Goal: Use online tool/utility: Use online tool/utility

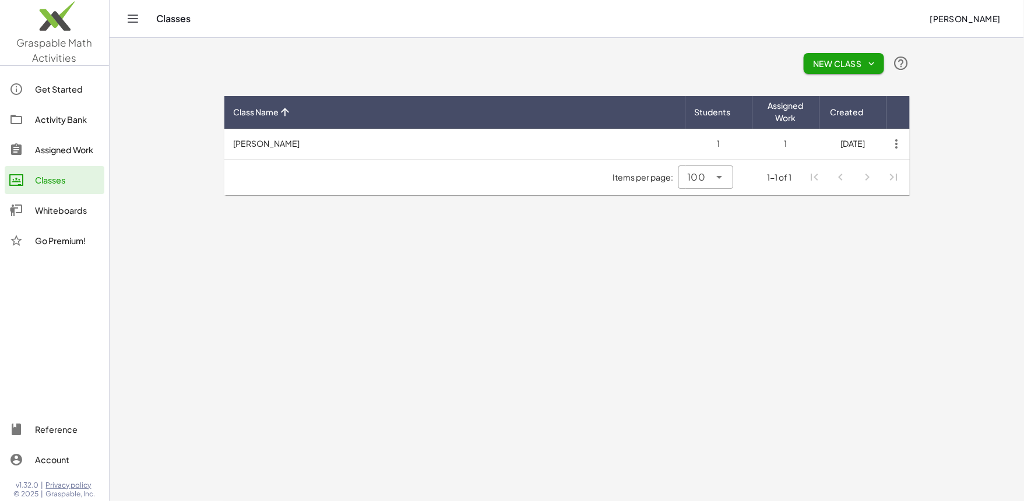
click at [75, 210] on div "Whiteboards" at bounding box center [67, 210] width 65 height 14
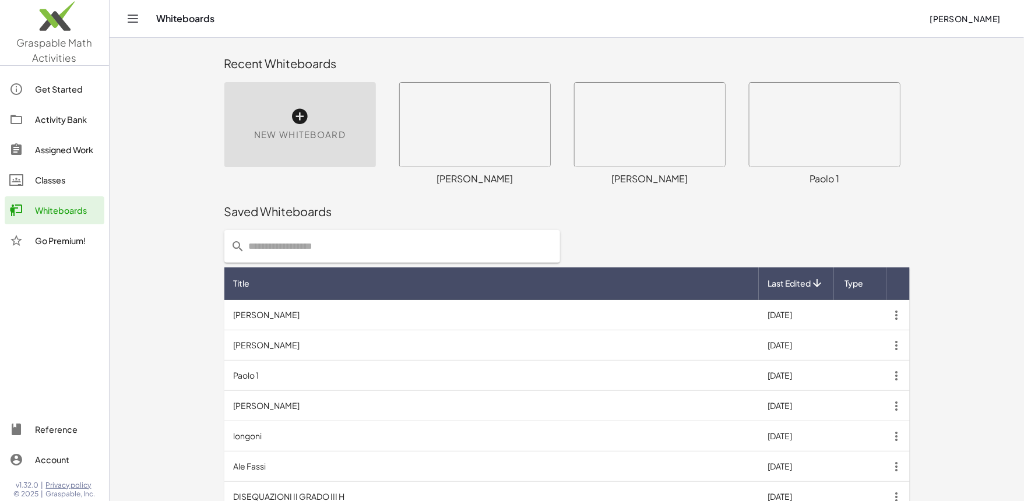
click at [303, 145] on div "New Whiteboard" at bounding box center [300, 124] width 152 height 85
click at [304, 122] on icon at bounding box center [300, 116] width 19 height 19
click at [300, 116] on icon at bounding box center [300, 116] width 19 height 19
click at [325, 120] on div "New Whiteboard" at bounding box center [300, 124] width 152 height 85
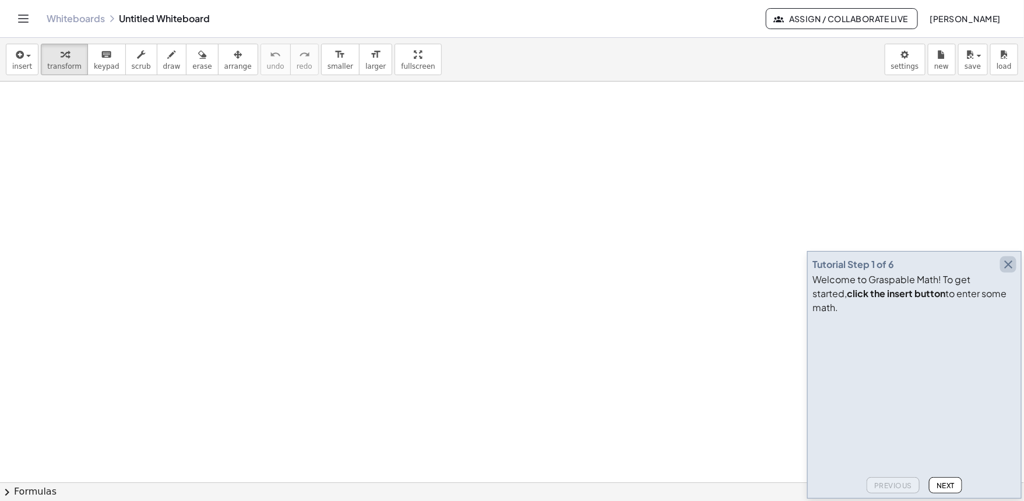
click at [1011, 272] on icon "button" at bounding box center [1009, 265] width 14 height 14
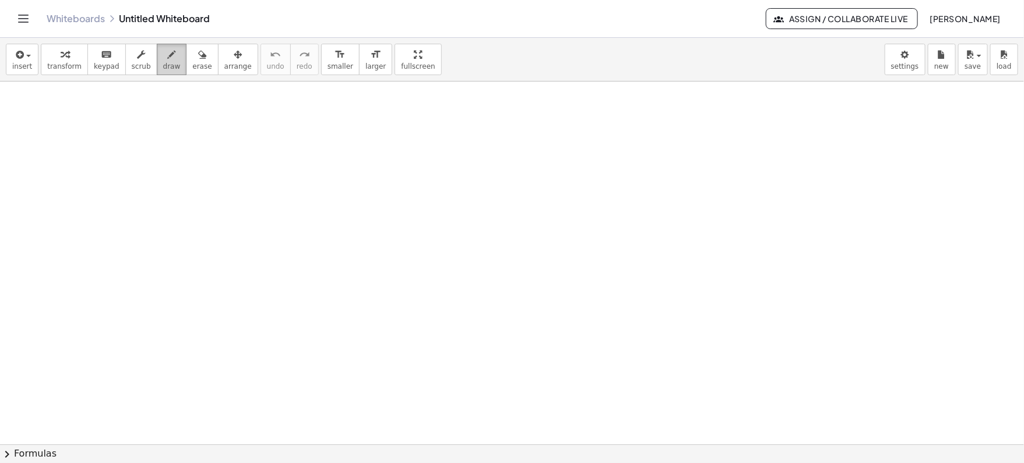
click at [168, 48] on div "button" at bounding box center [171, 54] width 17 height 14
drag, startPoint x: 44, startPoint y: 111, endPoint x: 57, endPoint y: 107, distance: 13.5
click at [163, 65] on span "draw" at bounding box center [171, 66] width 17 height 8
drag, startPoint x: 18, startPoint y: 124, endPoint x: 44, endPoint y: 121, distance: 26.4
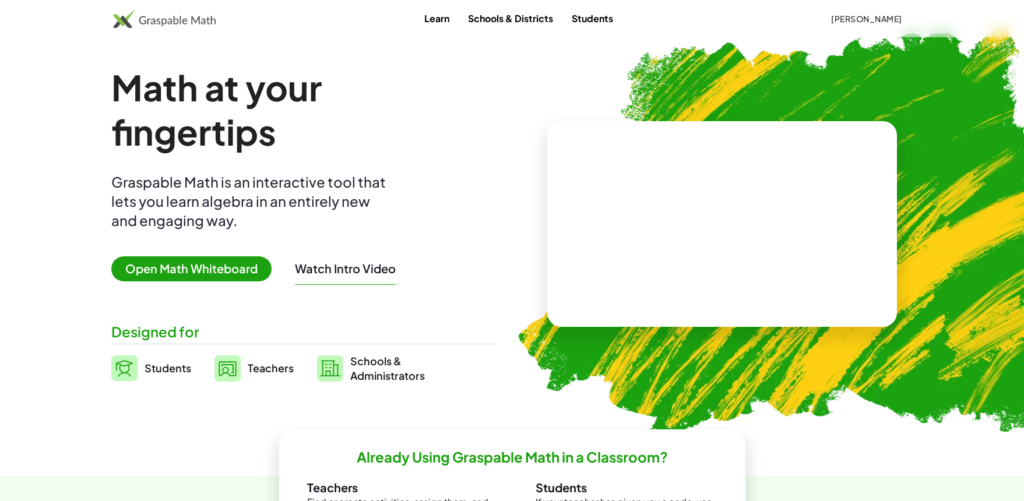
click at [217, 276] on span "Open Math Whiteboard" at bounding box center [191, 269] width 160 height 25
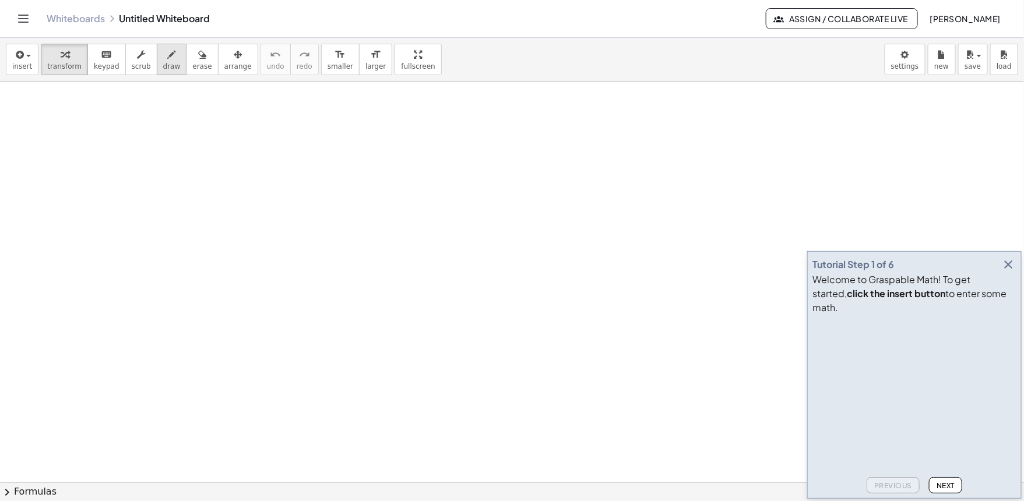
click at [168, 61] on icon "button" at bounding box center [172, 55] width 8 height 14
drag, startPoint x: 44, startPoint y: 107, endPoint x: 53, endPoint y: 122, distance: 17.8
drag, startPoint x: 81, startPoint y: 104, endPoint x: 113, endPoint y: 124, distance: 36.9
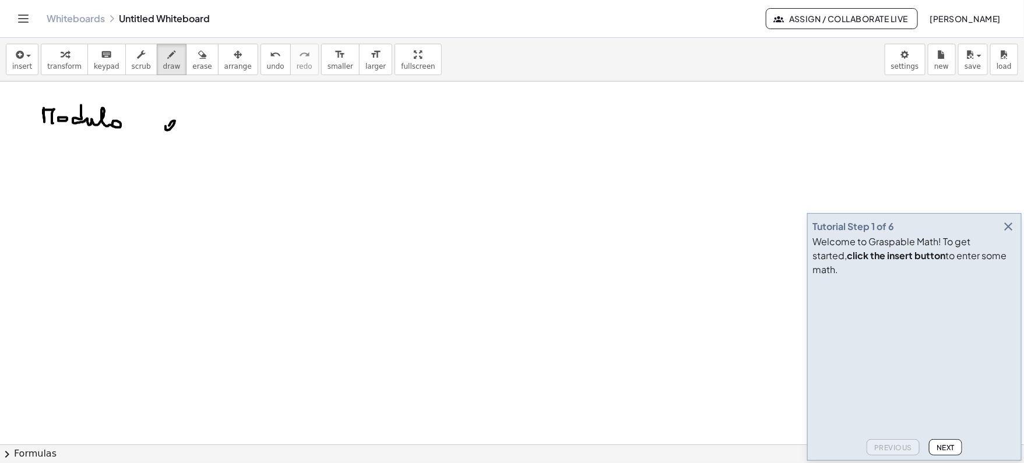
drag, startPoint x: 166, startPoint y: 126, endPoint x: 180, endPoint y: 111, distance: 21.0
drag, startPoint x: 202, startPoint y: 118, endPoint x: 214, endPoint y: 113, distance: 13.3
drag, startPoint x: 221, startPoint y: 119, endPoint x: 248, endPoint y: 125, distance: 27.4
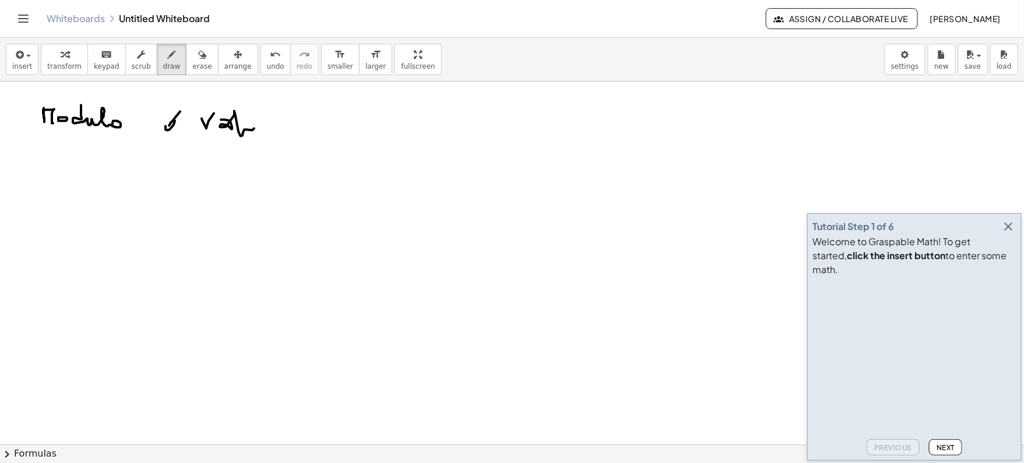
drag, startPoint x: 262, startPoint y: 121, endPoint x: 281, endPoint y: 125, distance: 19.1
drag, startPoint x: 306, startPoint y: 115, endPoint x: 312, endPoint y: 126, distance: 12.0
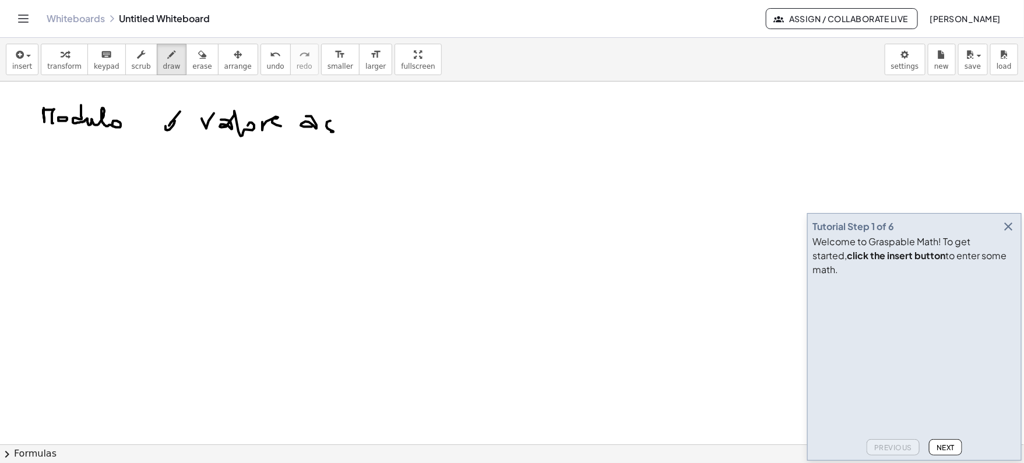
drag, startPoint x: 331, startPoint y: 120, endPoint x: 323, endPoint y: 132, distance: 13.9
drag, startPoint x: 352, startPoint y: 119, endPoint x: 349, endPoint y: 128, distance: 9.8
drag, startPoint x: 358, startPoint y: 126, endPoint x: 373, endPoint y: 132, distance: 15.7
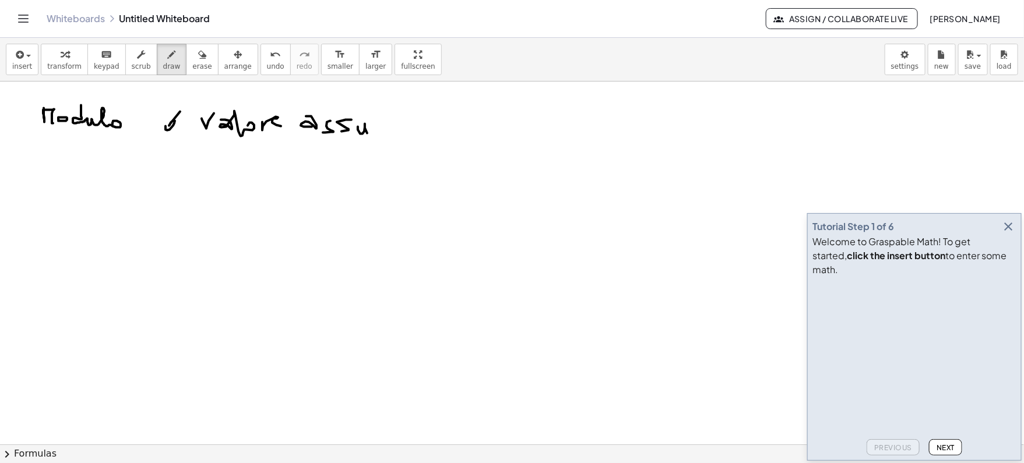
drag, startPoint x: 374, startPoint y: 125, endPoint x: 400, endPoint y: 132, distance: 27.2
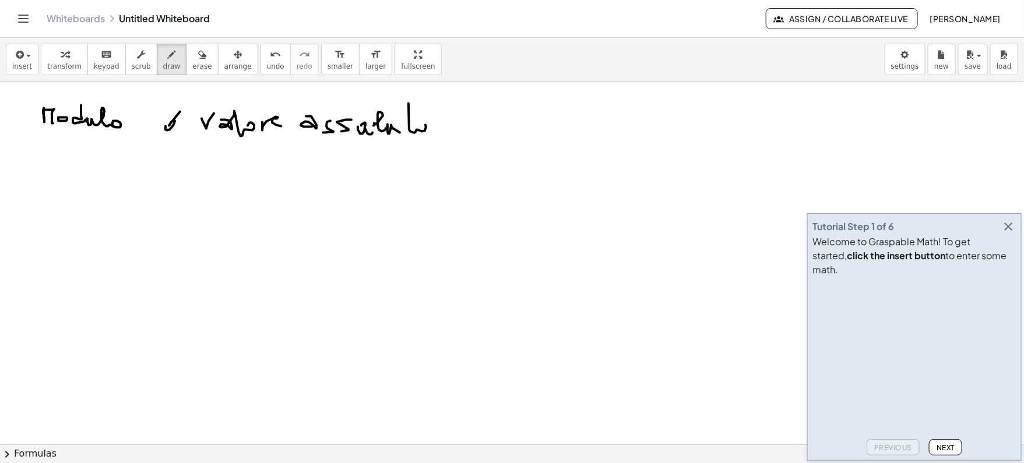
drag, startPoint x: 409, startPoint y: 103, endPoint x: 417, endPoint y: 132, distance: 29.7
drag, startPoint x: 398, startPoint y: 108, endPoint x: 419, endPoint y: 109, distance: 21.6
drag, startPoint x: 83, startPoint y: 178, endPoint x: 81, endPoint y: 219, distance: 40.3
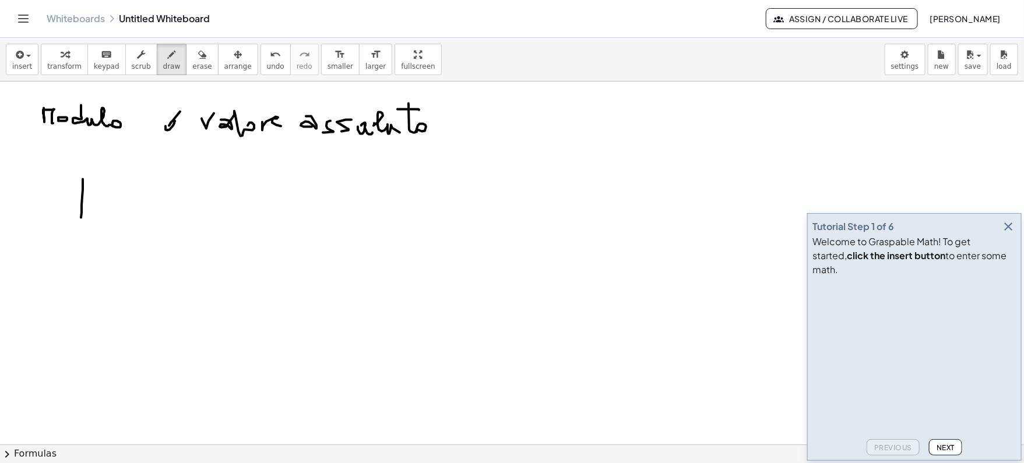
drag, startPoint x: 102, startPoint y: 194, endPoint x: 123, endPoint y: 216, distance: 30.1
drag, startPoint x: 120, startPoint y: 196, endPoint x: 100, endPoint y: 214, distance: 26.8
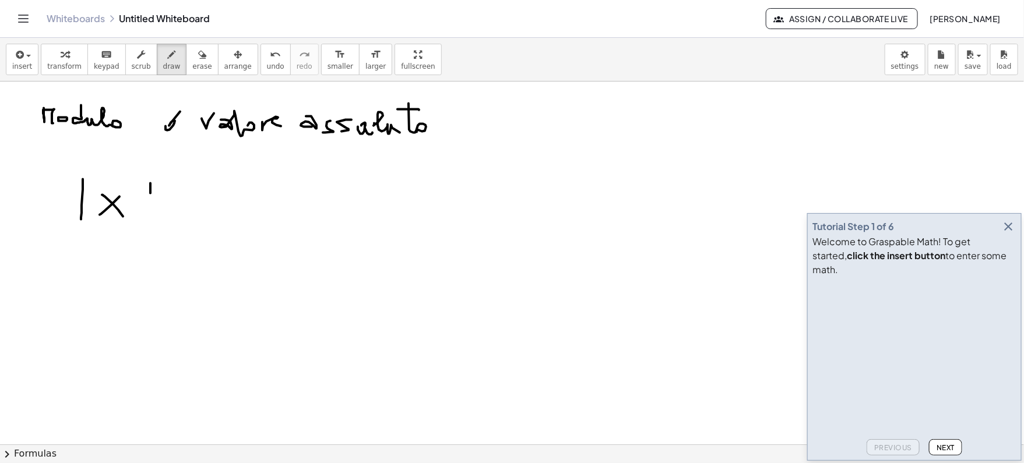
drag, startPoint x: 150, startPoint y: 182, endPoint x: 150, endPoint y: 226, distance: 43.1
drag, startPoint x: 189, startPoint y: 203, endPoint x: 204, endPoint y: 203, distance: 15.2
drag, startPoint x: 185, startPoint y: 218, endPoint x: 209, endPoint y: 217, distance: 24.5
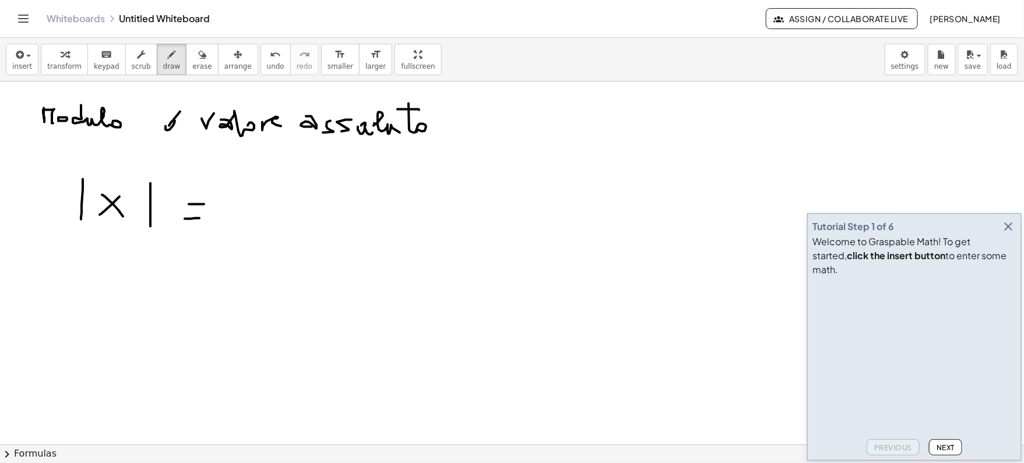
click at [270, 51] on icon "undo" at bounding box center [275, 55] width 11 height 14
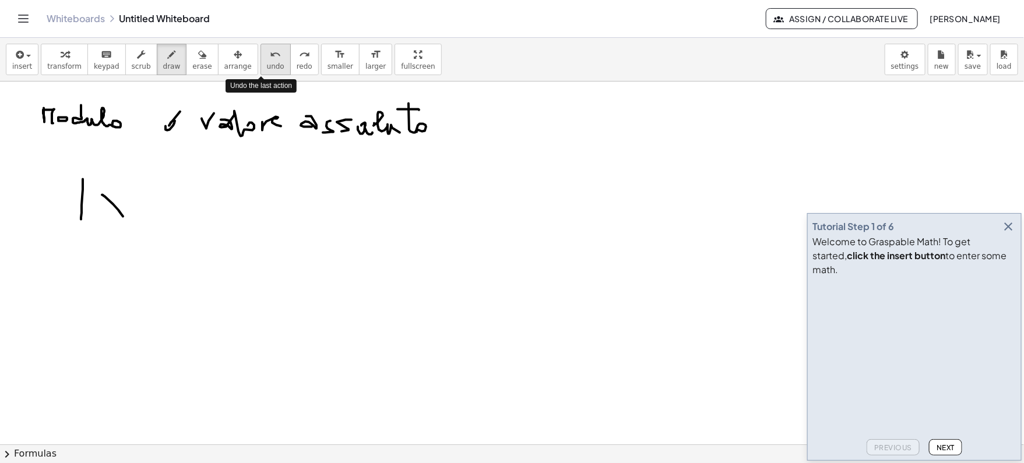
click at [270, 51] on icon "undo" at bounding box center [275, 55] width 11 height 14
drag, startPoint x: 120, startPoint y: 195, endPoint x: 135, endPoint y: 201, distance: 15.9
drag, startPoint x: 154, startPoint y: 184, endPoint x: 153, endPoint y: 219, distance: 35.6
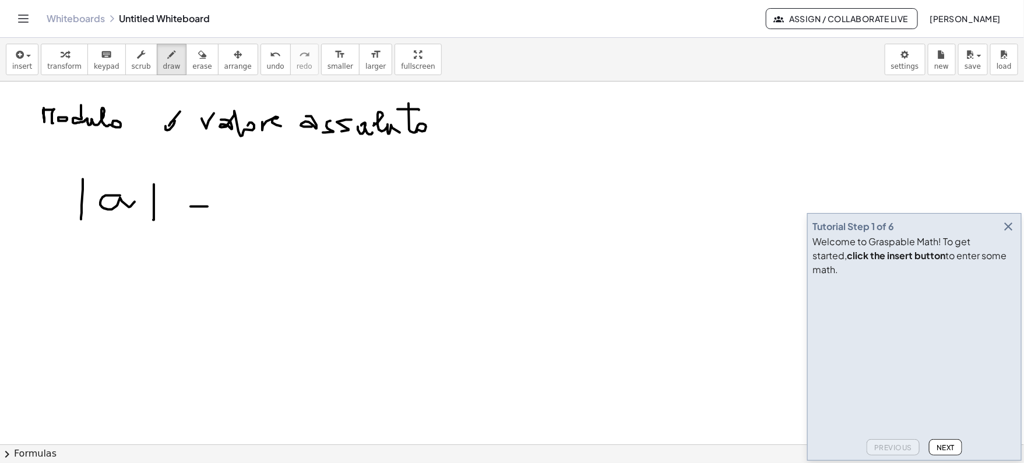
drag, startPoint x: 191, startPoint y: 206, endPoint x: 208, endPoint y: 206, distance: 16.9
drag, startPoint x: 191, startPoint y: 217, endPoint x: 208, endPoint y: 216, distance: 16.3
drag, startPoint x: 69, startPoint y: 304, endPoint x: 80, endPoint y: 323, distance: 22.2
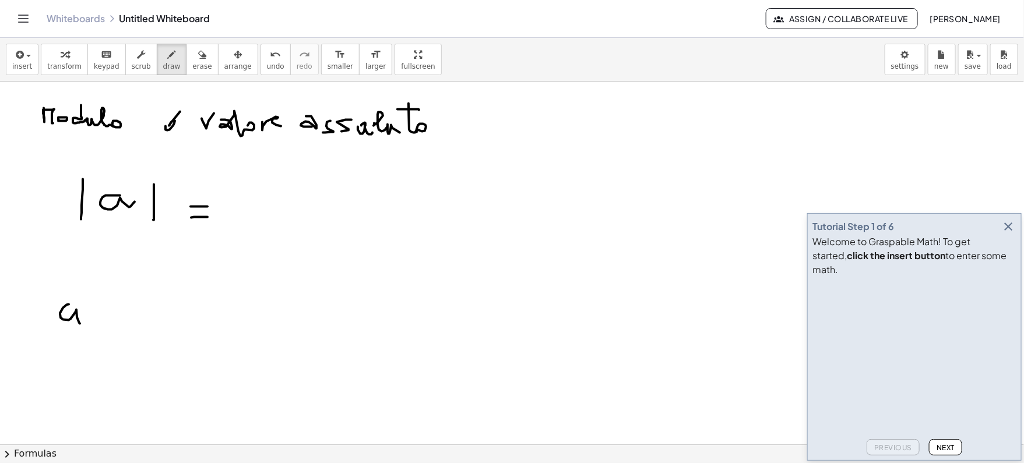
drag, startPoint x: 110, startPoint y: 307, endPoint x: 111, endPoint y: 328, distance: 21.0
drag, startPoint x: 96, startPoint y: 319, endPoint x: 107, endPoint y: 319, distance: 11.7
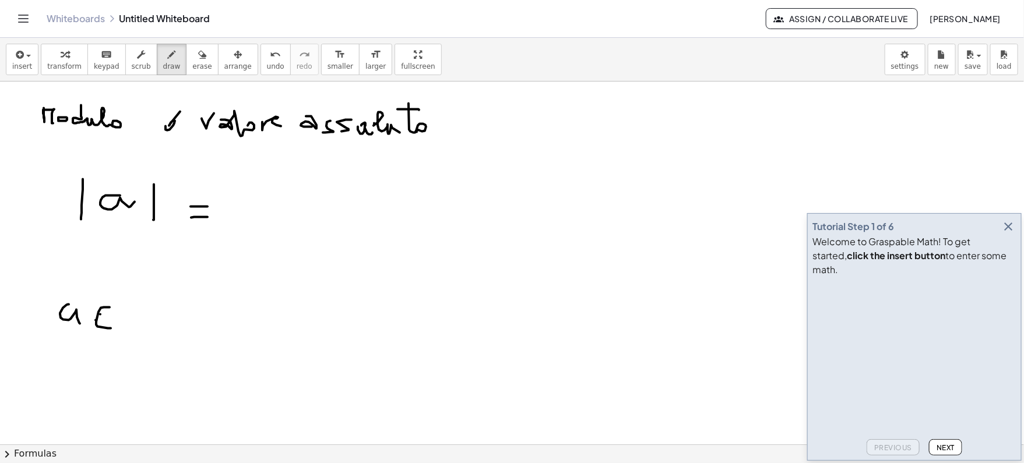
drag, startPoint x: 132, startPoint y: 303, endPoint x: 132, endPoint y: 319, distance: 16.9
drag, startPoint x: 135, startPoint y: 293, endPoint x: 165, endPoint y: 325, distance: 43.7
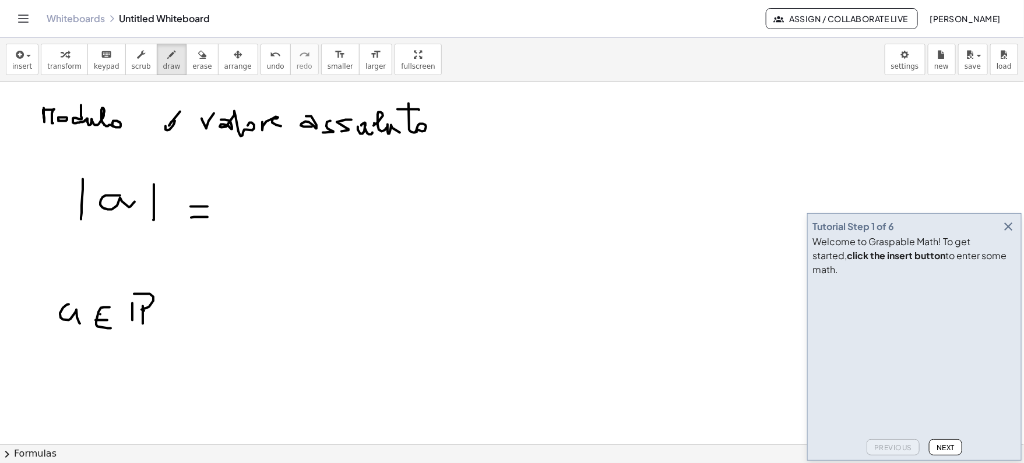
drag, startPoint x: 42, startPoint y: 349, endPoint x: 156, endPoint y: 367, distance: 115.8
drag, startPoint x: 257, startPoint y: 157, endPoint x: 261, endPoint y: 277, distance: 120.2
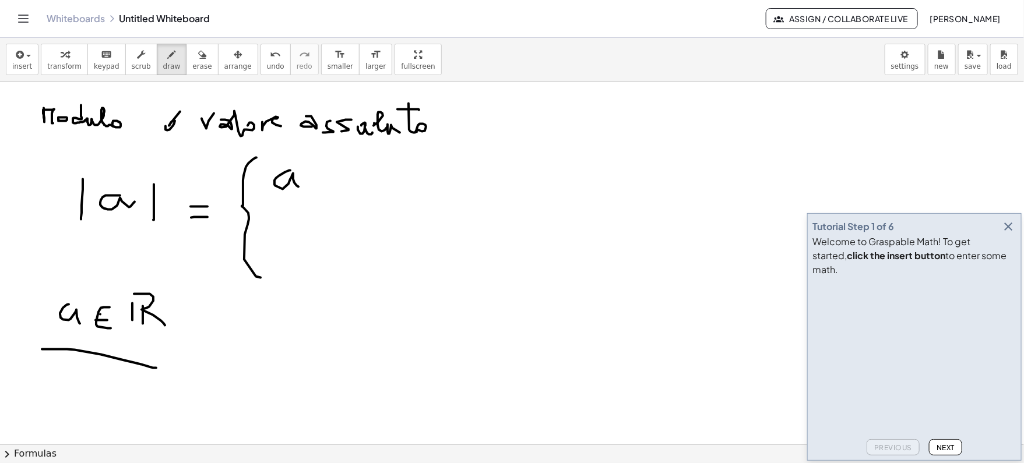
drag, startPoint x: 290, startPoint y: 170, endPoint x: 302, endPoint y: 183, distance: 17.8
drag, startPoint x: 427, startPoint y: 171, endPoint x: 437, endPoint y: 181, distance: 13.2
drag, startPoint x: 445, startPoint y: 175, endPoint x: 445, endPoint y: 190, distance: 14.6
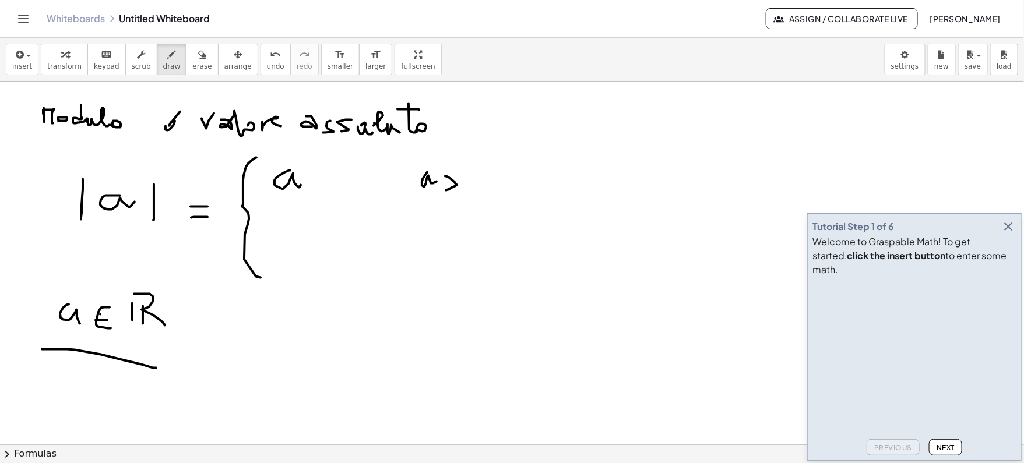
drag, startPoint x: 270, startPoint y: 261, endPoint x: 285, endPoint y: 261, distance: 14.6
drag, startPoint x: 315, startPoint y: 250, endPoint x: 334, endPoint y: 259, distance: 21.4
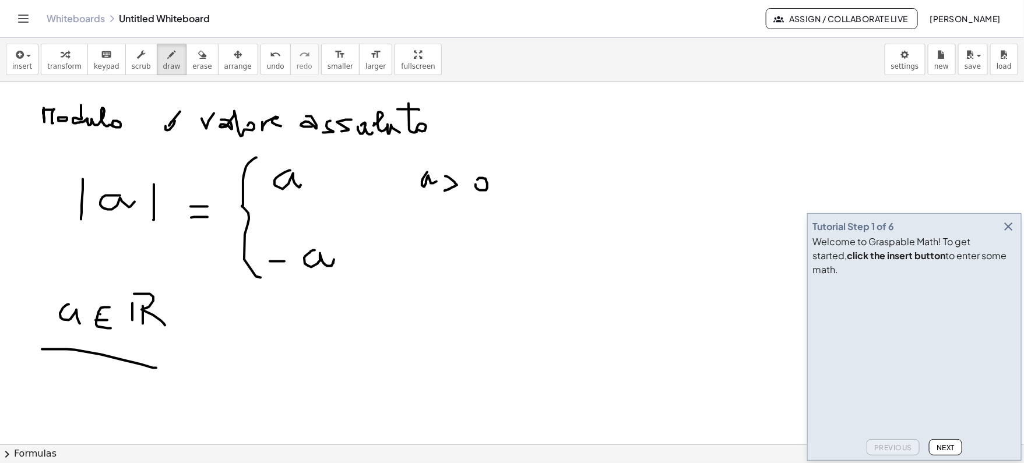
drag, startPoint x: 298, startPoint y: 293, endPoint x: 306, endPoint y: 313, distance: 21.2
drag, startPoint x: 277, startPoint y: 335, endPoint x: 285, endPoint y: 339, distance: 8.3
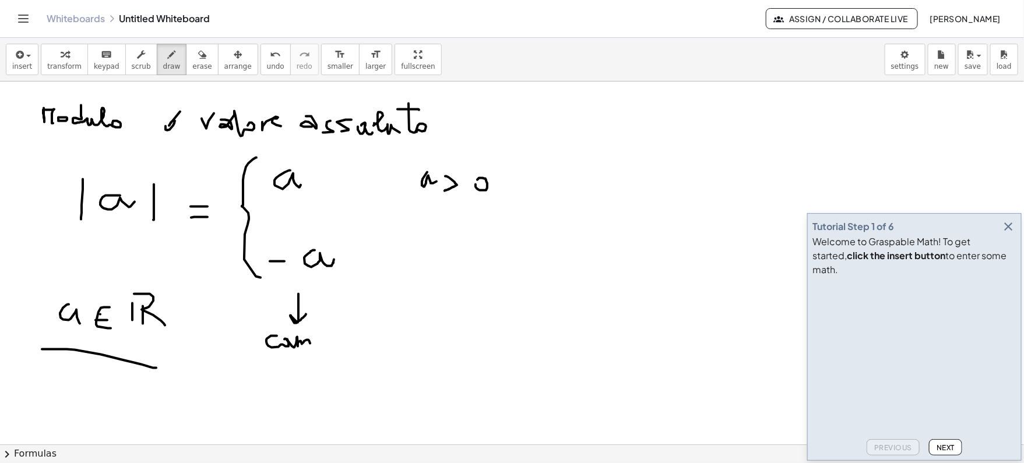
drag, startPoint x: 287, startPoint y: 339, endPoint x: 311, endPoint y: 345, distance: 24.6
drag, startPoint x: 325, startPoint y: 312, endPoint x: 320, endPoint y: 348, distance: 35.9
drag, startPoint x: 347, startPoint y: 342, endPoint x: 347, endPoint y: 353, distance: 11.1
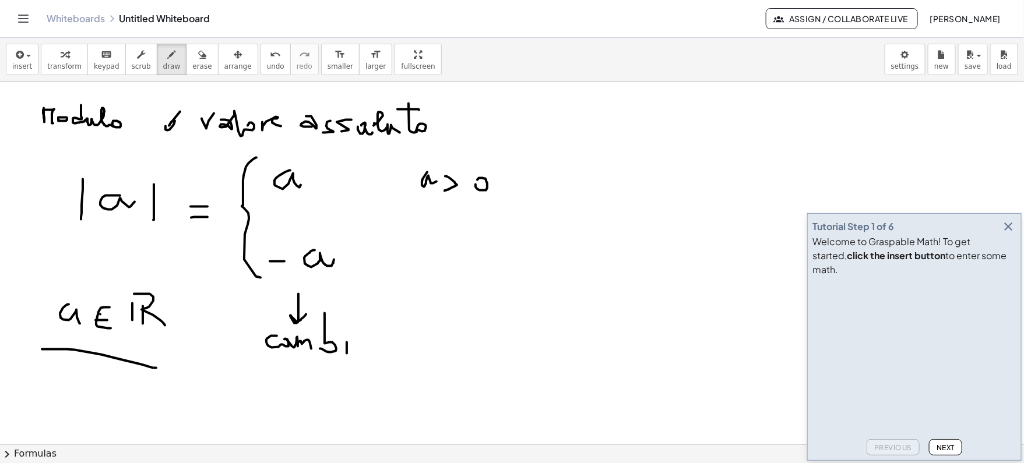
drag, startPoint x: 363, startPoint y: 345, endPoint x: 373, endPoint y: 353, distance: 12.5
drag, startPoint x: 378, startPoint y: 334, endPoint x: 402, endPoint y: 359, distance: 34.6
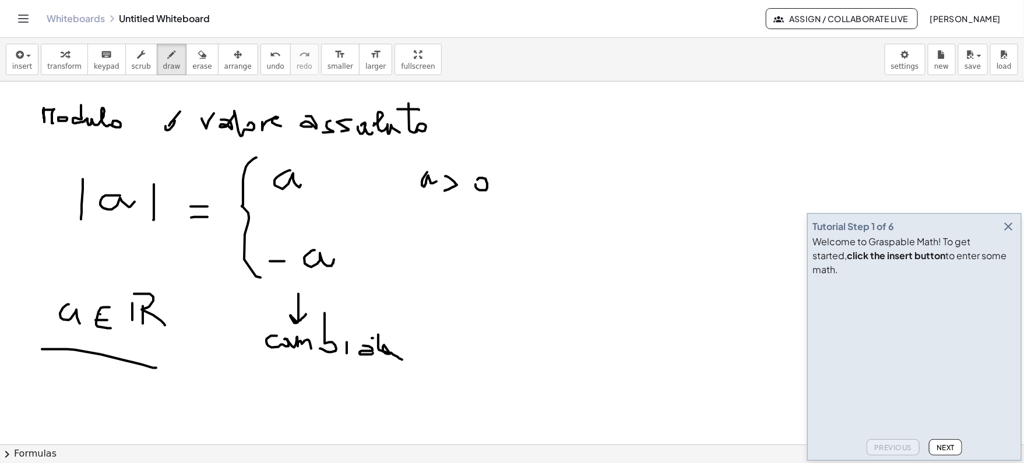
drag, startPoint x: 372, startPoint y: 338, endPoint x: 386, endPoint y: 338, distance: 14.0
drag, startPoint x: 279, startPoint y: 357, endPoint x: 283, endPoint y: 375, distance: 19.2
drag, startPoint x: 293, startPoint y: 368, endPoint x: 293, endPoint y: 377, distance: 8.2
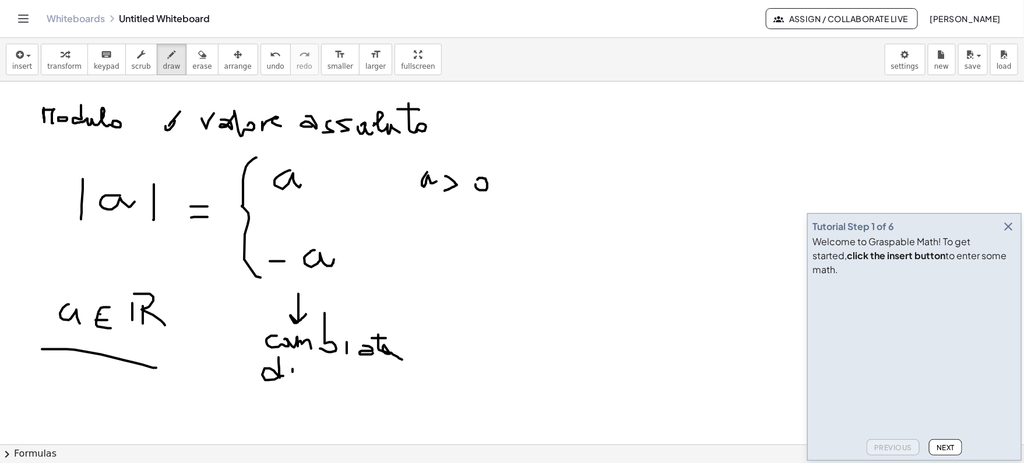
drag, startPoint x: 322, startPoint y: 370, endPoint x: 360, endPoint y: 384, distance: 40.2
drag, startPoint x: 365, startPoint y: 382, endPoint x: 380, endPoint y: 388, distance: 15.7
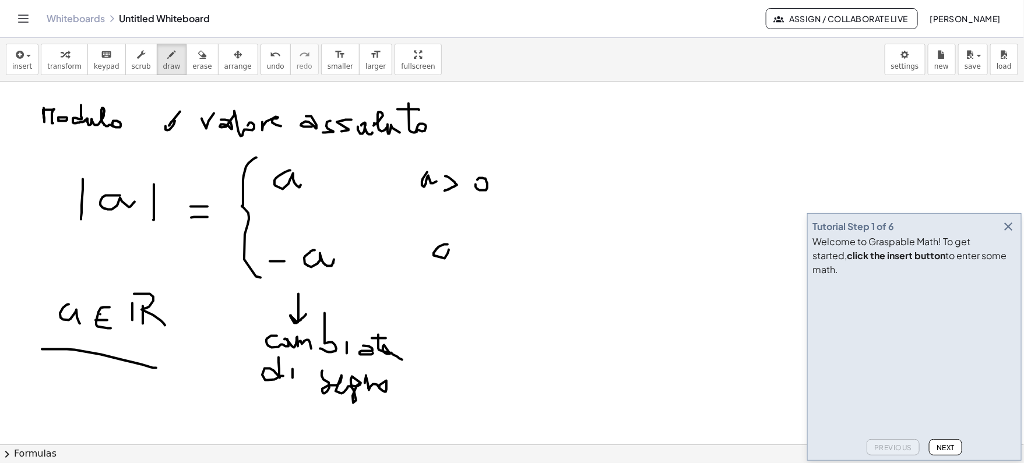
drag, startPoint x: 448, startPoint y: 244, endPoint x: 456, endPoint y: 261, distance: 18.8
drag, startPoint x: 477, startPoint y: 247, endPoint x: 484, endPoint y: 262, distance: 16.5
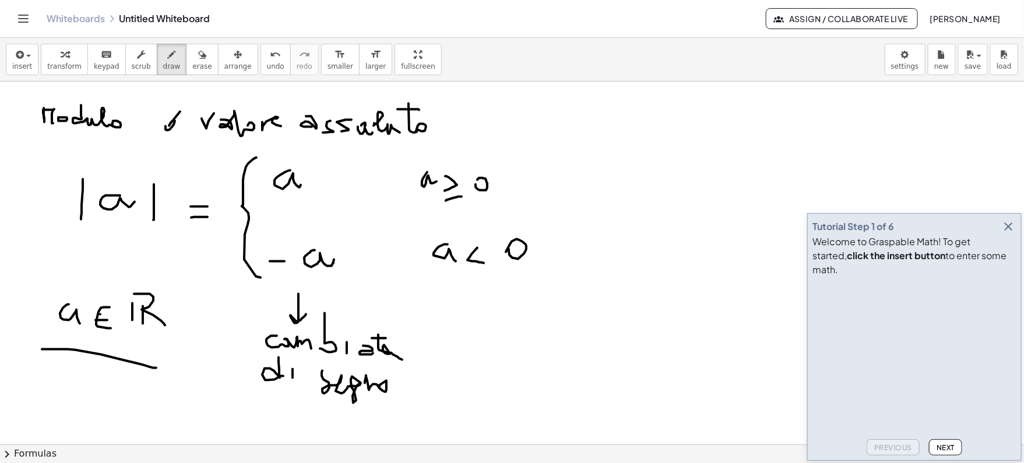
drag, startPoint x: 446, startPoint y: 200, endPoint x: 462, endPoint y: 196, distance: 16.8
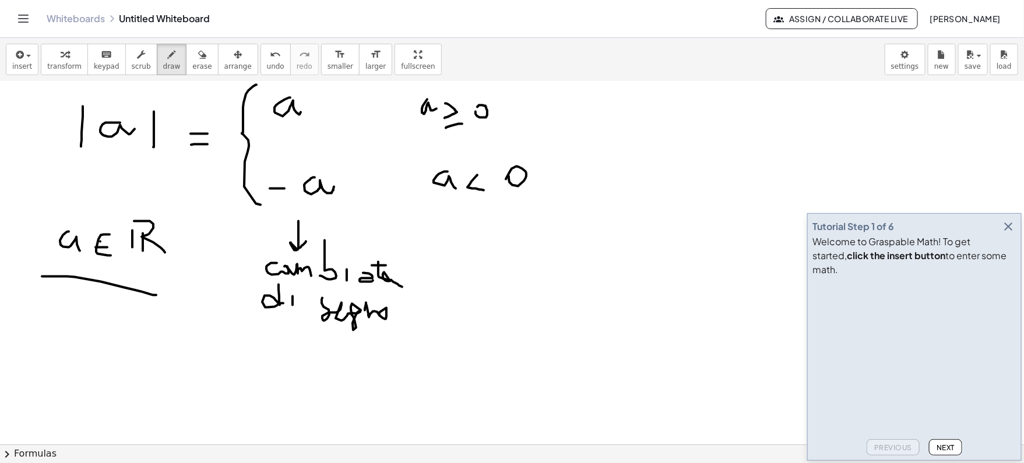
scroll to position [126, 0]
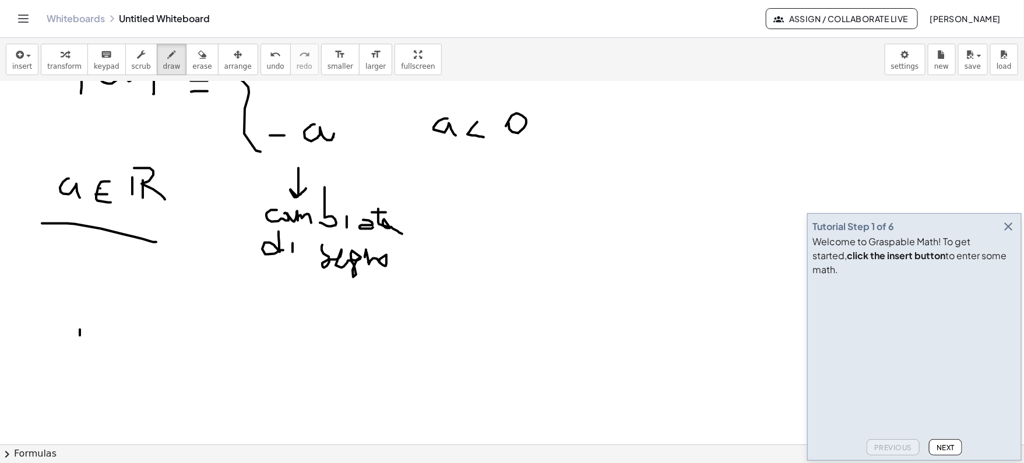
drag, startPoint x: 80, startPoint y: 329, endPoint x: 79, endPoint y: 372, distance: 43.2
click at [79, 372] on div at bounding box center [512, 395] width 1024 height 879
drag, startPoint x: 101, startPoint y: 335, endPoint x: 100, endPoint y: 353, distance: 18.2
click at [100, 353] on div at bounding box center [512, 395] width 1024 height 879
drag, startPoint x: 98, startPoint y: 362, endPoint x: 113, endPoint y: 362, distance: 15.2
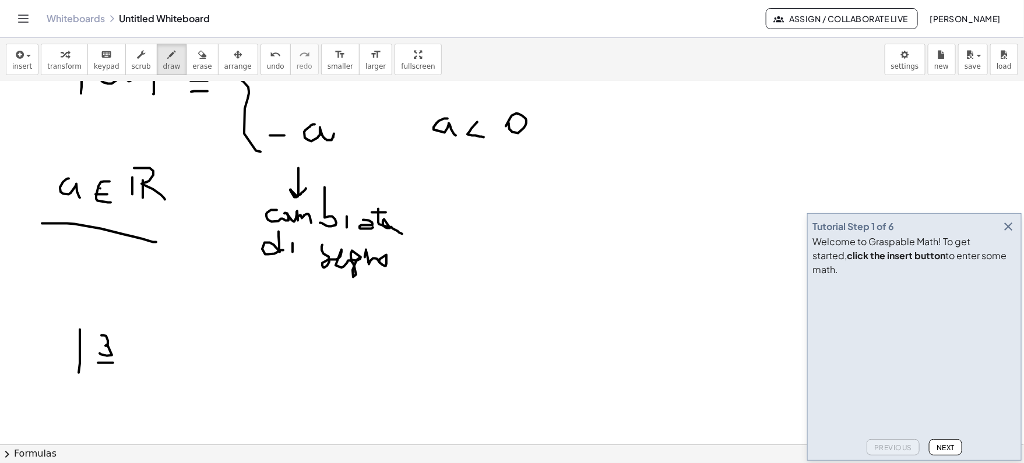
click at [113, 362] on div at bounding box center [512, 395] width 1024 height 879
drag, startPoint x: 100, startPoint y: 379, endPoint x: 109, endPoint y: 395, distance: 18.3
click at [109, 395] on div at bounding box center [512, 395] width 1024 height 879
drag, startPoint x: 131, startPoint y: 340, endPoint x: 131, endPoint y: 380, distance: 40.2
click at [131, 380] on div at bounding box center [512, 395] width 1024 height 879
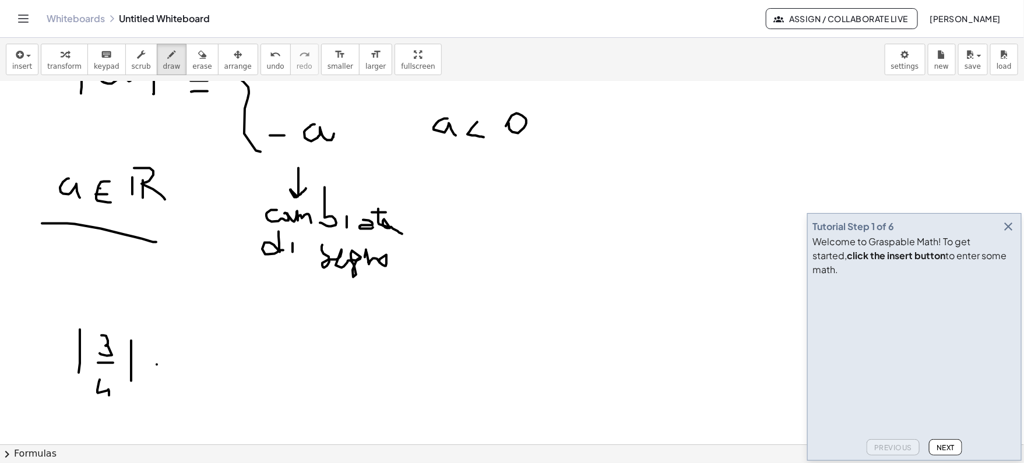
drag, startPoint x: 157, startPoint y: 364, endPoint x: 170, endPoint y: 364, distance: 12.8
click at [170, 364] on div at bounding box center [512, 395] width 1024 height 879
drag, startPoint x: 154, startPoint y: 377, endPoint x: 167, endPoint y: 377, distance: 13.4
click at [167, 377] on div at bounding box center [512, 395] width 1024 height 879
drag, startPoint x: 203, startPoint y: 338, endPoint x: 202, endPoint y: 359, distance: 21.0
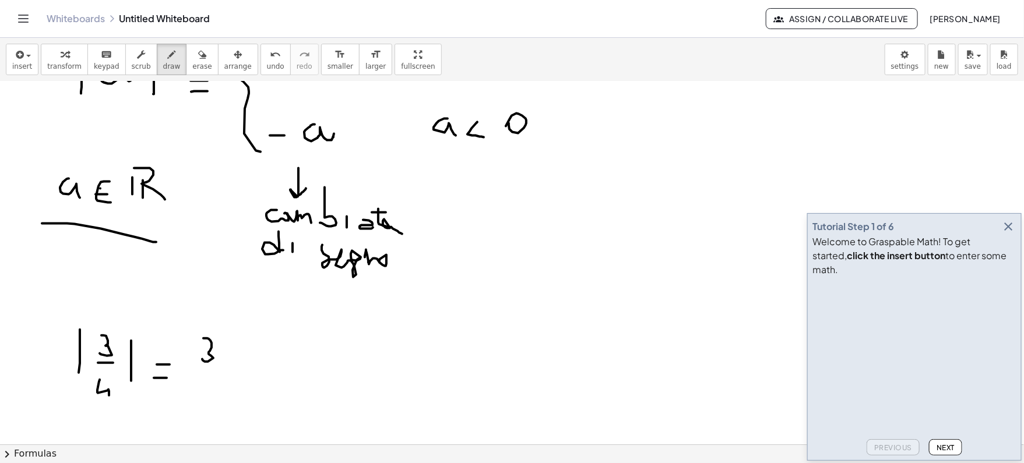
click at [202, 359] on div at bounding box center [512, 395] width 1024 height 879
drag, startPoint x: 199, startPoint y: 364, endPoint x: 220, endPoint y: 364, distance: 21.0
click at [220, 364] on div at bounding box center [512, 395] width 1024 height 879
drag, startPoint x: 207, startPoint y: 379, endPoint x: 216, endPoint y: 401, distance: 23.8
click at [216, 402] on div at bounding box center [512, 395] width 1024 height 879
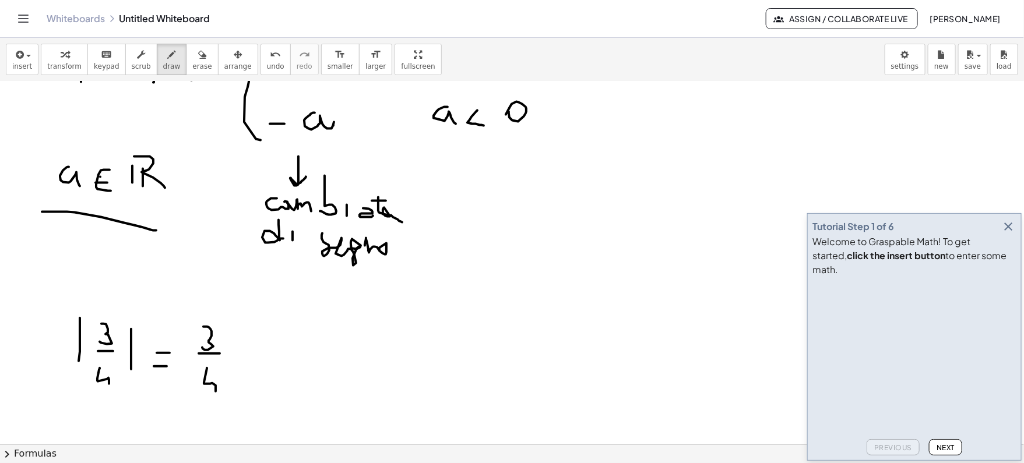
scroll to position [149, 0]
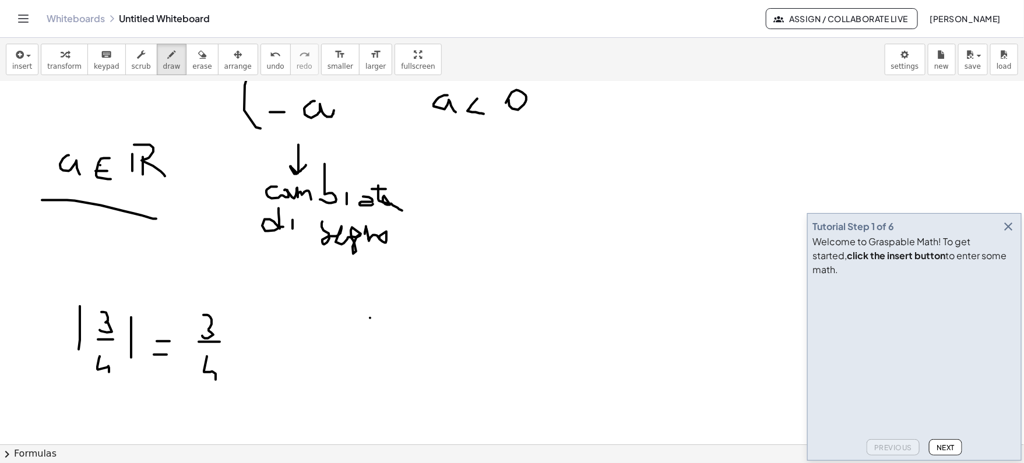
drag, startPoint x: 370, startPoint y: 317, endPoint x: 370, endPoint y: 361, distance: 43.7
click at [370, 361] on div at bounding box center [512, 371] width 1024 height 879
drag, startPoint x: 392, startPoint y: 342, endPoint x: 405, endPoint y: 342, distance: 12.8
click at [405, 342] on div at bounding box center [512, 371] width 1024 height 879
drag, startPoint x: 420, startPoint y: 332, endPoint x: 436, endPoint y: 349, distance: 22.7
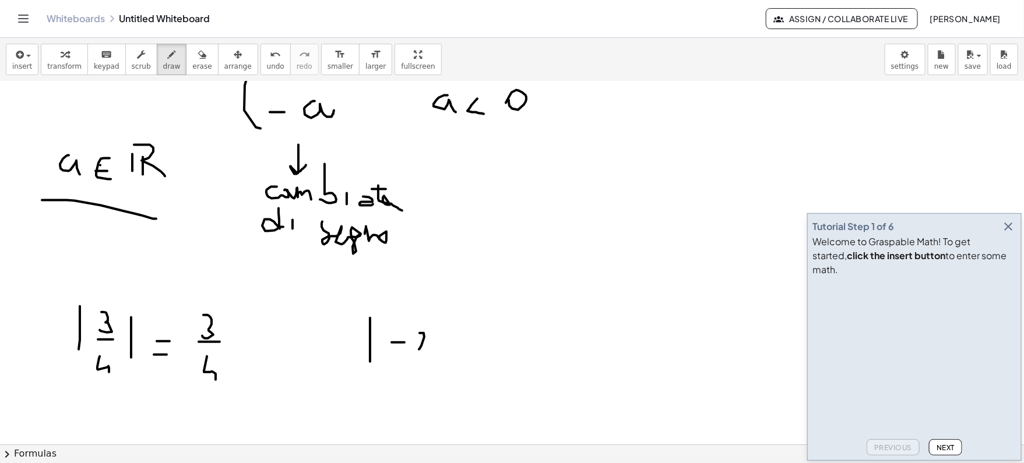
click at [436, 349] on div at bounding box center [512, 371] width 1024 height 879
drag, startPoint x: 448, startPoint y: 314, endPoint x: 448, endPoint y: 368, distance: 54.2
click at [448, 368] on div at bounding box center [512, 371] width 1024 height 879
drag, startPoint x: 471, startPoint y: 349, endPoint x: 487, endPoint y: 349, distance: 16.3
click at [487, 349] on div at bounding box center [512, 371] width 1024 height 879
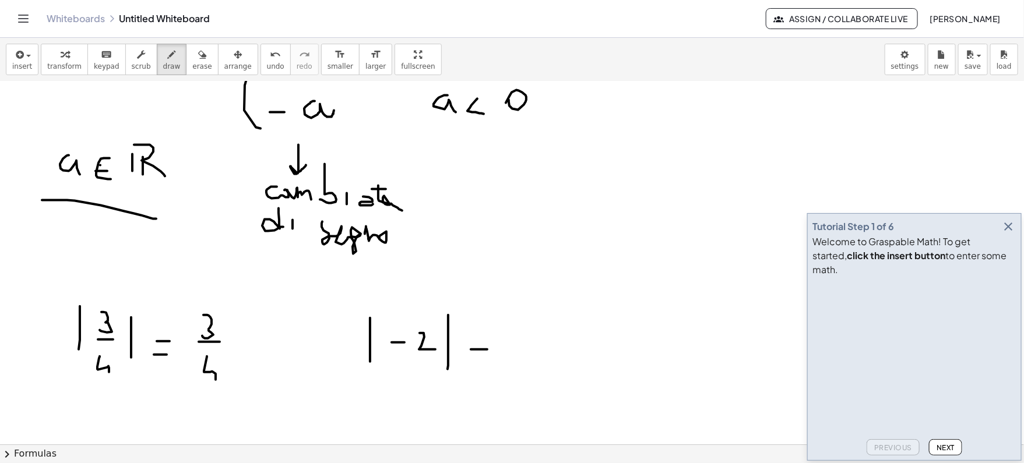
drag, startPoint x: 470, startPoint y: 335, endPoint x: 482, endPoint y: 335, distance: 12.2
click at [482, 335] on div at bounding box center [512, 371] width 1024 height 879
drag, startPoint x: 525, startPoint y: 337, endPoint x: 546, endPoint y: 350, distance: 25.1
click at [546, 350] on div at bounding box center [512, 371] width 1024 height 879
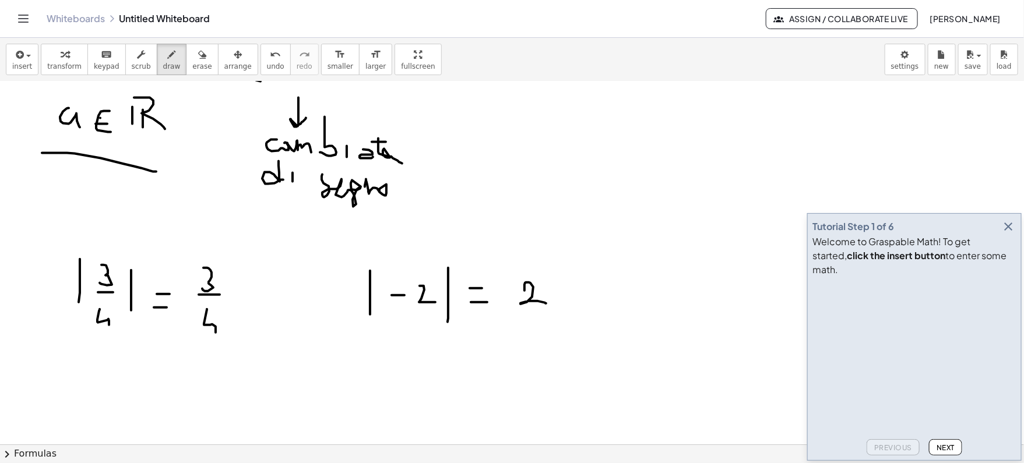
scroll to position [200, 0]
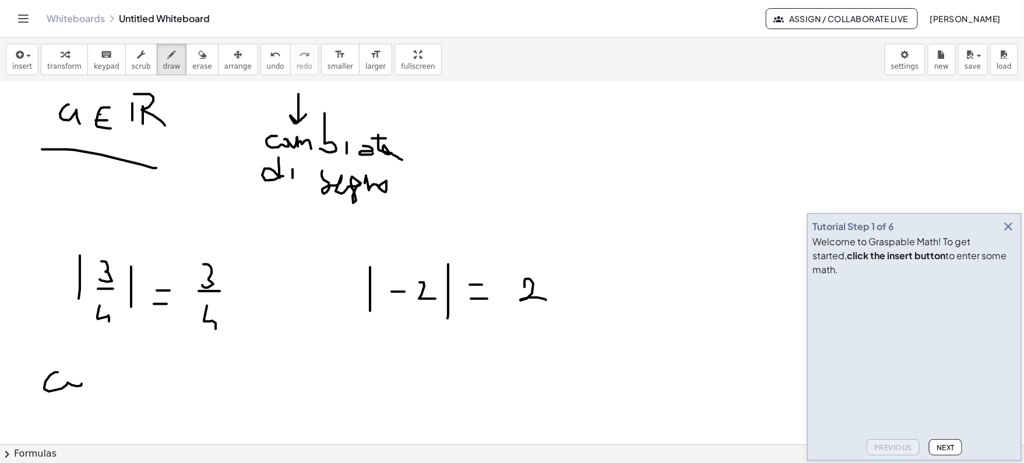
drag, startPoint x: 58, startPoint y: 371, endPoint x: 66, endPoint y: 378, distance: 10.8
click at [66, 378] on div at bounding box center [512, 321] width 1024 height 879
drag, startPoint x: 76, startPoint y: 377, endPoint x: 101, endPoint y: 386, distance: 26.6
click at [101, 386] on div at bounding box center [512, 321] width 1024 height 879
drag, startPoint x: 111, startPoint y: 380, endPoint x: 149, endPoint y: 380, distance: 37.9
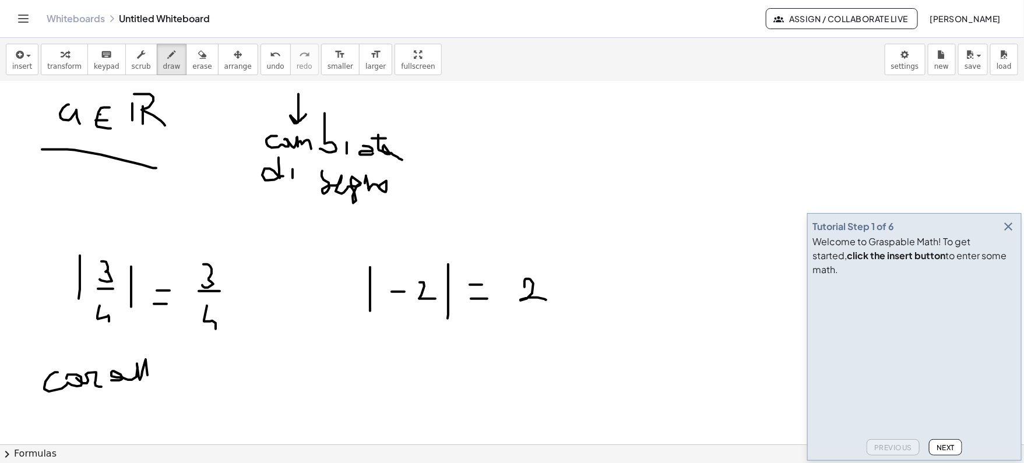
click at [149, 380] on div at bounding box center [512, 321] width 1024 height 879
drag, startPoint x: 135, startPoint y: 372, endPoint x: 152, endPoint y: 372, distance: 16.9
click at [152, 372] on div at bounding box center [512, 321] width 1024 height 879
drag, startPoint x: 166, startPoint y: 371, endPoint x: 189, endPoint y: 390, distance: 30.7
click at [189, 390] on div at bounding box center [512, 321] width 1024 height 879
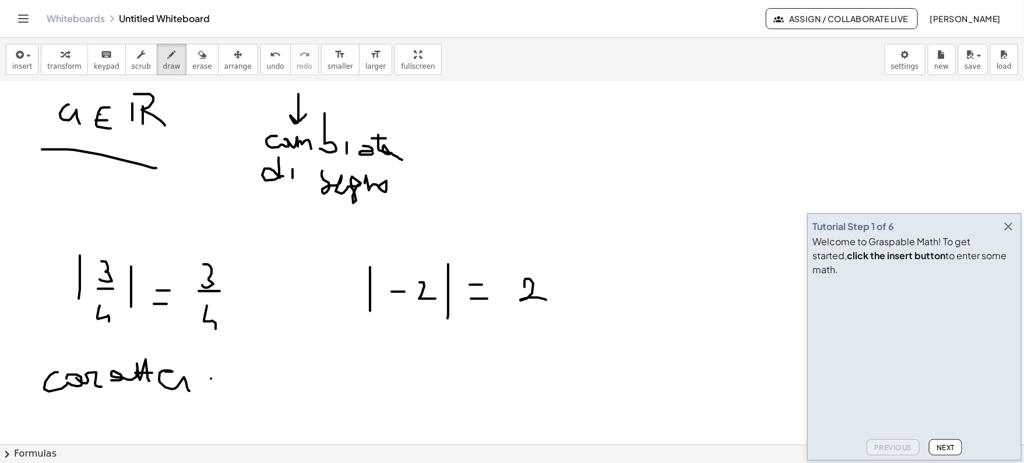
drag, startPoint x: 211, startPoint y: 378, endPoint x: 211, endPoint y: 388, distance: 10.5
click at [211, 388] on div at bounding box center [512, 321] width 1024 height 879
drag, startPoint x: 227, startPoint y: 384, endPoint x: 222, endPoint y: 397, distance: 14.4
click at [222, 397] on div at bounding box center [512, 321] width 1024 height 879
drag, startPoint x: 244, startPoint y: 375, endPoint x: 254, endPoint y: 402, distance: 28.8
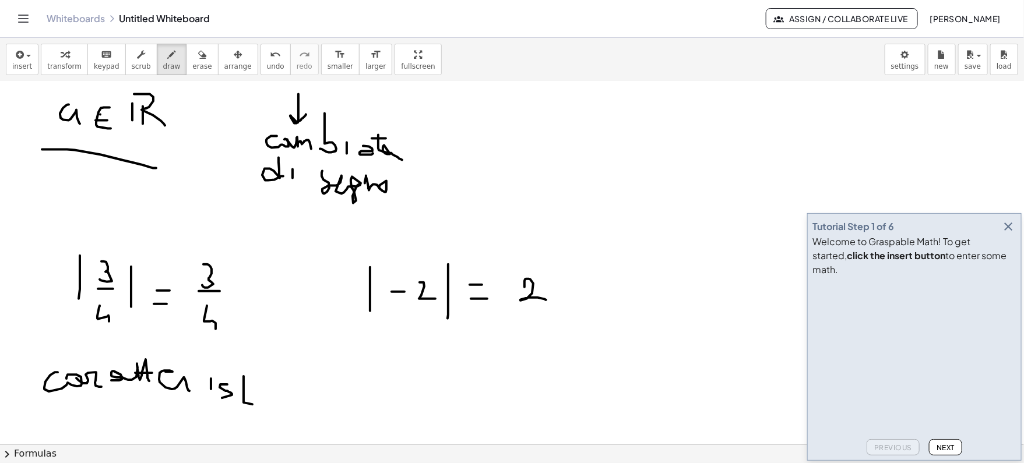
click at [254, 402] on div at bounding box center [512, 321] width 1024 height 879
drag, startPoint x: 236, startPoint y: 387, endPoint x: 251, endPoint y: 387, distance: 15.2
click at [251, 387] on div at bounding box center [512, 321] width 1024 height 879
click at [273, 404] on div at bounding box center [512, 321] width 1024 height 879
drag, startPoint x: 391, startPoint y: 354, endPoint x: 391, endPoint y: 400, distance: 46.1
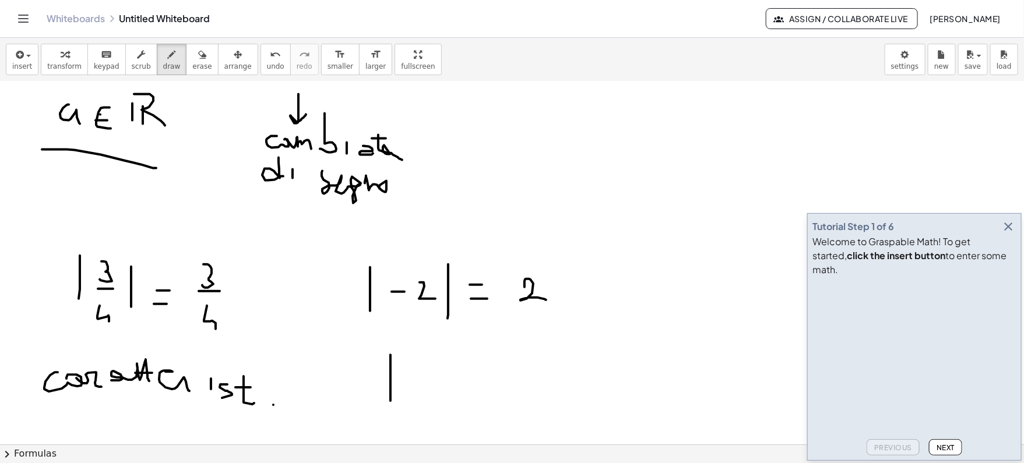
click at [391, 400] on div at bounding box center [512, 321] width 1024 height 879
drag, startPoint x: 424, startPoint y: 375, endPoint x: 433, endPoint y: 389, distance: 16.3
click at [433, 389] on div at bounding box center [512, 321] width 1024 height 879
drag, startPoint x: 447, startPoint y: 365, endPoint x: 448, endPoint y: 402, distance: 36.7
click at [447, 408] on div at bounding box center [512, 321] width 1024 height 879
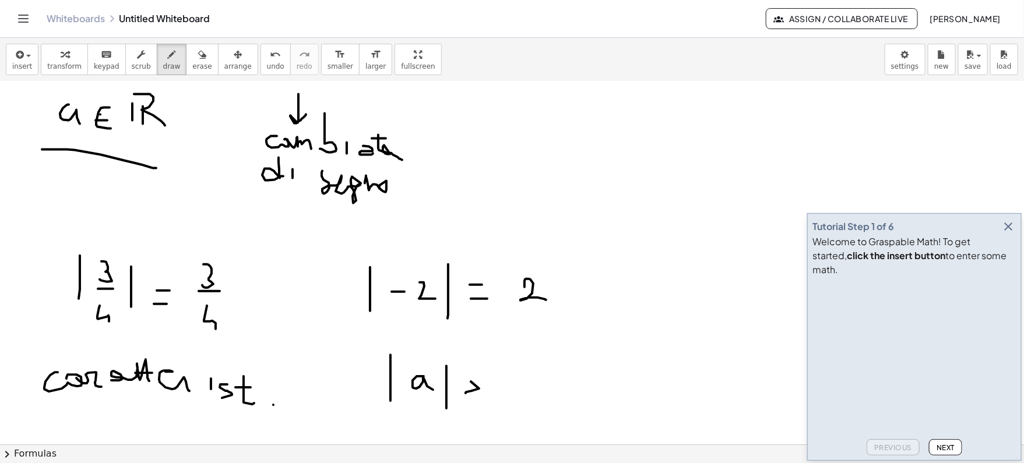
drag, startPoint x: 471, startPoint y: 381, endPoint x: 466, endPoint y: 392, distance: 12.8
click at [466, 392] on div at bounding box center [512, 321] width 1024 height 879
drag, startPoint x: 482, startPoint y: 394, endPoint x: 471, endPoint y: 398, distance: 11.8
click at [471, 398] on div at bounding box center [512, 321] width 1024 height 879
click at [498, 391] on div at bounding box center [512, 321] width 1024 height 879
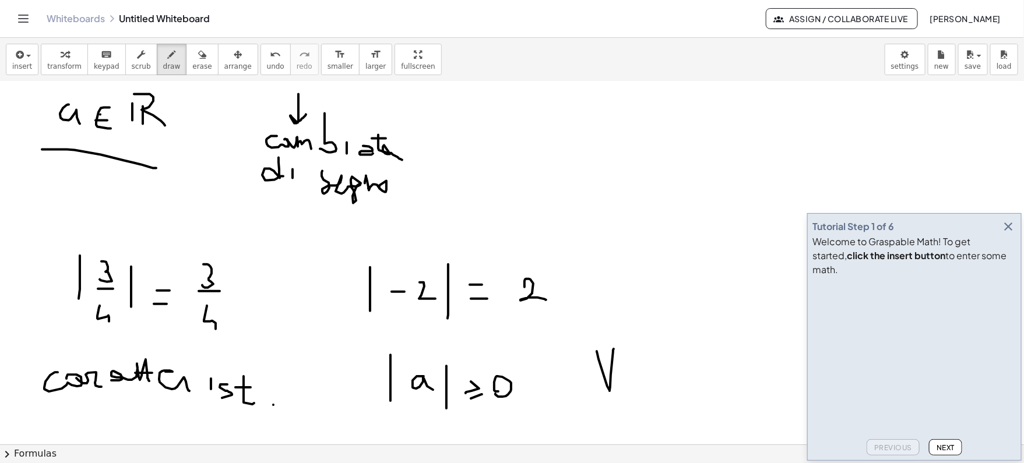
drag, startPoint x: 597, startPoint y: 350, endPoint x: 614, endPoint y: 348, distance: 17.1
click at [614, 348] on div at bounding box center [512, 321] width 1024 height 879
drag, startPoint x: 597, startPoint y: 370, endPoint x: 612, endPoint y: 370, distance: 14.6
click at [612, 370] on div at bounding box center [512, 321] width 1024 height 879
drag, startPoint x: 635, startPoint y: 375, endPoint x: 647, endPoint y: 386, distance: 16.1
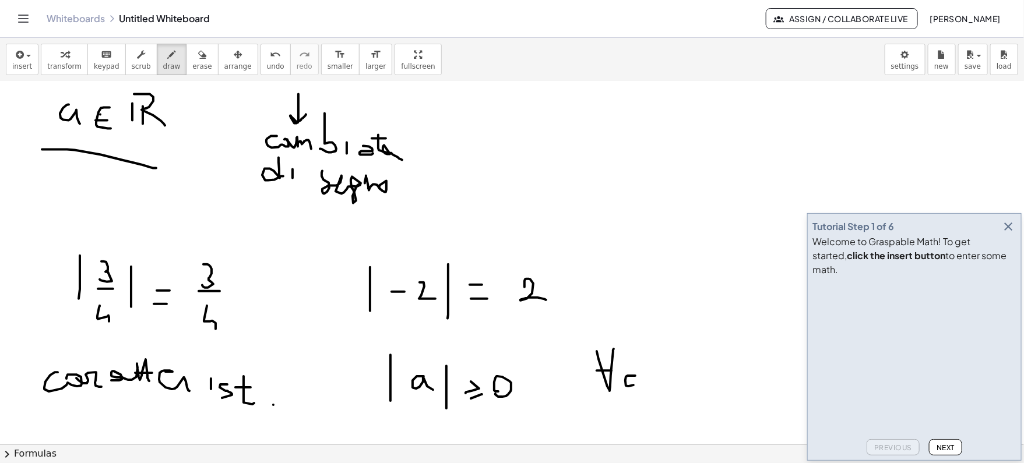
click at [647, 386] on div at bounding box center [512, 321] width 1024 height 879
click at [1004, 234] on icon "button" at bounding box center [1009, 227] width 14 height 14
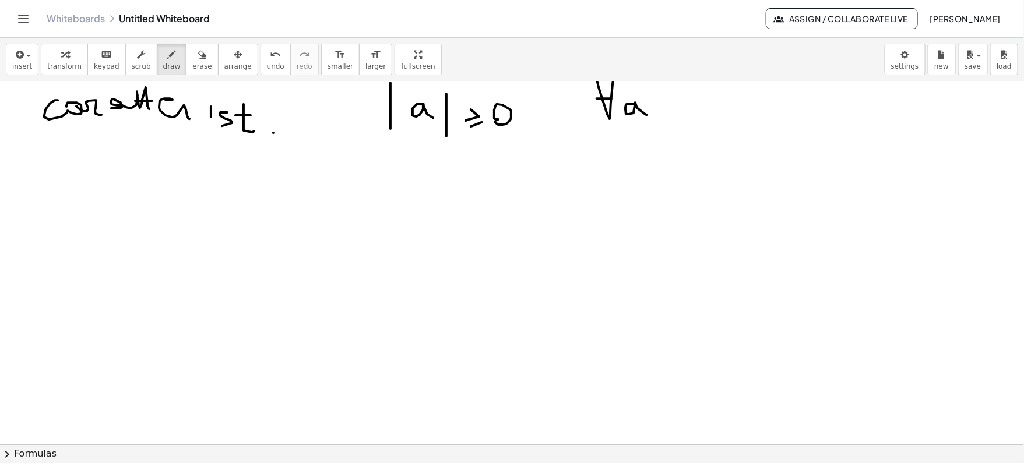
scroll to position [476, 0]
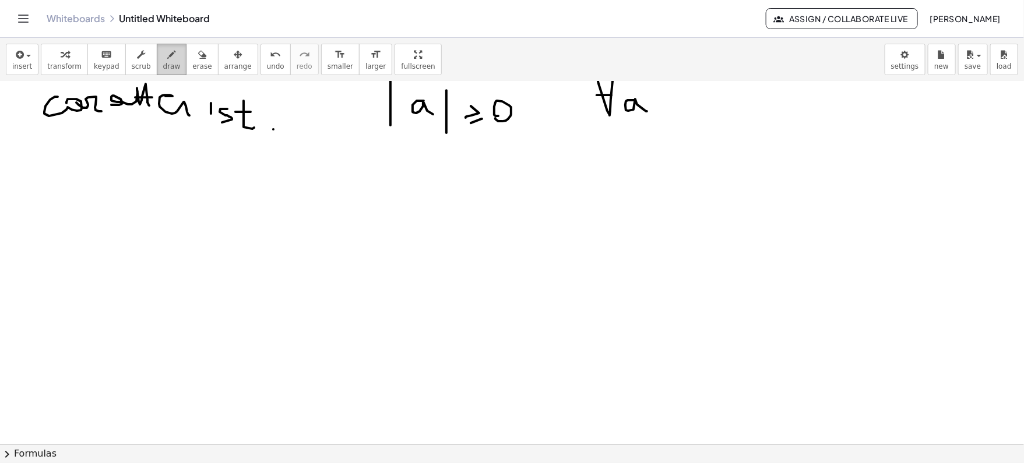
click at [168, 48] on icon "button" at bounding box center [172, 55] width 8 height 14
drag, startPoint x: 80, startPoint y: 225, endPoint x: 79, endPoint y: 275, distance: 50.1
click at [79, 275] on div at bounding box center [512, 45] width 1024 height 879
drag, startPoint x: 59, startPoint y: 166, endPoint x: 85, endPoint y: 176, distance: 28.3
click at [85, 176] on div at bounding box center [512, 45] width 1024 height 879
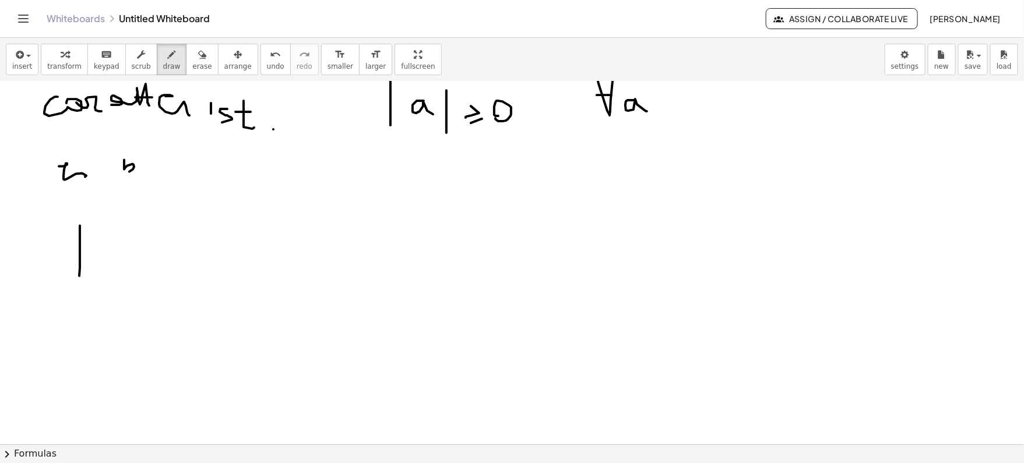
drag, startPoint x: 124, startPoint y: 159, endPoint x: 125, endPoint y: 172, distance: 12.8
click at [125, 172] on div at bounding box center [512, 45] width 1024 height 879
drag, startPoint x: 125, startPoint y: 157, endPoint x: 141, endPoint y: 162, distance: 17.0
click at [134, 157] on div at bounding box center [512, 45] width 1024 height 879
click at [141, 159] on div at bounding box center [512, 45] width 1024 height 879
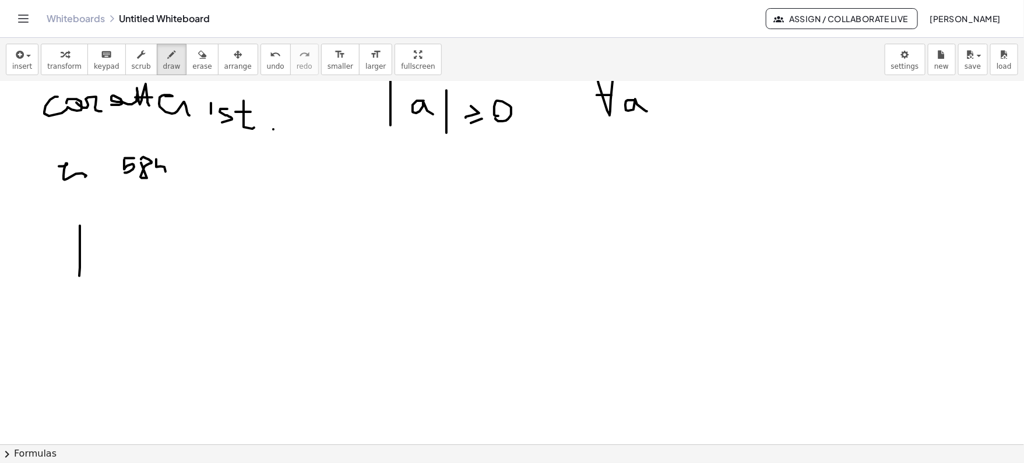
drag, startPoint x: 156, startPoint y: 159, endPoint x: 158, endPoint y: 172, distance: 13.5
click at [158, 172] on div at bounding box center [512, 45] width 1024 height 879
drag, startPoint x: 154, startPoint y: 156, endPoint x: 163, endPoint y: 156, distance: 8.2
click at [163, 156] on div at bounding box center [512, 45] width 1024 height 879
click at [198, 175] on div at bounding box center [512, 45] width 1024 height 879
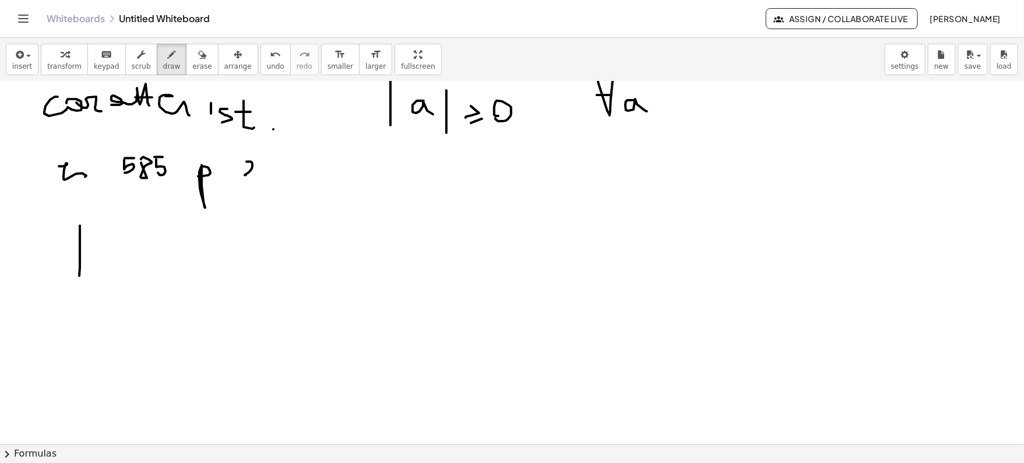
drag, startPoint x: 247, startPoint y: 161, endPoint x: 259, endPoint y: 174, distance: 18.2
click at [259, 174] on div at bounding box center [512, 45] width 1024 height 879
drag, startPoint x: 269, startPoint y: 164, endPoint x: 281, endPoint y: 181, distance: 20.5
click at [281, 181] on div at bounding box center [512, 45] width 1024 height 879
drag, startPoint x: 297, startPoint y: 158, endPoint x: 296, endPoint y: 174, distance: 16.4
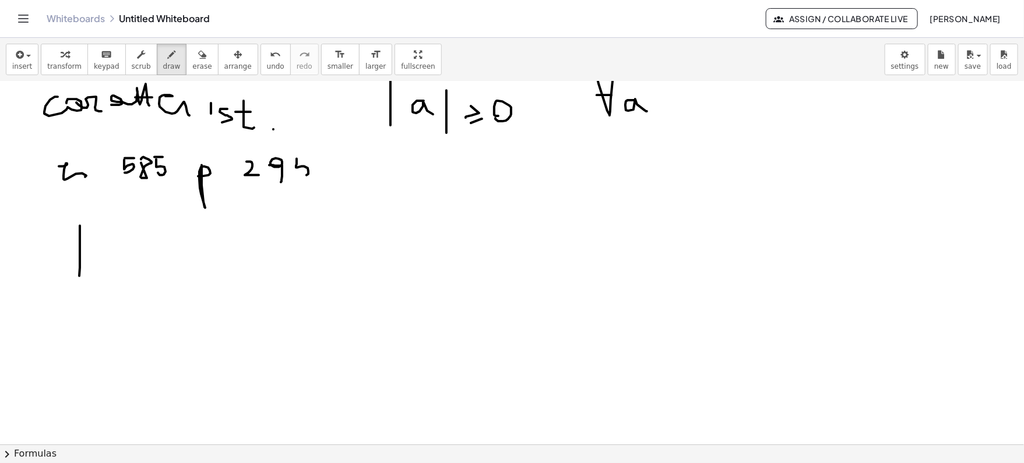
click at [296, 174] on div at bounding box center [512, 45] width 1024 height 879
drag, startPoint x: 296, startPoint y: 156, endPoint x: 310, endPoint y: 156, distance: 14.0
click at [310, 156] on div at bounding box center [512, 45] width 1024 height 879
drag, startPoint x: 113, startPoint y: 235, endPoint x: 109, endPoint y: 252, distance: 17.8
click at [109, 253] on div at bounding box center [512, 45] width 1024 height 879
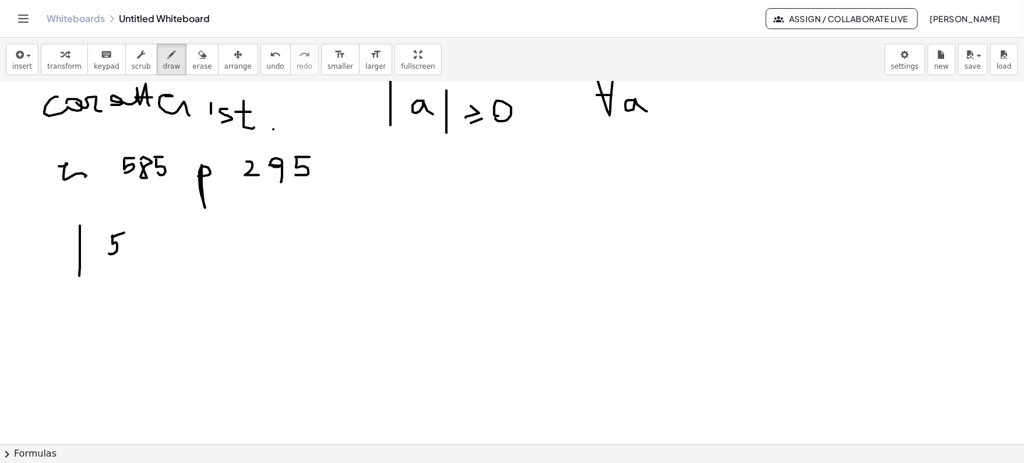
drag, startPoint x: 112, startPoint y: 236, endPoint x: 125, endPoint y: 232, distance: 14.0
click at [125, 232] on div at bounding box center [512, 45] width 1024 height 879
drag, startPoint x: 131, startPoint y: 236, endPoint x: 141, endPoint y: 255, distance: 21.9
click at [141, 255] on div at bounding box center [512, 45] width 1024 height 879
drag, startPoint x: 143, startPoint y: 238, endPoint x: 129, endPoint y: 257, distance: 22.9
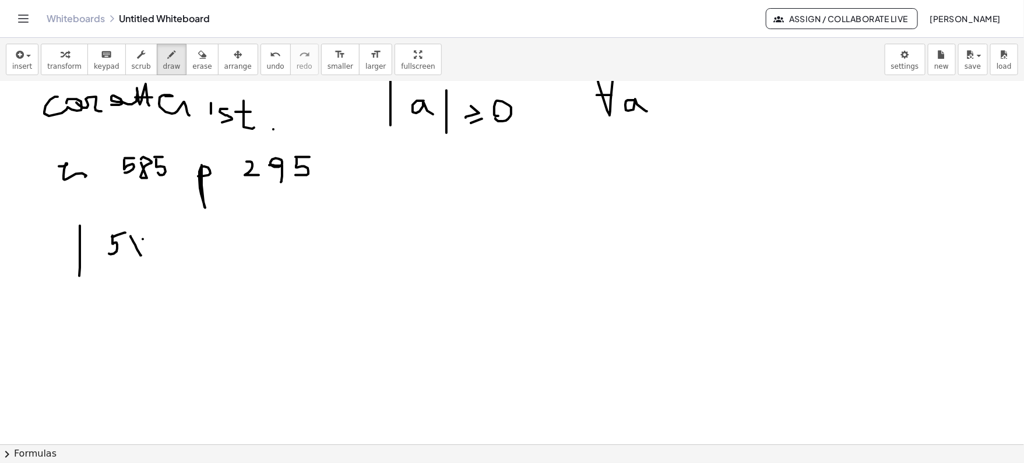
click at [129, 257] on div at bounding box center [512, 45] width 1024 height 879
drag, startPoint x: 157, startPoint y: 251, endPoint x: 168, endPoint y: 252, distance: 11.1
click at [168, 252] on div at bounding box center [512, 45] width 1024 height 879
drag, startPoint x: 181, startPoint y: 248, endPoint x: 180, endPoint y: 266, distance: 18.1
click at [180, 266] on div at bounding box center [512, 45] width 1024 height 879
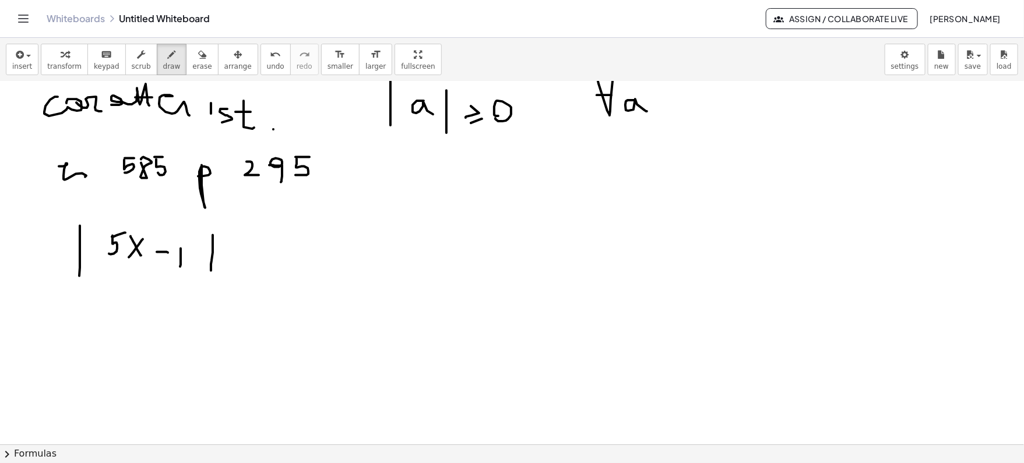
drag, startPoint x: 213, startPoint y: 234, endPoint x: 211, endPoint y: 270, distance: 35.6
click at [211, 270] on div at bounding box center [512, 45] width 1024 height 879
drag, startPoint x: 258, startPoint y: 243, endPoint x: 260, endPoint y: 259, distance: 16.4
click at [260, 259] on div at bounding box center [512, 45] width 1024 height 879
drag, startPoint x: 301, startPoint y: 234, endPoint x: 297, endPoint y: 260, distance: 26.1
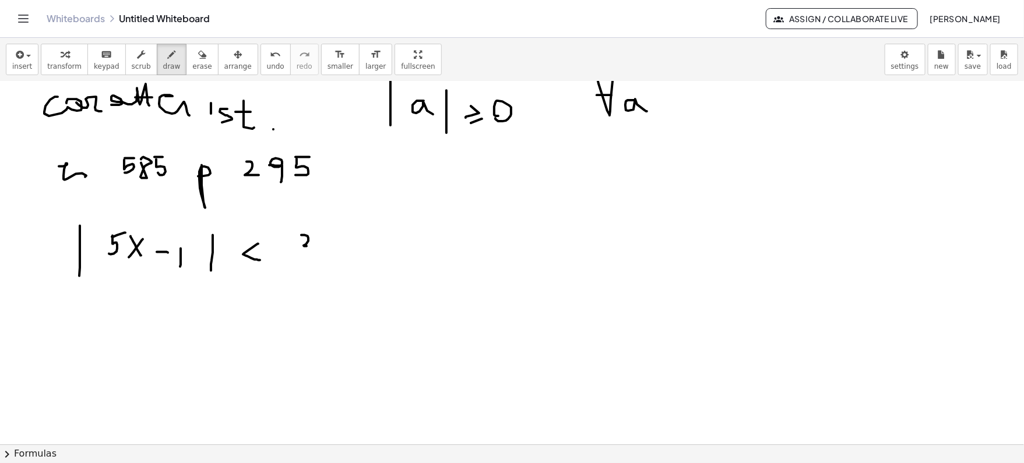
click at [297, 260] on div at bounding box center [512, 45] width 1024 height 879
drag, startPoint x: 318, startPoint y: 242, endPoint x: 329, endPoint y: 264, distance: 24.8
click at [329, 264] on div at bounding box center [512, 45] width 1024 height 879
drag, startPoint x: 332, startPoint y: 244, endPoint x: 315, endPoint y: 262, distance: 24.4
click at [315, 262] on div at bounding box center [512, 45] width 1024 height 879
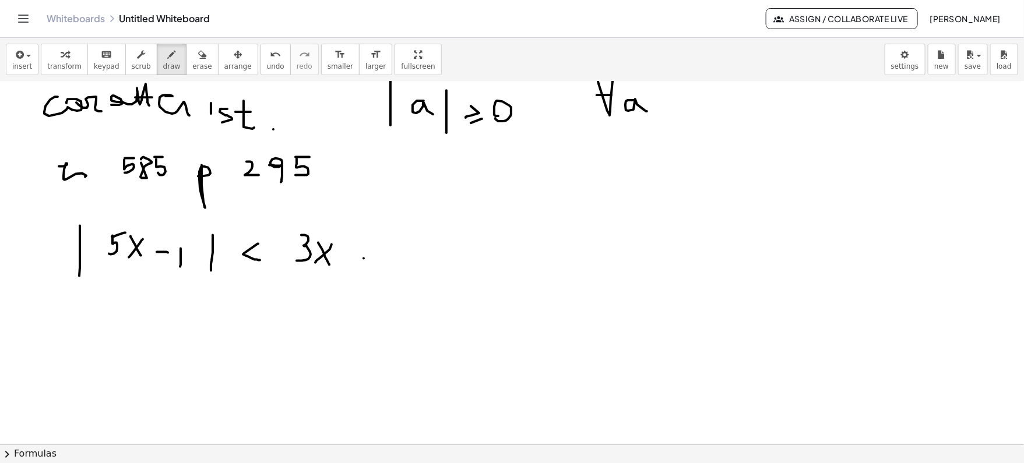
drag, startPoint x: 364, startPoint y: 258, endPoint x: 381, endPoint y: 259, distance: 17.0
click at [381, 259] on div at bounding box center [512, 45] width 1024 height 879
drag, startPoint x: 373, startPoint y: 254, endPoint x: 373, endPoint y: 268, distance: 14.0
click at [373, 268] on div at bounding box center [512, 45] width 1024 height 879
drag, startPoint x: 410, startPoint y: 248, endPoint x: 422, endPoint y: 269, distance: 24.5
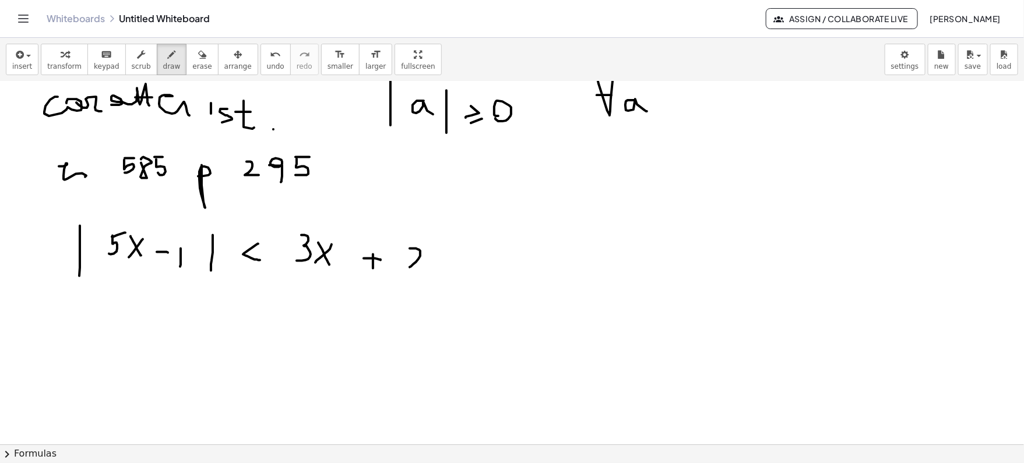
click at [422, 269] on div at bounding box center [512, 45] width 1024 height 879
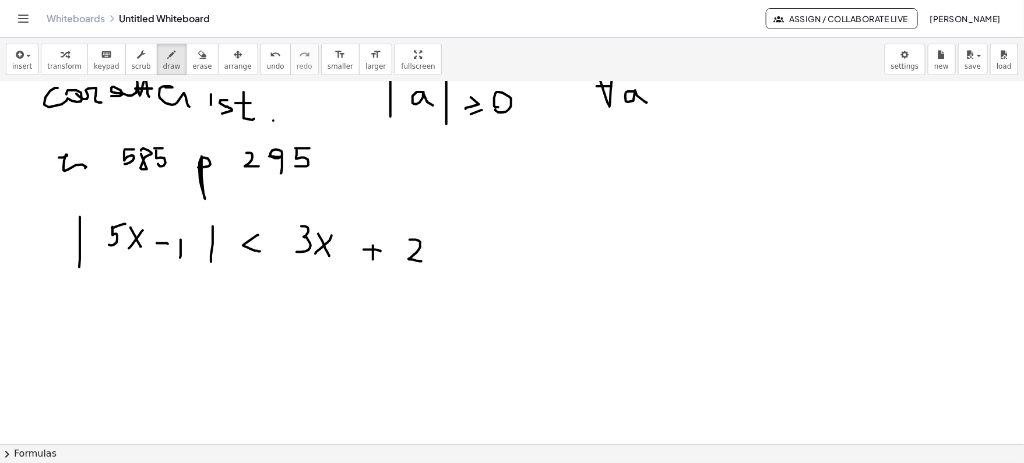
scroll to position [511, 0]
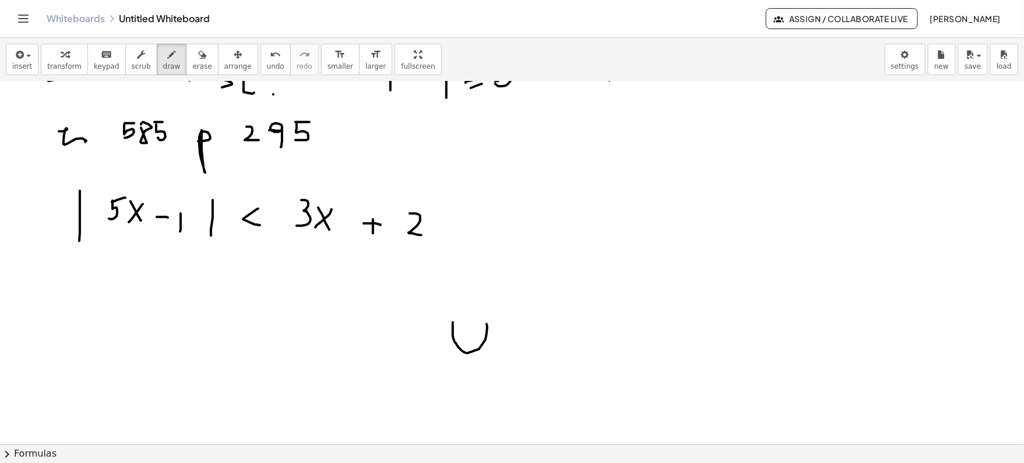
drag, startPoint x: 453, startPoint y: 322, endPoint x: 484, endPoint y: 318, distance: 31.1
click at [484, 318] on div at bounding box center [512, 117] width 1024 height 1093
drag, startPoint x: 157, startPoint y: 278, endPoint x: 162, endPoint y: 394, distance: 116.1
click at [162, 394] on div at bounding box center [512, 117] width 1024 height 1093
drag, startPoint x: 659, startPoint y: 266, endPoint x: 654, endPoint y: 391, distance: 124.9
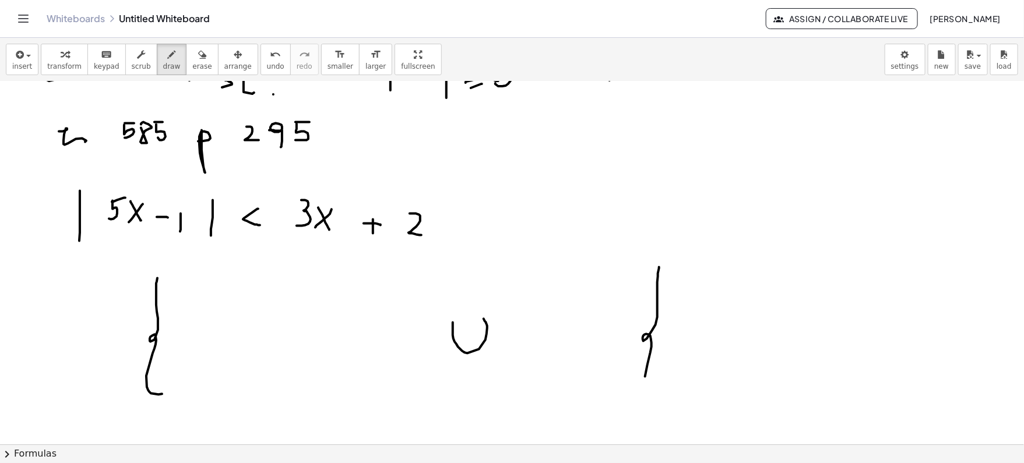
click at [654, 391] on div at bounding box center [512, 117] width 1024 height 1093
drag, startPoint x: 191, startPoint y: 279, endPoint x: 189, endPoint y: 299, distance: 20.5
click at [189, 299] on div at bounding box center [512, 117] width 1024 height 1093
drag, startPoint x: 189, startPoint y: 278, endPoint x: 196, endPoint y: 278, distance: 7.6
click at [196, 278] on div at bounding box center [512, 117] width 1024 height 1093
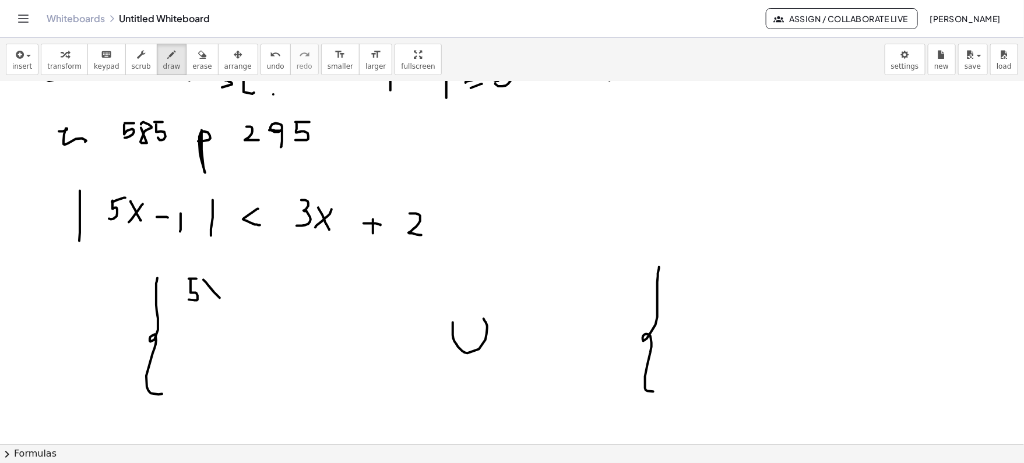
drag, startPoint x: 203, startPoint y: 279, endPoint x: 220, endPoint y: 297, distance: 24.4
click at [220, 297] on div at bounding box center [512, 117] width 1024 height 1093
drag, startPoint x: 219, startPoint y: 285, endPoint x: 205, endPoint y: 300, distance: 21.5
click at [205, 300] on div at bounding box center [512, 117] width 1024 height 1093
drag, startPoint x: 229, startPoint y: 297, endPoint x: 246, endPoint y: 297, distance: 16.9
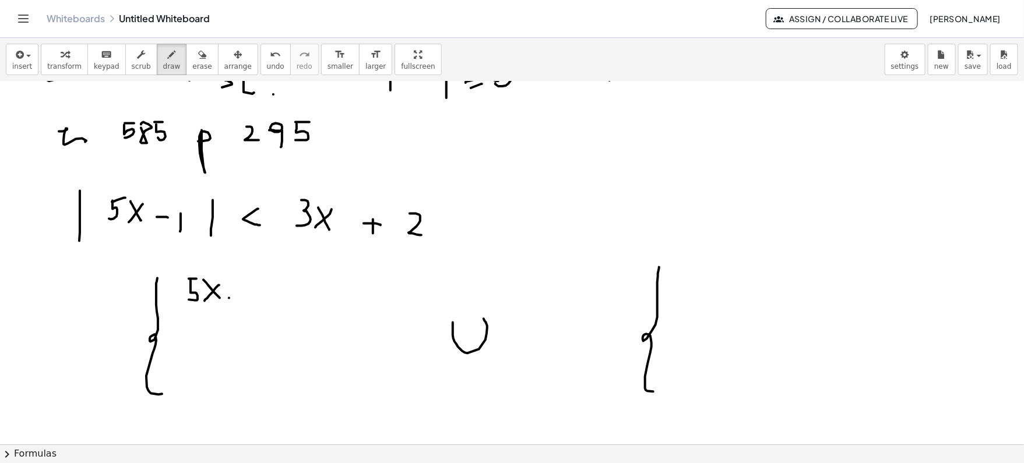
click at [246, 297] on div at bounding box center [512, 117] width 1024 height 1093
drag, startPoint x: 259, startPoint y: 286, endPoint x: 259, endPoint y: 305, distance: 18.7
click at [259, 305] on div at bounding box center [512, 117] width 1024 height 1093
drag, startPoint x: 278, startPoint y: 293, endPoint x: 277, endPoint y: 306, distance: 12.8
click at [277, 306] on div at bounding box center [512, 117] width 1024 height 1093
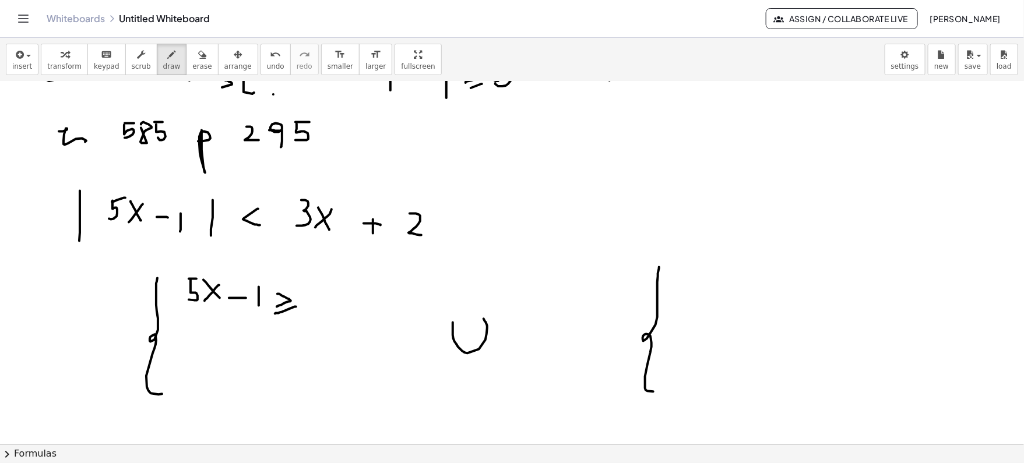
drag, startPoint x: 296, startPoint y: 306, endPoint x: 275, endPoint y: 313, distance: 22.1
click at [275, 313] on div at bounding box center [512, 117] width 1024 height 1093
click at [323, 292] on div at bounding box center [512, 117] width 1024 height 1093
drag, startPoint x: 180, startPoint y: 354, endPoint x: 178, endPoint y: 373, distance: 19.3
click at [178, 373] on div at bounding box center [512, 117] width 1024 height 1093
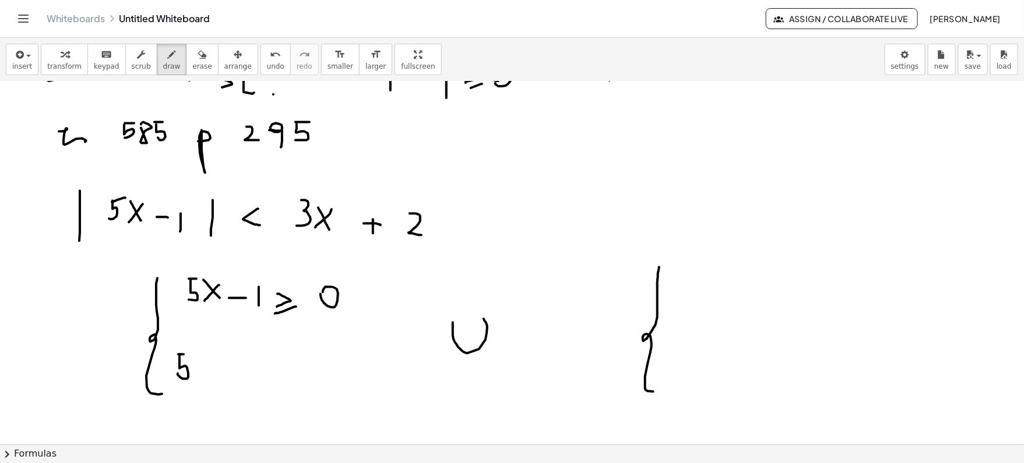
drag, startPoint x: 178, startPoint y: 354, endPoint x: 188, endPoint y: 354, distance: 9.9
click at [188, 354] on div at bounding box center [512, 117] width 1024 height 1093
drag, startPoint x: 193, startPoint y: 357, endPoint x: 209, endPoint y: 381, distance: 29.1
click at [209, 384] on div at bounding box center [512, 117] width 1024 height 1093
drag, startPoint x: 209, startPoint y: 359, endPoint x: 192, endPoint y: 380, distance: 27.1
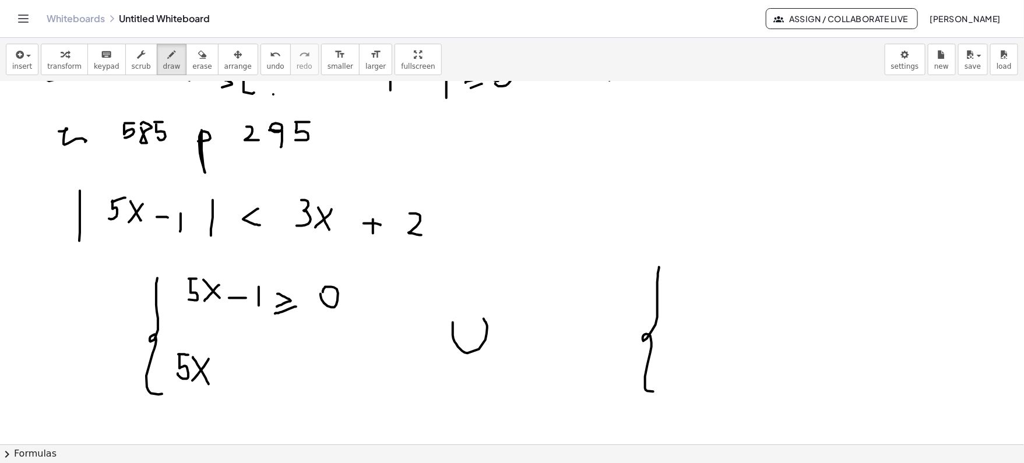
click at [192, 380] on div at bounding box center [512, 117] width 1024 height 1093
drag, startPoint x: 217, startPoint y: 371, endPoint x: 227, endPoint y: 371, distance: 9.3
click at [227, 371] on div at bounding box center [512, 117] width 1024 height 1093
drag, startPoint x: 252, startPoint y: 362, endPoint x: 252, endPoint y: 384, distance: 21.6
click at [252, 384] on div at bounding box center [512, 117] width 1024 height 1093
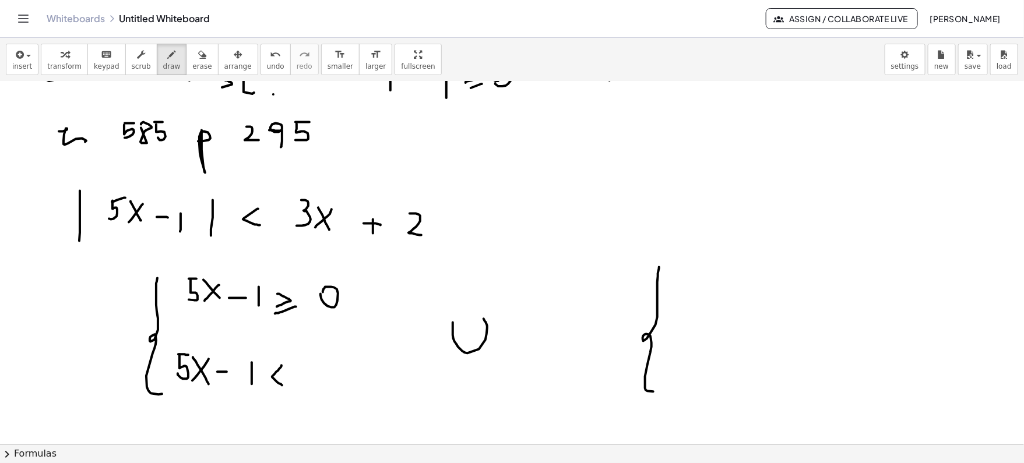
drag, startPoint x: 282, startPoint y: 365, endPoint x: 283, endPoint y: 385, distance: 19.9
click at [283, 385] on div at bounding box center [512, 117] width 1024 height 1093
drag, startPoint x: 303, startPoint y: 369, endPoint x: 304, endPoint y: 385, distance: 16.4
click at [304, 385] on div at bounding box center [512, 117] width 1024 height 1093
drag, startPoint x: 324, startPoint y: 371, endPoint x: 334, endPoint y: 384, distance: 16.2
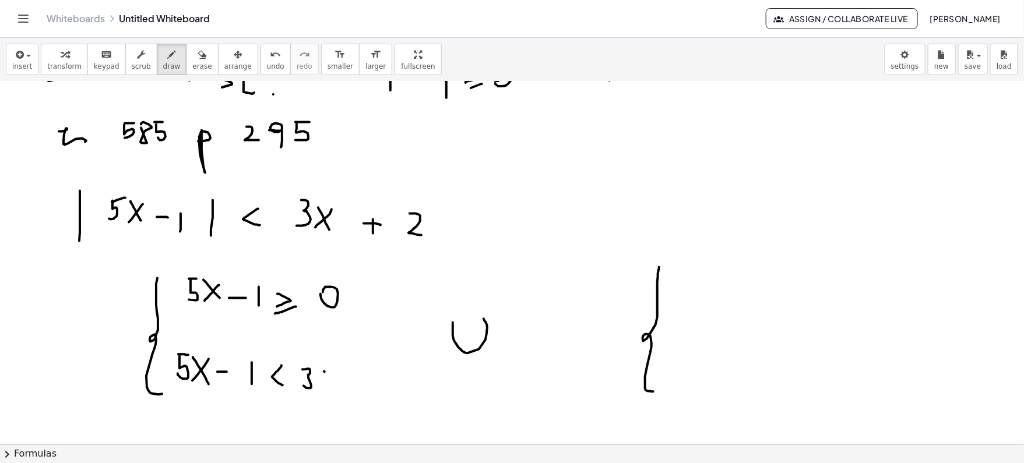
click at [334, 384] on div at bounding box center [512, 117] width 1024 height 1093
drag, startPoint x: 335, startPoint y: 367, endPoint x: 322, endPoint y: 384, distance: 21.6
click at [322, 384] on div at bounding box center [512, 117] width 1024 height 1093
drag, startPoint x: 352, startPoint y: 378, endPoint x: 367, endPoint y: 378, distance: 15.7
click at [367, 378] on div at bounding box center [512, 117] width 1024 height 1093
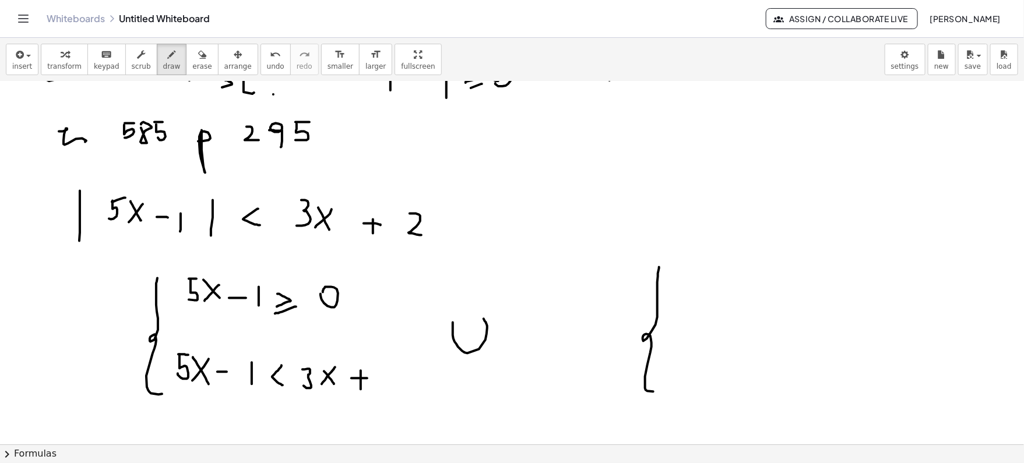
drag, startPoint x: 361, startPoint y: 370, endPoint x: 361, endPoint y: 388, distance: 18.1
click at [361, 391] on div at bounding box center [512, 117] width 1024 height 1093
drag, startPoint x: 387, startPoint y: 373, endPoint x: 403, endPoint y: 385, distance: 21.2
click at [403, 385] on div at bounding box center [512, 117] width 1024 height 1093
drag, startPoint x: 188, startPoint y: 192, endPoint x: 185, endPoint y: 199, distance: 7.9
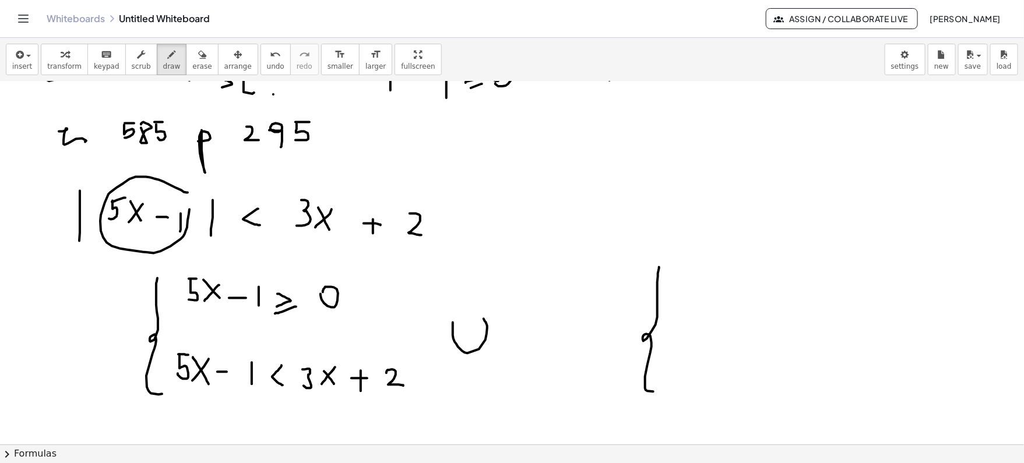
click at [185, 199] on div at bounding box center [512, 117] width 1024 height 1093
drag, startPoint x: 686, startPoint y: 287, endPoint x: 687, endPoint y: 305, distance: 18.1
click at [687, 305] on div at bounding box center [512, 117] width 1024 height 1093
drag, startPoint x: 687, startPoint y: 285, endPoint x: 694, endPoint y: 285, distance: 7.0
click at [694, 285] on div at bounding box center [512, 117] width 1024 height 1093
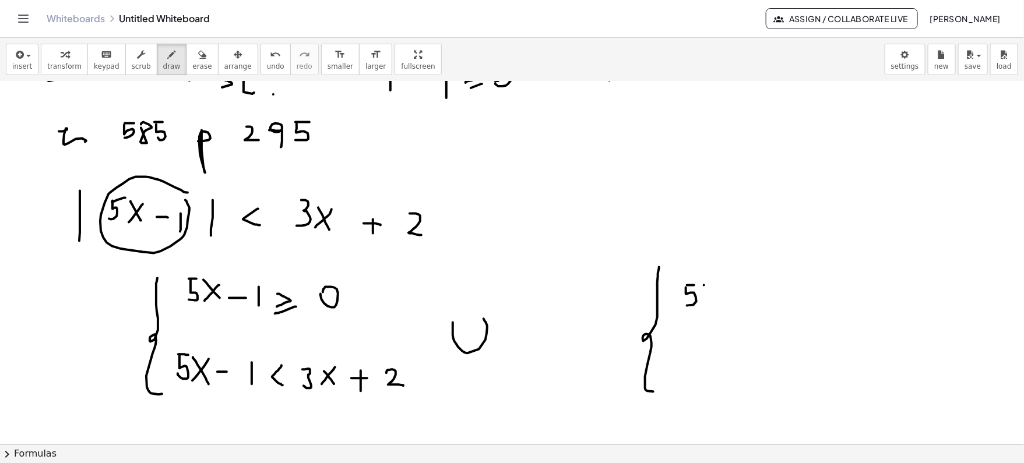
drag, startPoint x: 704, startPoint y: 285, endPoint x: 716, endPoint y: 300, distance: 19.1
click at [716, 300] on div at bounding box center [512, 117] width 1024 height 1093
drag, startPoint x: 716, startPoint y: 278, endPoint x: 701, endPoint y: 303, distance: 29.5
click at [701, 303] on div at bounding box center [512, 117] width 1024 height 1093
drag, startPoint x: 733, startPoint y: 291, endPoint x: 742, endPoint y: 291, distance: 8.7
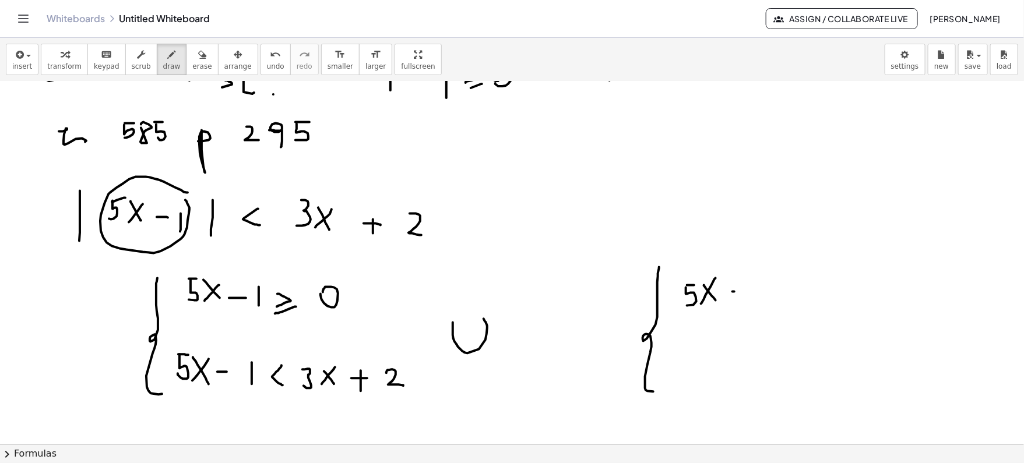
click at [742, 291] on div at bounding box center [512, 117] width 1024 height 1093
drag
click at [754, 301] on div at bounding box center [512, 117] width 1024 height 1093
click at [800, 301] on div at bounding box center [512, 117] width 1024 height 1093
click at [832, 289] on div at bounding box center [512, 117] width 1024 height 1093
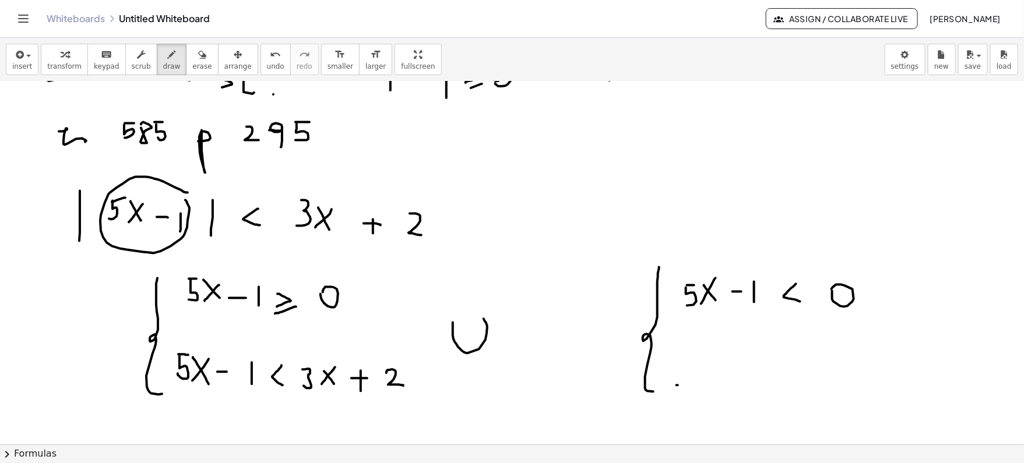
click at [684, 385] on div at bounding box center [512, 117] width 1024 height 1093
click at [704, 389] on div at bounding box center [512, 117] width 1024 height 1093
click at [714, 373] on div at bounding box center [512, 117] width 1024 height 1093
click at [740, 389] on div at bounding box center [512, 117] width 1024 height 1093
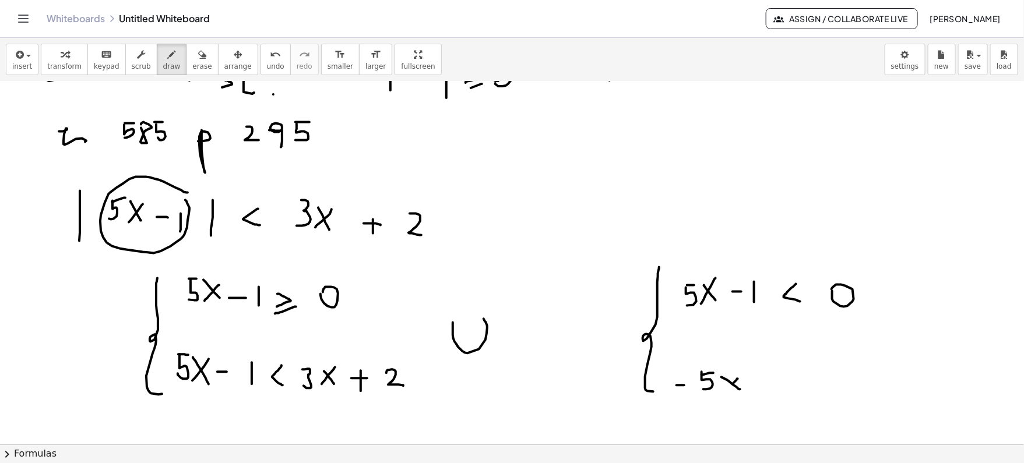
click at [728, 389] on div at bounding box center [512, 117] width 1024 height 1093
click at [781, 377] on div at bounding box center [512, 117] width 1024 height 1093
click at [774, 385] on div at bounding box center [512, 117] width 1024 height 1093
click at [801, 389] on div at bounding box center [512, 117] width 1024 height 1093
click at [838, 391] on div at bounding box center [512, 117] width 1024 height 1093
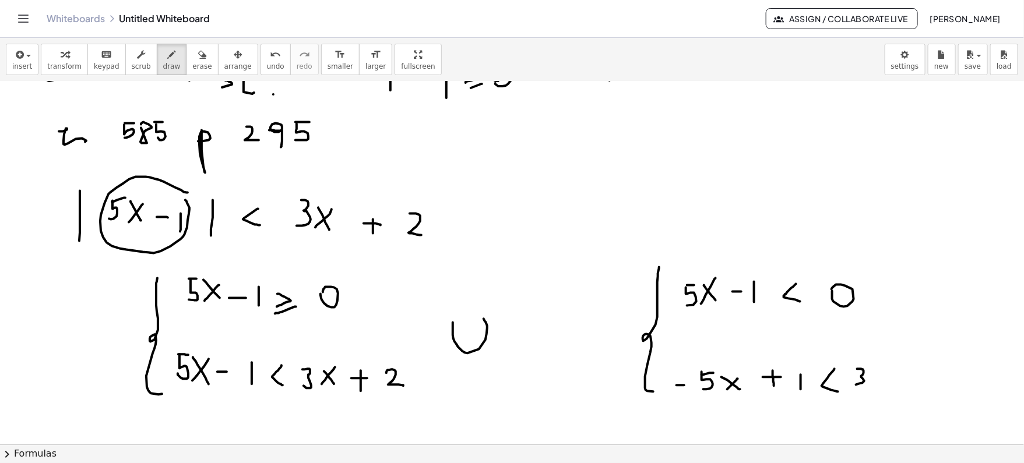
click at [852, 385] on div at bounding box center [512, 117] width 1024 height 1093
click at [883, 378] on div at bounding box center [512, 117] width 1024 height 1093
click at [872, 384] on div at bounding box center [512, 117] width 1024 height 1093
click at [918, 375] on div at bounding box center [512, 117] width 1024 height 1093
click at [912, 389] on div at bounding box center [512, 117] width 1024 height 1093
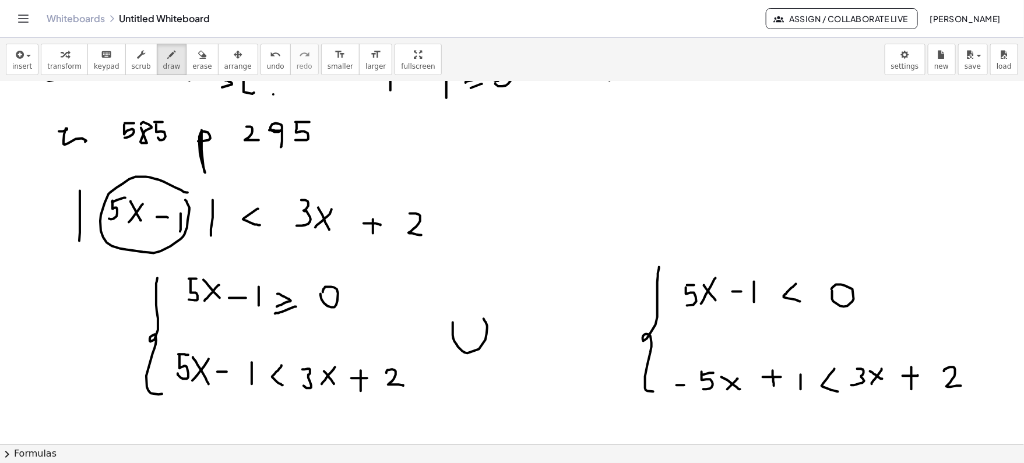
click at [961, 385] on div at bounding box center [512, 117] width 1024 height 1093
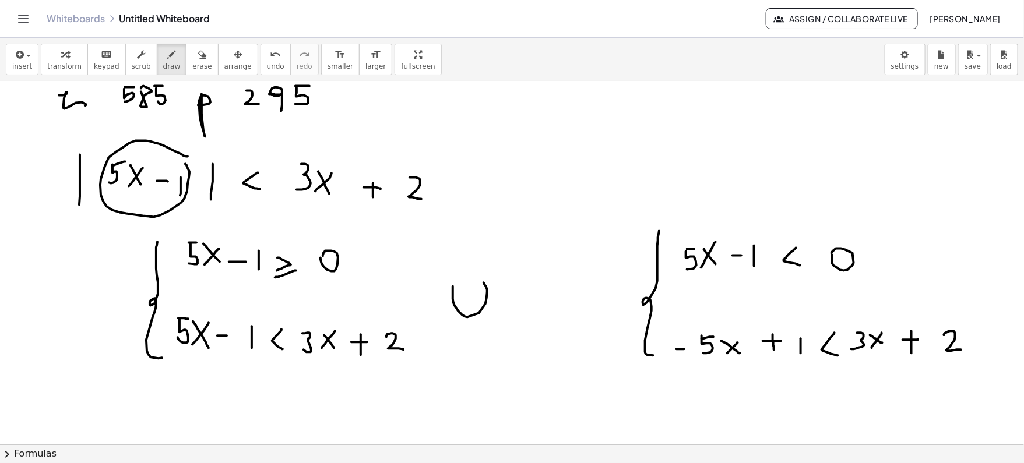
scroll to position [587, 0]
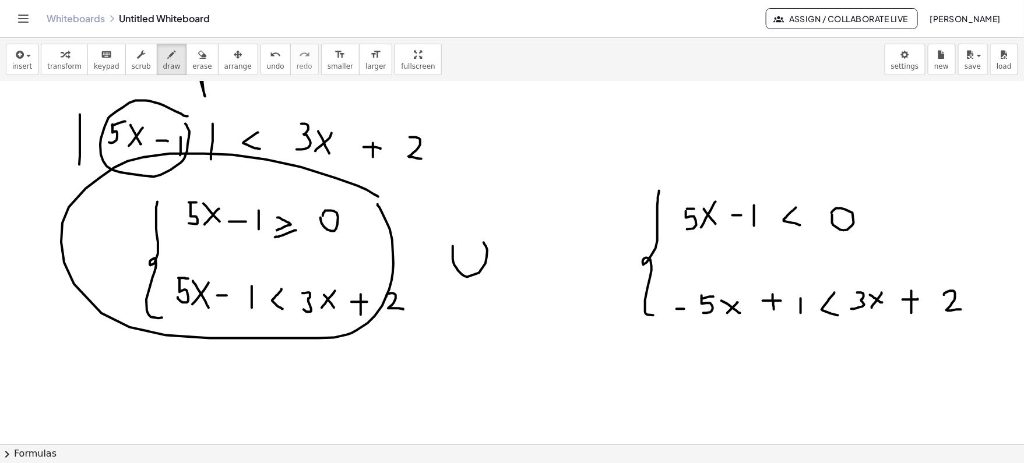
click at [378, 203] on div at bounding box center [512, 41] width 1024 height 1093
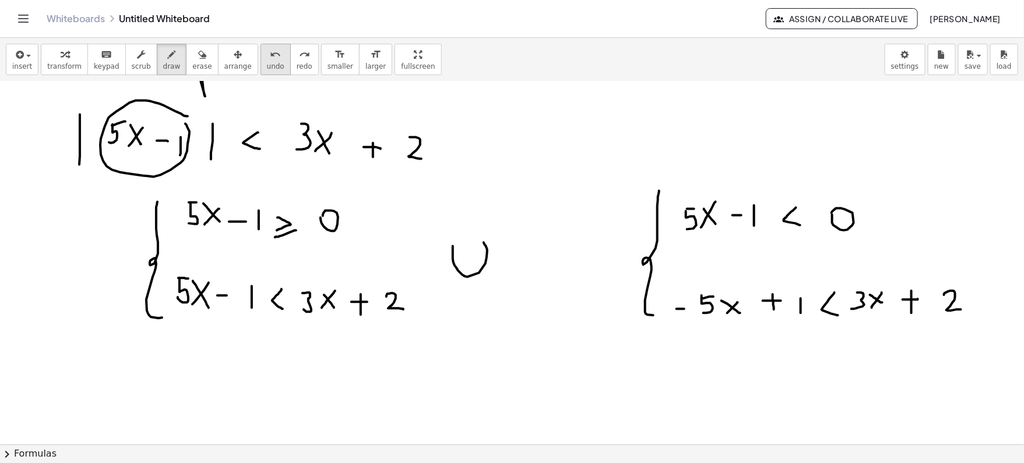
click at [267, 63] on span "undo" at bounding box center [275, 66] width 17 height 8
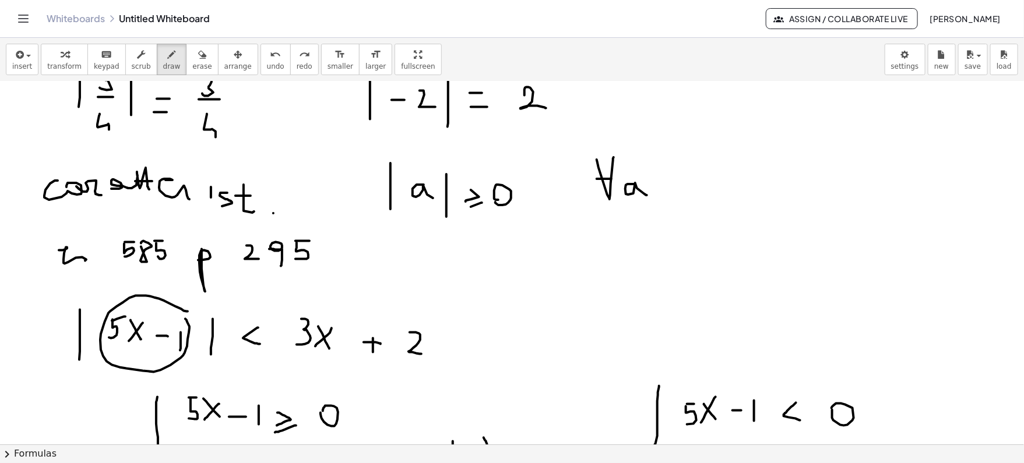
scroll to position [398, 0]
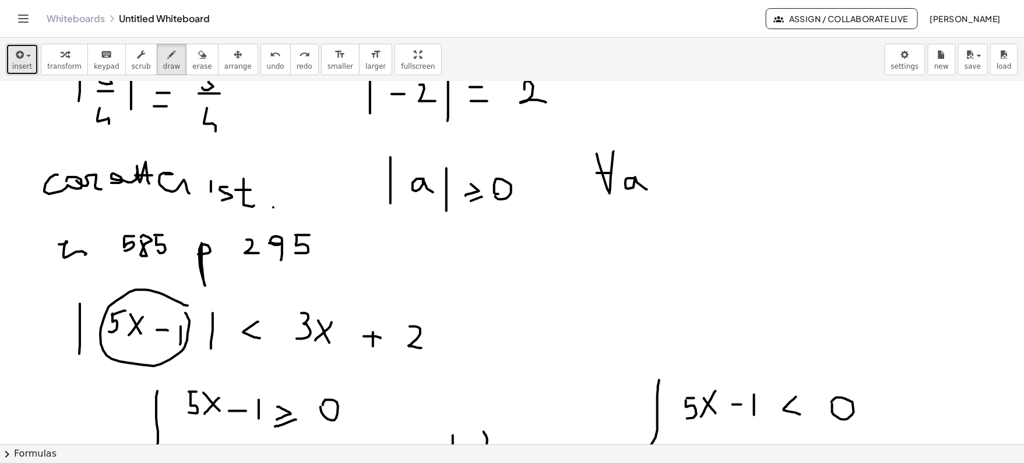
click at [29, 65] on span "insert" at bounding box center [22, 66] width 20 height 8
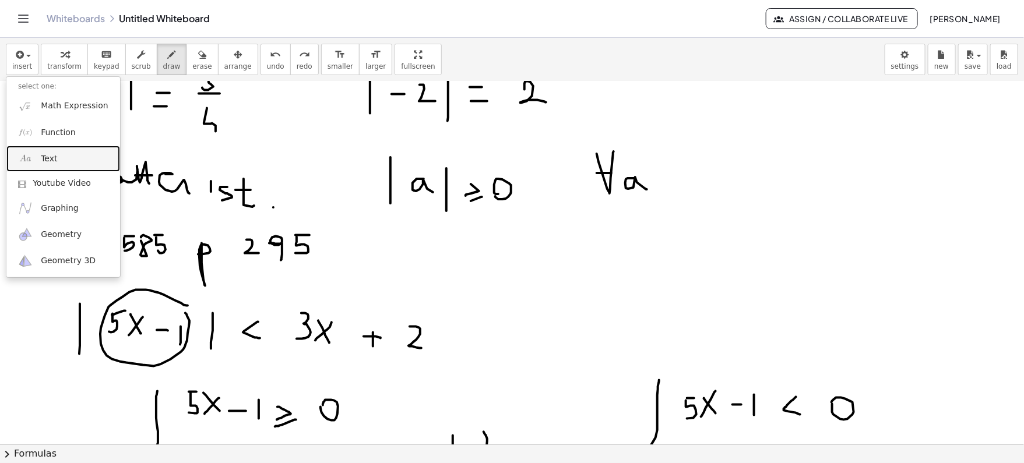
click at [48, 156] on span "Text" at bounding box center [49, 159] width 16 height 12
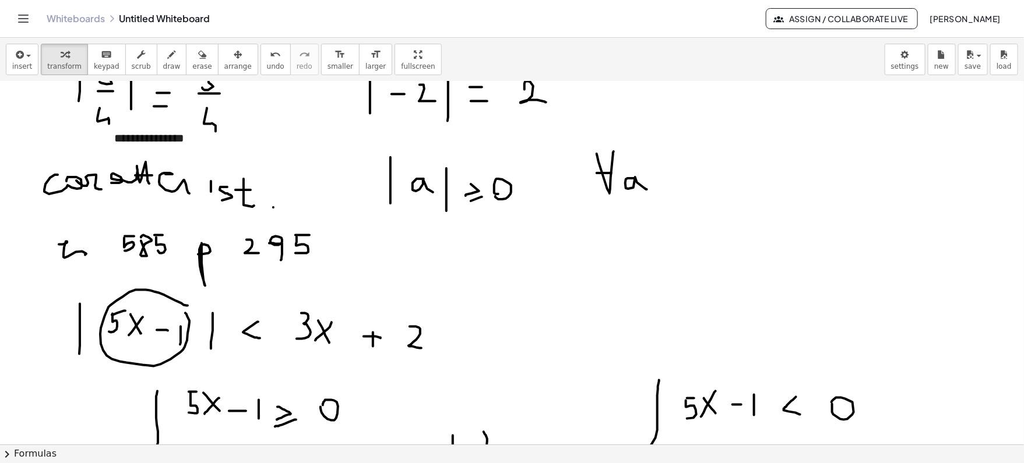
click at [707, 131] on div at bounding box center [512, 230] width 1024 height 1093
click at [232, 58] on div "button" at bounding box center [237, 54] width 27 height 14
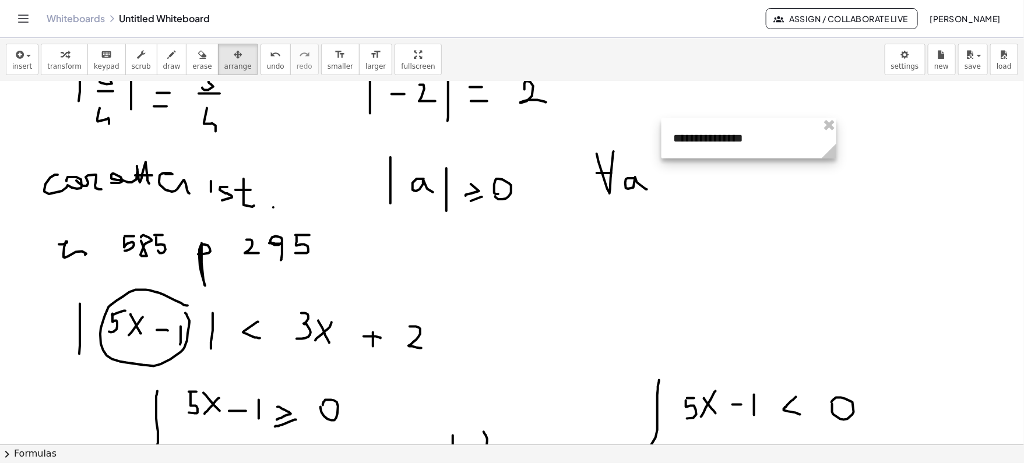
drag, startPoint x: 163, startPoint y: 149, endPoint x: 722, endPoint y: 142, distance: 559.1
click at [722, 142] on div at bounding box center [749, 138] width 175 height 40
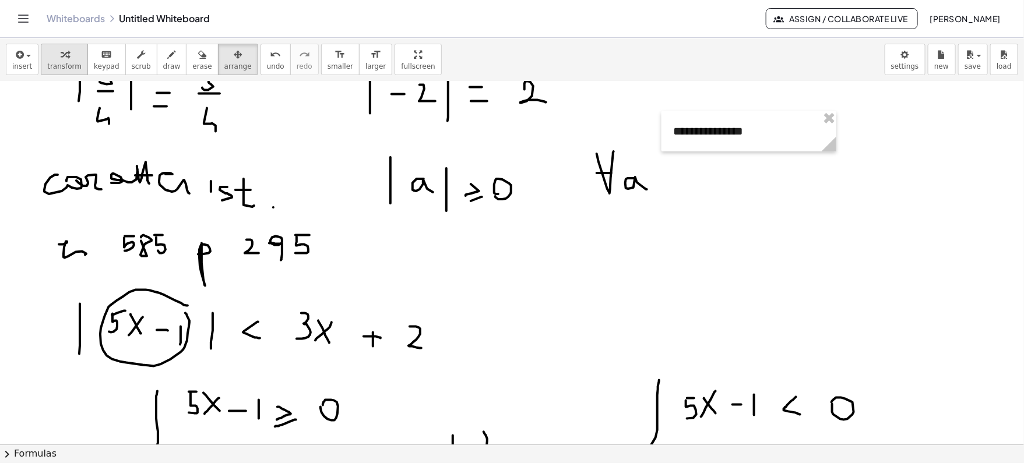
click at [70, 60] on div "button" at bounding box center [64, 54] width 34 height 14
click at [732, 135] on div "**********" at bounding box center [749, 131] width 175 height 40
click at [749, 131] on div "**********" at bounding box center [749, 131] width 175 height 40
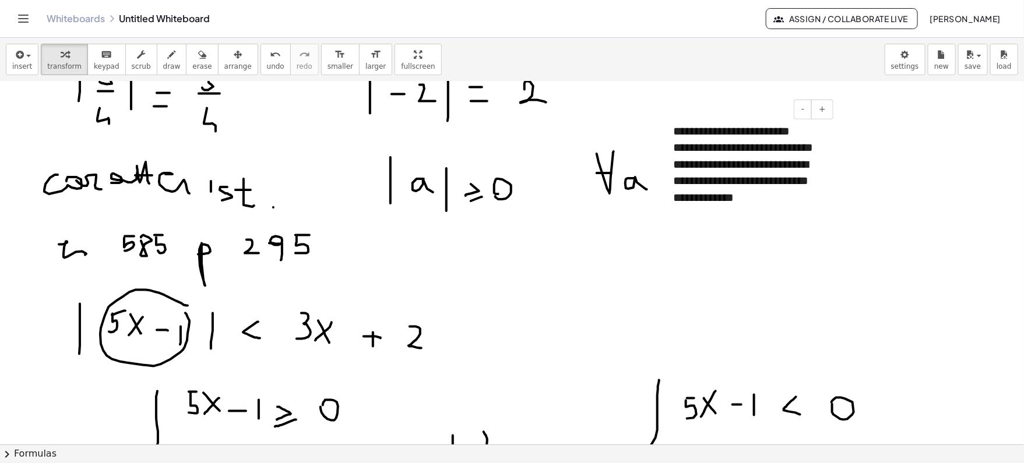
click at [747, 180] on div "**********" at bounding box center [749, 181] width 152 height 50
click at [702, 150] on div "**********" at bounding box center [749, 147] width 152 height 17
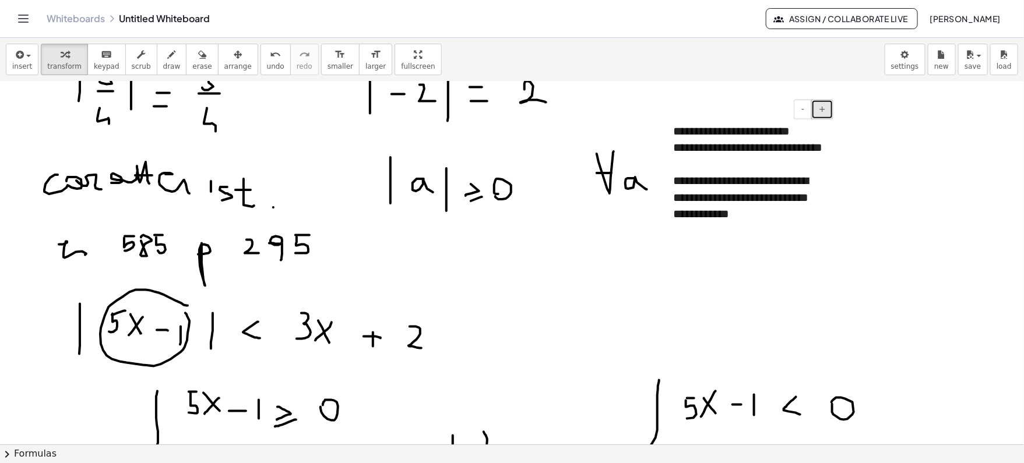
click at [822, 113] on button "+" at bounding box center [823, 110] width 22 height 20
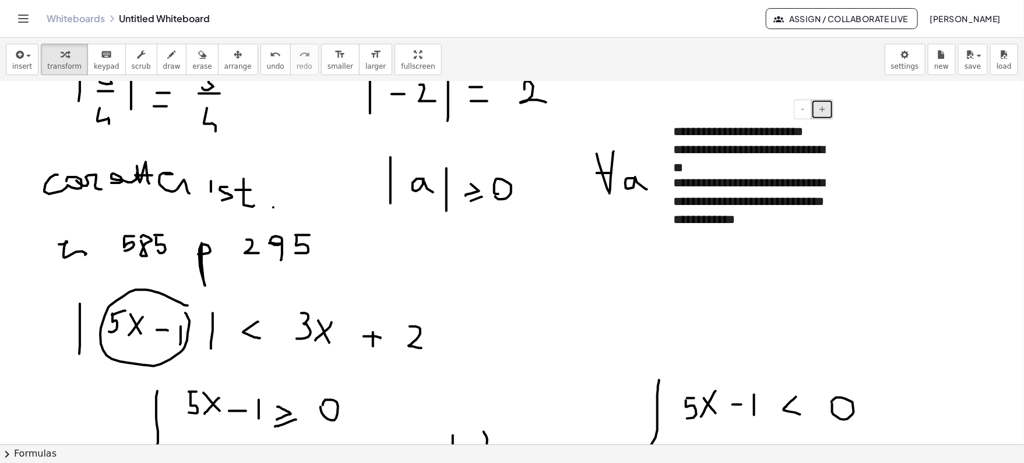
click at [822, 113] on button "+" at bounding box center [823, 110] width 22 height 20
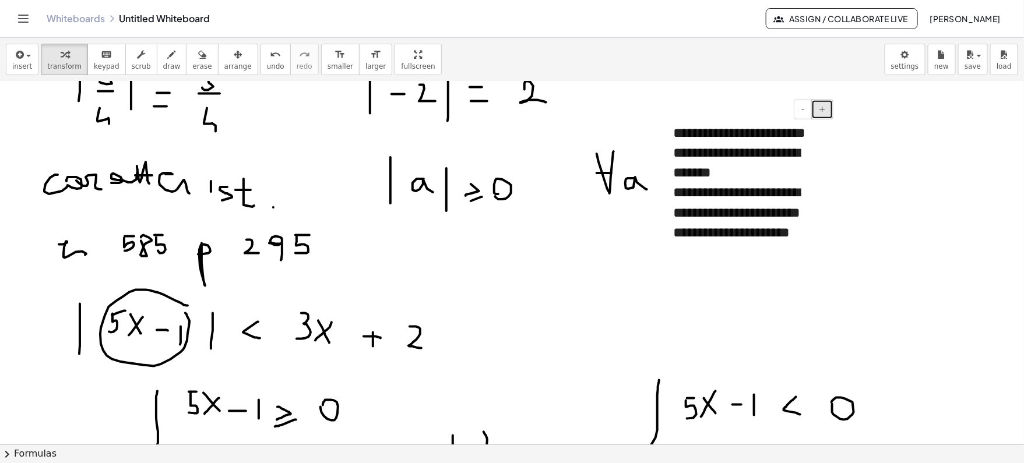
click at [822, 113] on button "+" at bounding box center [823, 110] width 22 height 20
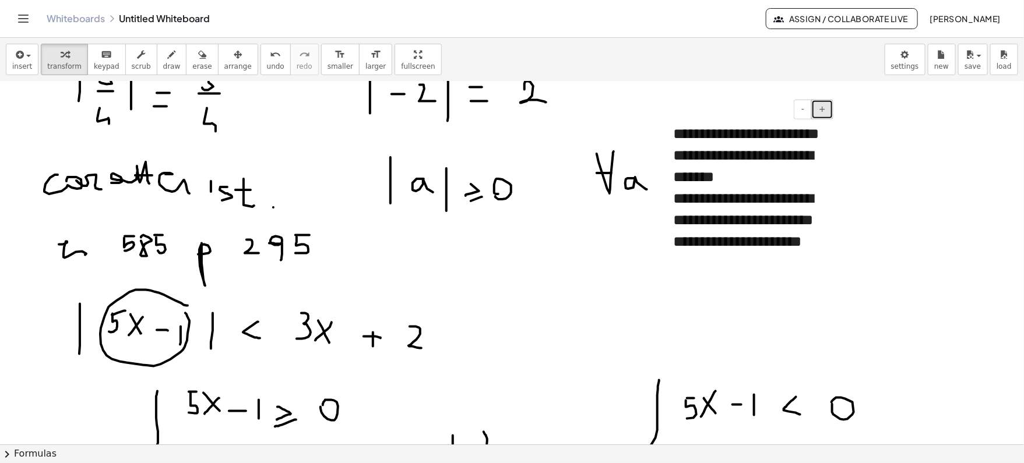
click at [822, 113] on button "+" at bounding box center [823, 110] width 22 height 20
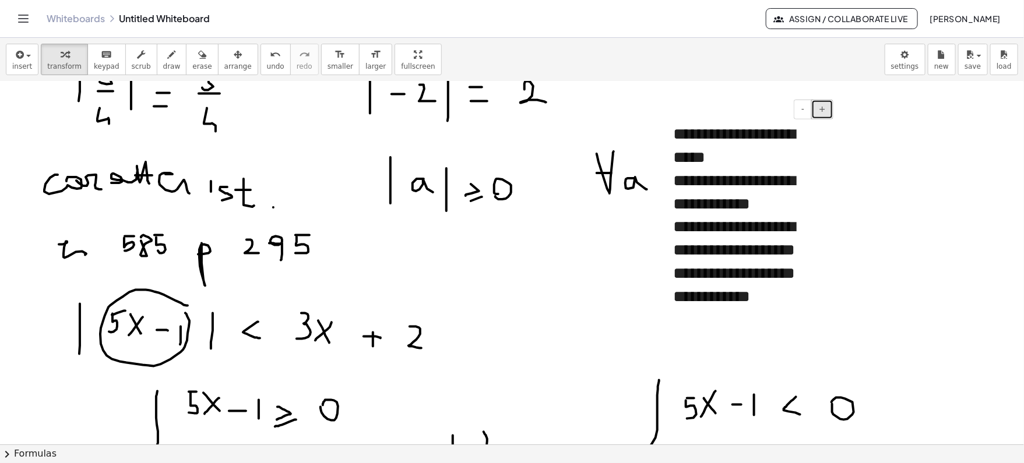
click at [822, 113] on button "+" at bounding box center [823, 110] width 22 height 20
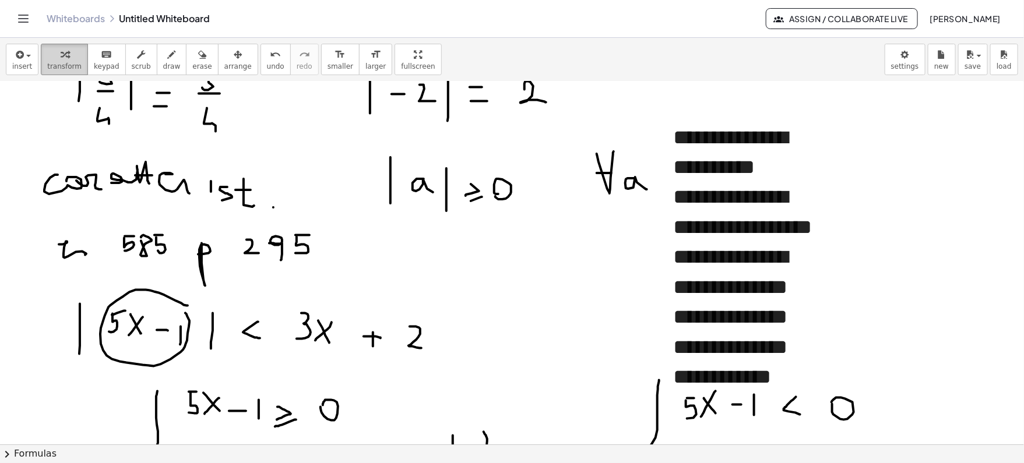
click at [70, 58] on div "button" at bounding box center [64, 54] width 34 height 14
click at [236, 58] on div "button" at bounding box center [237, 54] width 27 height 14
click at [69, 68] on span "transform" at bounding box center [64, 66] width 34 height 8
click at [768, 291] on div "**********" at bounding box center [749, 318] width 152 height 150
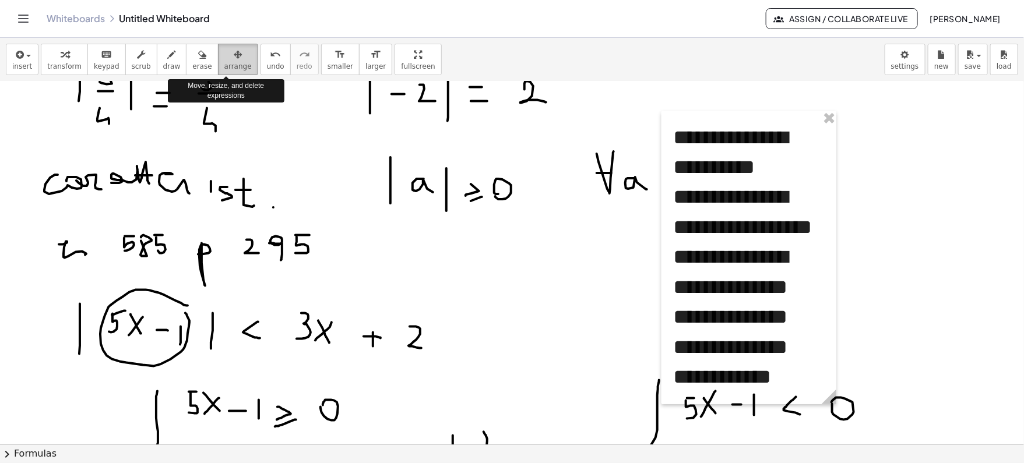
click at [234, 59] on icon "button" at bounding box center [238, 55] width 8 height 14
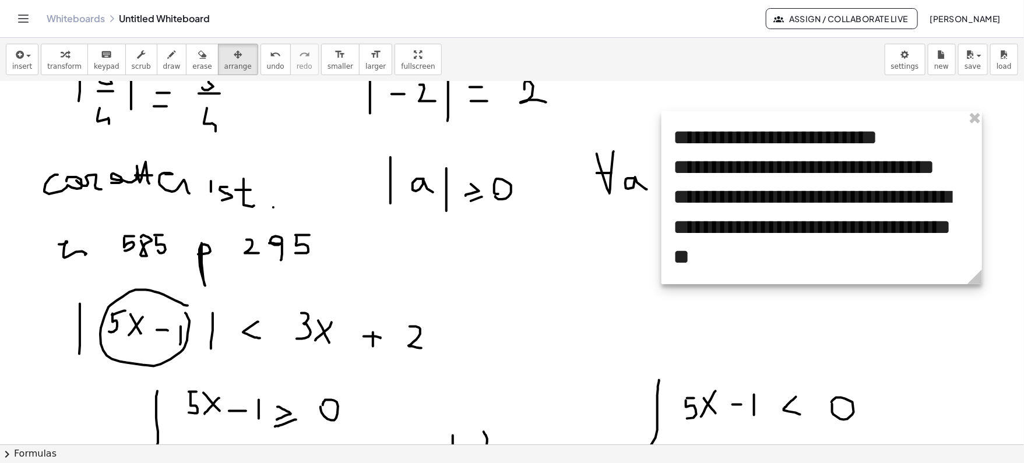
drag, startPoint x: 832, startPoint y: 396, endPoint x: 978, endPoint y: 332, distance: 159.2
click at [978, 332] on div "**********" at bounding box center [512, 230] width 1024 height 1093
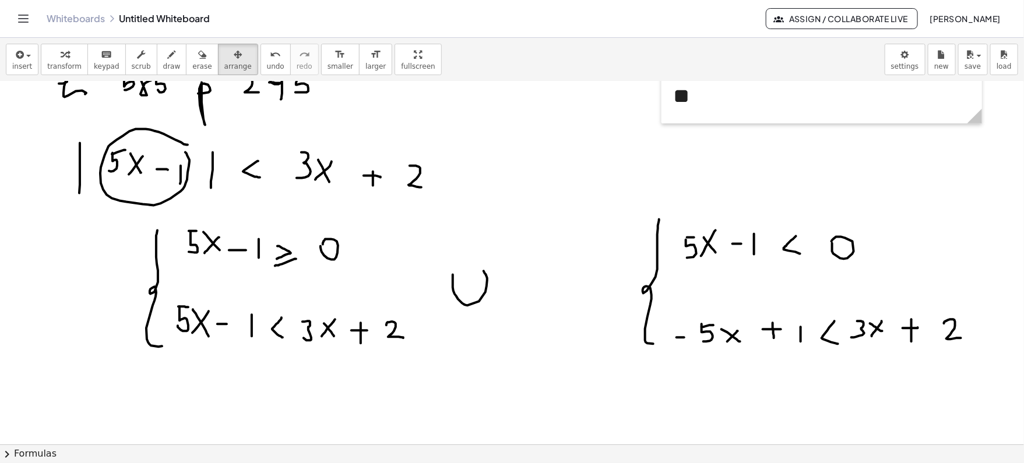
scroll to position [563, 0]
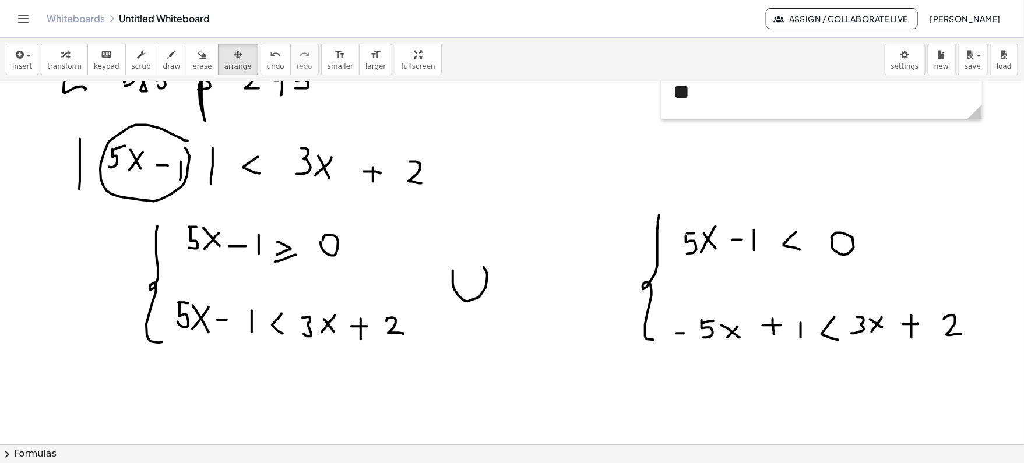
drag, startPoint x: 197, startPoint y: 194, endPoint x: 163, endPoint y: 216, distance: 41.2
click at [163, 216] on div at bounding box center [512, 65] width 1024 height 1093
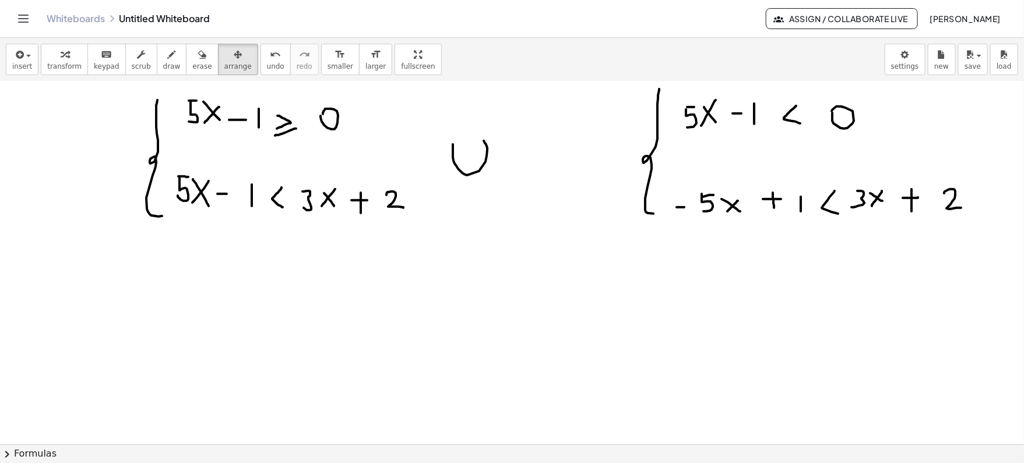
scroll to position [605, 0]
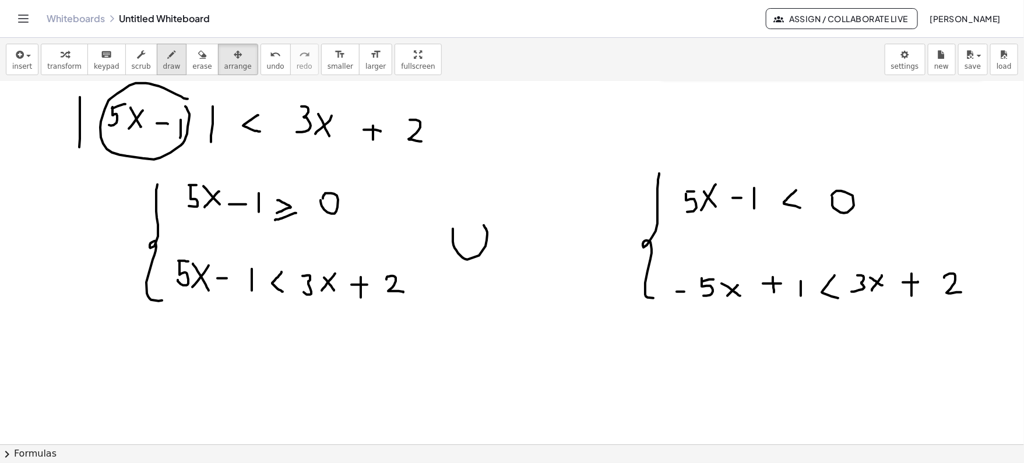
click at [168, 57] on icon "button" at bounding box center [172, 55] width 8 height 14
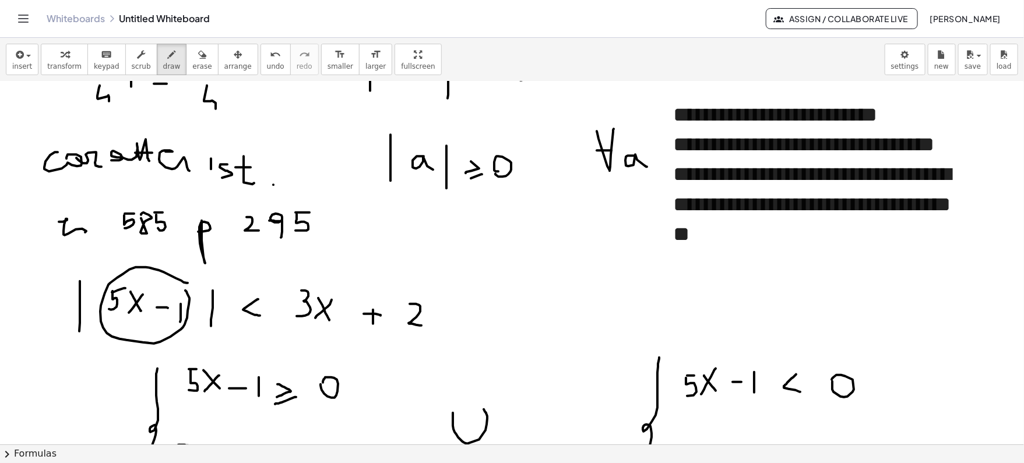
scroll to position [419, 0]
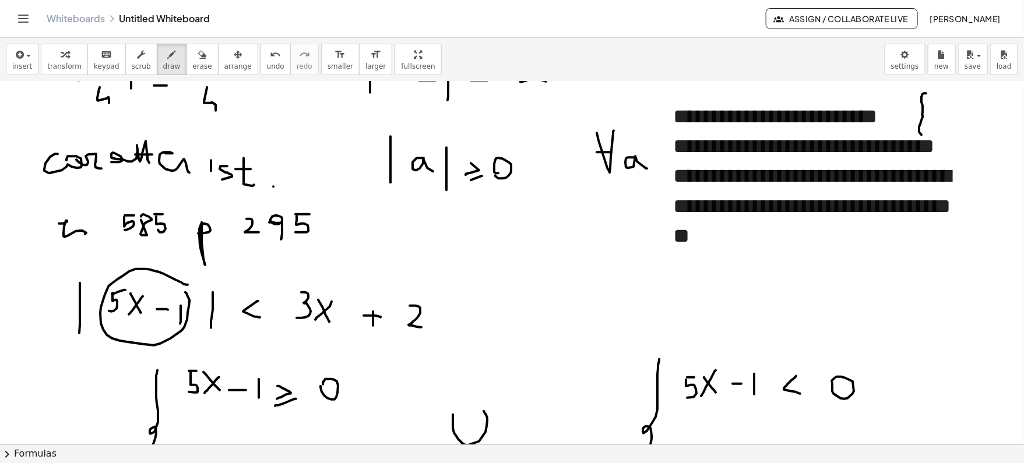
drag, startPoint x: 926, startPoint y: 92, endPoint x: 925, endPoint y: 134, distance: 41.4
click at [925, 134] on div at bounding box center [512, 391] width 1024 height 1456
drag, startPoint x: 939, startPoint y: 100, endPoint x: 946, endPoint y: 100, distance: 7.6
click at [946, 100] on div at bounding box center [512, 391] width 1024 height 1456
drag, startPoint x: 940, startPoint y: 108, endPoint x: 953, endPoint y: 108, distance: 13.4
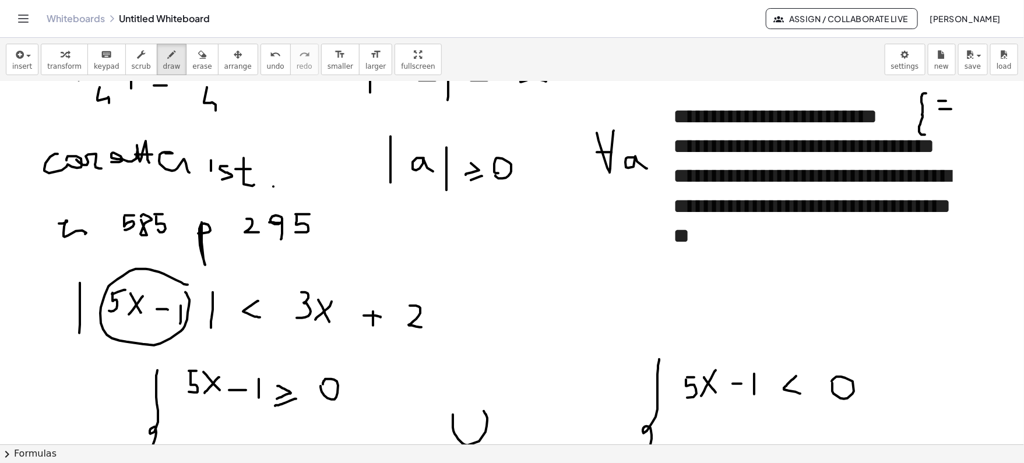
click at [953, 108] on div at bounding box center [512, 391] width 1024 height 1456
drag, startPoint x: 939, startPoint y: 120, endPoint x: 949, endPoint y: 120, distance: 9.9
click at [949, 120] on div at bounding box center [512, 391] width 1024 height 1456
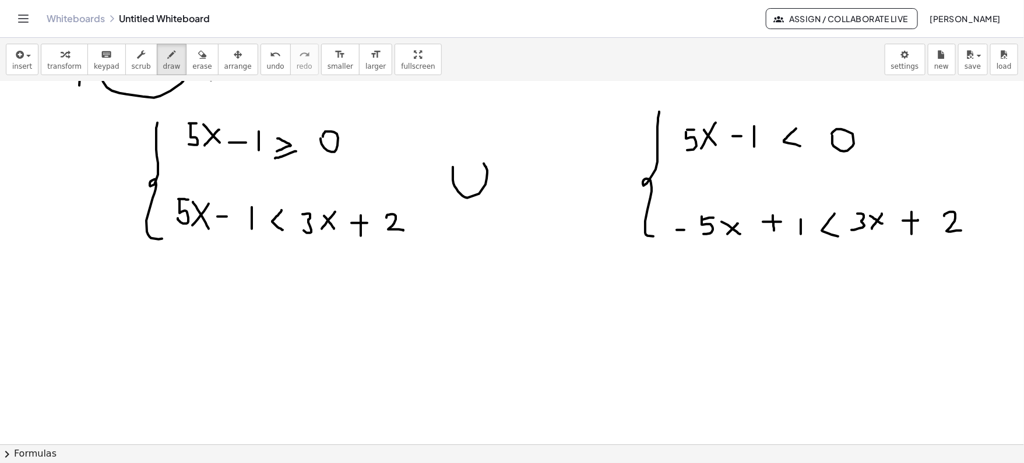
scroll to position [668, 0]
drag, startPoint x: 168, startPoint y: 277, endPoint x: 166, endPoint y: 417, distance: 140.5
click at [166, 417] on div at bounding box center [512, 142] width 1024 height 1456
drag, startPoint x: 199, startPoint y: 289, endPoint x: 209, endPoint y: 302, distance: 15.9
click at [209, 302] on div at bounding box center [512, 142] width 1024 height 1456
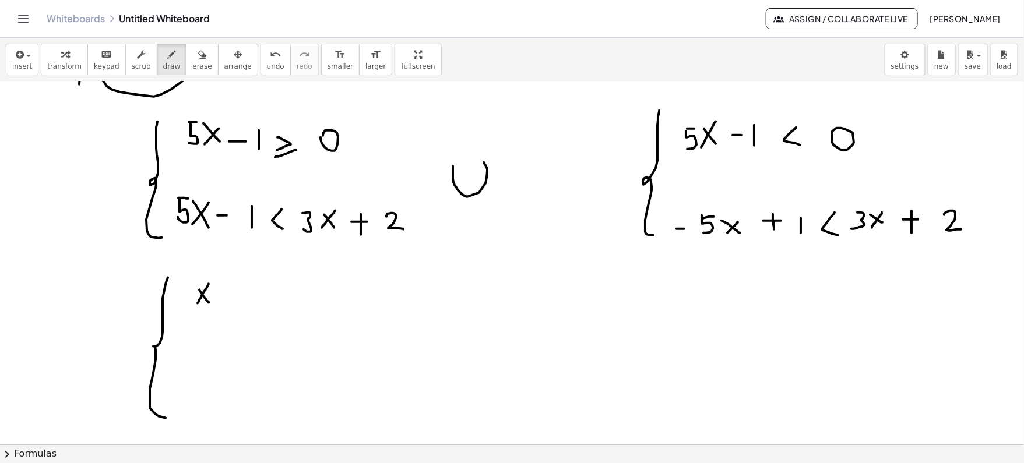
drag, startPoint x: 209, startPoint y: 283, endPoint x: 198, endPoint y: 303, distance: 22.2
click at [198, 303] on div at bounding box center [512, 142] width 1024 height 1456
drag, startPoint x: 190, startPoint y: 283, endPoint x: 188, endPoint y: 303, distance: 19.3
click at [188, 303] on div at bounding box center [512, 142] width 1024 height 1456
click at [193, 283] on div at bounding box center [512, 142] width 1024 height 1456
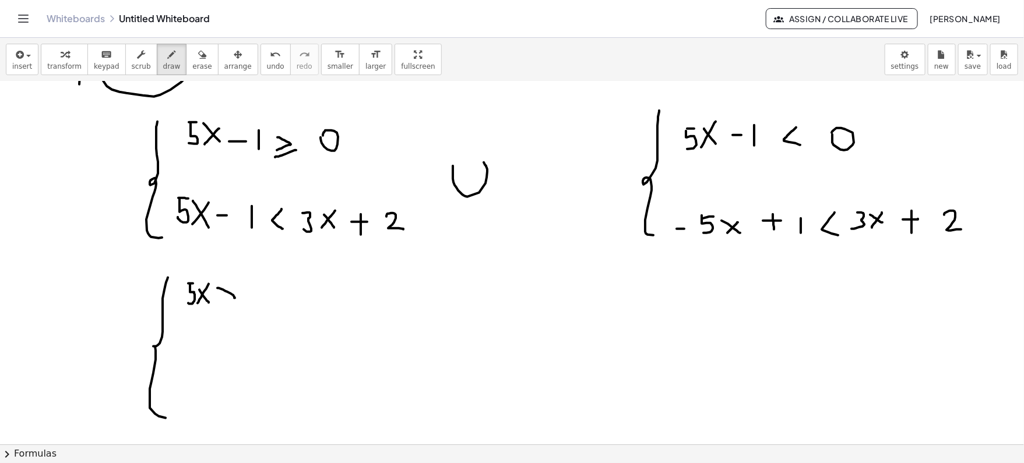
drag, startPoint x: 217, startPoint y: 287, endPoint x: 223, endPoint y: 302, distance: 15.5
click at [223, 302] on div at bounding box center [512, 142] width 1024 height 1456
drag, startPoint x: 243, startPoint y: 303, endPoint x: 226, endPoint y: 305, distance: 16.5
click at [226, 305] on div at bounding box center [512, 142] width 1024 height 1456
drag, startPoint x: 268, startPoint y: 295, endPoint x: 278, endPoint y: 307, distance: 15.3
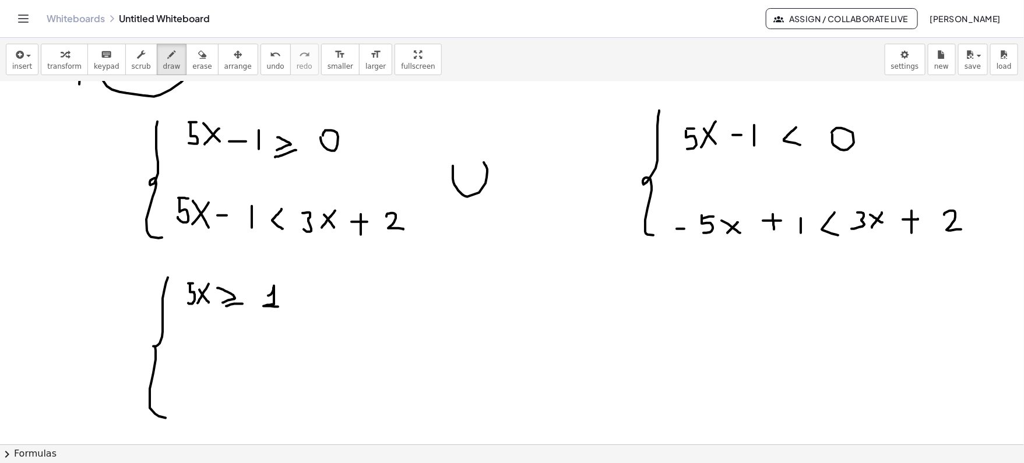
click at [278, 307] on div at bounding box center [512, 142] width 1024 height 1456
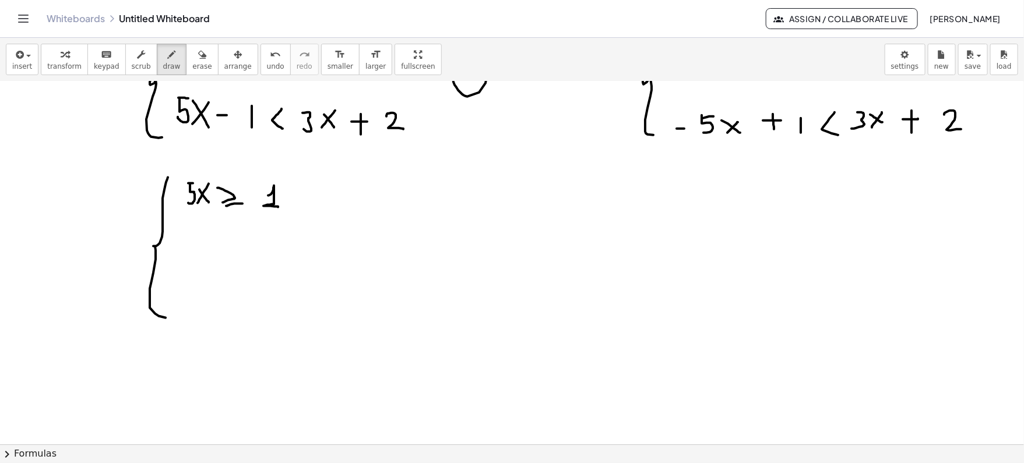
scroll to position [815, 0]
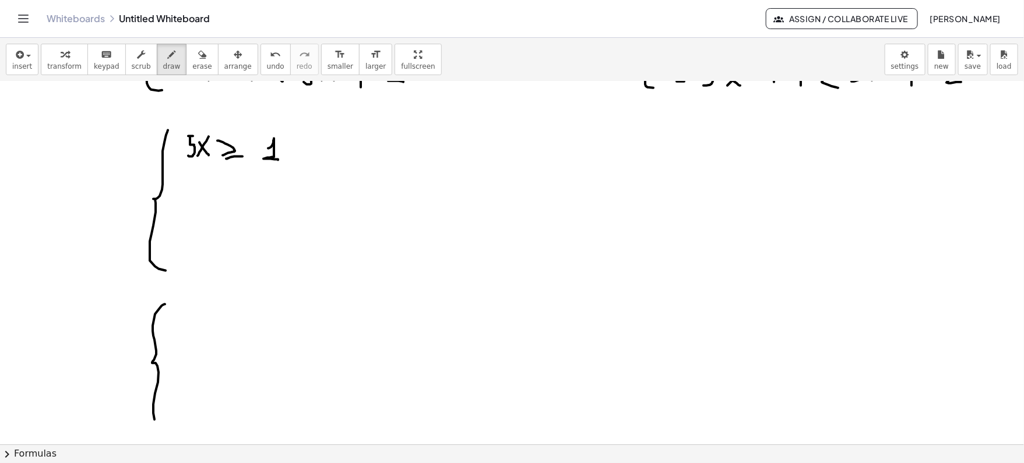
drag, startPoint x: 165, startPoint y: 303, endPoint x: 167, endPoint y: 423, distance: 119.5
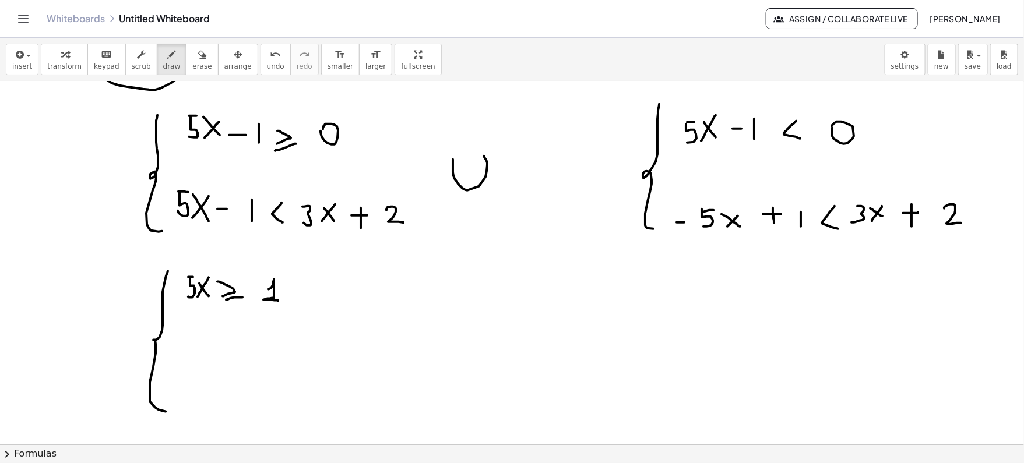
scroll to position [671, 0]
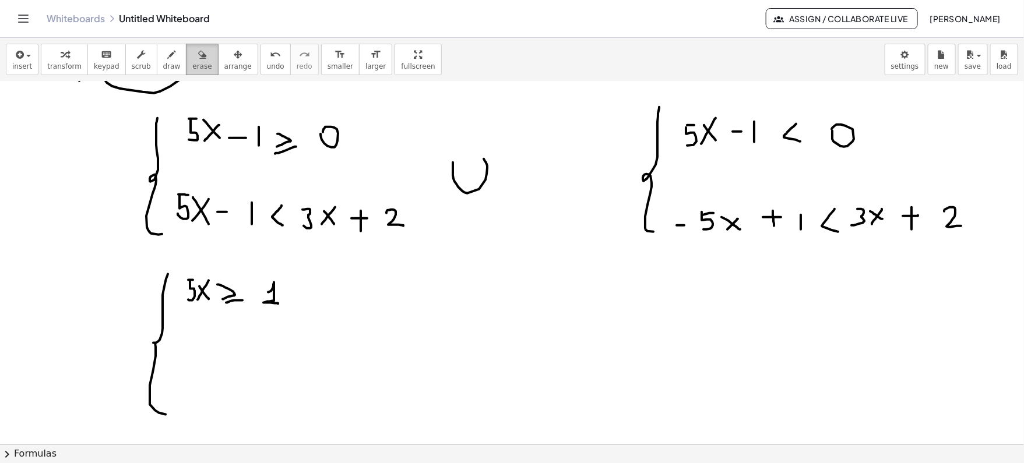
click at [198, 52] on icon "button" at bounding box center [202, 55] width 8 height 14
drag, startPoint x: 286, startPoint y: 291, endPoint x: 159, endPoint y: 409, distance: 173.7
click at [159, 409] on div at bounding box center [512, 139] width 1024 height 1456
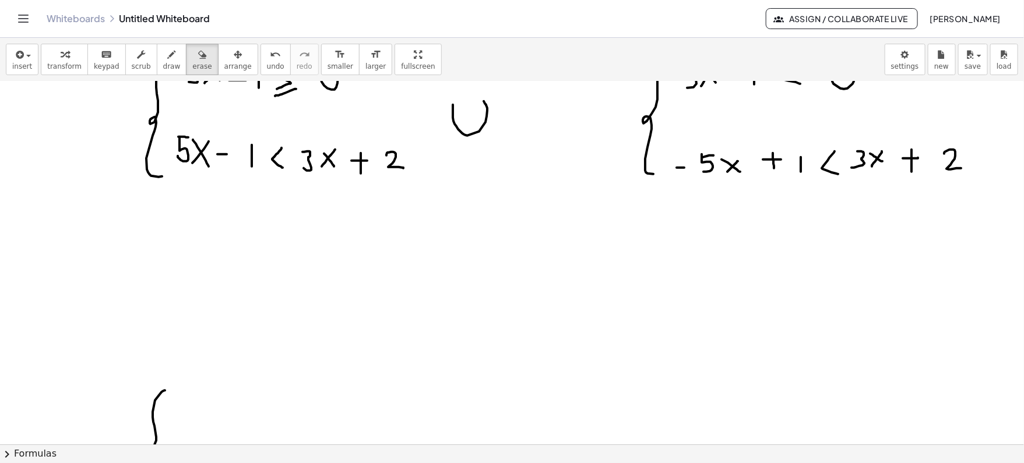
scroll to position [765, 0]
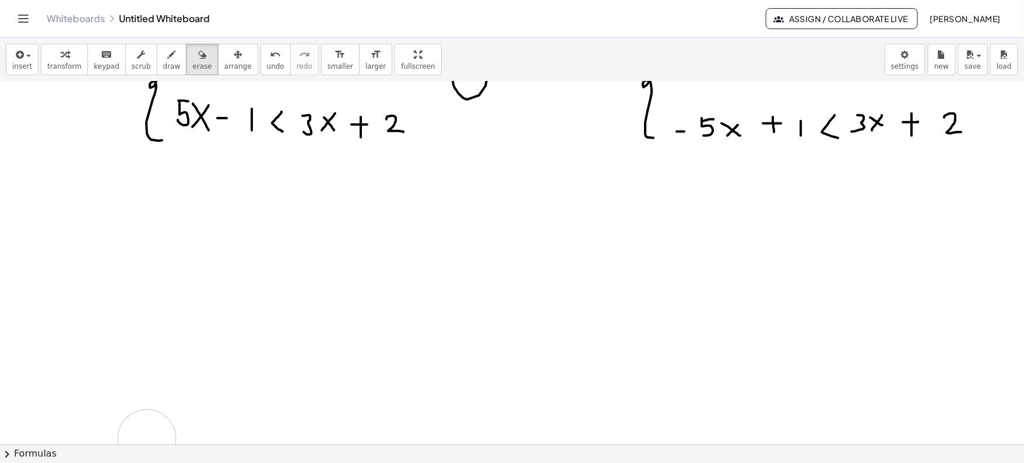
drag, startPoint x: 182, startPoint y: 338, endPoint x: 147, endPoint y: 438, distance: 105.7
click at [147, 438] on div at bounding box center [512, 45] width 1024 height 1456
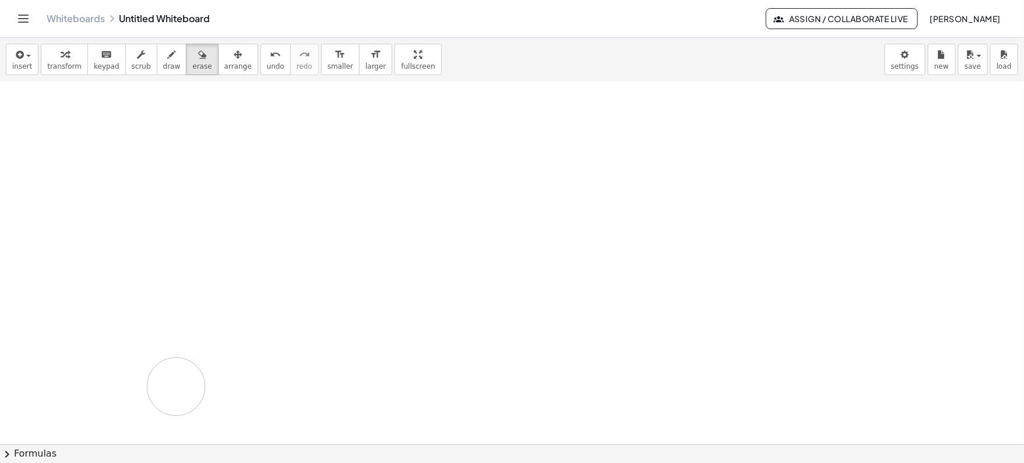
drag, startPoint x: 176, startPoint y: 386, endPoint x: 224, endPoint y: 342, distance: 64.8
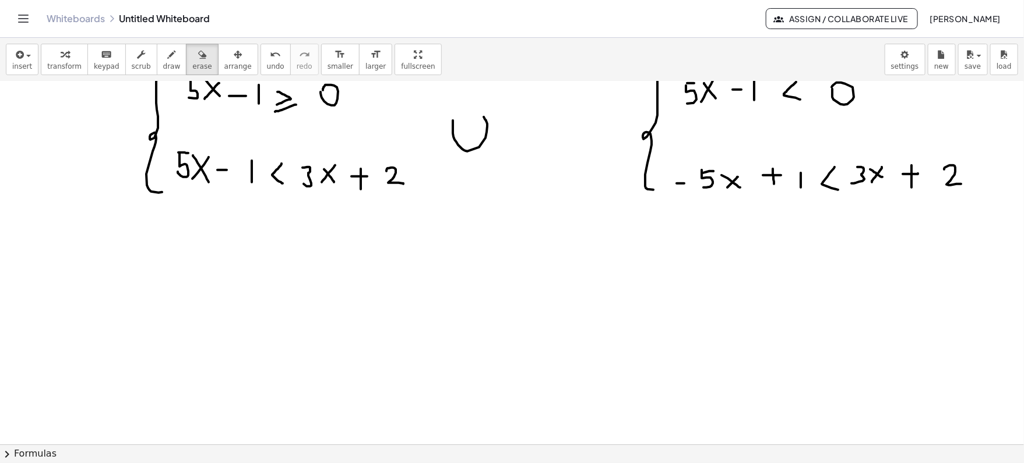
scroll to position [712, 0]
click at [168, 59] on div "button" at bounding box center [171, 54] width 17 height 14
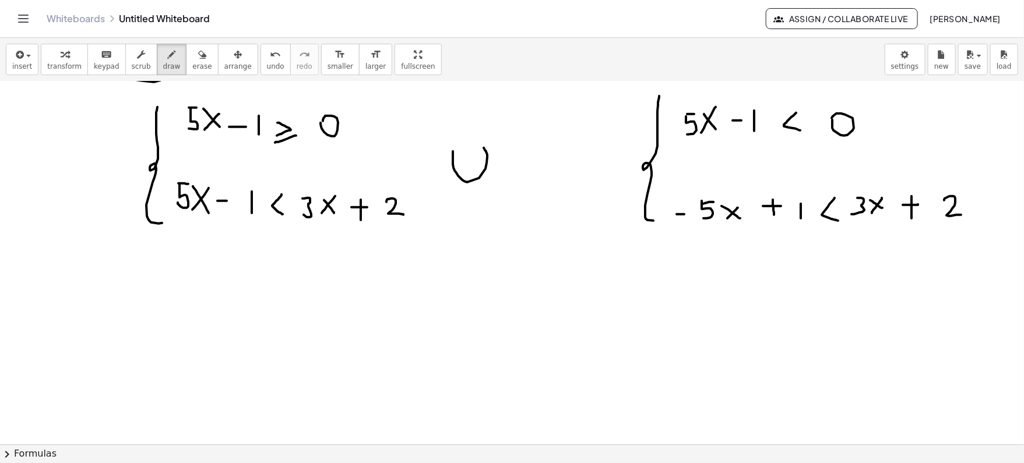
scroll to position [670, 0]
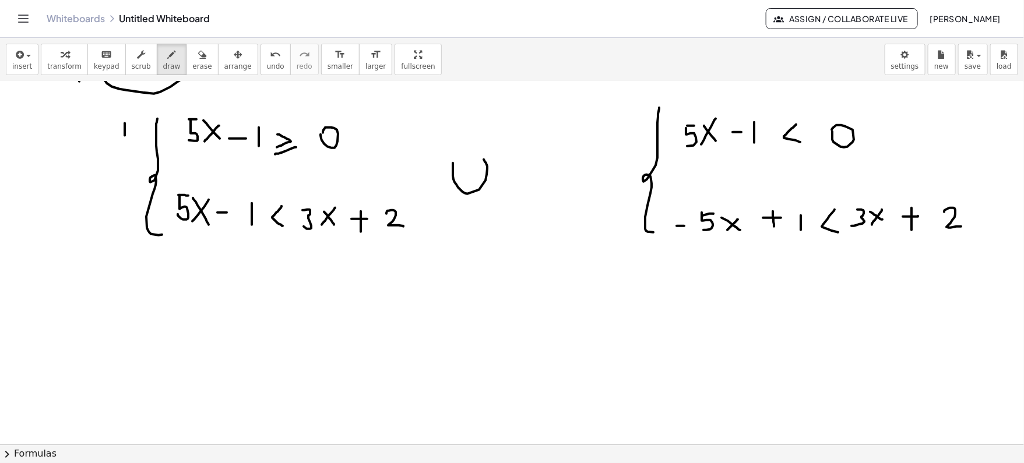
drag, startPoint x: 125, startPoint y: 122, endPoint x: 125, endPoint y: 139, distance: 16.9
click at [125, 139] on div at bounding box center [512, 139] width 1024 height 1456
drag, startPoint x: 111, startPoint y: 142, endPoint x: 133, endPoint y: 142, distance: 22.2
click at [133, 142] on div at bounding box center [512, 139] width 1024 height 1456
drag, startPoint x: 114, startPoint y: 120, endPoint x: 129, endPoint y: 120, distance: 15.2
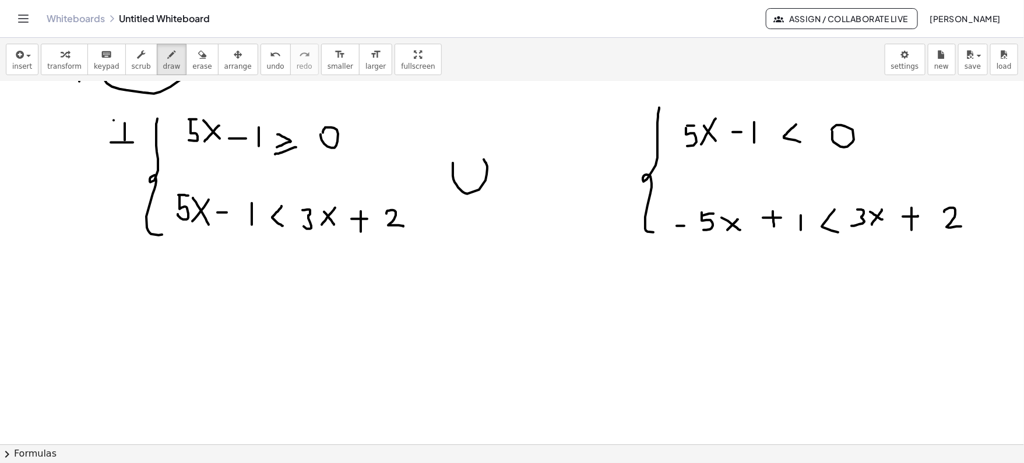
click at [129, 120] on div at bounding box center [512, 139] width 1024 height 1456
click at [106, 180] on div at bounding box center [512, 139] width 1024 height 1456
drag, startPoint x: 104, startPoint y: 203, endPoint x: 105, endPoint y: 212, distance: 8.8
click at [102, 220] on div at bounding box center [512, 139] width 1024 height 1456
drag, startPoint x: 110, startPoint y: 207, endPoint x: 110, endPoint y: 223, distance: 16.3
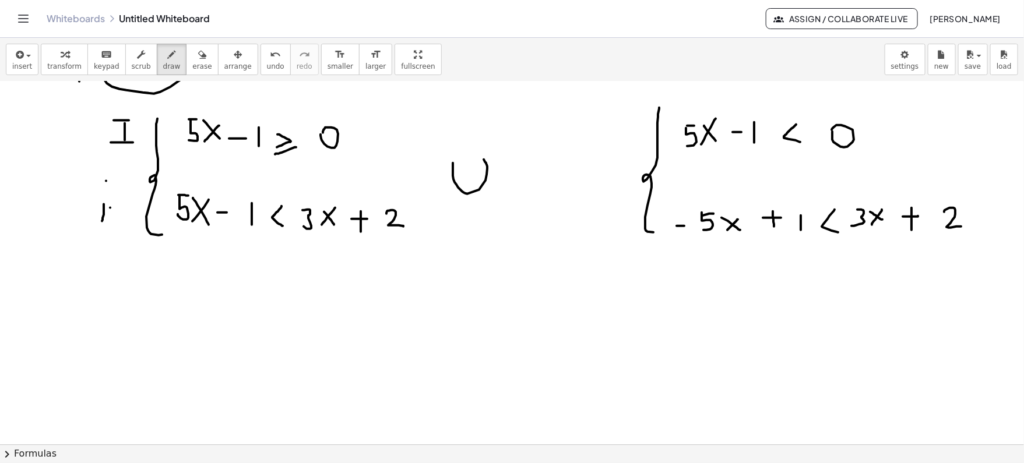
click at [110, 223] on div at bounding box center [512, 139] width 1024 height 1456
drag, startPoint x: 91, startPoint y: 197, endPoint x: 124, endPoint y: 203, distance: 33.8
click at [124, 203] on div at bounding box center [512, 139] width 1024 height 1456
drag, startPoint x: 94, startPoint y: 234, endPoint x: 125, endPoint y: 234, distance: 31.5
click at [125, 234] on div at bounding box center [512, 139] width 1024 height 1456
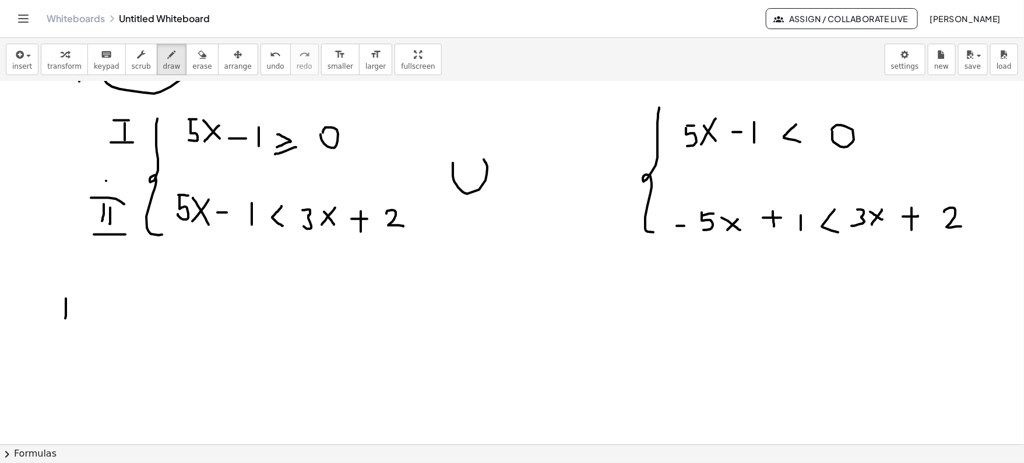
drag, startPoint x: 66, startPoint y: 298, endPoint x: 65, endPoint y: 319, distance: 21.6
click at [65, 319] on div at bounding box center [512, 139] width 1024 height 1456
drag, startPoint x: 57, startPoint y: 319, endPoint x: 75, endPoint y: 319, distance: 17.5
click at [75, 319] on div at bounding box center [512, 139] width 1024 height 1456
drag, startPoint x: 61, startPoint y: 294, endPoint x: 70, endPoint y: 294, distance: 9.3
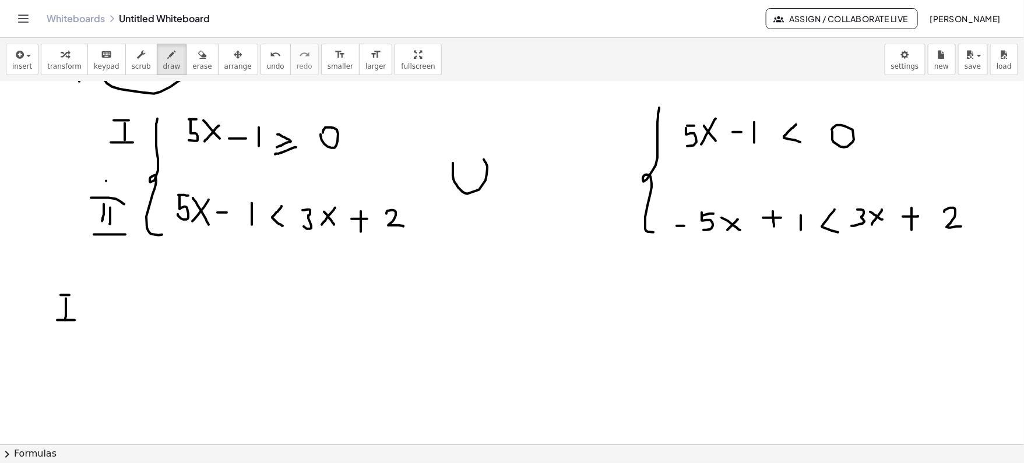
click at [70, 294] on div at bounding box center [512, 139] width 1024 height 1456
drag, startPoint x: 125, startPoint y: 300, endPoint x: 131, endPoint y: 317, distance: 17.9
click at [131, 317] on div at bounding box center [512, 139] width 1024 height 1456
drag, startPoint x: 127, startPoint y: 298, endPoint x: 139, endPoint y: 298, distance: 11.7
click at [139, 298] on div at bounding box center [512, 139] width 1024 height 1456
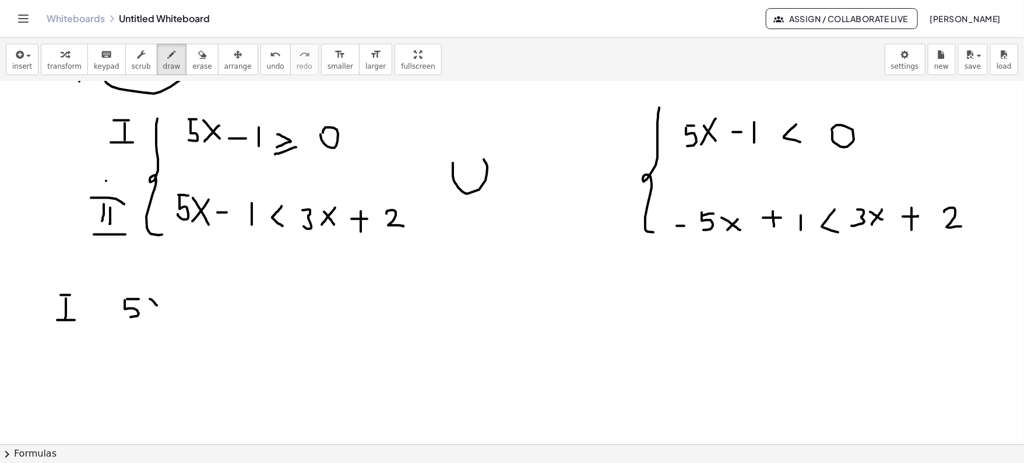
drag, startPoint x: 150, startPoint y: 298, endPoint x: 164, endPoint y: 315, distance: 21.9
click at [164, 315] on div at bounding box center [512, 139] width 1024 height 1456
drag, startPoint x: 164, startPoint y: 304, endPoint x: 152, endPoint y: 315, distance: 16.1
click at [152, 315] on div at bounding box center [512, 139] width 1024 height 1456
drag, startPoint x: 189, startPoint y: 308, endPoint x: 203, endPoint y: 308, distance: 14.0
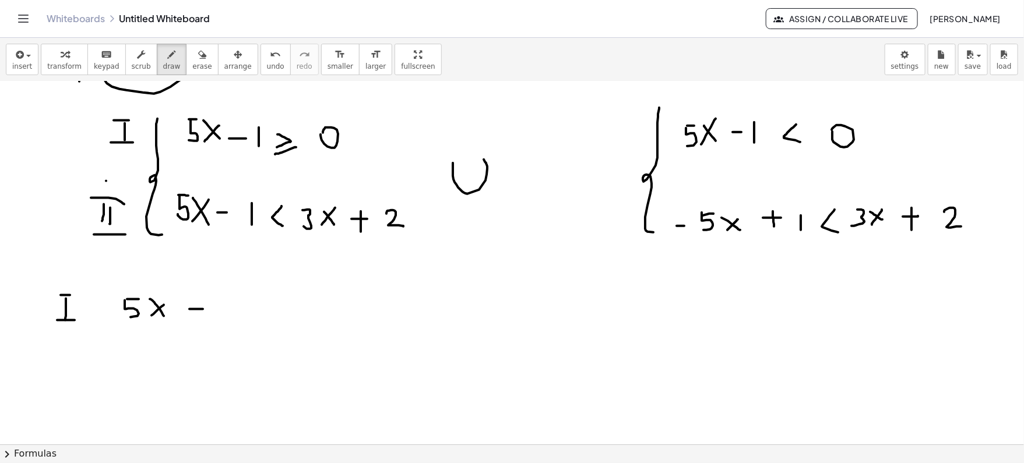
click at [203, 308] on div at bounding box center [512, 139] width 1024 height 1456
click at [226, 314] on div at bounding box center [512, 139] width 1024 height 1456
click at [260, 322] on div at bounding box center [512, 139] width 1024 height 1456
click at [265, 326] on div at bounding box center [512, 139] width 1024 height 1456
click at [296, 321] on div at bounding box center [512, 139] width 1024 height 1456
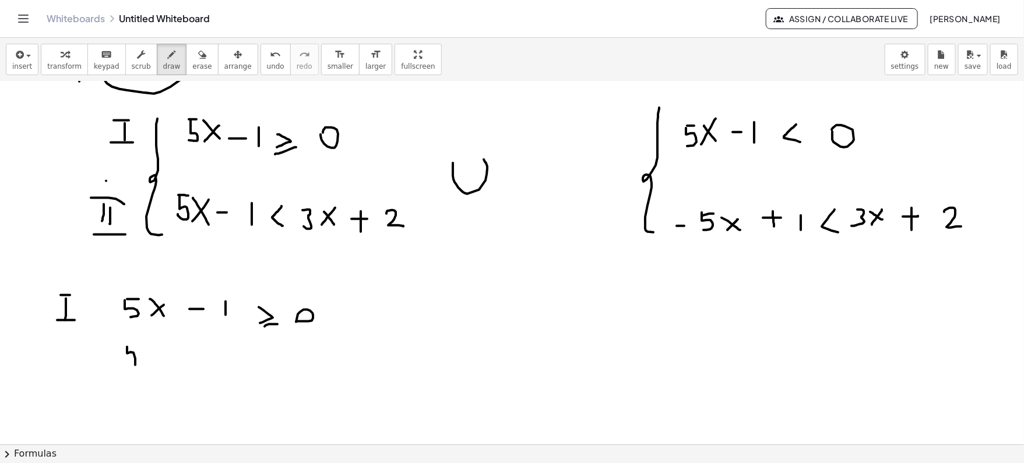
click at [125, 366] on div at bounding box center [512, 139] width 1024 height 1456
click at [135, 349] on div at bounding box center [512, 139] width 1024 height 1456
click at [161, 364] on div at bounding box center [512, 139] width 1024 height 1456
click at [143, 372] on div at bounding box center [512, 139] width 1024 height 1456
click at [207, 365] on div at bounding box center [512, 139] width 1024 height 1456
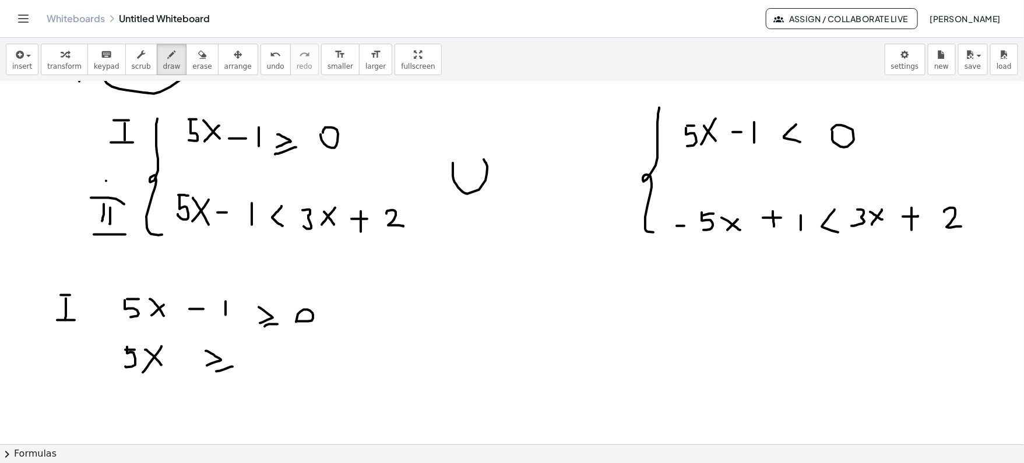
click at [212, 372] on div at bounding box center [512, 139] width 1024 height 1456
click at [284, 363] on div at bounding box center [512, 139] width 1024 height 1456
click at [376, 372] on div at bounding box center [512, 139] width 1024 height 1456
click at [362, 369] on div at bounding box center [512, 139] width 1024 height 1456
click at [400, 368] on div at bounding box center [512, 139] width 1024 height 1456
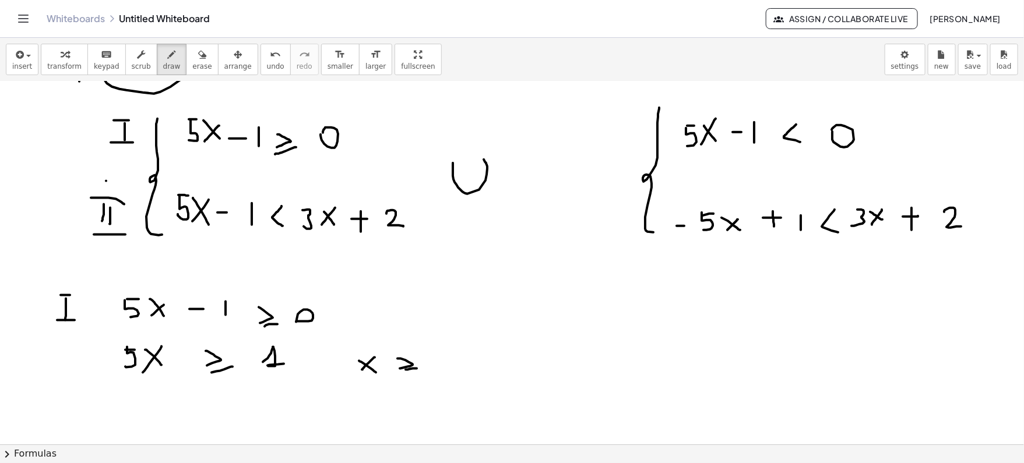
click at [404, 370] on div at bounding box center [512, 139] width 1024 height 1456
click at [437, 356] on div at bounding box center [512, 139] width 1024 height 1456
click at [443, 366] on div at bounding box center [512, 139] width 1024 height 1456
click at [434, 388] on div at bounding box center [512, 139] width 1024 height 1456
click at [444, 378] on div at bounding box center [512, 139] width 1024 height 1456
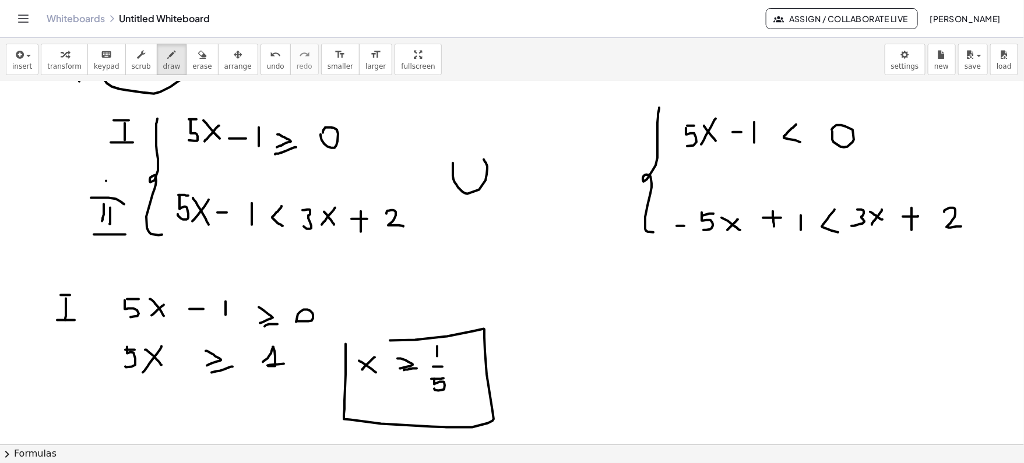
click at [356, 342] on div at bounding box center [512, 139] width 1024 height 1456
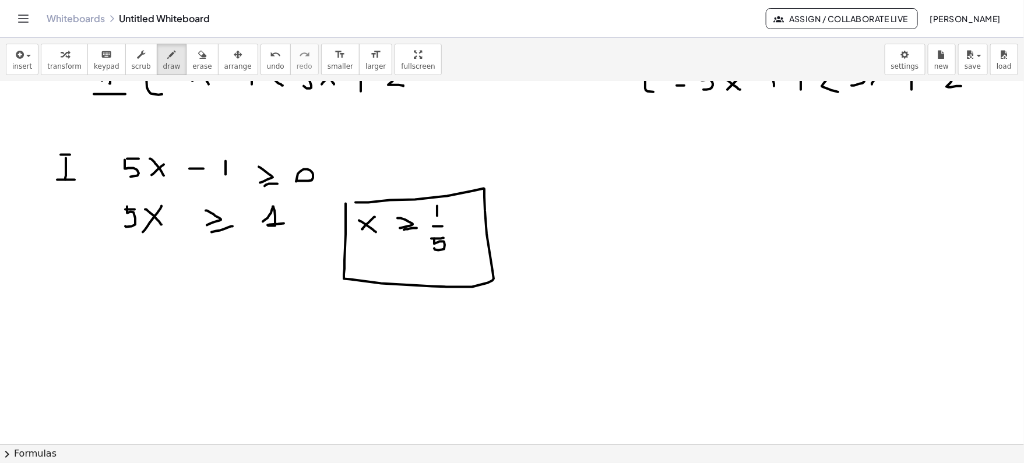
scroll to position [823, 0]
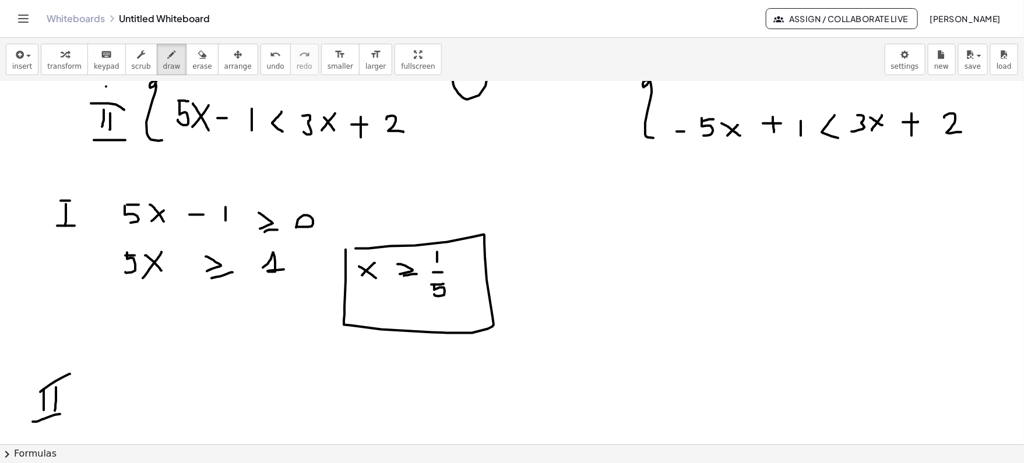
scroll to position [758, 0]
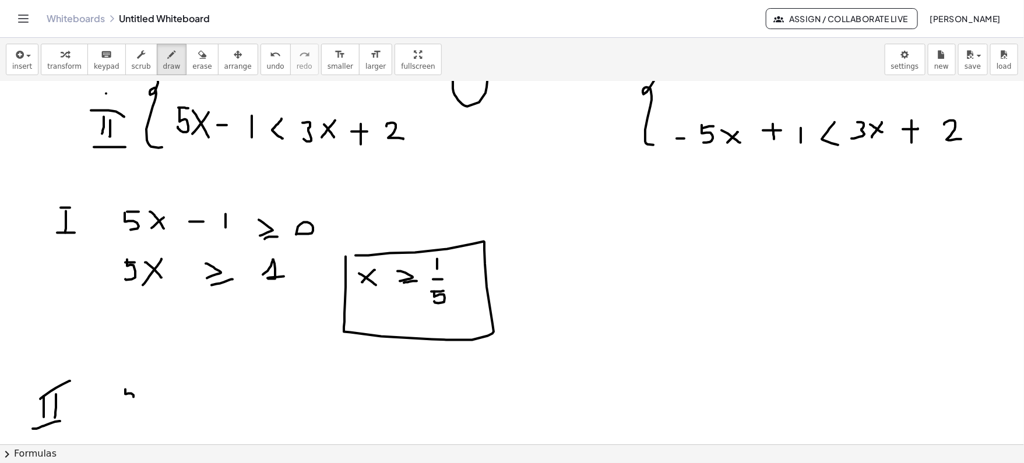
click at [124, 406] on div at bounding box center [512, 52] width 1024 height 1456
click at [129, 387] on div at bounding box center [512, 52] width 1024 height 1456
click at [154, 408] on div at bounding box center [512, 52] width 1024 height 1456
click at [144, 401] on div at bounding box center [512, 52] width 1024 height 1456
click at [180, 401] on div at bounding box center [512, 52] width 1024 height 1456
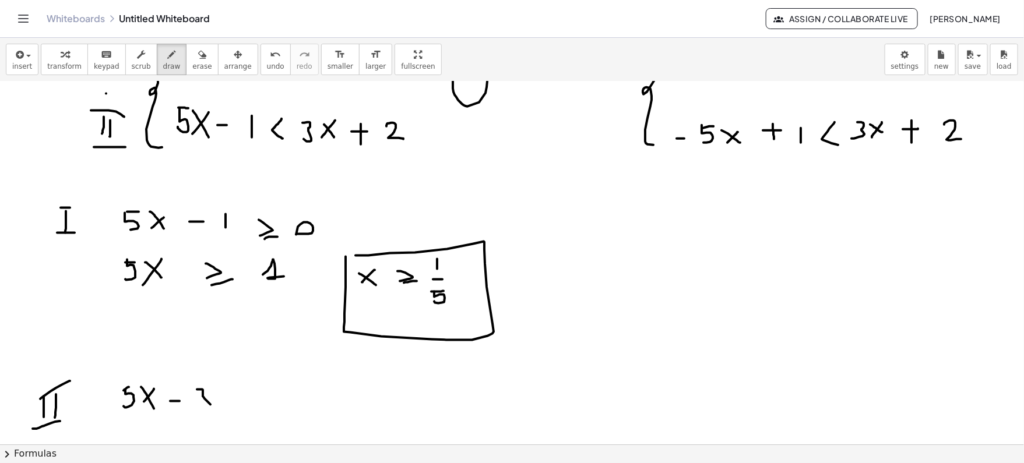
click at [206, 412] on div at bounding box center [512, 52] width 1024 height 1456
click at [238, 410] on div at bounding box center [512, 52] width 1024 height 1456
click at [225, 413] on div at bounding box center [512, 52] width 1024 height 1456
click at [284, 420] on div at bounding box center [512, 52] width 1024 height 1456
click at [331, 419] on div at bounding box center [512, 52] width 1024 height 1456
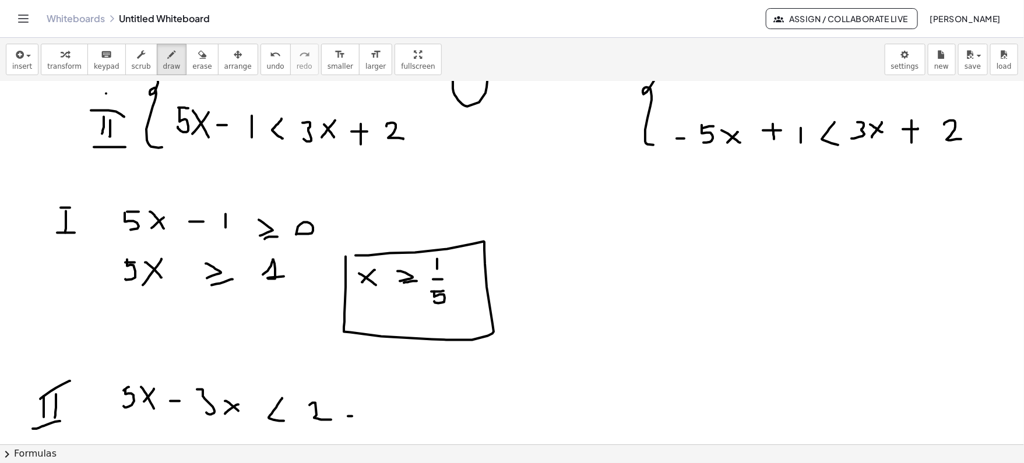
click at [362, 416] on div at bounding box center [512, 52] width 1024 height 1456
click at [350, 428] on div at bounding box center [512, 52] width 1024 height 1456
click at [401, 424] on div at bounding box center [512, 52] width 1024 height 1456
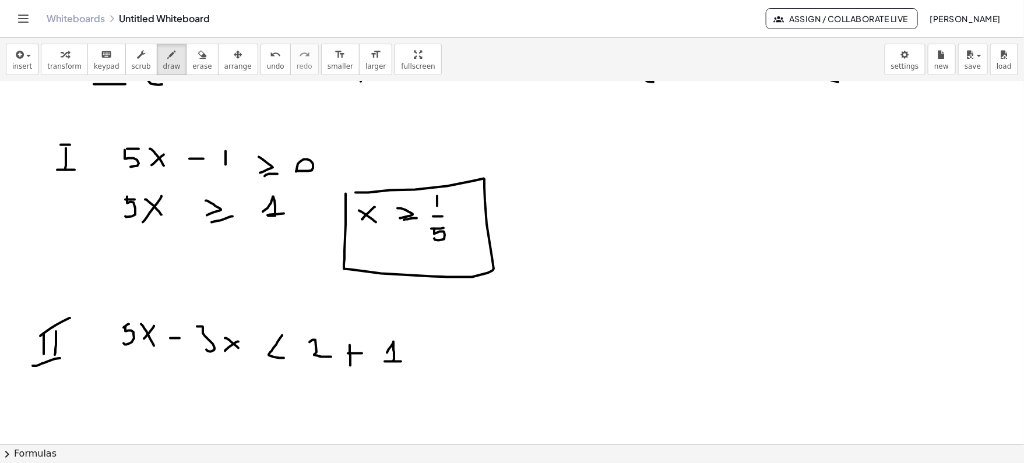
scroll to position [824, 0]
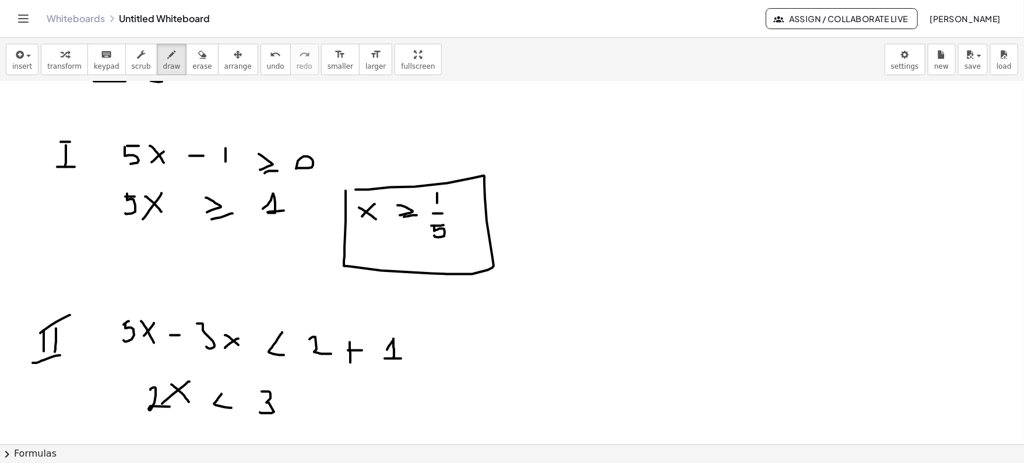
scroll to position [876, 0]
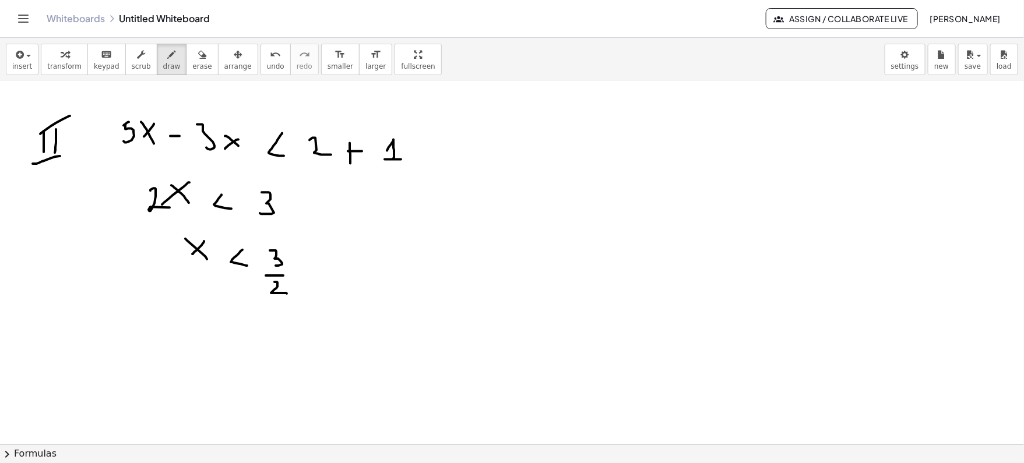
scroll to position [1027, 0]
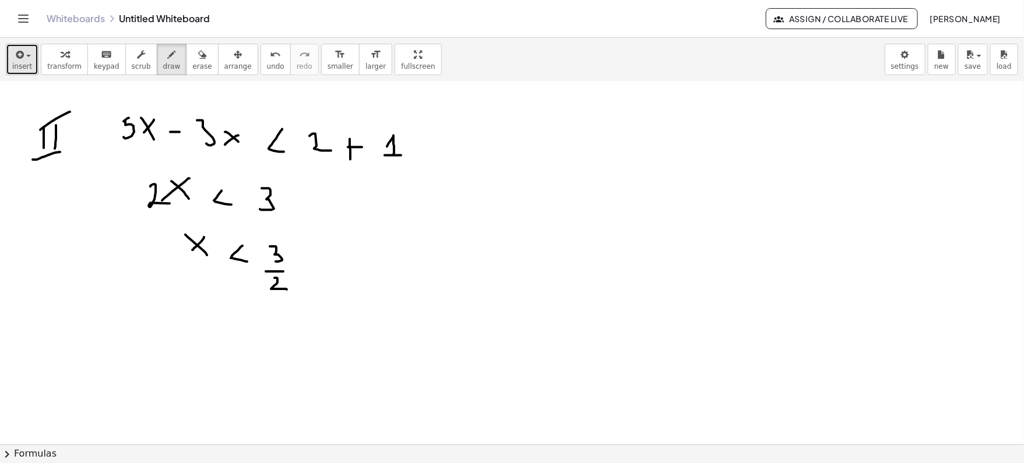
click at [22, 59] on icon "button" at bounding box center [18, 55] width 10 height 14
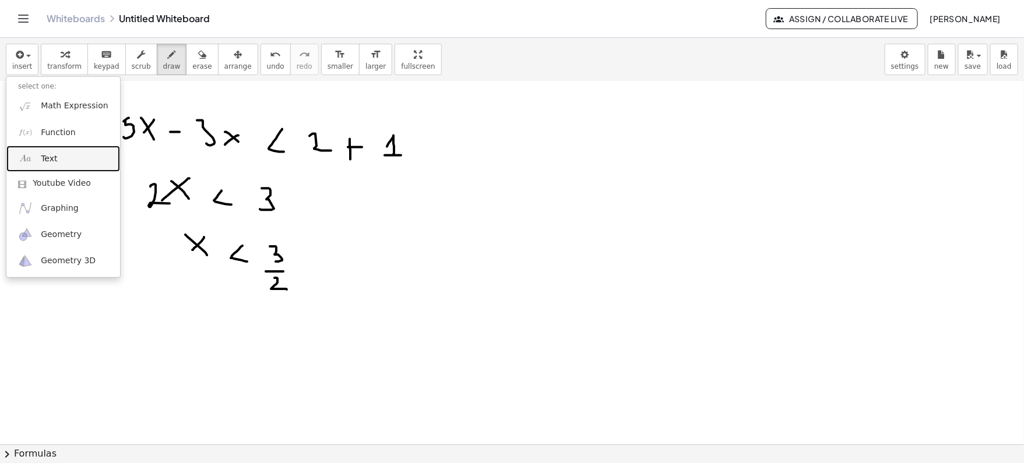
click at [26, 162] on img at bounding box center [25, 159] width 15 height 15
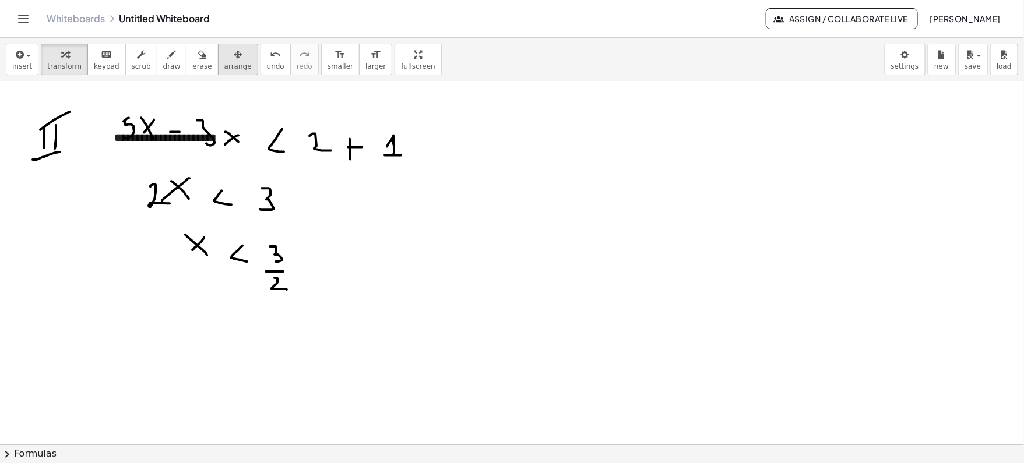
click at [234, 59] on icon "button" at bounding box center [238, 55] width 8 height 14
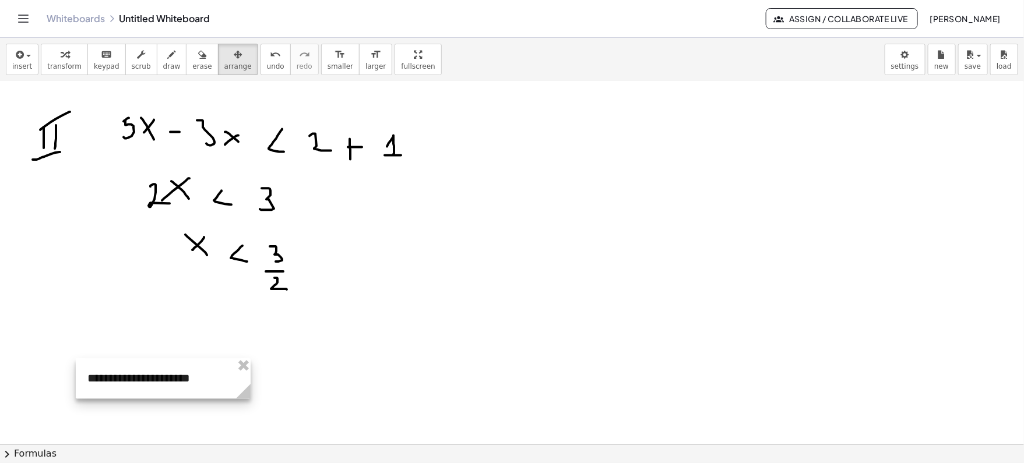
click at [205, 359] on div at bounding box center [163, 379] width 175 height 40
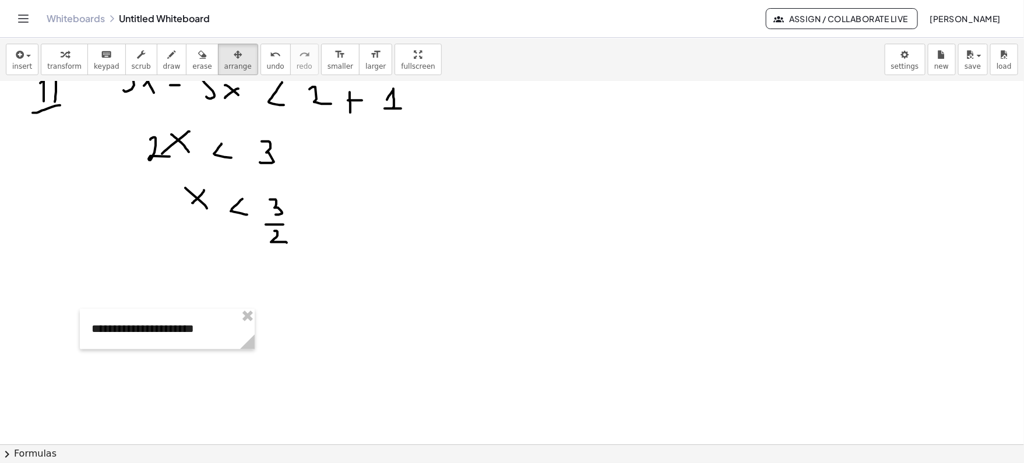
scroll to position [1097, 0]
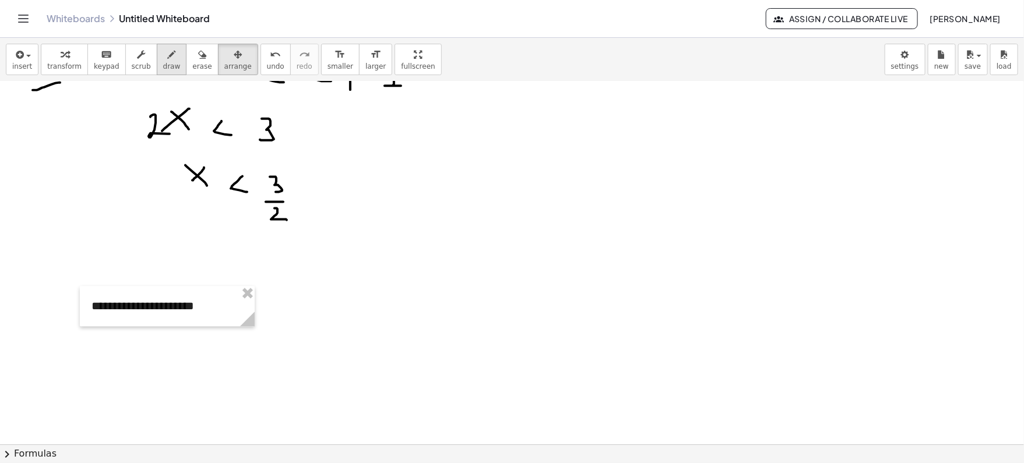
click at [171, 52] on button "draw" at bounding box center [172, 59] width 30 height 31
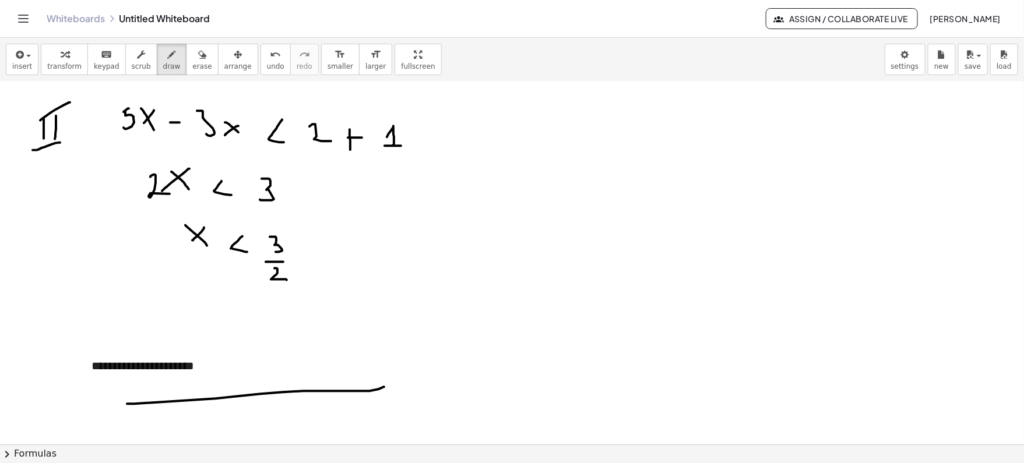
scroll to position [1038, 0]
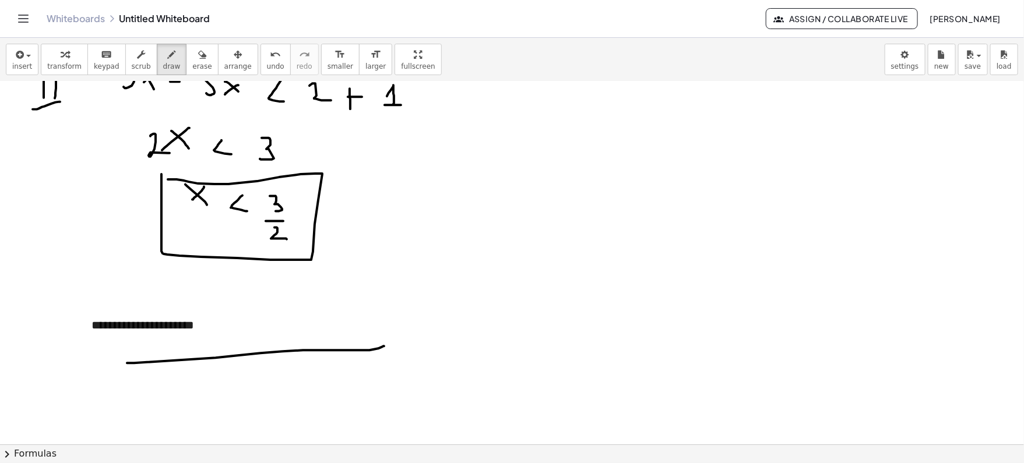
scroll to position [1116, 0]
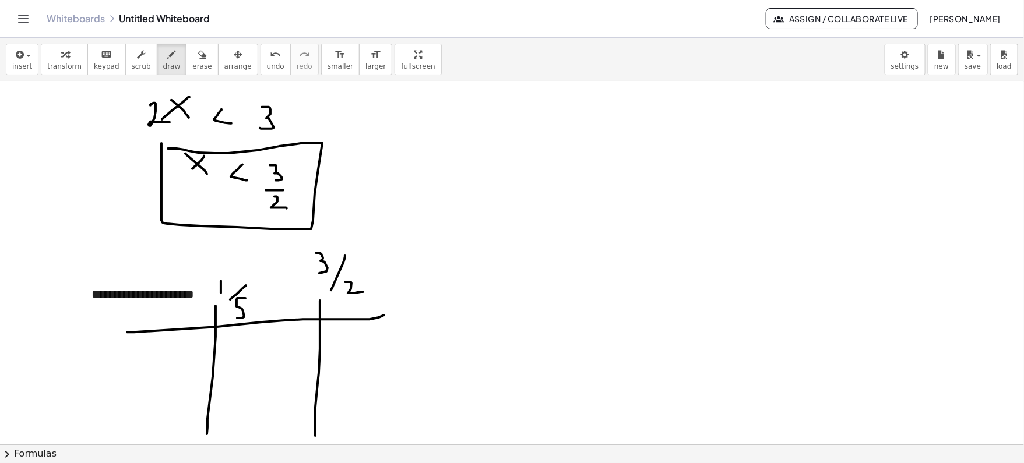
scroll to position [1112, 0]
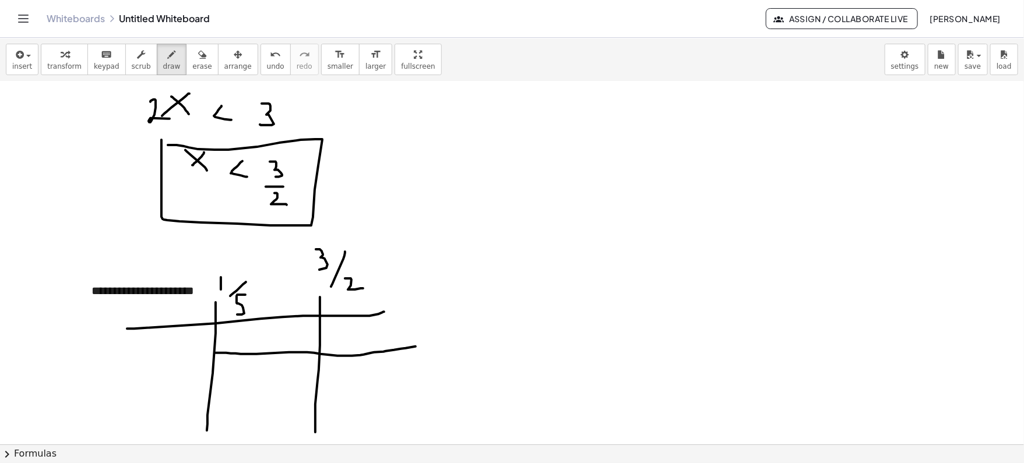
drag, startPoint x: 318, startPoint y: 396, endPoint x: 90, endPoint y: 378, distance: 228.0
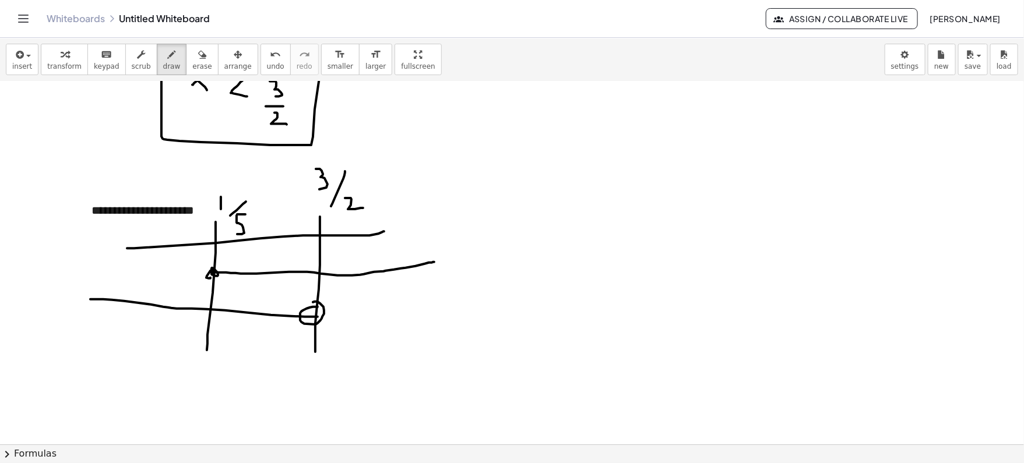
scroll to position [1214, 0]
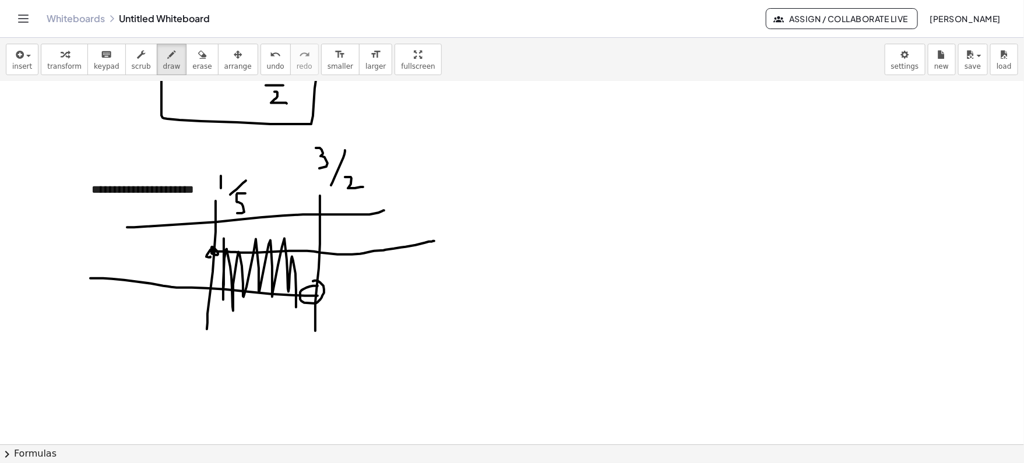
drag, startPoint x: 224, startPoint y: 237, endPoint x: 296, endPoint y: 306, distance: 99.8
drag, startPoint x: 251, startPoint y: 360, endPoint x: 259, endPoint y: 375, distance: 17.2
drag, startPoint x: 259, startPoint y: 366, endPoint x: 250, endPoint y: 375, distance: 13.6
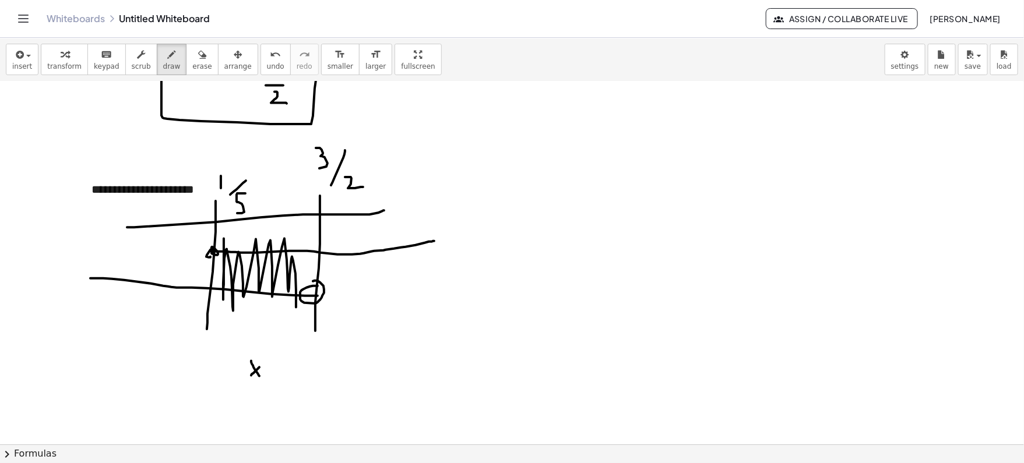
drag, startPoint x: 229, startPoint y: 360, endPoint x: 233, endPoint y: 381, distance: 21.9
drag, startPoint x: 288, startPoint y: 368, endPoint x: 294, endPoint y: 385, distance: 18.4
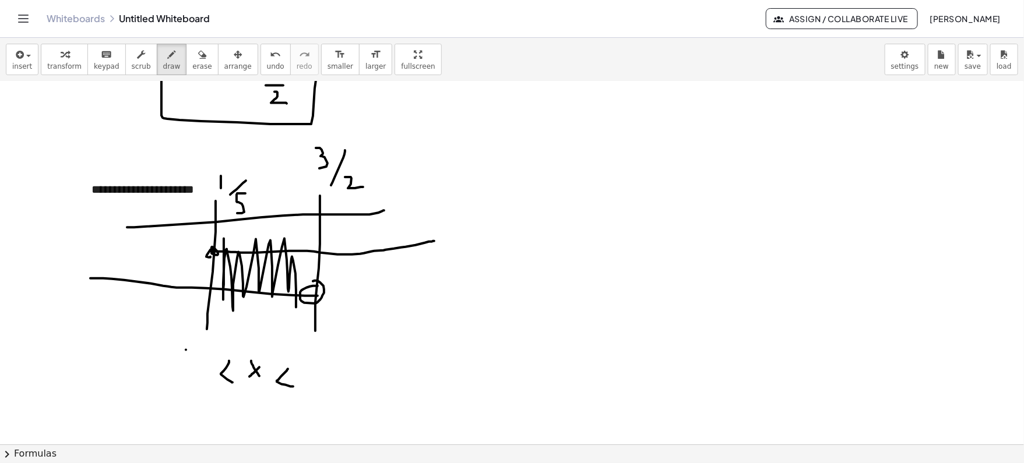
drag, startPoint x: 186, startPoint y: 349, endPoint x: 186, endPoint y: 372, distance: 23.3
drag, startPoint x: 181, startPoint y: 377, endPoint x: 205, endPoint y: 377, distance: 23.9
drag, startPoint x: 189, startPoint y: 388, endPoint x: 188, endPoint y: 411, distance: 23.3
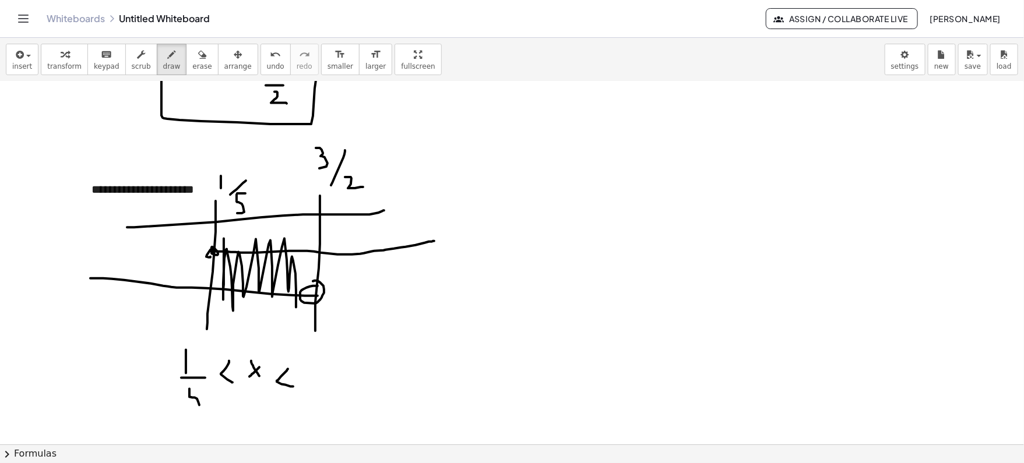
drag, startPoint x: 188, startPoint y: 387, endPoint x: 201, endPoint y: 387, distance: 12.2
drag, startPoint x: 210, startPoint y: 387, endPoint x: 230, endPoint y: 398, distance: 22.4
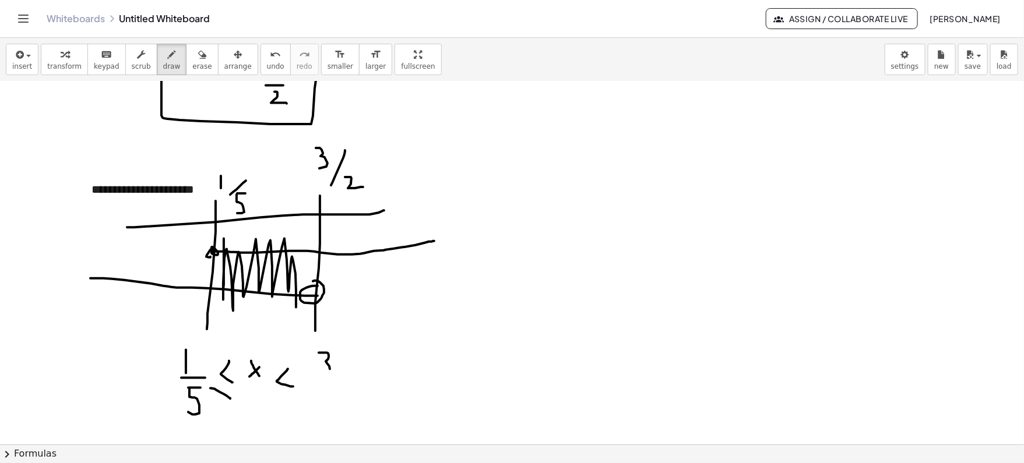
drag, startPoint x: 319, startPoint y: 352, endPoint x: 323, endPoint y: 370, distance: 19.1
drag, startPoint x: 321, startPoint y: 381, endPoint x: 338, endPoint y: 381, distance: 17.5
drag, startPoint x: 328, startPoint y: 390, endPoint x: 346, endPoint y: 412, distance: 28.5
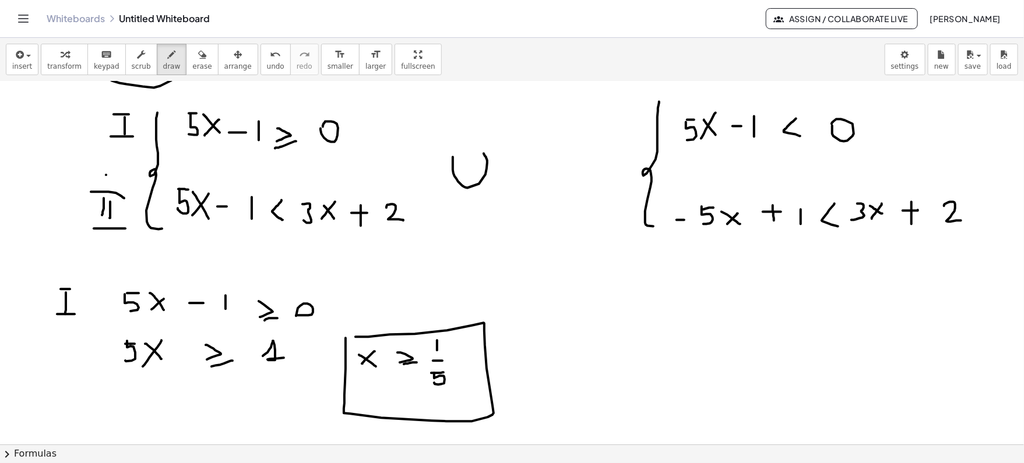
scroll to position [678, 0]
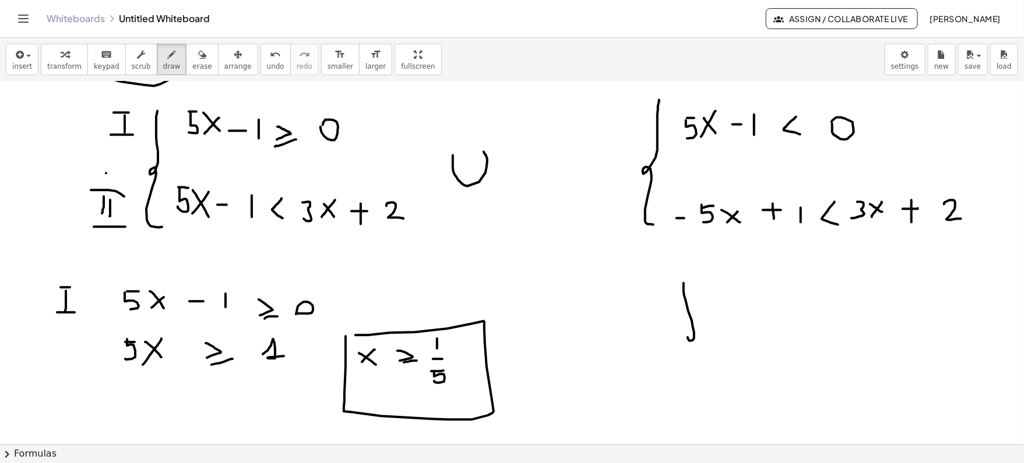
drag, startPoint x: 684, startPoint y: 282, endPoint x: 698, endPoint y: 392, distance: 110.5
click at [697, 392] on div at bounding box center [512, 314] width 1024 height 1821
click at [732, 282] on div at bounding box center [512, 314] width 1024 height 1821
drag, startPoint x: 732, startPoint y: 282, endPoint x: 756, endPoint y: 311, distance: 36.9
click at [756, 311] on div at bounding box center [512, 314] width 1024 height 1821
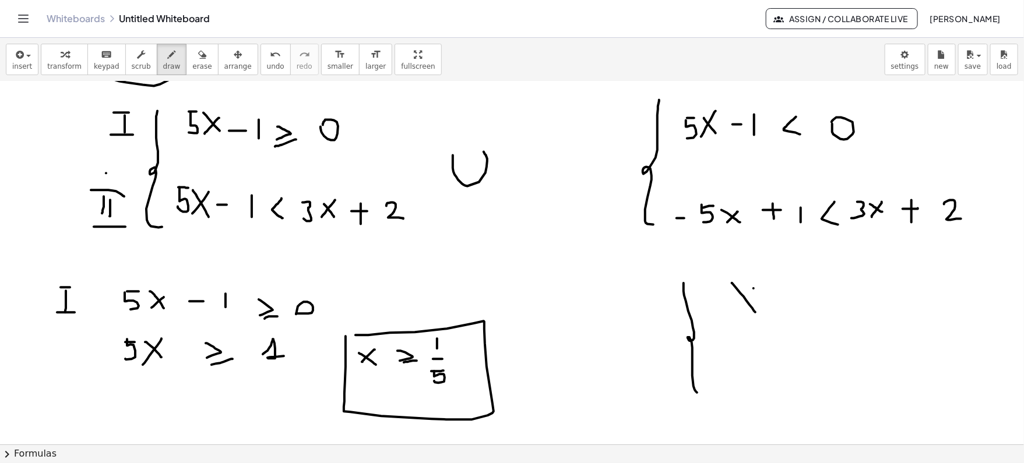
drag, startPoint x: 754, startPoint y: 287, endPoint x: 741, endPoint y: 303, distance: 19.9
click at [741, 303] on div at bounding box center [512, 314] width 1024 height 1821
drag, startPoint x: 785, startPoint y: 283, endPoint x: 792, endPoint y: 298, distance: 16.7
click at [792, 298] on div at bounding box center [512, 314] width 1024 height 1821
drag, startPoint x: 821, startPoint y: 274, endPoint x: 822, endPoint y: 285, distance: 11.1
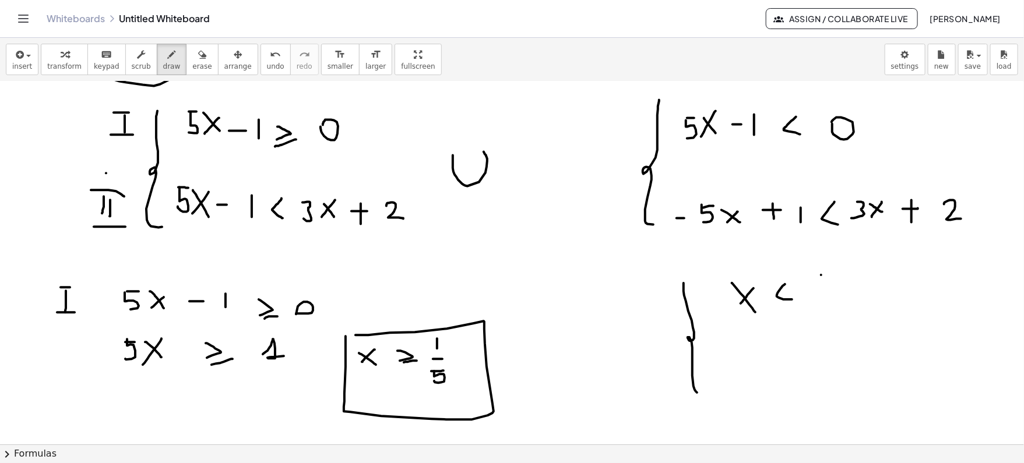
click at [822, 285] on div at bounding box center [512, 314] width 1024 height 1821
drag, startPoint x: 839, startPoint y: 275, endPoint x: 830, endPoint y: 300, distance: 26.2
click at [830, 300] on div at bounding box center [512, 314] width 1024 height 1821
drag, startPoint x: 842, startPoint y: 293, endPoint x: 841, endPoint y: 313, distance: 19.9
click at [841, 313] on div at bounding box center [512, 314] width 1024 height 1821
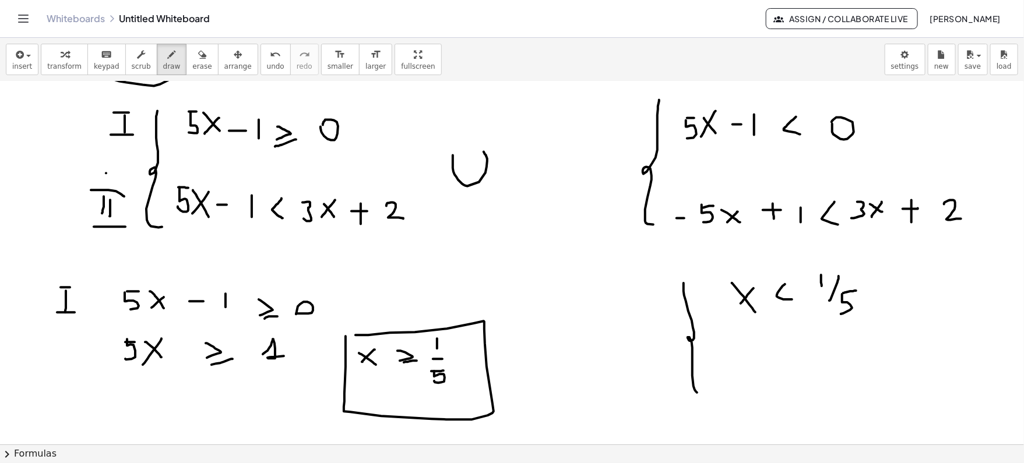
drag, startPoint x: 844, startPoint y: 292, endPoint x: 856, endPoint y: 290, distance: 13.0
click at [856, 290] on div at bounding box center [512, 314] width 1024 height 1821
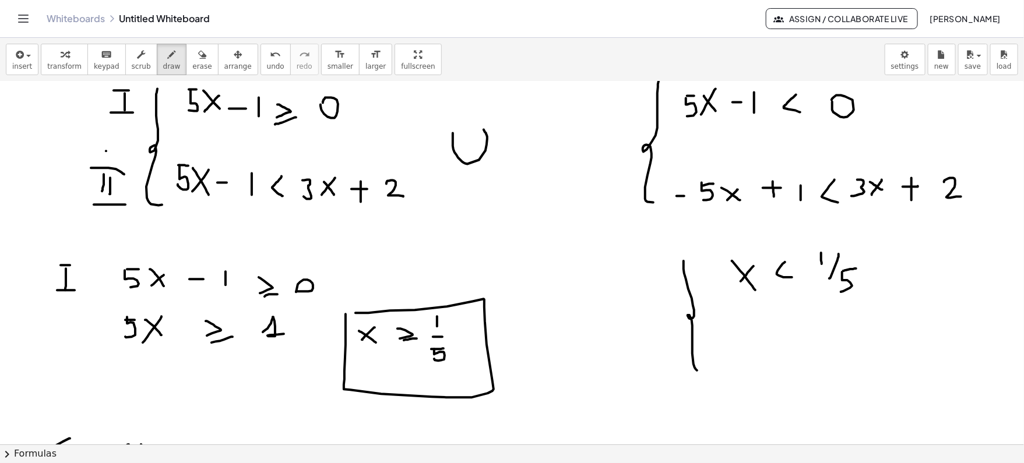
scroll to position [704, 0]
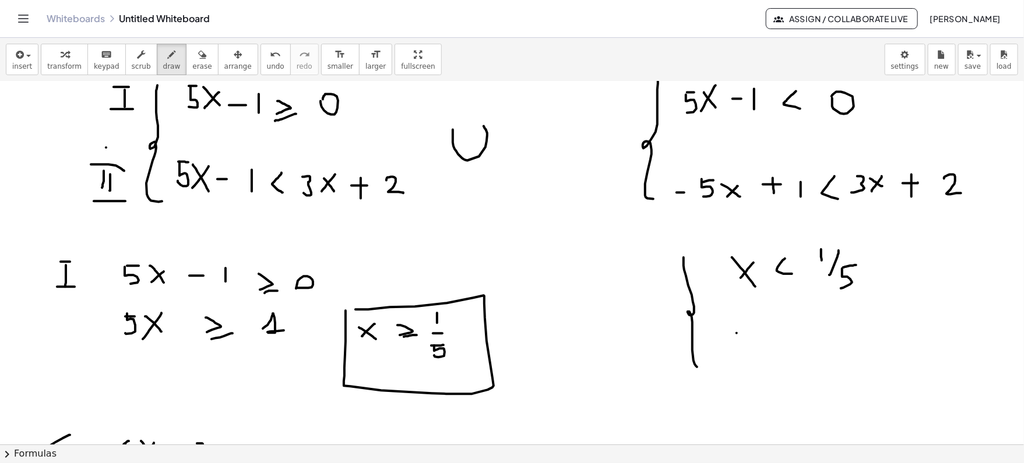
drag, startPoint x: 737, startPoint y: 332, endPoint x: 757, endPoint y: 348, distance: 25.3
click at [757, 348] on div at bounding box center [512, 288] width 1024 height 1821
drag, startPoint x: 753, startPoint y: 332, endPoint x: 733, endPoint y: 353, distance: 29.3
click at [733, 353] on div at bounding box center [512, 288] width 1024 height 1821
drag, startPoint x: 782, startPoint y: 339, endPoint x: 778, endPoint y: 365, distance: 26.6
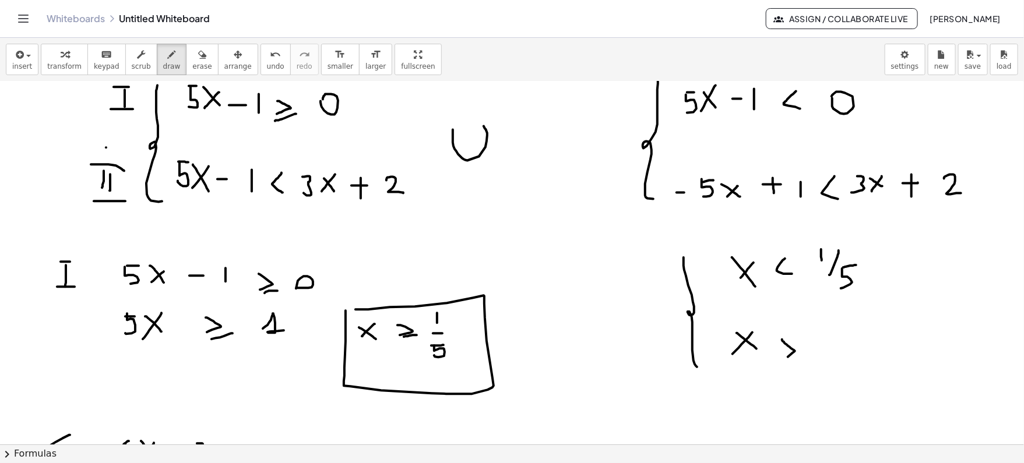
click at [778, 365] on div at bounding box center [512, 288] width 1024 height 1821
drag, startPoint x: 821, startPoint y: 350, endPoint x: 832, endPoint y: 350, distance: 11.1
click at [832, 350] on div at bounding box center [512, 288] width 1024 height 1821
drag, startPoint x: 854, startPoint y: 333, endPoint x: 854, endPoint y: 342, distance: 8.7
click at [854, 342] on div at bounding box center [512, 288] width 1024 height 1821
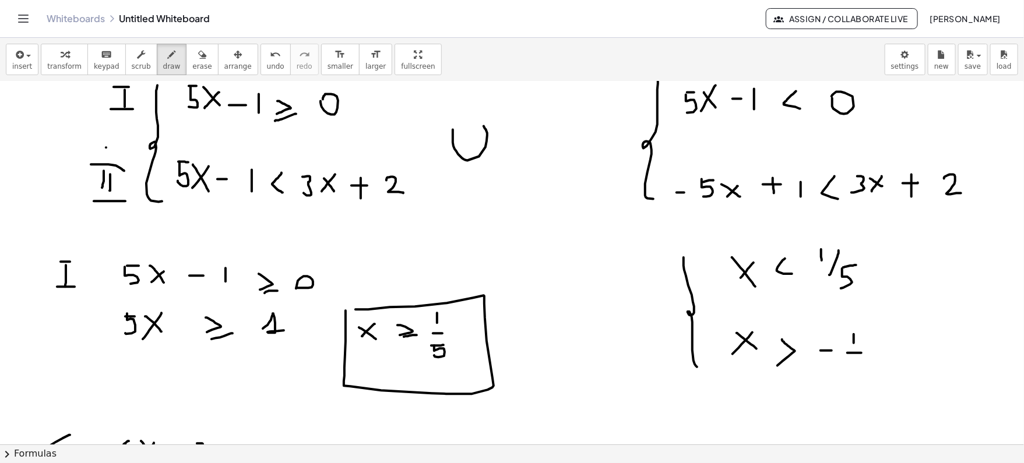
drag, startPoint x: 848, startPoint y: 352, endPoint x: 862, endPoint y: 352, distance: 14.0
click at [862, 352] on div at bounding box center [512, 288] width 1024 height 1821
click at [850, 359] on div at bounding box center [512, 288] width 1024 height 1821
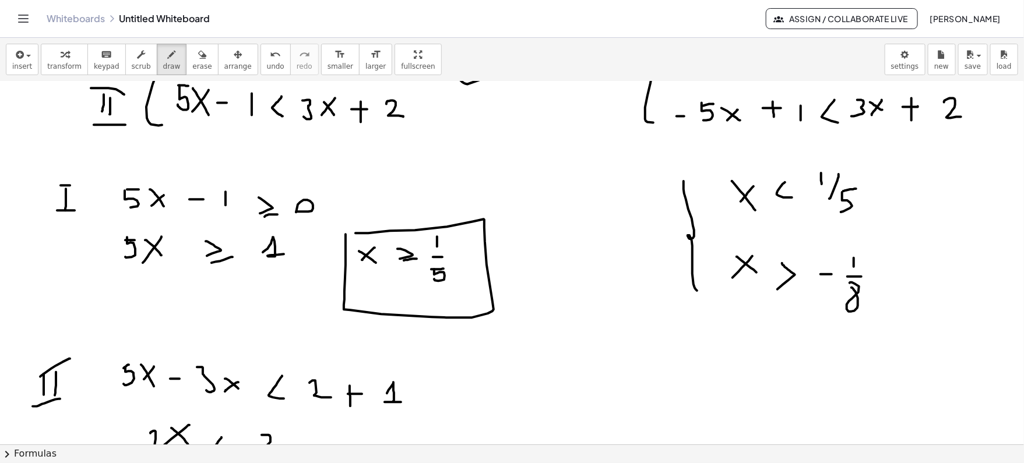
scroll to position [784, 0]
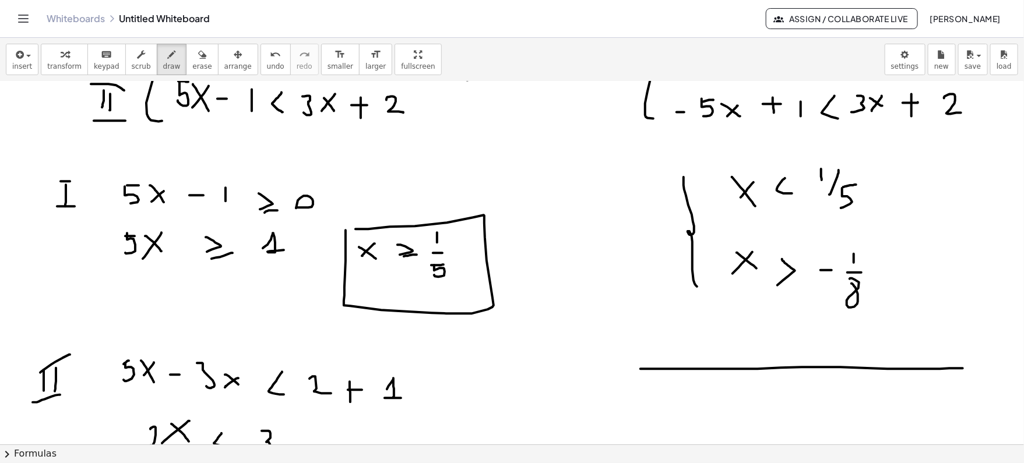
drag, startPoint x: 641, startPoint y: 368, endPoint x: 963, endPoint y: 368, distance: 322.4
click at [963, 368] on div at bounding box center [512, 207] width 1024 height 1821
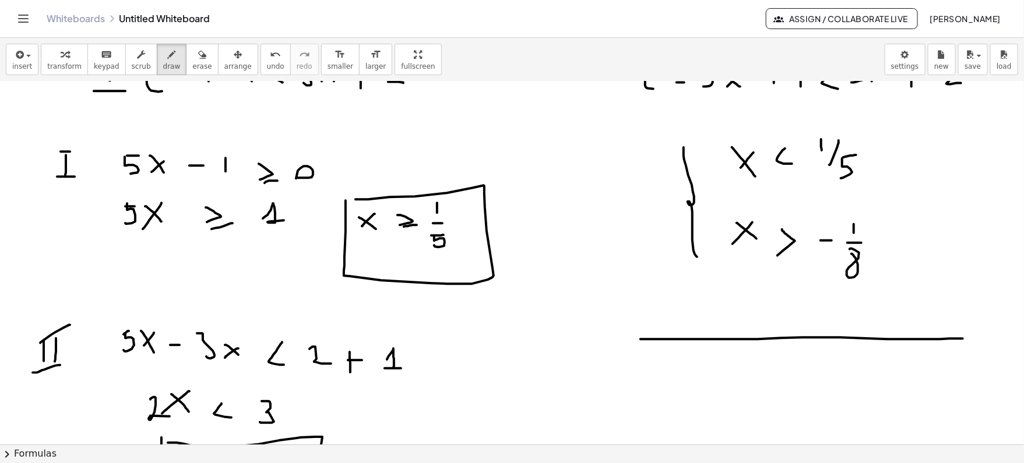
scroll to position [815, 0]
drag, startPoint x: 729, startPoint y: 324, endPoint x: 731, endPoint y: 430, distance: 105.5
click at [731, 430] on div at bounding box center [512, 177] width 1024 height 1821
drag, startPoint x: 828, startPoint y: 316, endPoint x: 827, endPoint y: 424, distance: 107.9
click at [827, 424] on div at bounding box center [512, 177] width 1024 height 1821
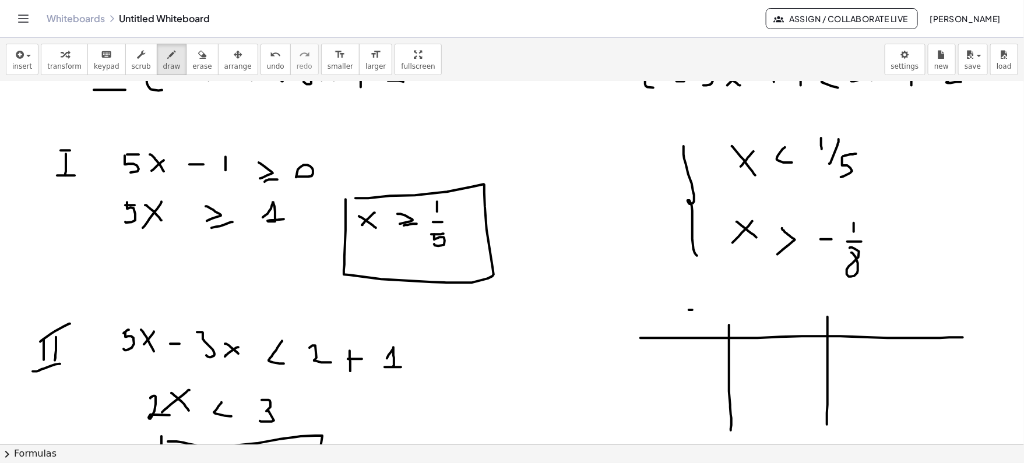
drag, startPoint x: 689, startPoint y: 309, endPoint x: 707, endPoint y: 309, distance: 18.1
click at [707, 309] on div at bounding box center [512, 177] width 1024 height 1821
drag, startPoint x: 725, startPoint y: 292, endPoint x: 725, endPoint y: 311, distance: 19.2
click at [725, 311] on div at bounding box center [512, 177] width 1024 height 1821
drag, startPoint x: 750, startPoint y: 295, endPoint x: 730, endPoint y: 319, distance: 31.1
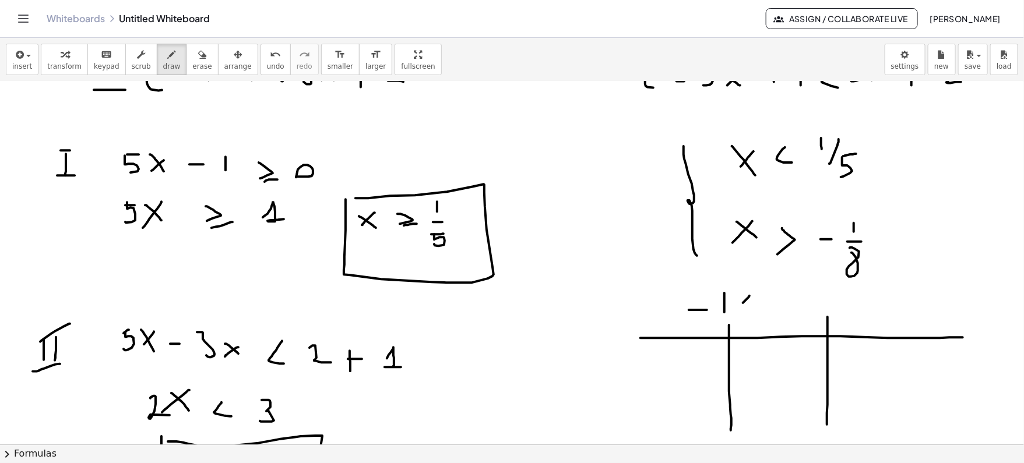
click at [730, 319] on div at bounding box center [512, 177] width 1024 height 1821
drag, startPoint x: 751, startPoint y: 315, endPoint x: 753, endPoint y: 308, distance: 6.6
click at [753, 308] on div at bounding box center [512, 177] width 1024 height 1821
drag, startPoint x: 845, startPoint y: 284, endPoint x: 845, endPoint y: 300, distance: 15.7
click at [845, 300] on div at bounding box center [512, 177] width 1024 height 1821
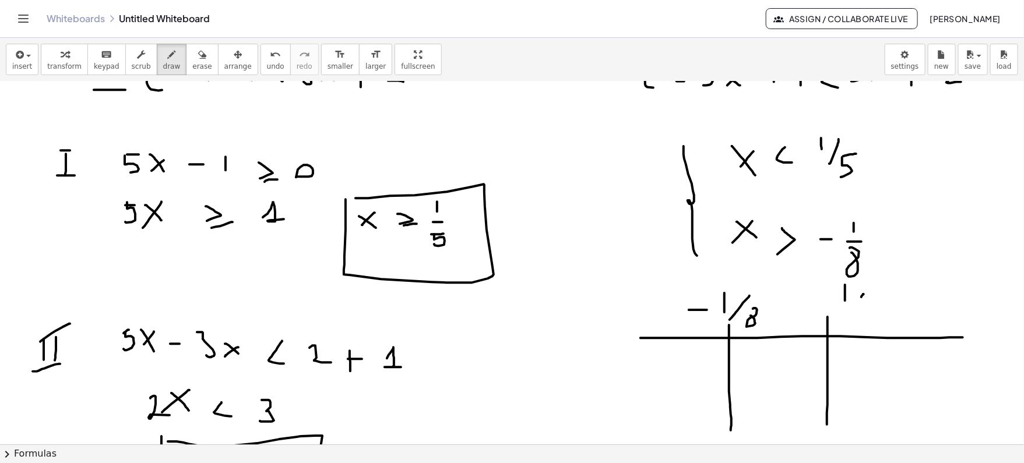
drag, startPoint x: 864, startPoint y: 293, endPoint x: 851, endPoint y: 310, distance: 20.8
click at [851, 310] on div at bounding box center [512, 177] width 1024 height 1821
drag, startPoint x: 866, startPoint y: 309, endPoint x: 861, endPoint y: 325, distance: 17.1
click at [861, 325] on div at bounding box center [512, 177] width 1024 height 1821
drag, startPoint x: 863, startPoint y: 310, endPoint x: 879, endPoint y: 304, distance: 16.5
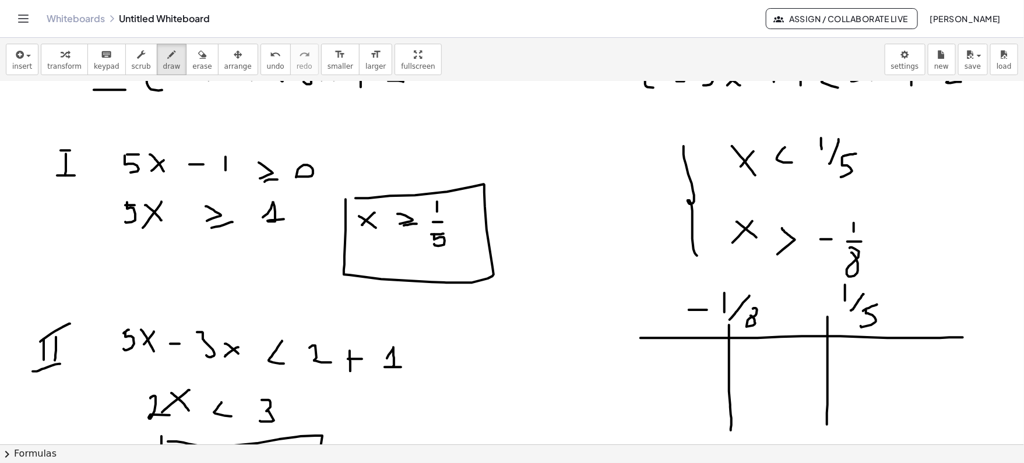
click at [879, 304] on div at bounding box center [512, 177] width 1024 height 1821
drag, startPoint x: 828, startPoint y: 358, endPoint x: 581, endPoint y: 378, distance: 247.4
click at [581, 378] on div at bounding box center [512, 177] width 1024 height 1821
click at [830, 350] on div at bounding box center [512, 177] width 1024 height 1821
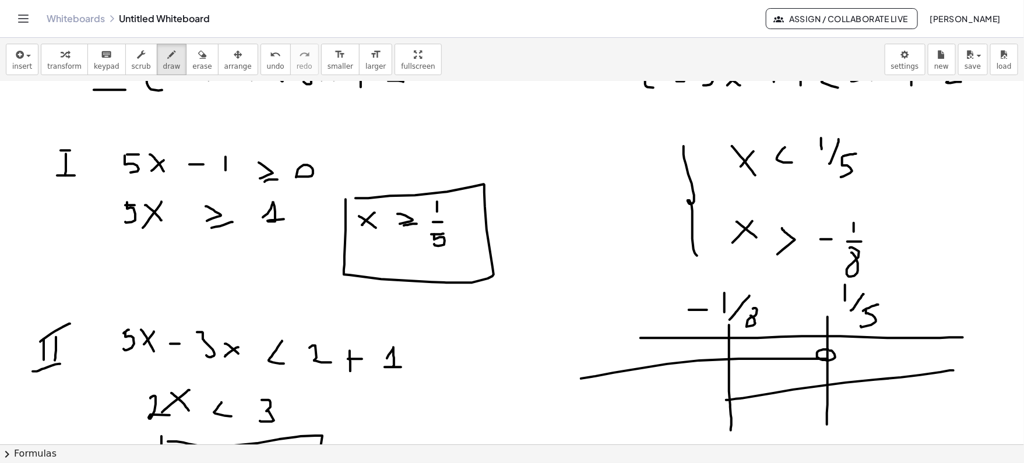
drag, startPoint x: 726, startPoint y: 399, endPoint x: 954, endPoint y: 370, distance: 229.3
click at [954, 370] on div at bounding box center [512, 177] width 1024 height 1821
drag, startPoint x: 736, startPoint y: 389, endPoint x: 729, endPoint y: 391, distance: 6.8
click at [729, 391] on div at bounding box center [512, 177] width 1024 height 1821
drag, startPoint x: 754, startPoint y: 371, endPoint x: 800, endPoint y: 377, distance: 46.4
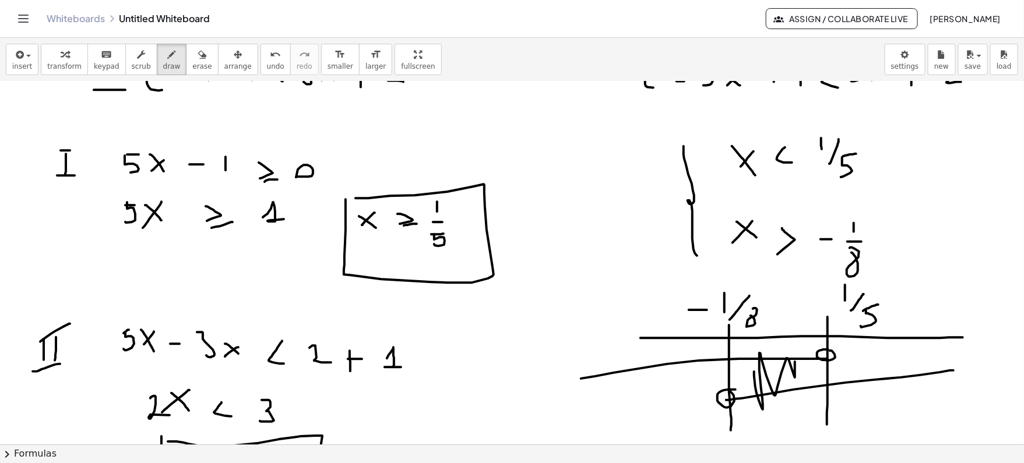
click at [800, 375] on div at bounding box center [512, 177] width 1024 height 1821
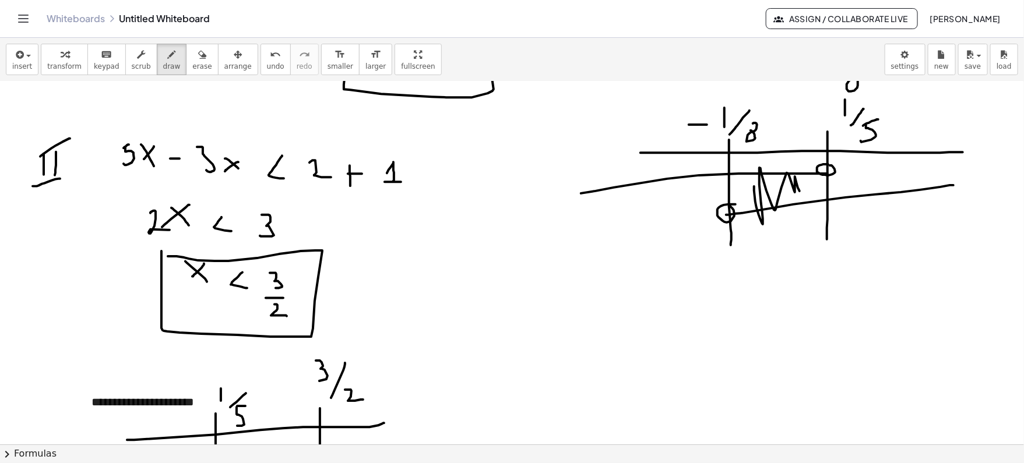
scroll to position [1012, 0]
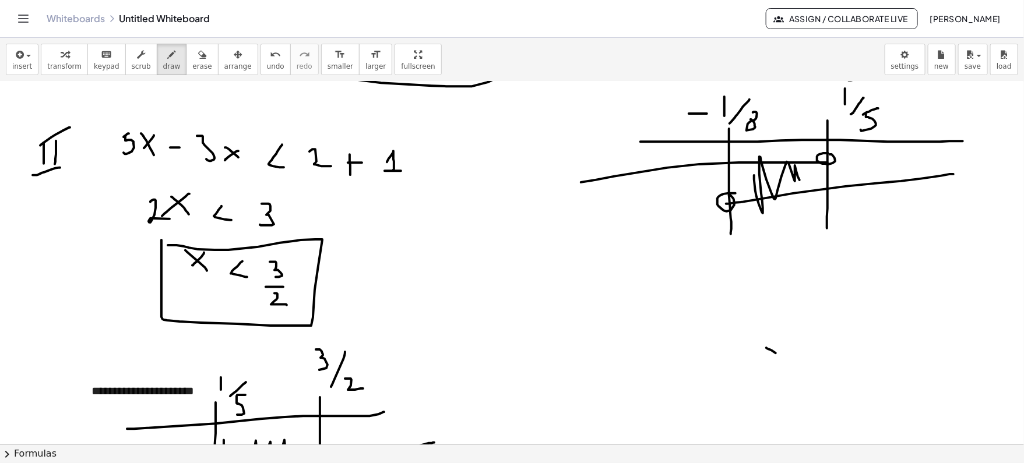
drag, startPoint x: 767, startPoint y: 347, endPoint x: 786, endPoint y: 360, distance: 23.3
drag, startPoint x: 784, startPoint y: 345, endPoint x: 765, endPoint y: 355, distance: 21.4
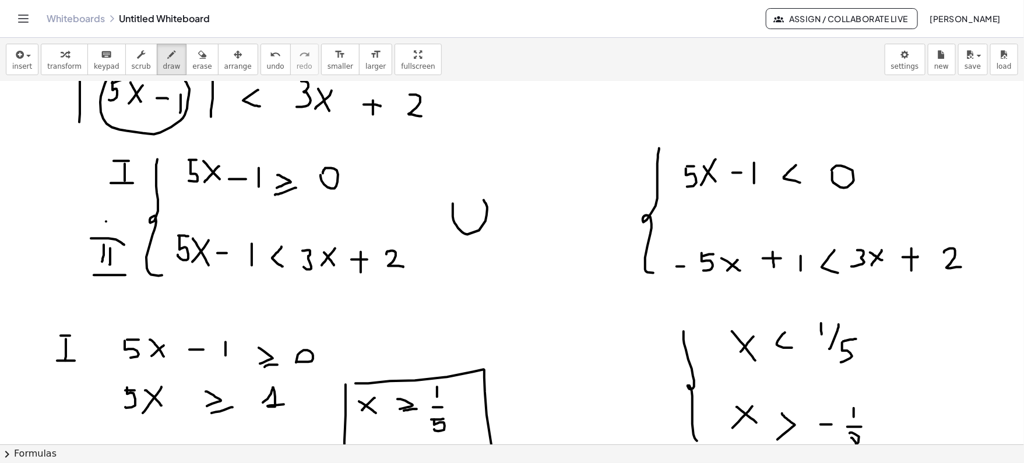
scroll to position [628, 0]
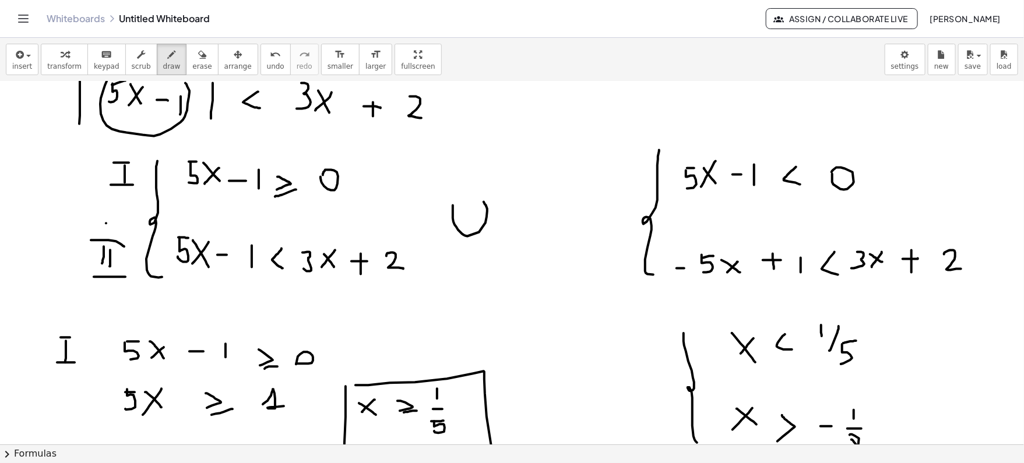
click at [490, 176] on div at bounding box center [512, 364] width 1024 height 1821
click at [486, 200] on div at bounding box center [512, 364] width 1024 height 1821
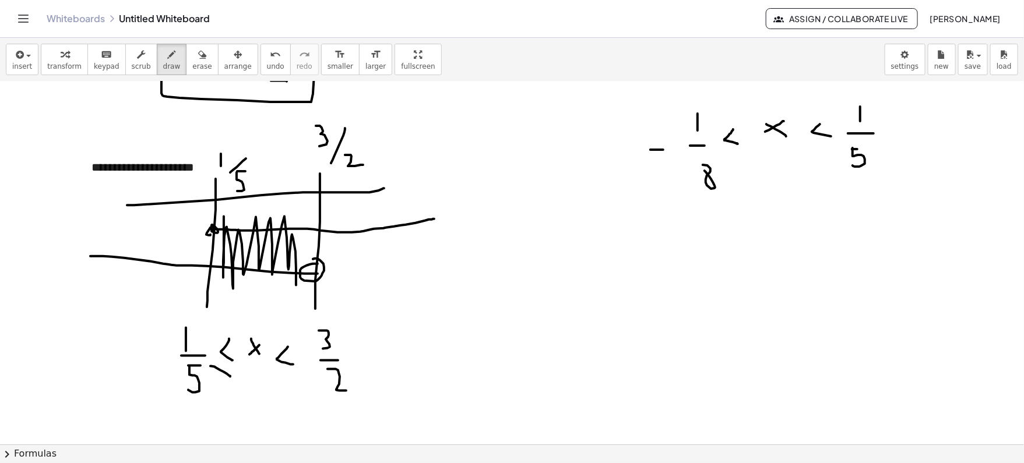
scroll to position [1226, 0]
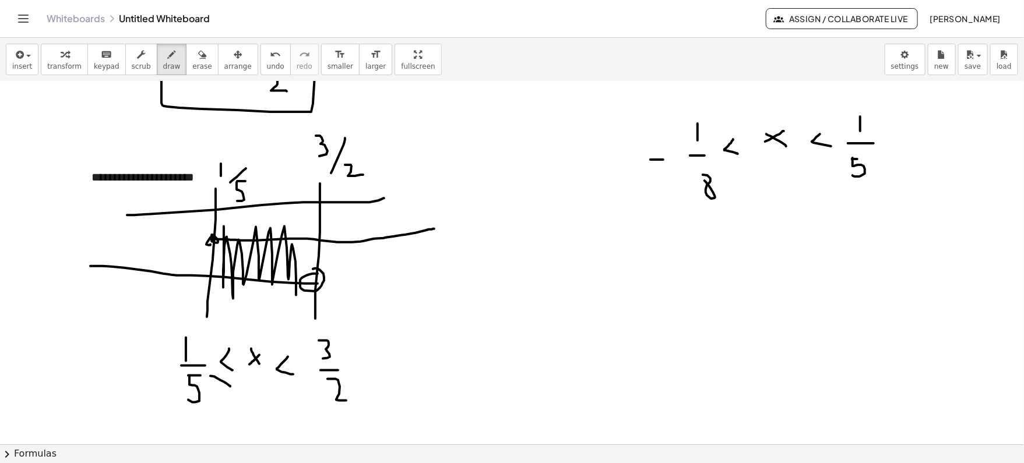
drag, startPoint x: 552, startPoint y: 380, endPoint x: 567, endPoint y: 380, distance: 14.6
drag, startPoint x: 598, startPoint y: 352, endPoint x: 598, endPoint y: 372, distance: 20.4
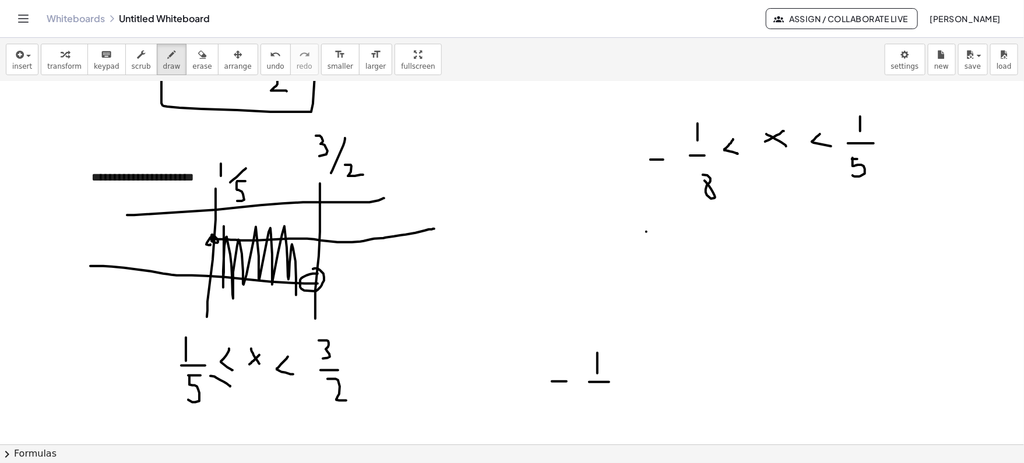
drag, startPoint x: 589, startPoint y: 381, endPoint x: 609, endPoint y: 381, distance: 19.8
drag, startPoint x: 645, startPoint y: 366, endPoint x: 639, endPoint y: 384, distance: 19.7
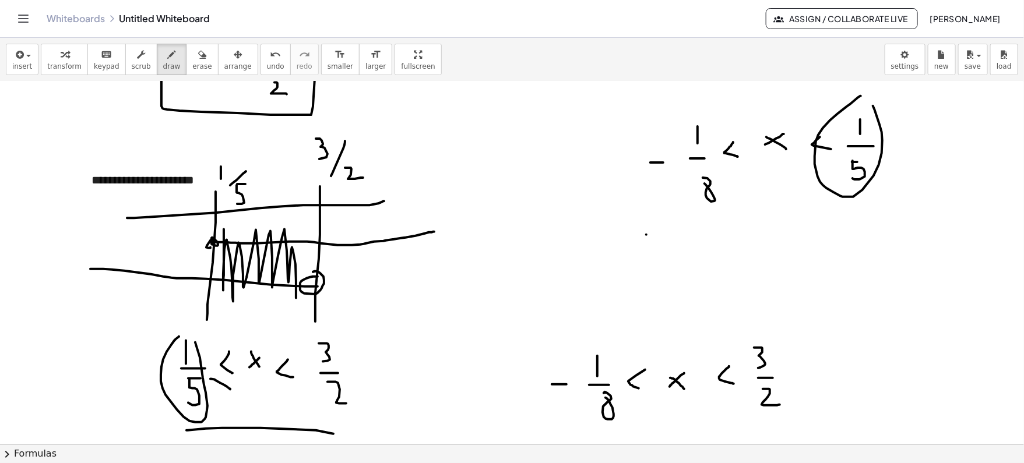
drag, startPoint x: 187, startPoint y: 429, endPoint x: 360, endPoint y: 440, distance: 173.5
drag, startPoint x: 679, startPoint y: 209, endPoint x: 885, endPoint y: 215, distance: 206.5
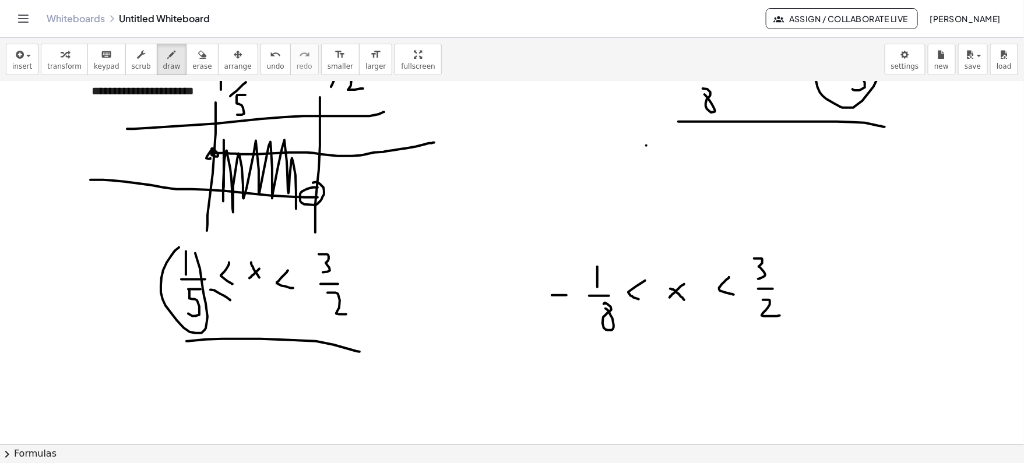
scroll to position [1456, 0]
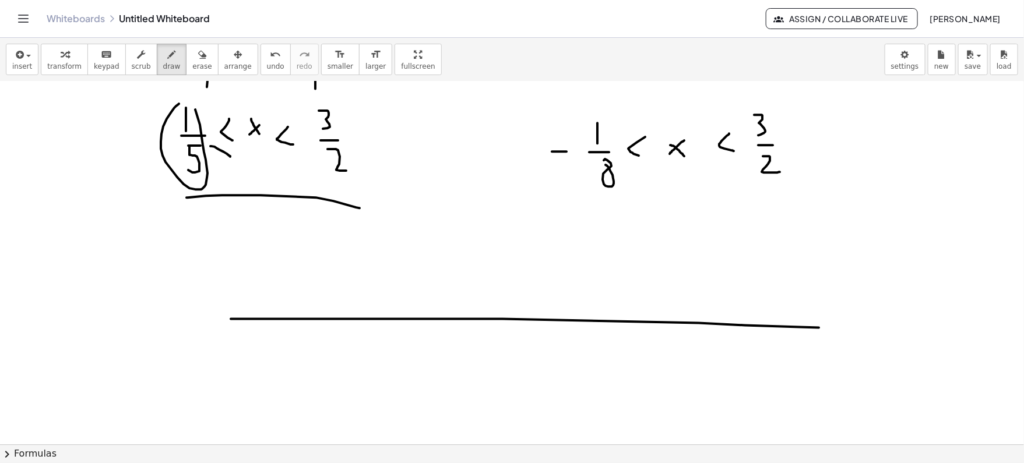
drag, startPoint x: 231, startPoint y: 318, endPoint x: 822, endPoint y: 328, distance: 591.3
drag, startPoint x: 352, startPoint y: 305, endPoint x: 352, endPoint y: 332, distance: 26.8
drag, startPoint x: 337, startPoint y: 293, endPoint x: 349, endPoint y: 290, distance: 12.5
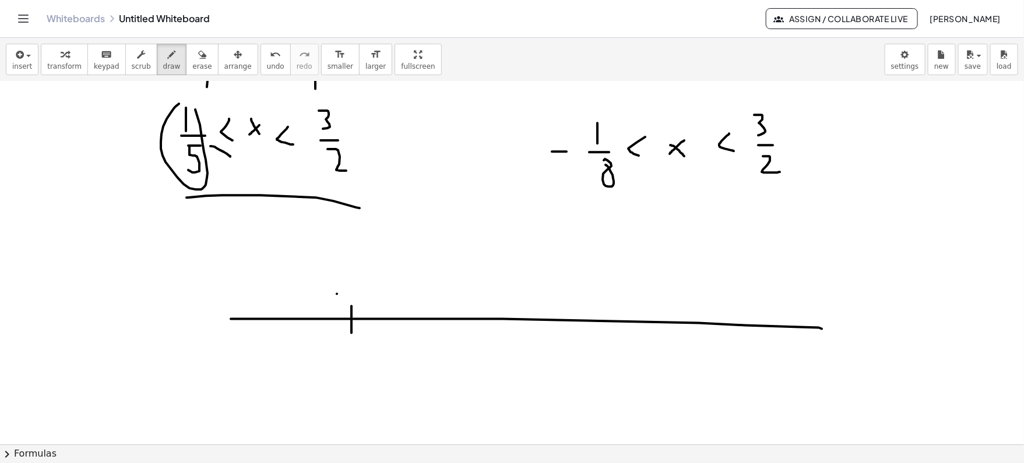
drag, startPoint x: 368, startPoint y: 267, endPoint x: 367, endPoint y: 304, distance: 37.3
drag, startPoint x: 350, startPoint y: 266, endPoint x: 349, endPoint y: 283, distance: 17.5
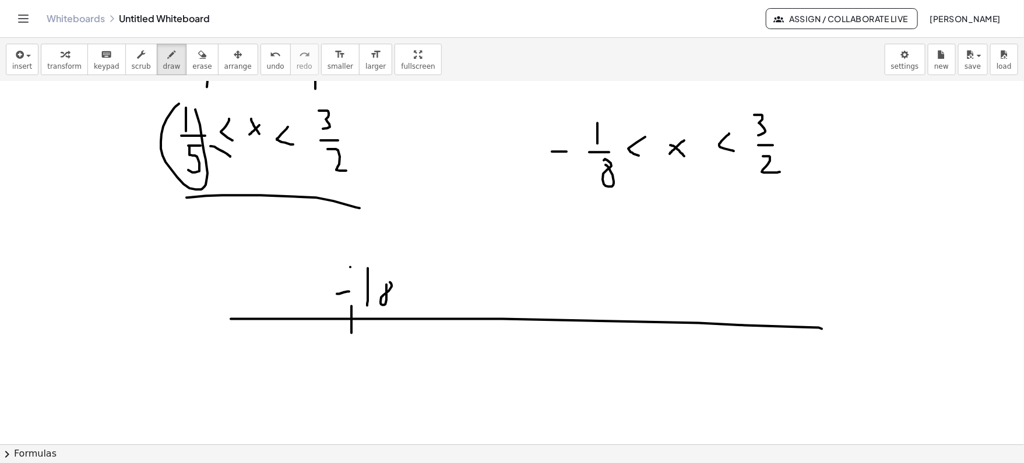
drag, startPoint x: 488, startPoint y: 315, endPoint x: 487, endPoint y: 335, distance: 19.8
drag, startPoint x: 488, startPoint y: 271, endPoint x: 488, endPoint y: 282, distance: 11.7
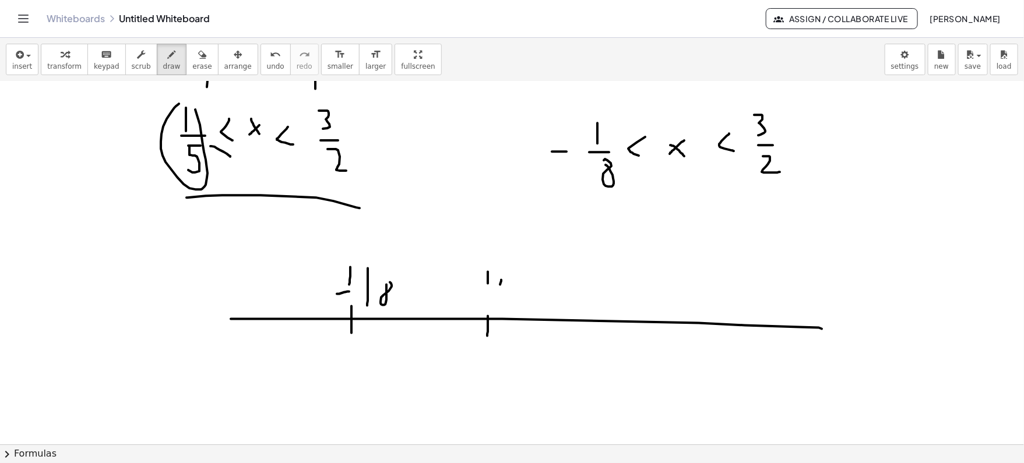
drag, startPoint x: 501, startPoint y: 279, endPoint x: 491, endPoint y: 301, distance: 24.5
drag, startPoint x: 505, startPoint y: 291, endPoint x: 505, endPoint y: 305, distance: 14.6
drag, startPoint x: 504, startPoint y: 283, endPoint x: 517, endPoint y: 283, distance: 12.8
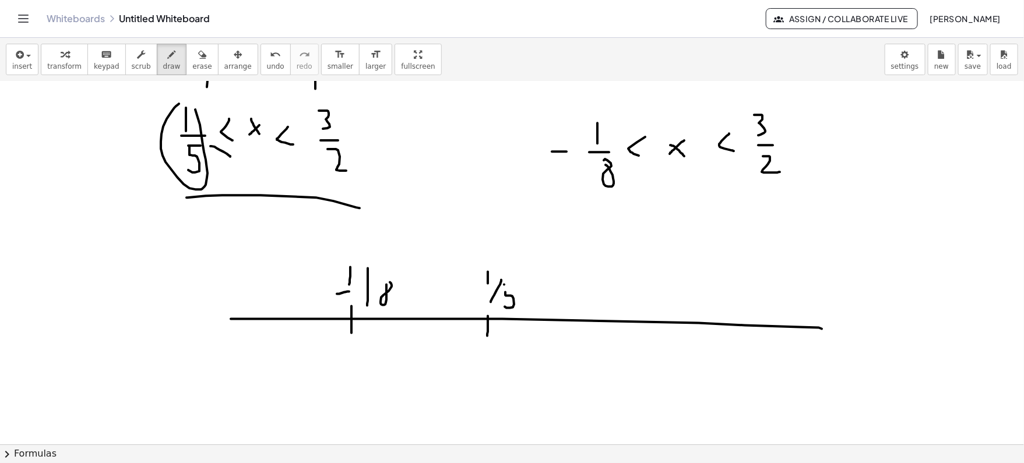
drag, startPoint x: 602, startPoint y: 307, endPoint x: 602, endPoint y: 333, distance: 26.2
drag, startPoint x: 604, startPoint y: 260, endPoint x: 607, endPoint y: 275, distance: 15.4
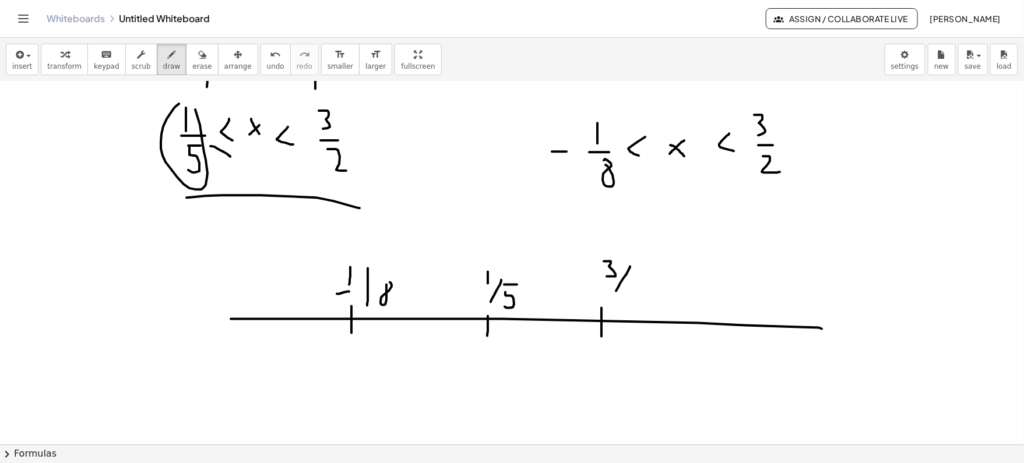
drag, startPoint x: 630, startPoint y: 265, endPoint x: 616, endPoint y: 290, distance: 28.2
drag, startPoint x: 634, startPoint y: 281, endPoint x: 642, endPoint y: 296, distance: 17.0
drag, startPoint x: 488, startPoint y: 333, endPoint x: 603, endPoint y: 329, distance: 115.5
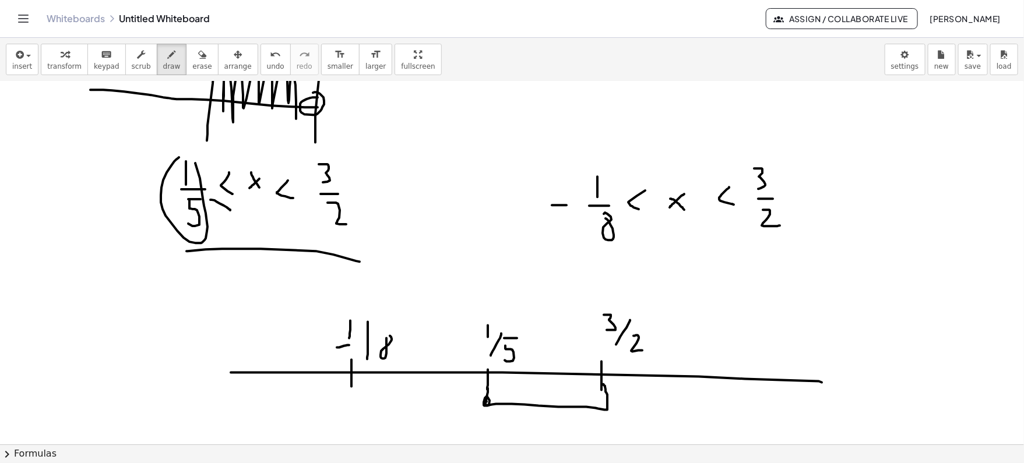
scroll to position [1480, 0]
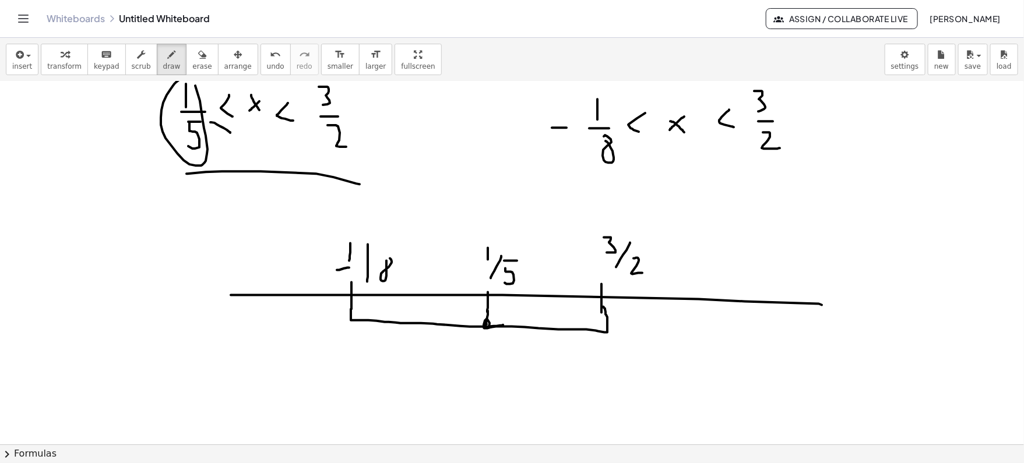
drag, startPoint x: 351, startPoint y: 308, endPoint x: 503, endPoint y: 324, distance: 153.0
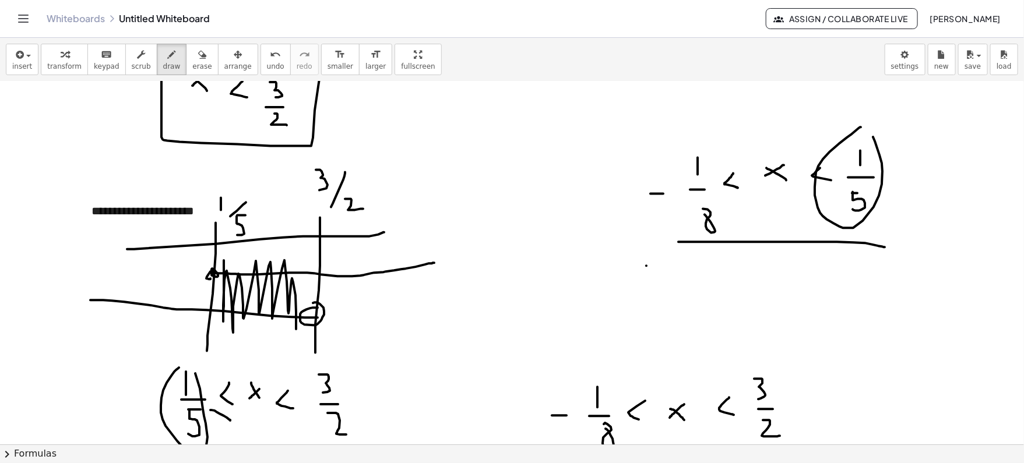
scroll to position [1218, 0]
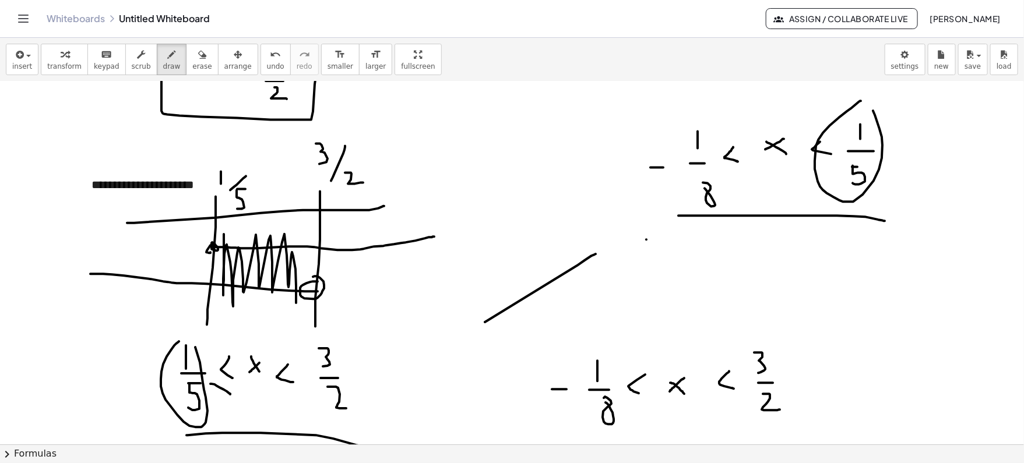
drag, startPoint x: 596, startPoint y: 252, endPoint x: 482, endPoint y: 322, distance: 133.5
drag, startPoint x: 472, startPoint y: 273, endPoint x: 497, endPoint y: 250, distance: 34.2
drag, startPoint x: 509, startPoint y: 257, endPoint x: 524, endPoint y: 262, distance: 15.3
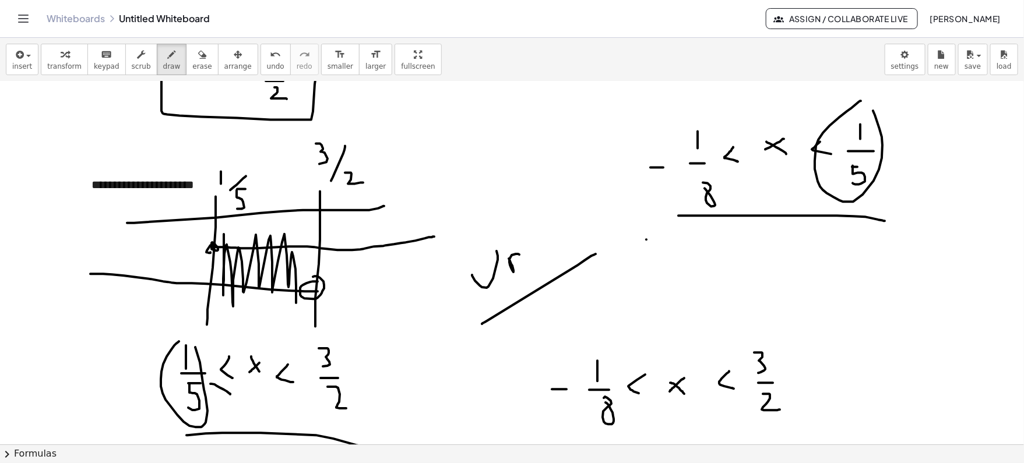
drag, startPoint x: 531, startPoint y: 248, endPoint x: 532, endPoint y: 257, distance: 8.2
drag, startPoint x: 543, startPoint y: 240, endPoint x: 567, endPoint y: 245, distance: 24.5
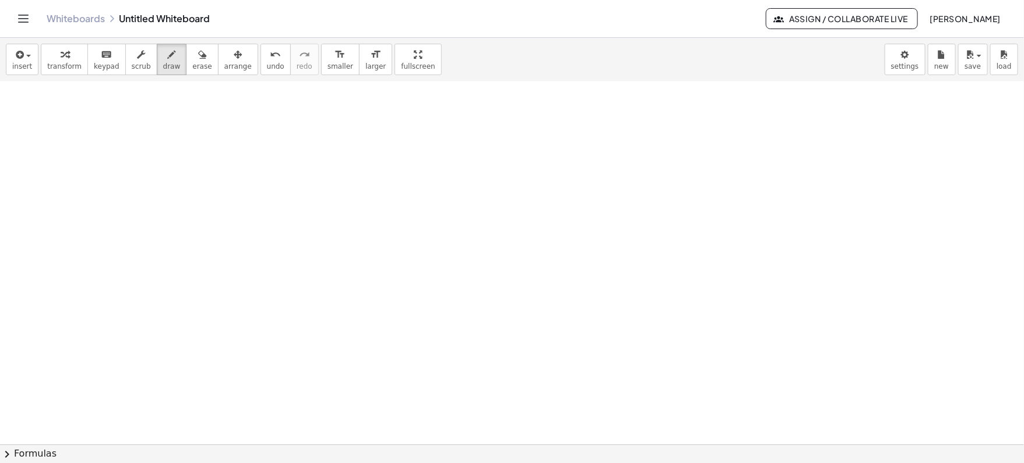
scroll to position [1890, 0]
click at [168, 59] on icon "button" at bounding box center [172, 55] width 8 height 14
drag, startPoint x: 69, startPoint y: 128, endPoint x: 62, endPoint y: 146, distance: 19.4
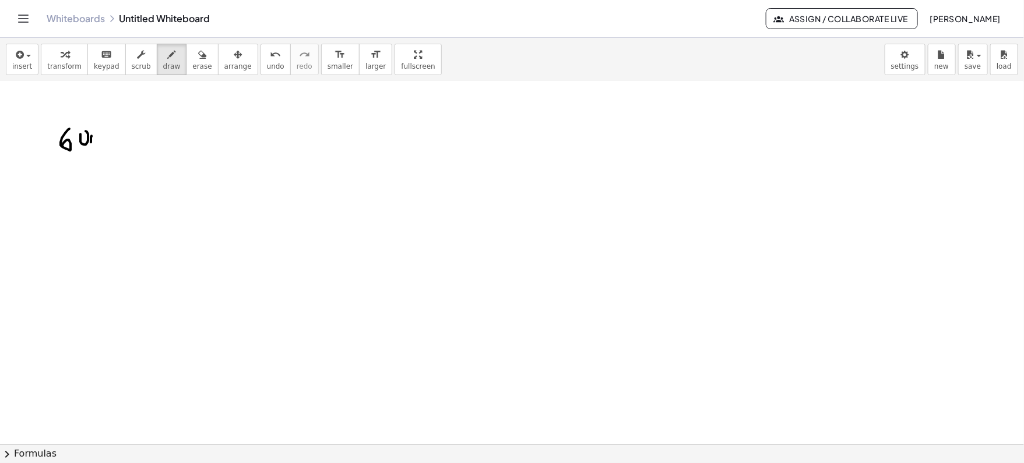
drag, startPoint x: 92, startPoint y: 135, endPoint x: 102, endPoint y: 129, distance: 11.7
drag, startPoint x: 89, startPoint y: 133, endPoint x: 101, endPoint y: 134, distance: 12.3
drag, startPoint x: 134, startPoint y: 134, endPoint x: 136, endPoint y: 140, distance: 7.0
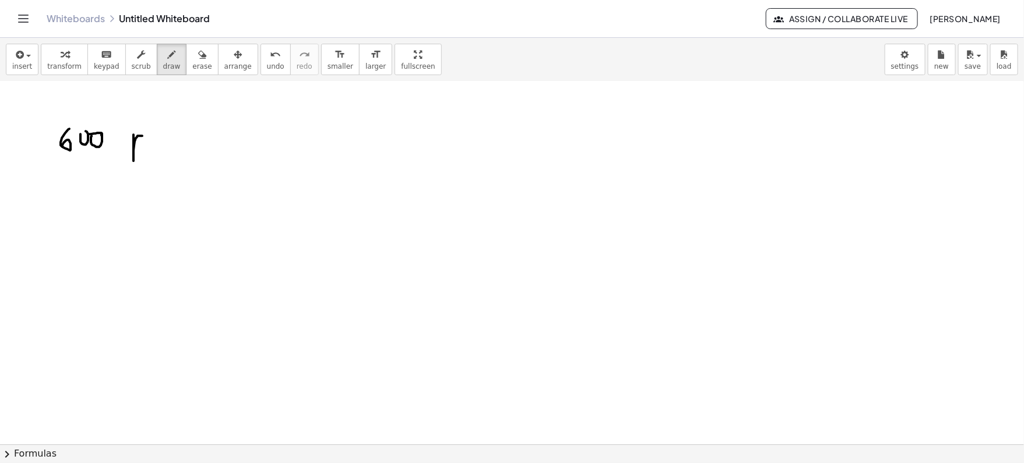
drag, startPoint x: 185, startPoint y: 128, endPoint x: 190, endPoint y: 143, distance: 16.4
drag, startPoint x: 196, startPoint y: 139, endPoint x: 205, endPoint y: 149, distance: 12.4
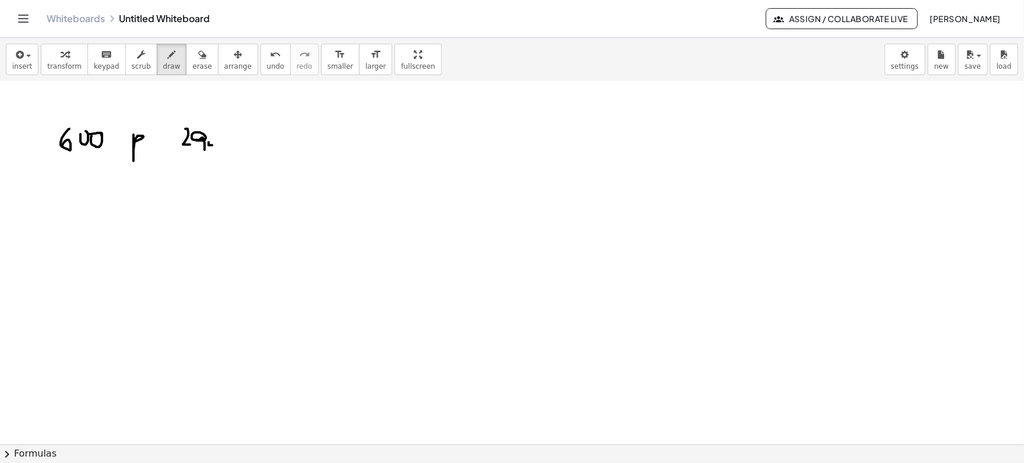
drag, startPoint x: 209, startPoint y: 141, endPoint x: 213, endPoint y: 150, distance: 10.2
drag, startPoint x: 75, startPoint y: 197, endPoint x: 68, endPoint y: 220, distance: 23.6
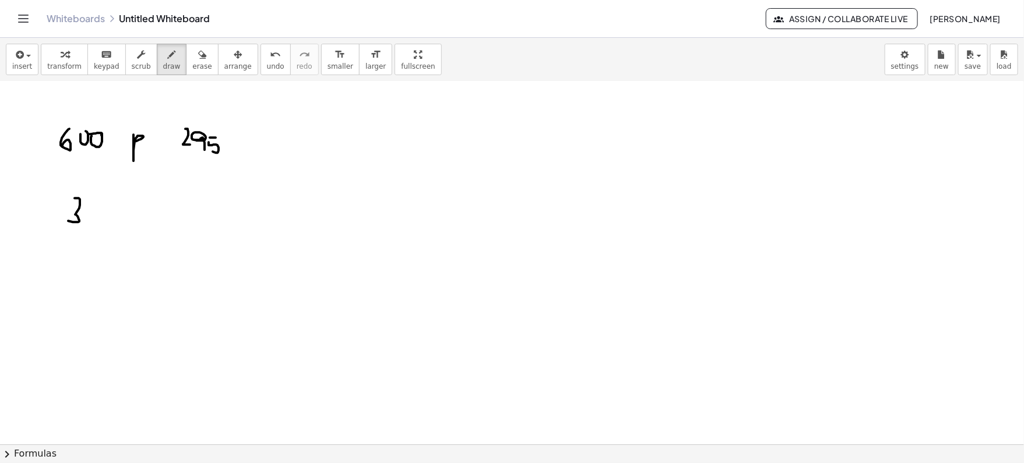
drag, startPoint x: 99, startPoint y: 211, endPoint x: 110, endPoint y: 211, distance: 11.1
drag, startPoint x: 132, startPoint y: 196, endPoint x: 132, endPoint y: 223, distance: 26.8
drag, startPoint x: 142, startPoint y: 219, endPoint x: 159, endPoint y: 226, distance: 18.3
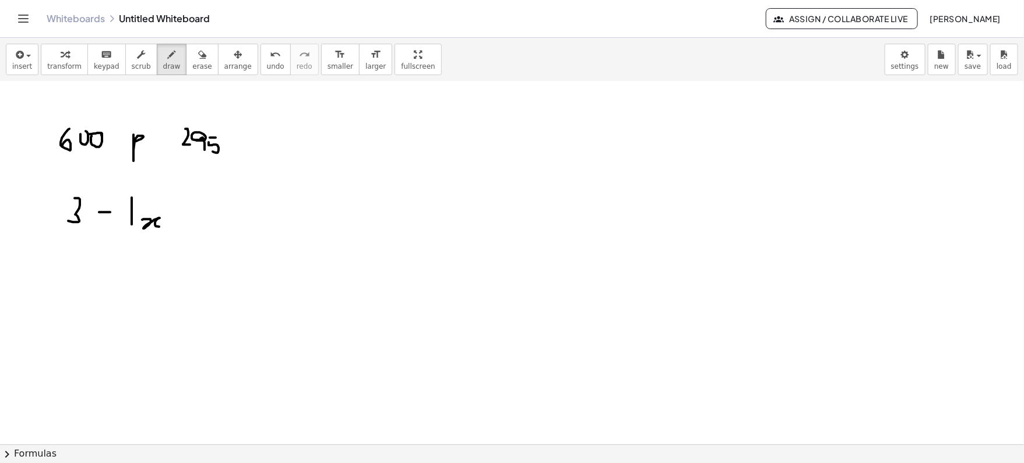
drag, startPoint x: 178, startPoint y: 219, endPoint x: 194, endPoint y: 219, distance: 15.7
drag, startPoint x: 188, startPoint y: 212, endPoint x: 188, endPoint y: 227, distance: 15.2
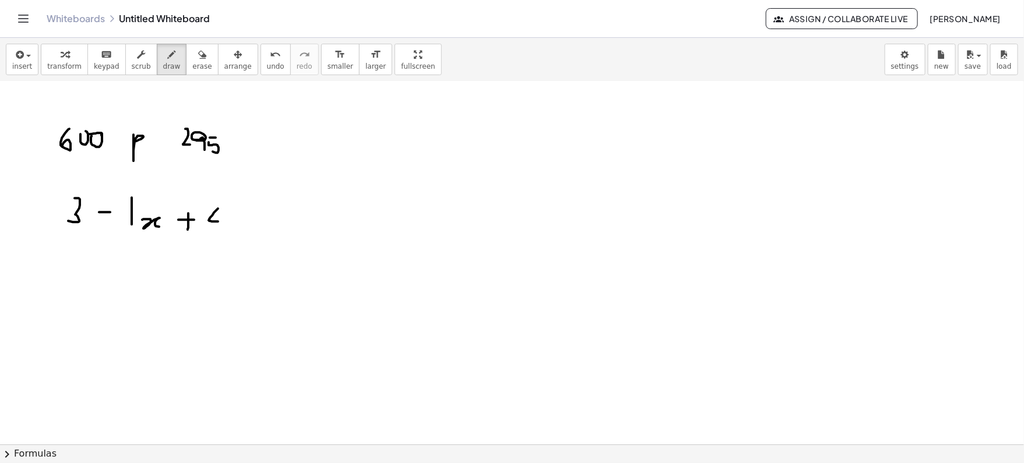
drag, startPoint x: 218, startPoint y: 208, endPoint x: 218, endPoint y: 225, distance: 17.5
drag, startPoint x: 241, startPoint y: 196, endPoint x: 241, endPoint y: 217, distance: 20.4
drag, startPoint x: 276, startPoint y: 205, endPoint x: 279, endPoint y: 220, distance: 15.4
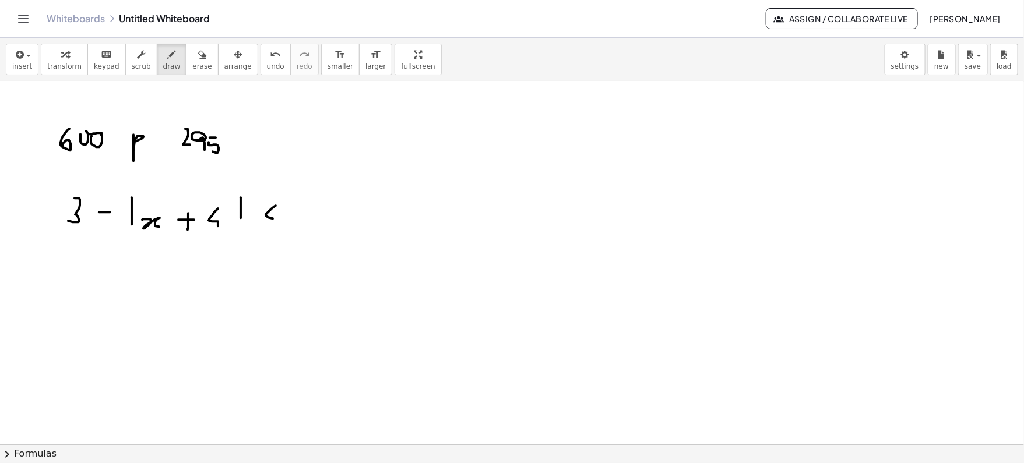
drag, startPoint x: 129, startPoint y: 274, endPoint x: 129, endPoint y: 296, distance: 22.2
drag, startPoint x: 147, startPoint y: 281, endPoint x: 162, endPoint y: 297, distance: 21.9
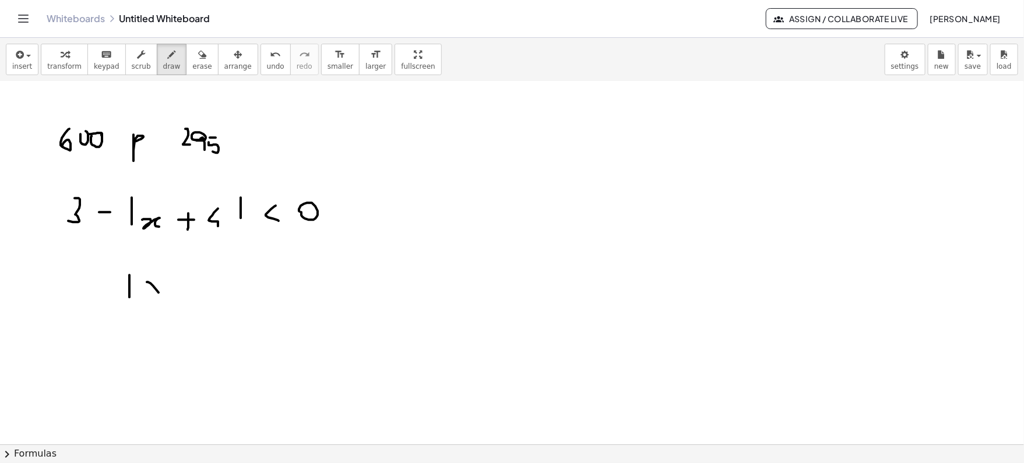
drag, startPoint x: 162, startPoint y: 279, endPoint x: 142, endPoint y: 304, distance: 32.3
drag, startPoint x: 181, startPoint y: 294, endPoint x: 197, endPoint y: 294, distance: 15.7
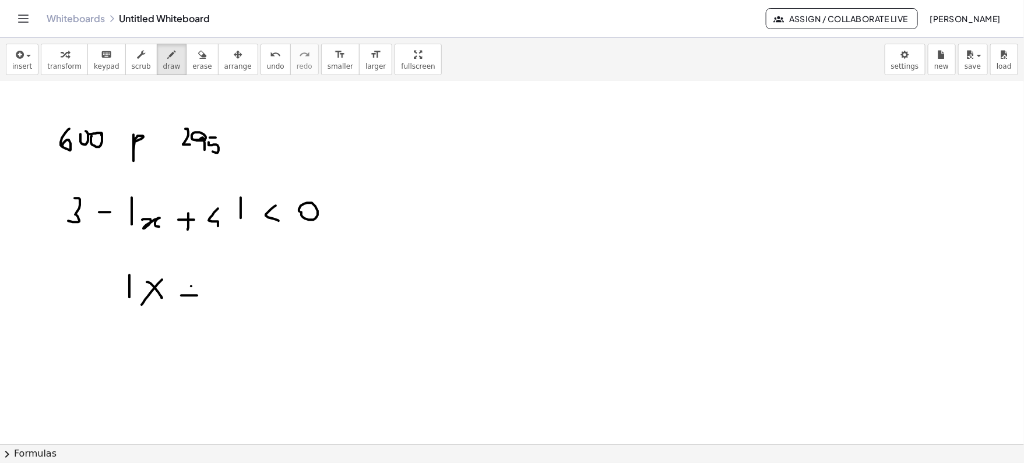
drag, startPoint x: 191, startPoint y: 285, endPoint x: 191, endPoint y: 300, distance: 15.2
drag, startPoint x: 220, startPoint y: 278, endPoint x: 224, endPoint y: 302, distance: 24.7
drag, startPoint x: 241, startPoint y: 261, endPoint x: 242, endPoint y: 322, distance: 61.2
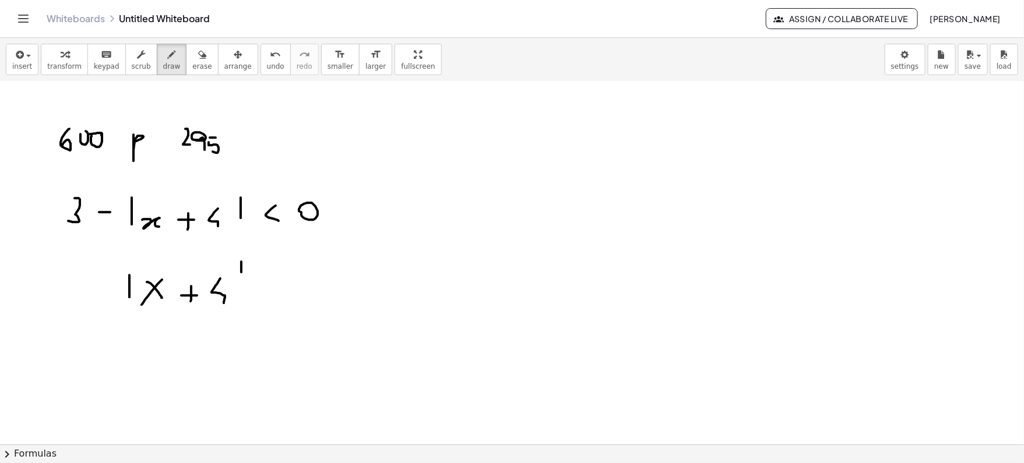
drag, startPoint x: 87, startPoint y: 292, endPoint x: 106, endPoint y: 292, distance: 19.2
drag, startPoint x: 281, startPoint y: 282, endPoint x: 283, endPoint y: 303, distance: 21.1
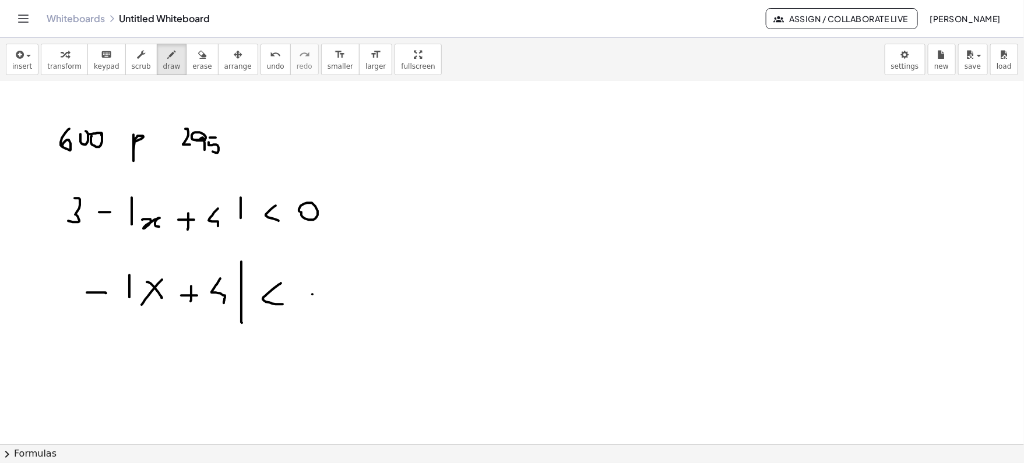
drag, startPoint x: 312, startPoint y: 293, endPoint x: 328, endPoint y: 293, distance: 15.7
drag, startPoint x: 357, startPoint y: 279, endPoint x: 358, endPoint y: 300, distance: 21.6
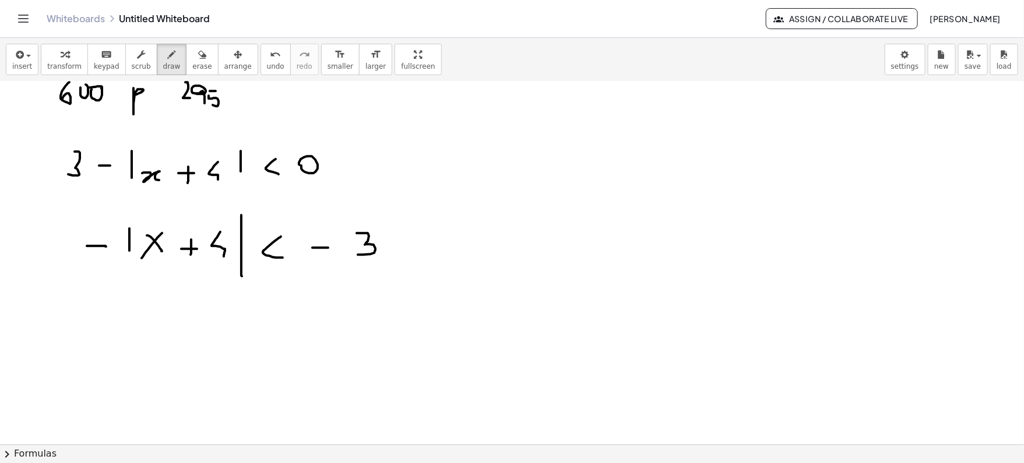
scroll to position [1937, 0]
drag, startPoint x: 132, startPoint y: 305, endPoint x: 132, endPoint y: 333, distance: 28.6
drag, startPoint x: 143, startPoint y: 320, endPoint x: 156, endPoint y: 334, distance: 18.6
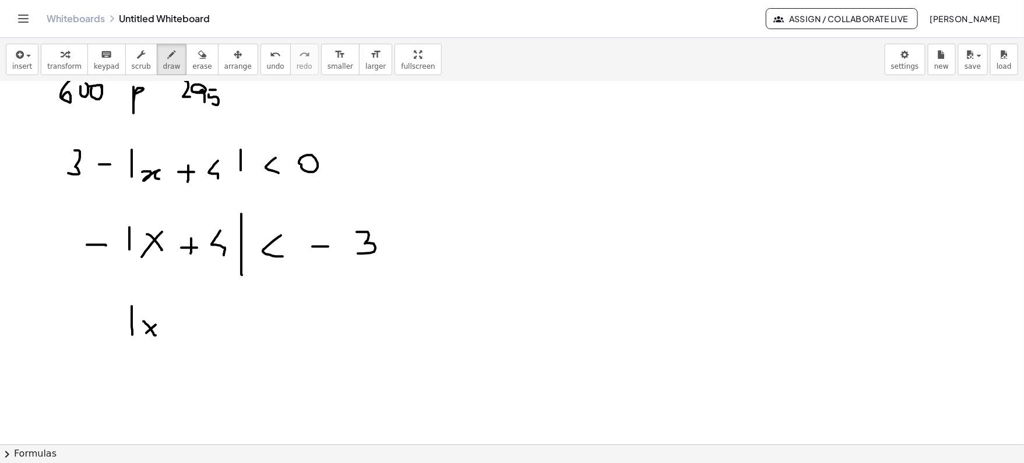
drag, startPoint x: 156, startPoint y: 324, endPoint x: 146, endPoint y: 332, distance: 12.4
drag, startPoint x: 173, startPoint y: 330, endPoint x: 187, endPoint y: 330, distance: 13.4
drag, startPoint x: 180, startPoint y: 323, endPoint x: 180, endPoint y: 338, distance: 14.6
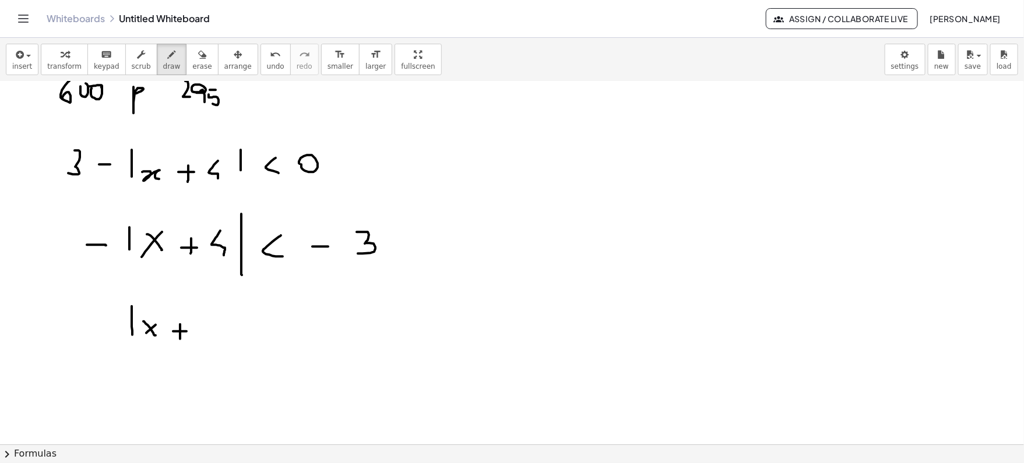
drag, startPoint x: 207, startPoint y: 324, endPoint x: 213, endPoint y: 342, distance: 19.0
drag, startPoint x: 228, startPoint y: 313, endPoint x: 230, endPoint y: 343, distance: 29.8
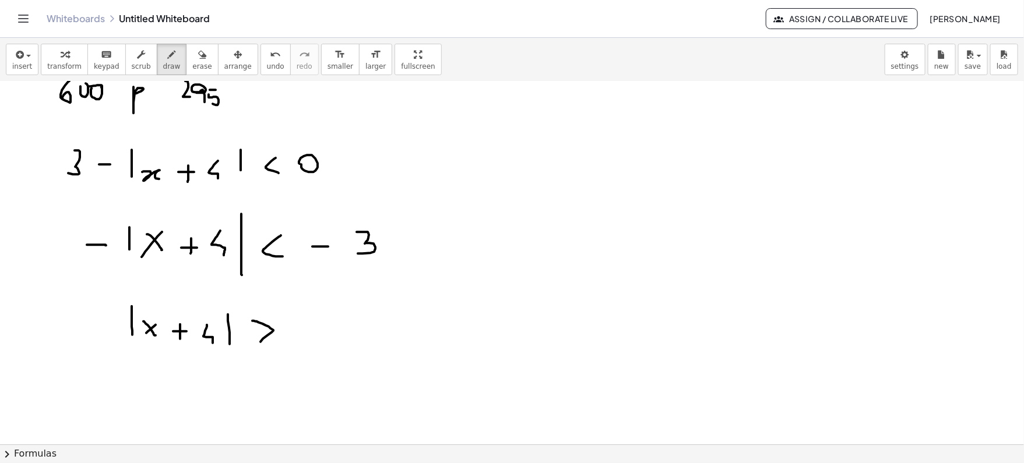
drag, startPoint x: 252, startPoint y: 319, endPoint x: 261, endPoint y: 340, distance: 22.5
drag, startPoint x: 301, startPoint y: 315, endPoint x: 296, endPoint y: 334, distance: 19.4
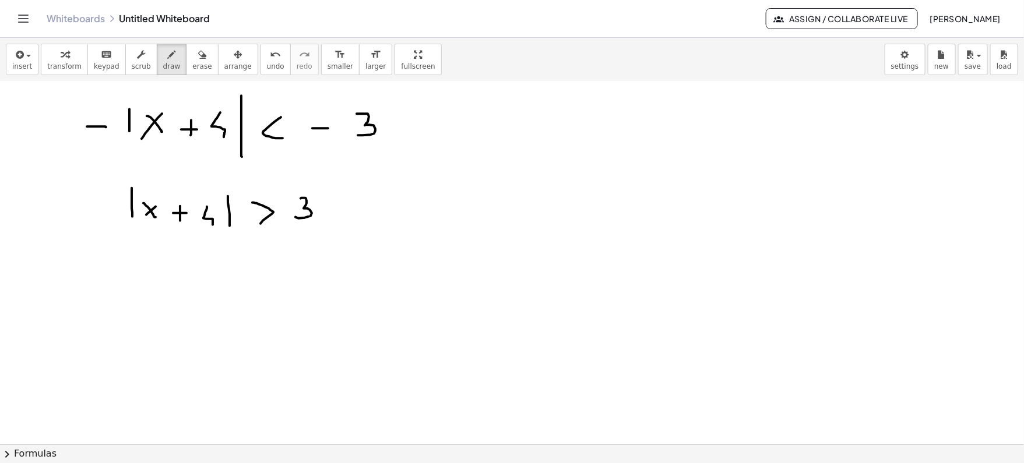
scroll to position [2058, 0]
drag, startPoint x: 117, startPoint y: 266, endPoint x: 118, endPoint y: 391, distance: 124.8
drag, startPoint x: 142, startPoint y: 285, endPoint x: 163, endPoint y: 303, distance: 27.3
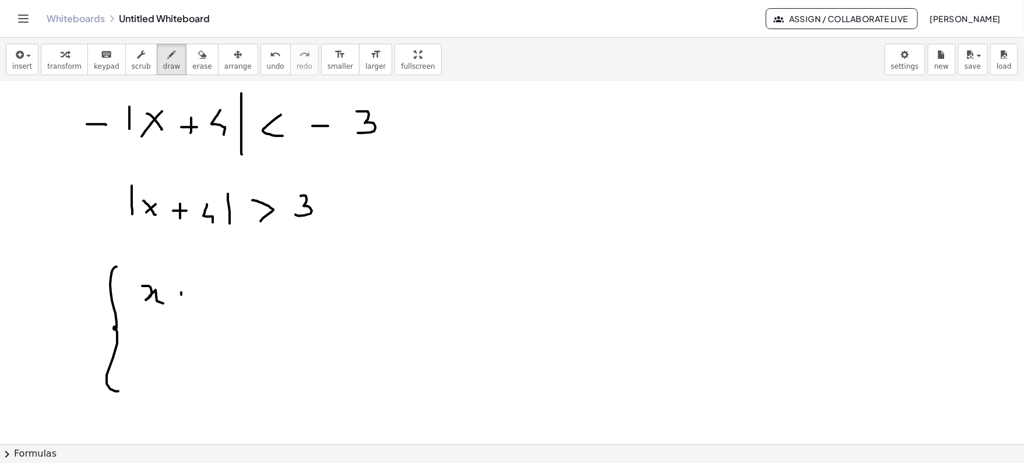
drag, startPoint x: 181, startPoint y: 292, endPoint x: 182, endPoint y: 303, distance: 11.7
drag, startPoint x: 175, startPoint y: 298, endPoint x: 192, endPoint y: 298, distance: 16.9
drag, startPoint x: 207, startPoint y: 290, endPoint x: 213, endPoint y: 310, distance: 20.8
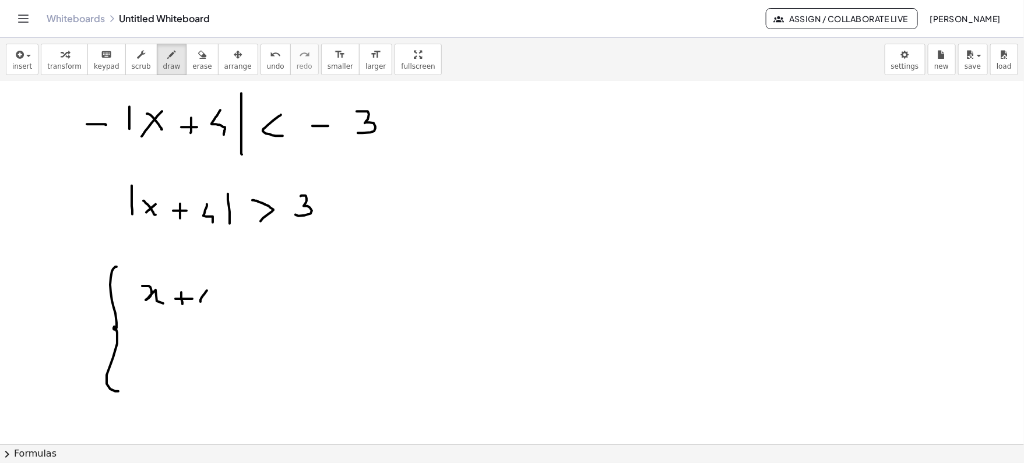
drag, startPoint x: 236, startPoint y: 287, endPoint x: 240, endPoint y: 298, distance: 11.3
drag, startPoint x: 239, startPoint y: 307, endPoint x: 250, endPoint y: 301, distance: 11.7
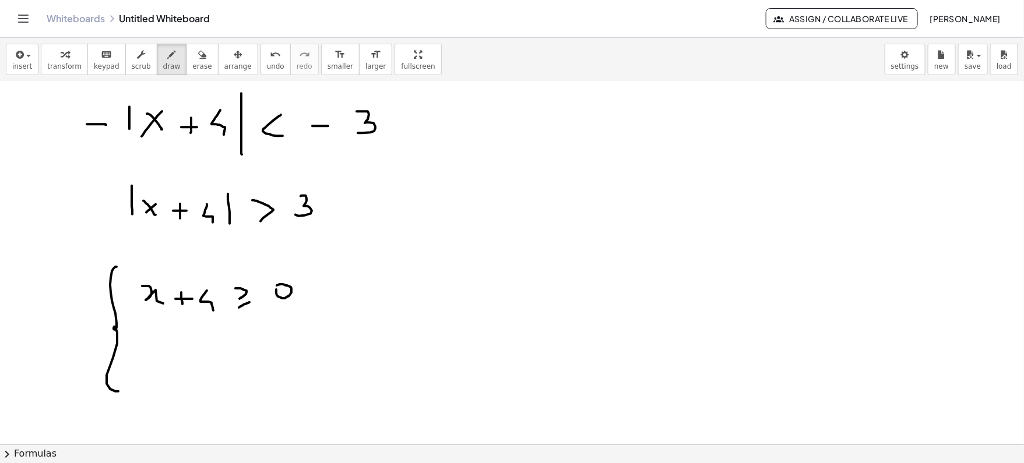
drag, startPoint x: 138, startPoint y: 356, endPoint x: 163, endPoint y: 368, distance: 28.4
drag, startPoint x: 186, startPoint y: 361, endPoint x: 186, endPoint y: 374, distance: 12.8
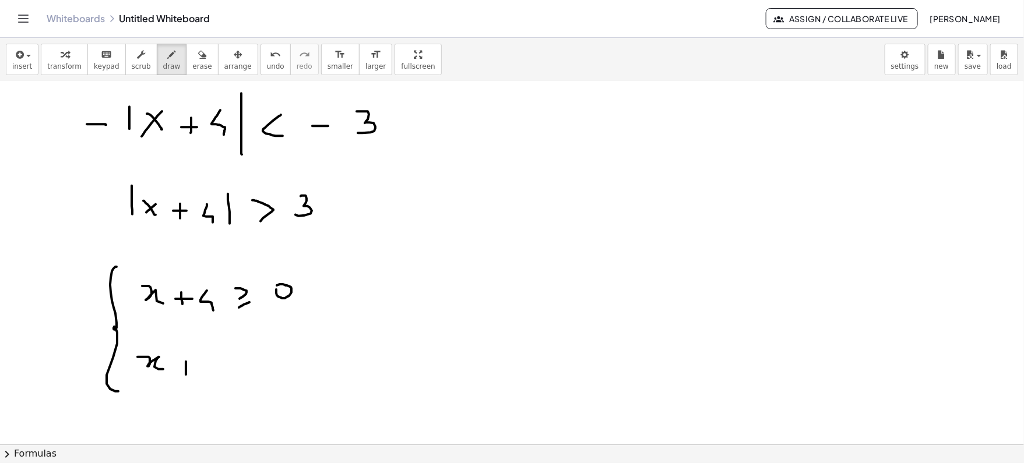
drag, startPoint x: 177, startPoint y: 370, endPoint x: 196, endPoint y: 369, distance: 19.3
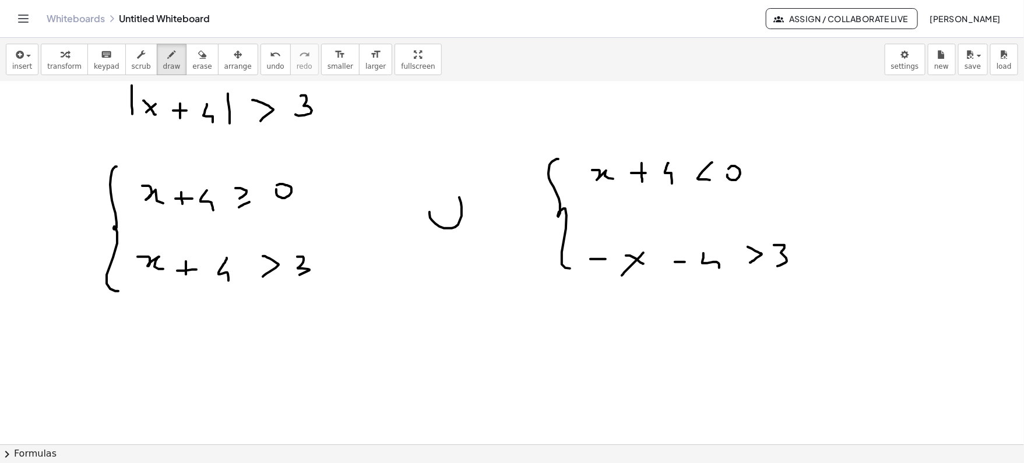
scroll to position [2170, 0]
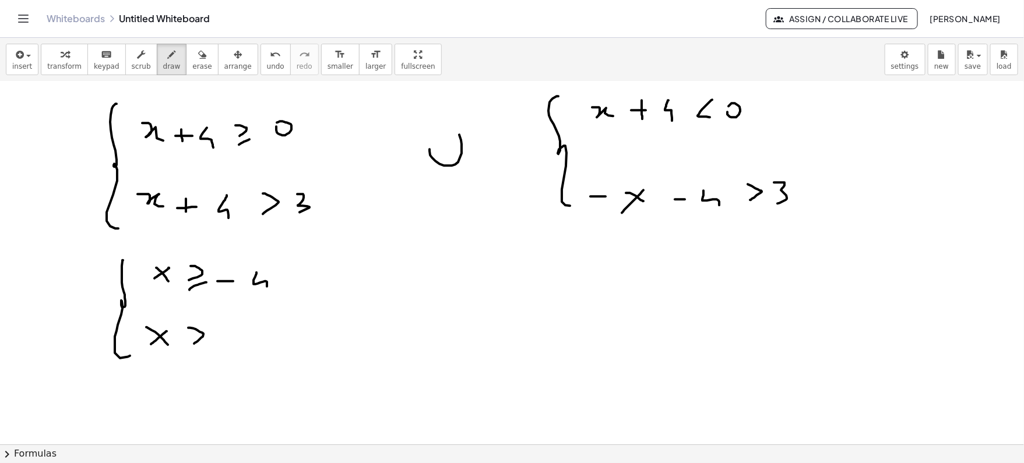
scroll to position [2237, 0]
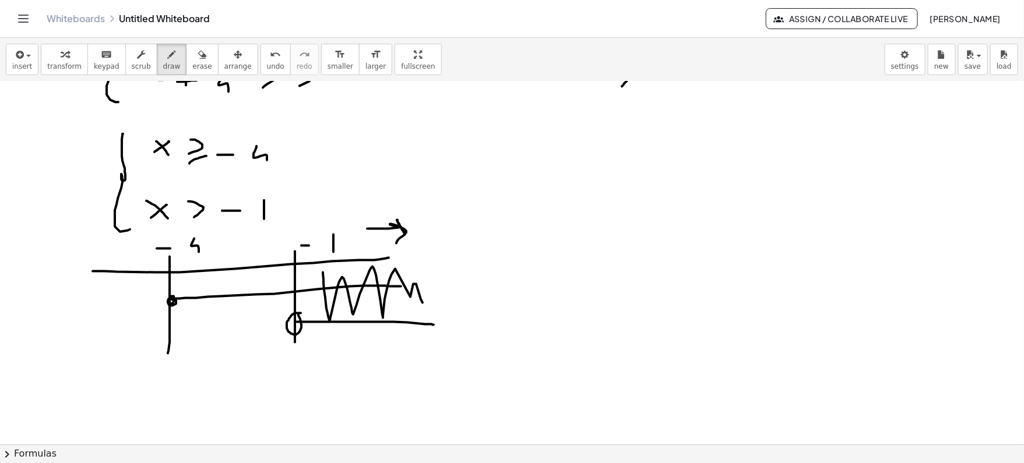
scroll to position [2353, 0]
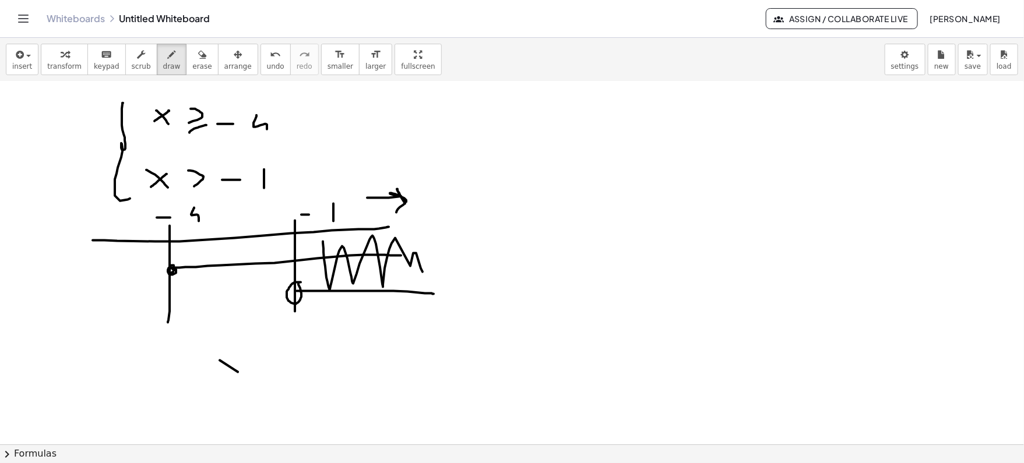
scroll to position [2397, 0]
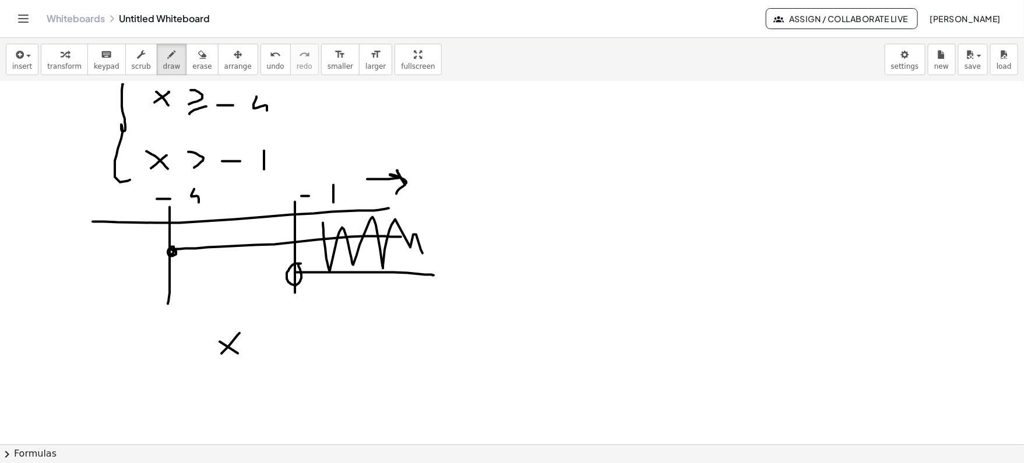
drag, startPoint x: 240, startPoint y: 332, endPoint x: 220, endPoint y: 354, distance: 29.7
drag, startPoint x: 253, startPoint y: 335, endPoint x: 251, endPoint y: 353, distance: 18.2
drag, startPoint x: 282, startPoint y: 350, endPoint x: 297, endPoint y: 350, distance: 15.2
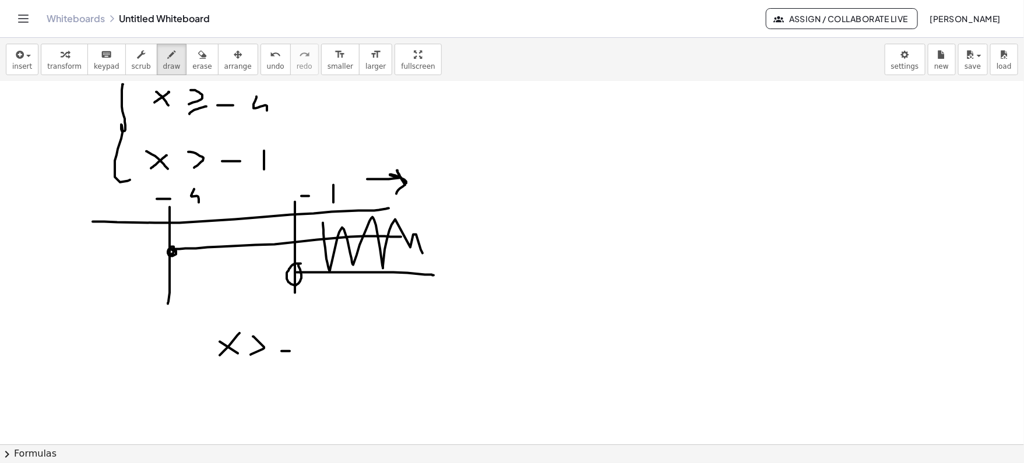
drag, startPoint x: 319, startPoint y: 343, endPoint x: 340, endPoint y: 347, distance: 21.4
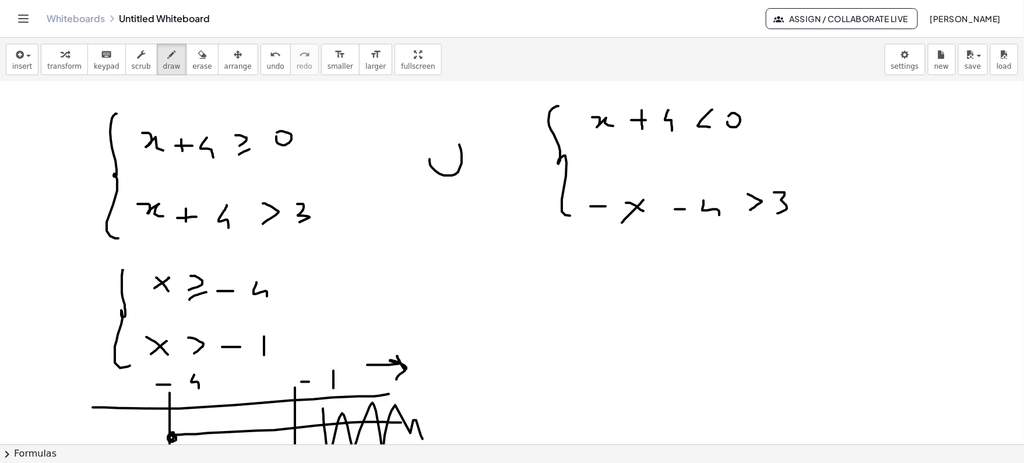
scroll to position [2234, 0]
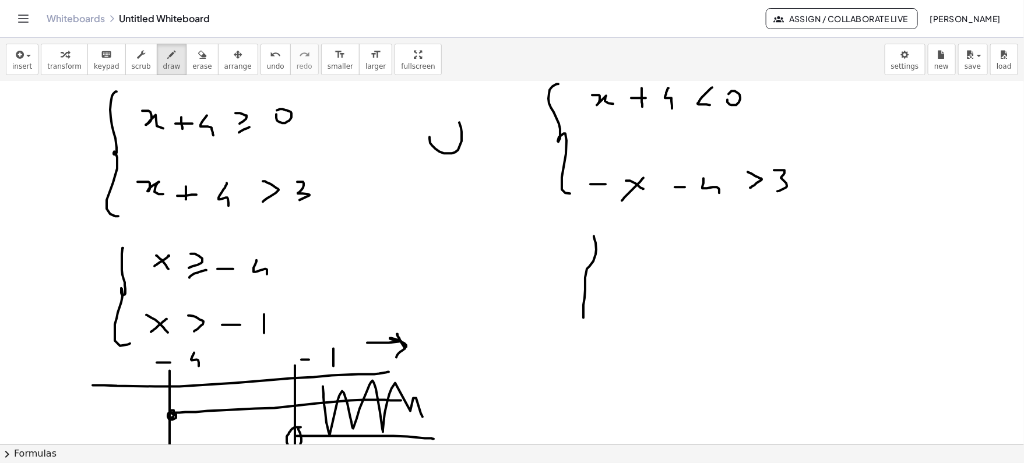
drag, startPoint x: 594, startPoint y: 235, endPoint x: 605, endPoint y: 327, distance: 92.7
drag, startPoint x: 628, startPoint y: 257, endPoint x: 656, endPoint y: 266, distance: 29.1
drag, startPoint x: 677, startPoint y: 253, endPoint x: 683, endPoint y: 262, distance: 11.0
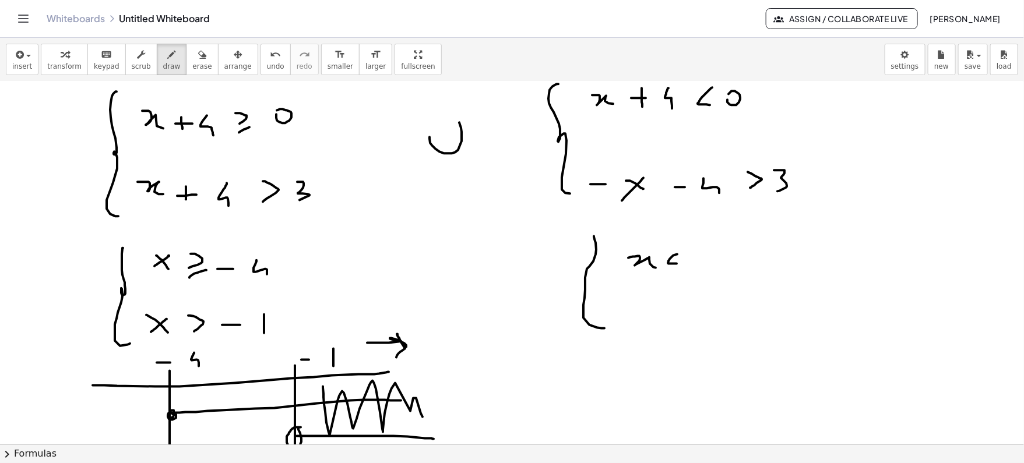
drag, startPoint x: 693, startPoint y: 261, endPoint x: 705, endPoint y: 261, distance: 12.2
drag, startPoint x: 738, startPoint y: 248, endPoint x: 742, endPoint y: 265, distance: 18.0
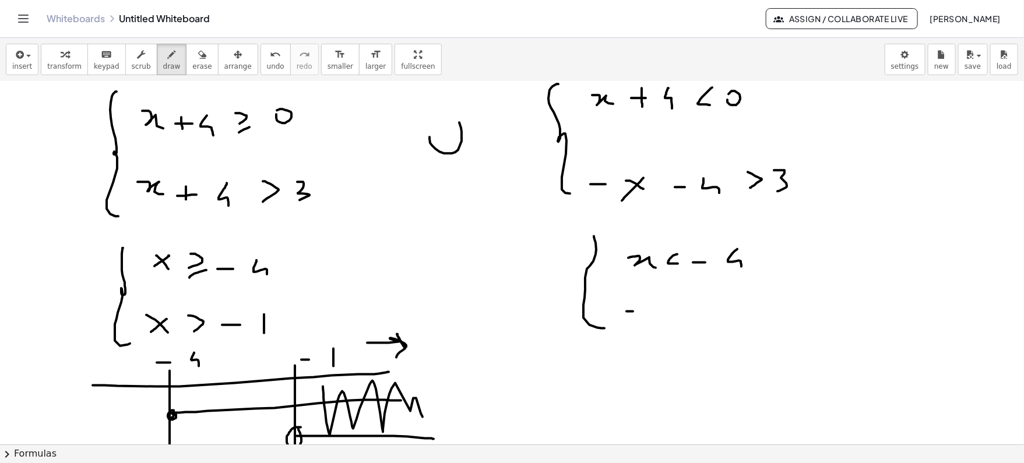
drag, startPoint x: 627, startPoint y: 310, endPoint x: 641, endPoint y: 310, distance: 14.6
drag, startPoint x: 662, startPoint y: 303, endPoint x: 675, endPoint y: 315, distance: 17.3
drag, startPoint x: 675, startPoint y: 311, endPoint x: 662, endPoint y: 322, distance: 16.9
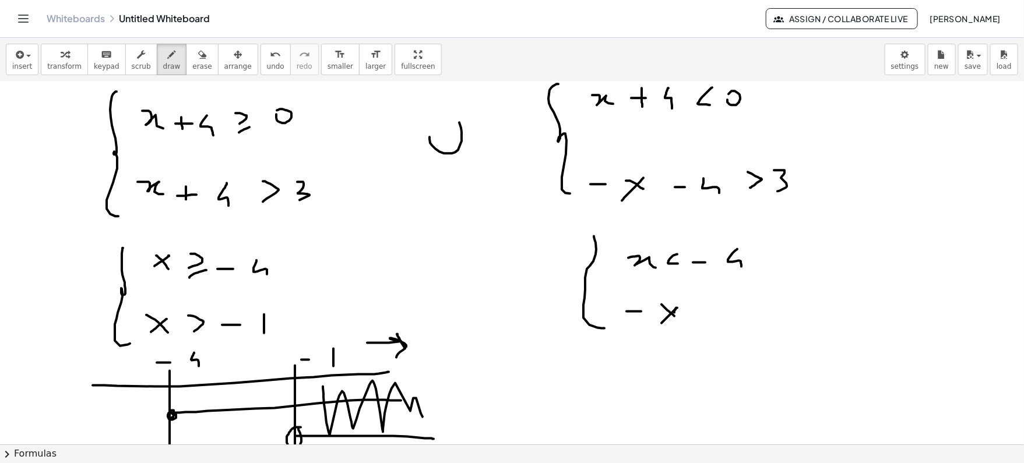
drag, startPoint x: 700, startPoint y: 305, endPoint x: 700, endPoint y: 322, distance: 16.3
drag, startPoint x: 725, startPoint y: 304, endPoint x: 735, endPoint y: 321, distance: 20.1
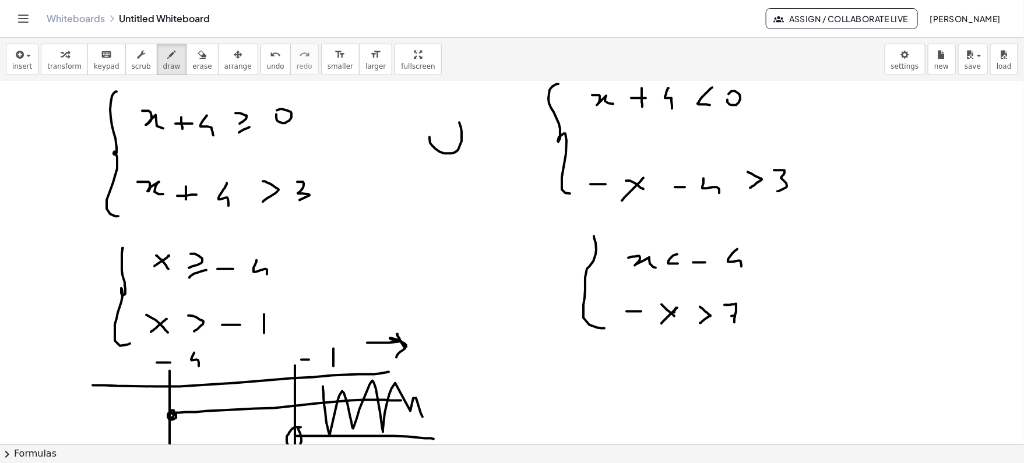
drag, startPoint x: 732, startPoint y: 315, endPoint x: 745, endPoint y: 311, distance: 13.9
drag, startPoint x: 647, startPoint y: 305, endPoint x: 672, endPoint y: 317, distance: 28.2
drag, startPoint x: 688, startPoint y: 284, endPoint x: 672, endPoint y: 305, distance: 26.2
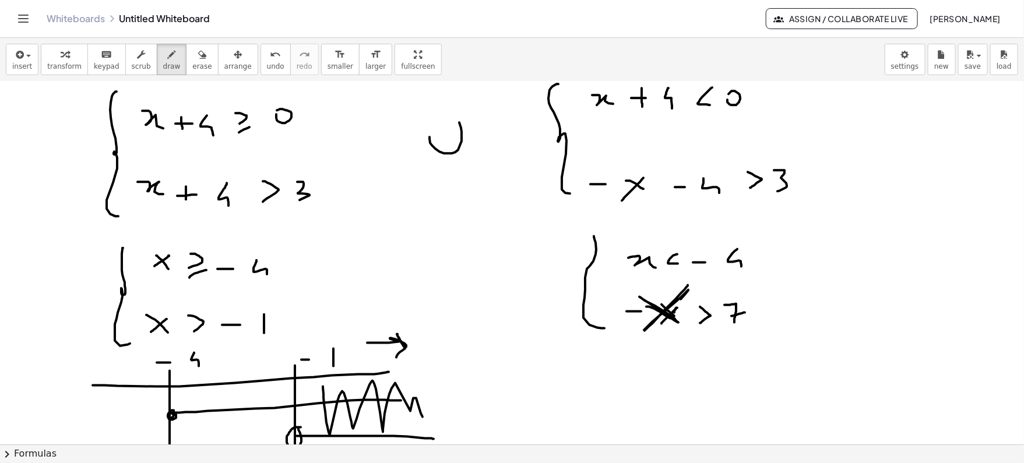
drag, startPoint x: 711, startPoint y: 288, endPoint x: 715, endPoint y: 326, distance: 38.1
click at [198, 55] on icon "button" at bounding box center [202, 55] width 8 height 14
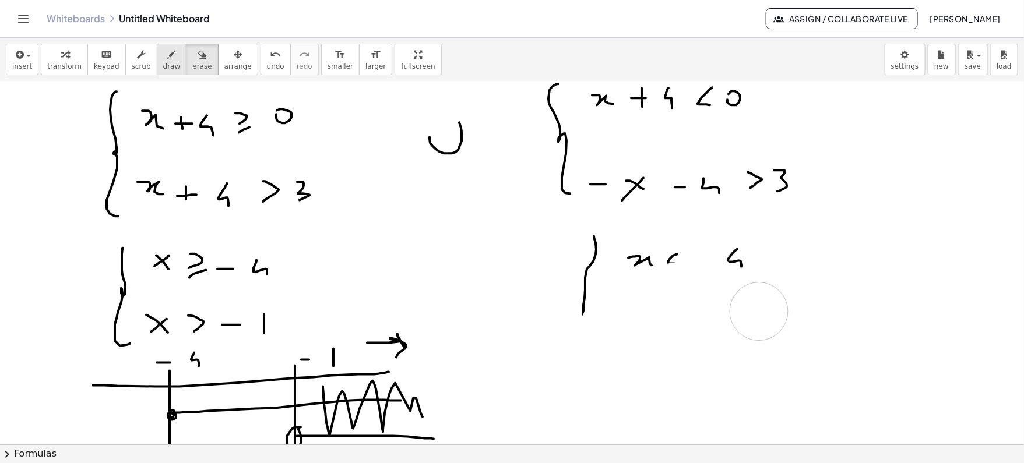
drag, startPoint x: 712, startPoint y: 285, endPoint x: 171, endPoint y: 62, distance: 585.1
click at [168, 57] on icon "button" at bounding box center [172, 55] width 8 height 14
drag, startPoint x: 689, startPoint y: 245, endPoint x: 687, endPoint y: 270, distance: 24.5
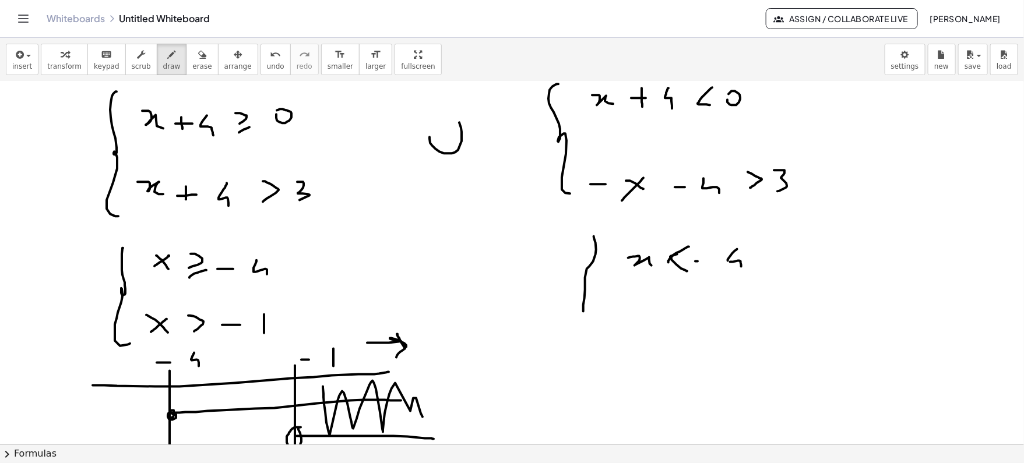
drag, startPoint x: 696, startPoint y: 260, endPoint x: 707, endPoint y: 260, distance: 11.7
drag, startPoint x: 617, startPoint y: 302, endPoint x: 633, endPoint y: 302, distance: 15.7
drag, startPoint x: 640, startPoint y: 297, endPoint x: 657, endPoint y: 314, distance: 23.9
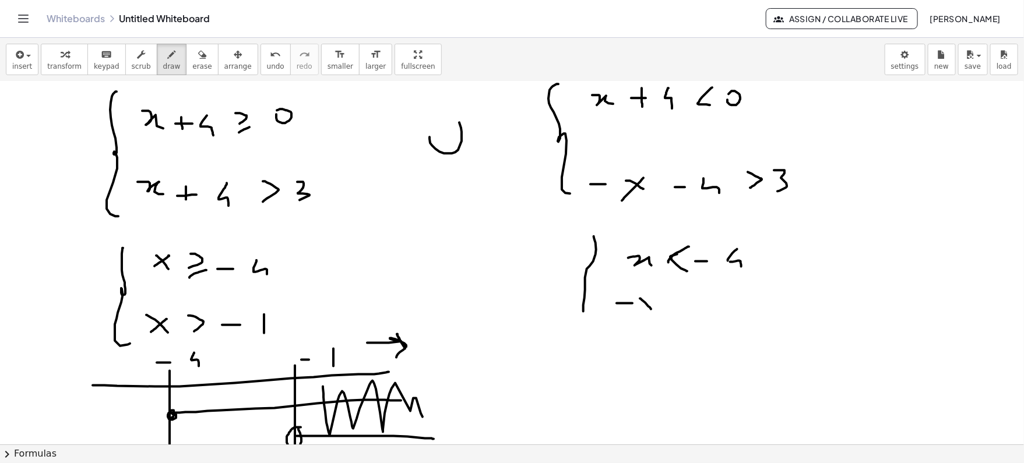
drag, startPoint x: 656, startPoint y: 303, endPoint x: 660, endPoint y: 308, distance: 6.3
drag, startPoint x: 671, startPoint y: 305, endPoint x: 671, endPoint y: 320, distance: 14.6
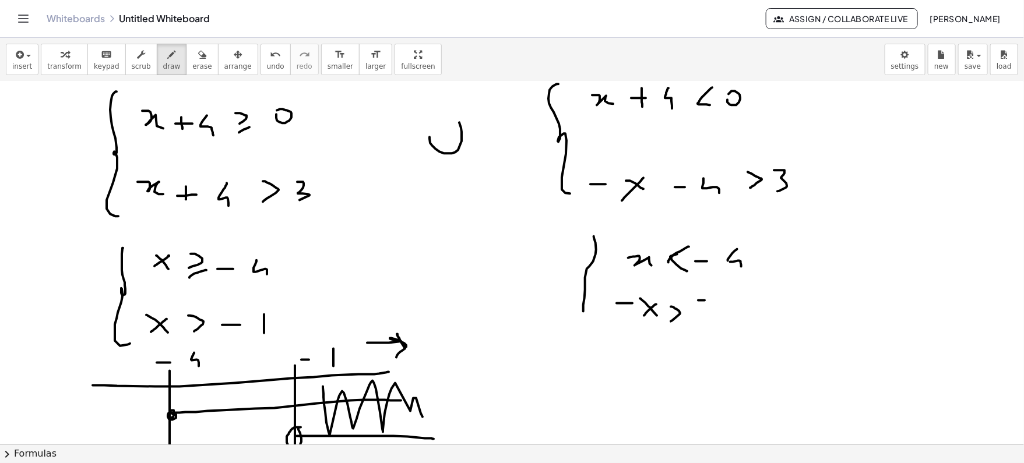
drag, startPoint x: 698, startPoint y: 299, endPoint x: 703, endPoint y: 321, distance: 22.1
drag, startPoint x: 696, startPoint y: 309, endPoint x: 711, endPoint y: 309, distance: 14.6
drag, startPoint x: 623, startPoint y: 291, endPoint x: 623, endPoint y: 311, distance: 19.8
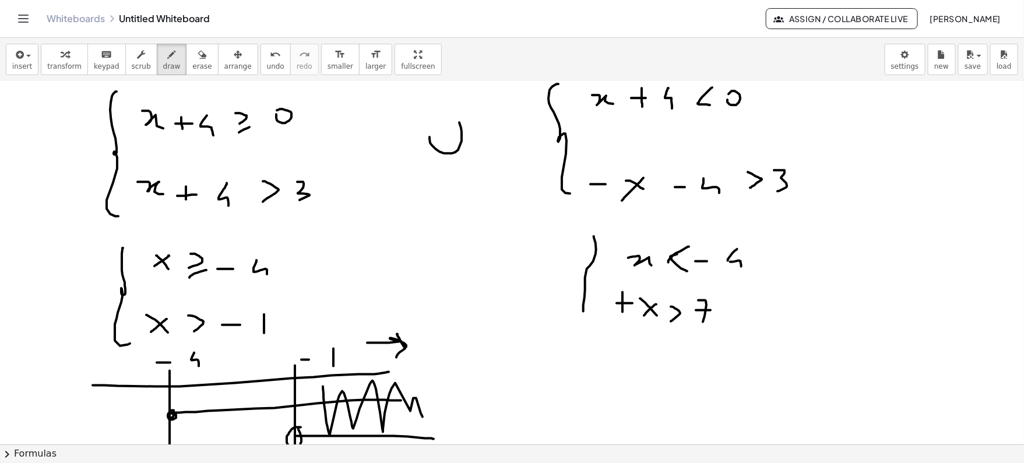
click at [198, 62] on span "erase" at bounding box center [201, 66] width 19 height 8
click at [168, 57] on icon "button" at bounding box center [172, 55] width 8 height 14
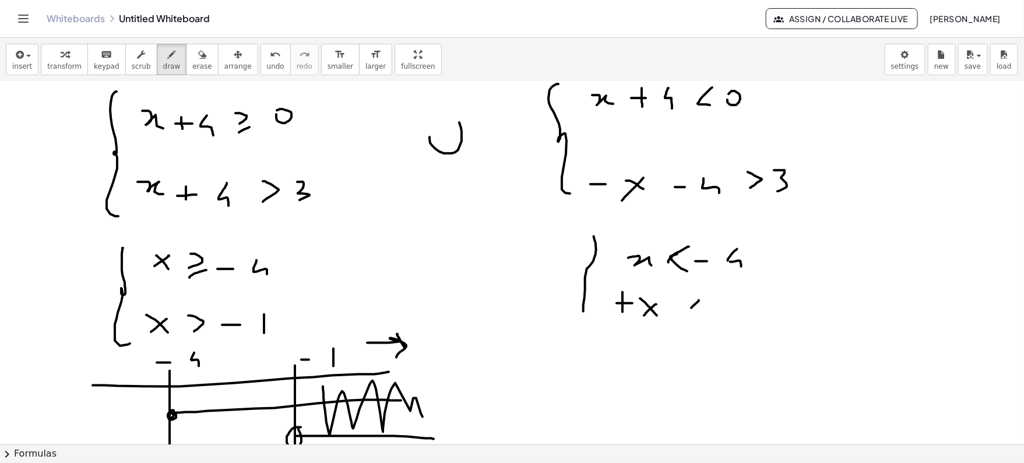
drag, startPoint x: 699, startPoint y: 299, endPoint x: 698, endPoint y: 314, distance: 15.2
drag, startPoint x: 717, startPoint y: 311, endPoint x: 730, endPoint y: 311, distance: 12.8
drag, startPoint x: 745, startPoint y: 305, endPoint x: 757, endPoint y: 324, distance: 22.0
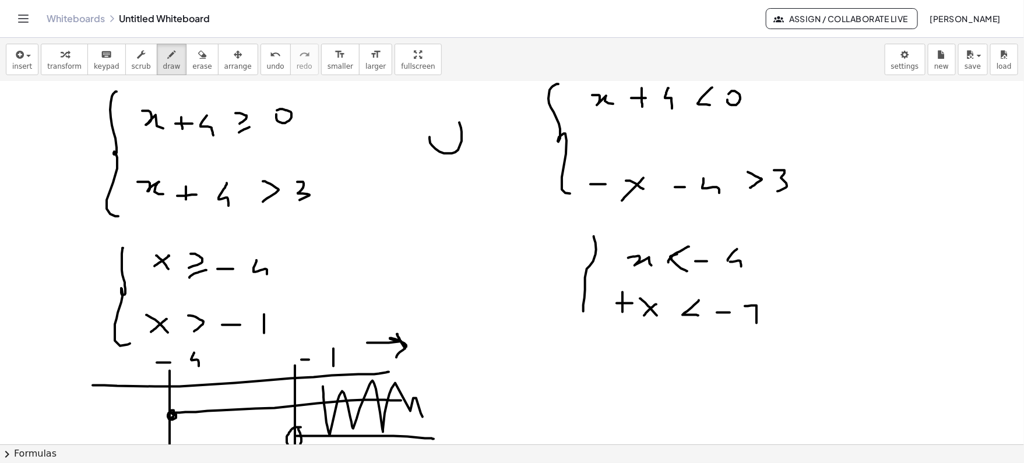
drag, startPoint x: 750, startPoint y: 319, endPoint x: 760, endPoint y: 319, distance: 9.9
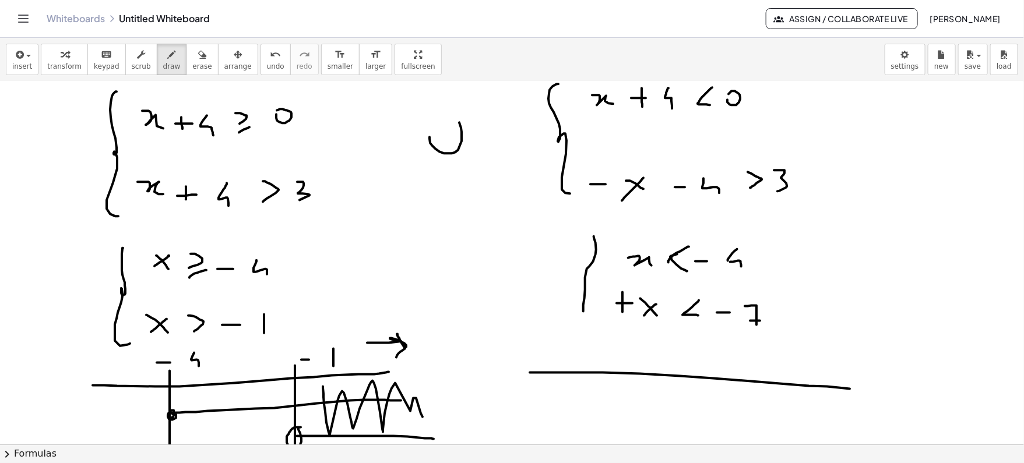
drag, startPoint x: 530, startPoint y: 371, endPoint x: 850, endPoint y: 388, distance: 320.5
drag, startPoint x: 615, startPoint y: 357, endPoint x: 616, endPoint y: 431, distance: 73.5
drag, startPoint x: 606, startPoint y: 335, endPoint x: 618, endPoint y: 335, distance: 12.3
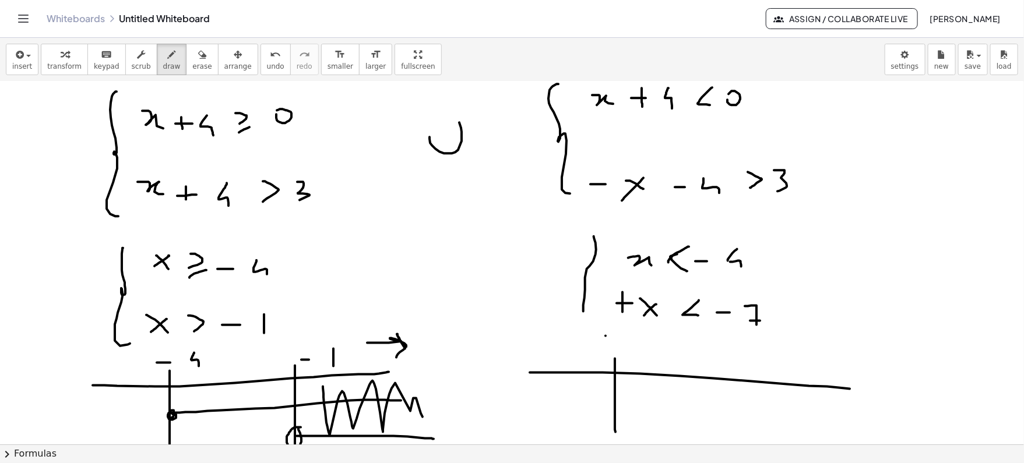
drag, startPoint x: 637, startPoint y: 333, endPoint x: 640, endPoint y: 359, distance: 25.3
drag, startPoint x: 637, startPoint y: 346, endPoint x: 648, endPoint y: 346, distance: 10.5
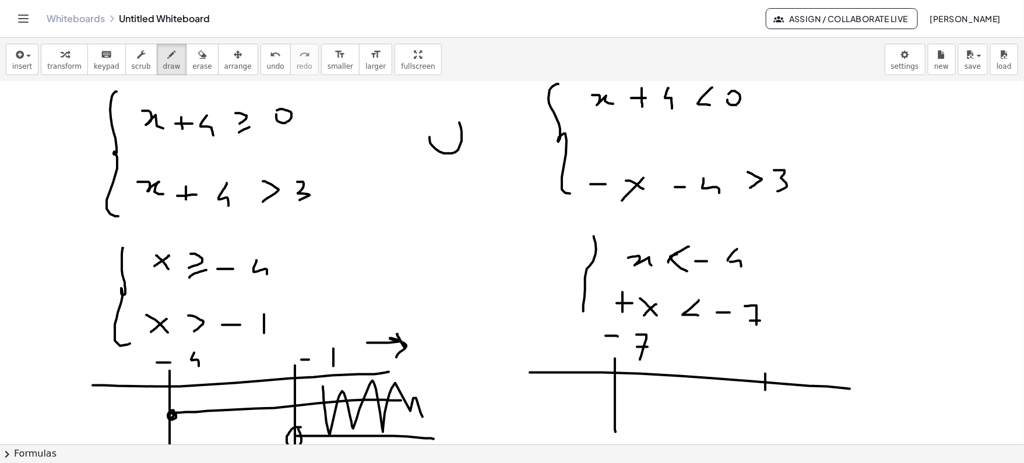
drag, startPoint x: 765, startPoint y: 373, endPoint x: 765, endPoint y: 436, distance: 63.0
drag, startPoint x: 745, startPoint y: 370, endPoint x: 760, endPoint y: 370, distance: 15.2
drag, startPoint x: 788, startPoint y: 347, endPoint x: 792, endPoint y: 374, distance: 26.5
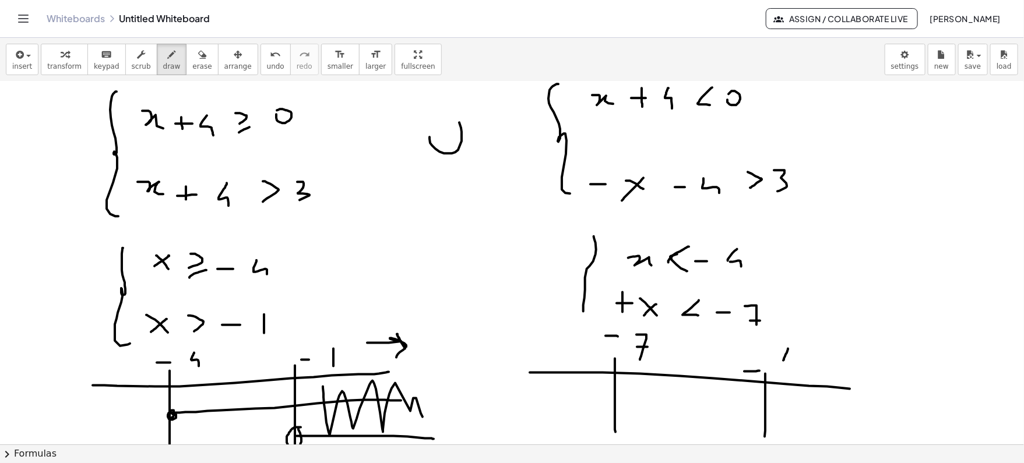
drag, startPoint x: 764, startPoint y: 405, endPoint x: 454, endPoint y: 389, distance: 310.5
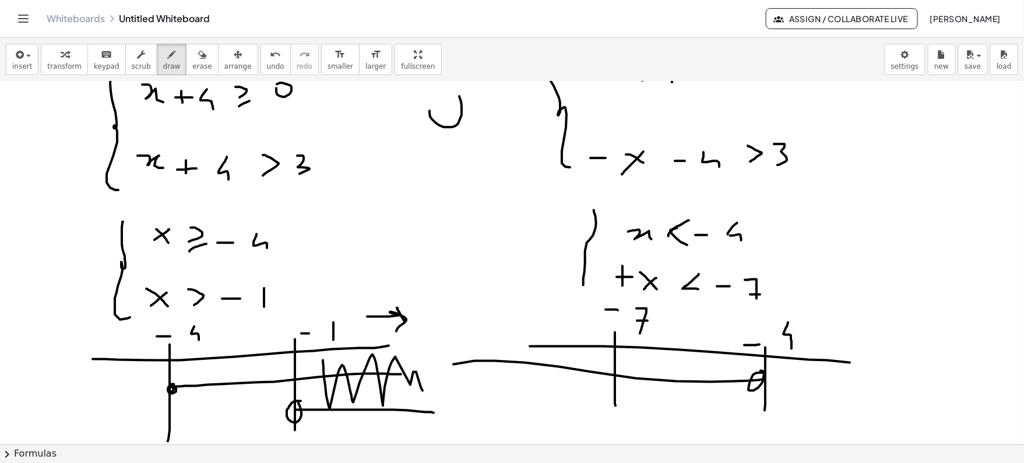
scroll to position [2261, 0]
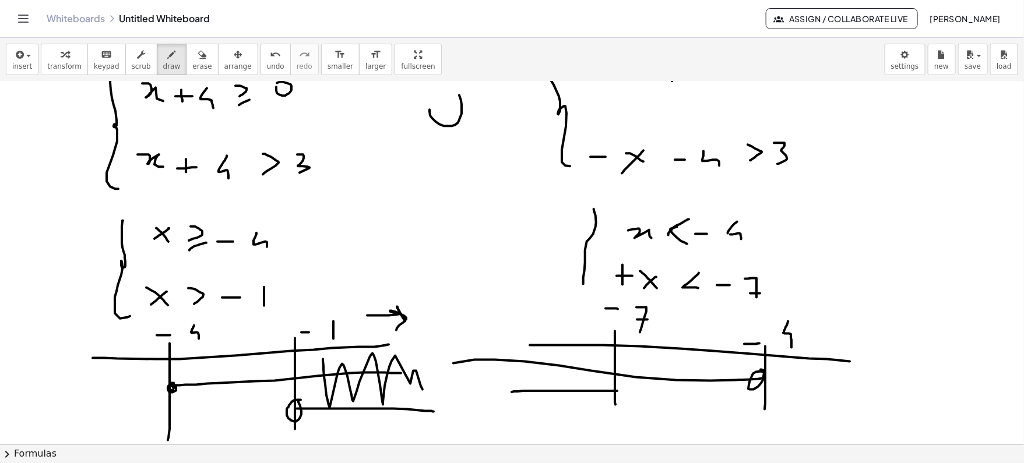
drag, startPoint x: 617, startPoint y: 389, endPoint x: 512, endPoint y: 391, distance: 105.5
drag, startPoint x: 626, startPoint y: 378, endPoint x: 621, endPoint y: 371, distance: 8.7
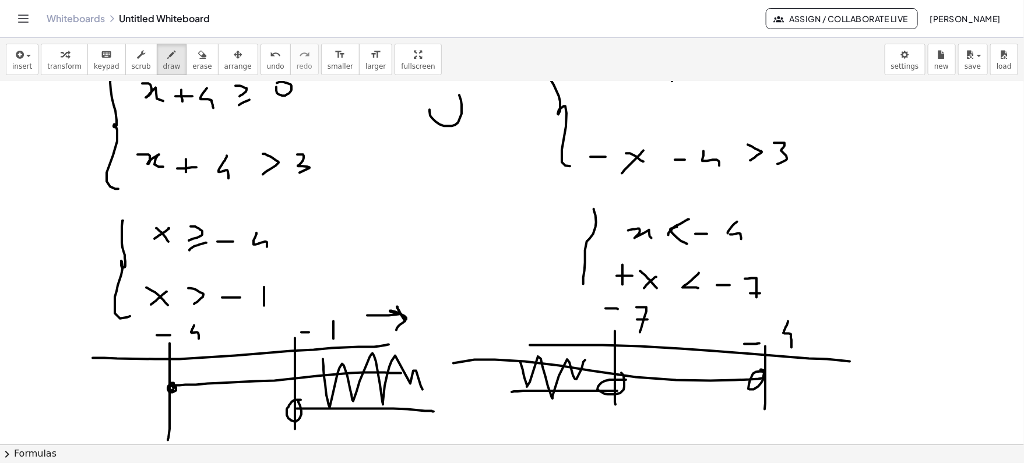
drag, startPoint x: 520, startPoint y: 360, endPoint x: 596, endPoint y: 379, distance: 78.2
drag, startPoint x: 587, startPoint y: 319, endPoint x: 549, endPoint y: 325, distance: 38.3
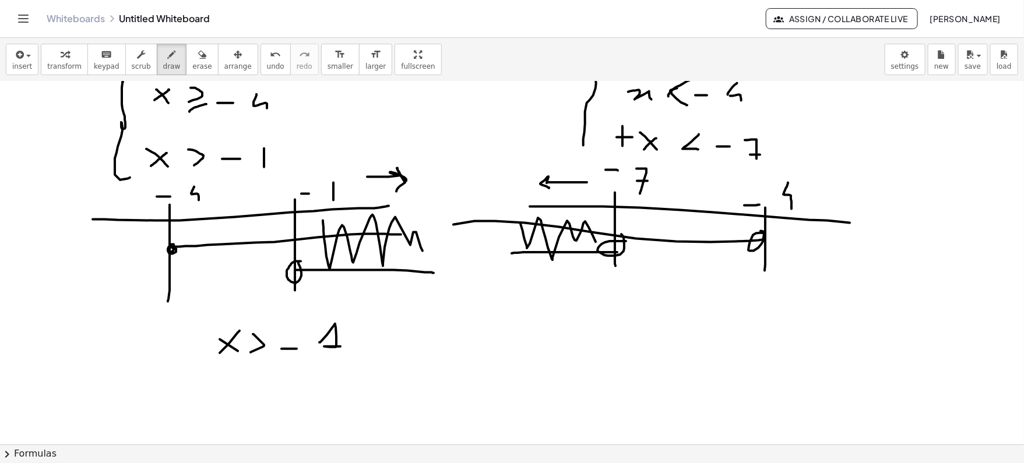
scroll to position [2410, 0]
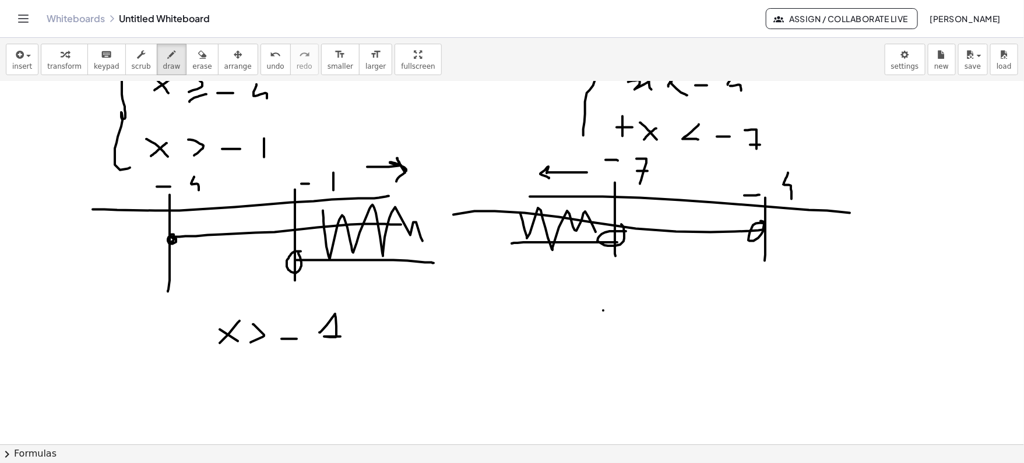
drag, startPoint x: 603, startPoint y: 309, endPoint x: 624, endPoint y: 326, distance: 26.9
drag, startPoint x: 623, startPoint y: 305, endPoint x: 600, endPoint y: 327, distance: 31.3
drag, startPoint x: 670, startPoint y: 309, endPoint x: 659, endPoint y: 332, distance: 25.0
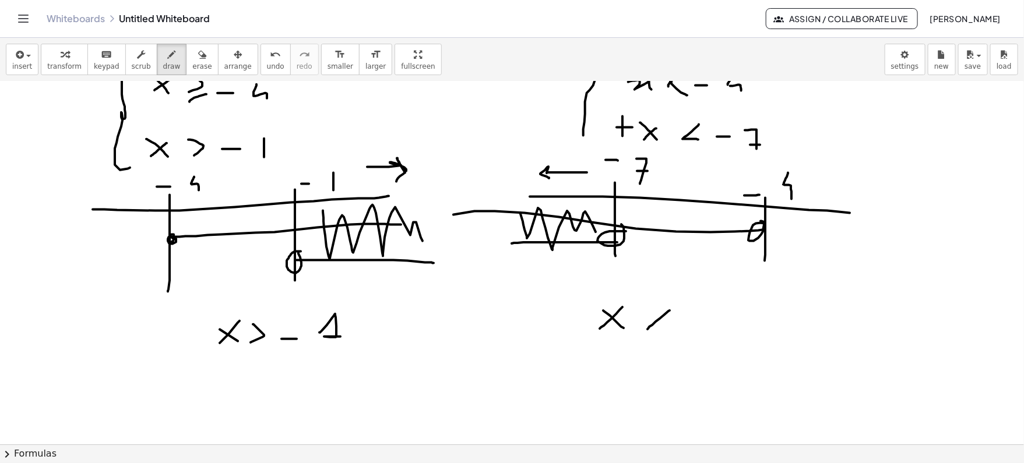
drag, startPoint x: 688, startPoint y: 329, endPoint x: 705, endPoint y: 329, distance: 17.5
drag, startPoint x: 739, startPoint y: 331, endPoint x: 757, endPoint y: 331, distance: 17.5
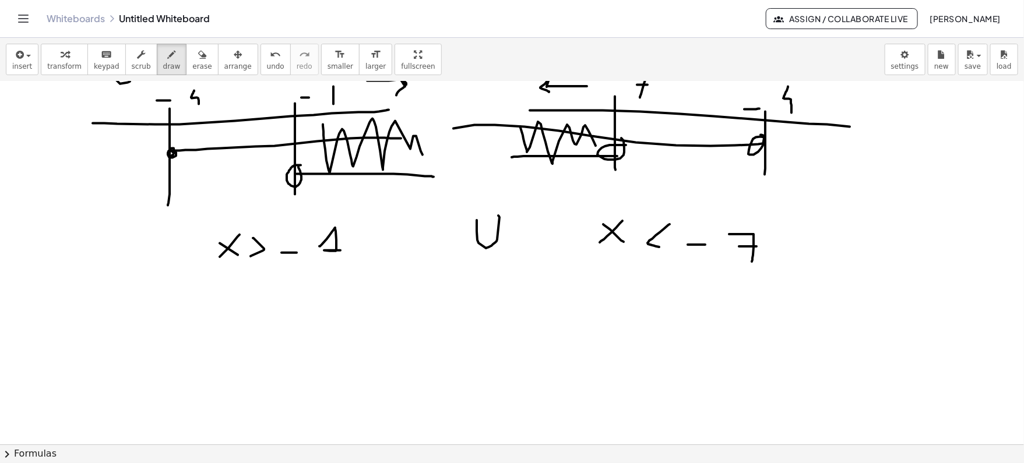
scroll to position [2505, 0]
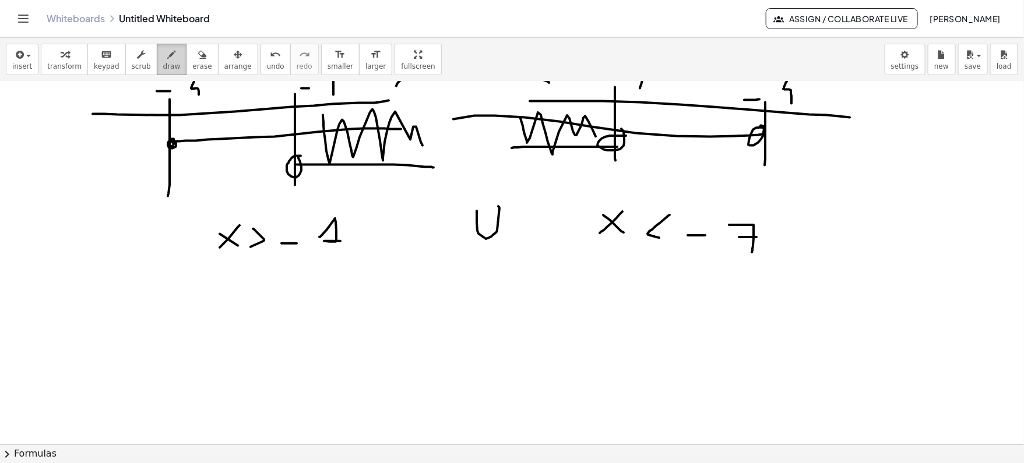
click at [163, 62] on span "draw" at bounding box center [171, 66] width 17 height 8
drag, startPoint x: 74, startPoint y: 314, endPoint x: 75, endPoint y: 339, distance: 24.5
drag, startPoint x: 76, startPoint y: 311, endPoint x: 83, endPoint y: 311, distance: 7.6
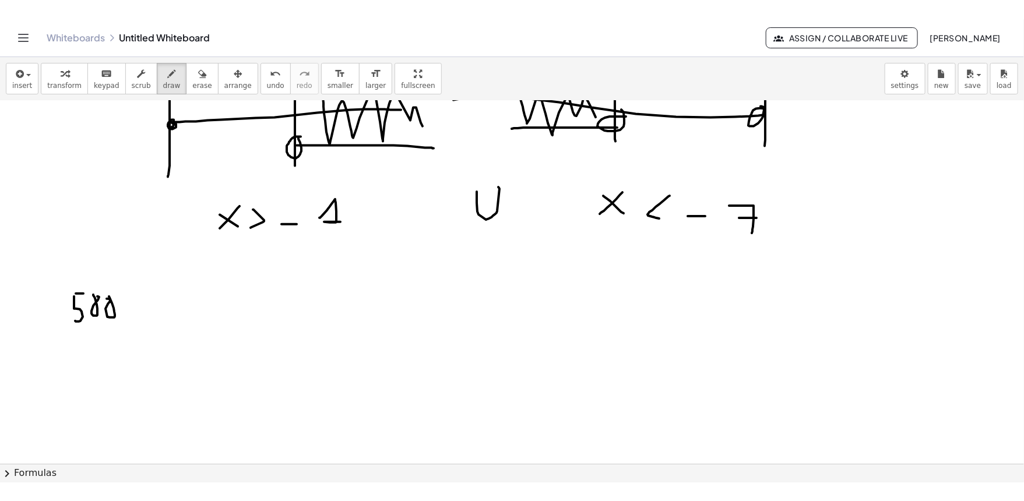
scroll to position [2545, 0]
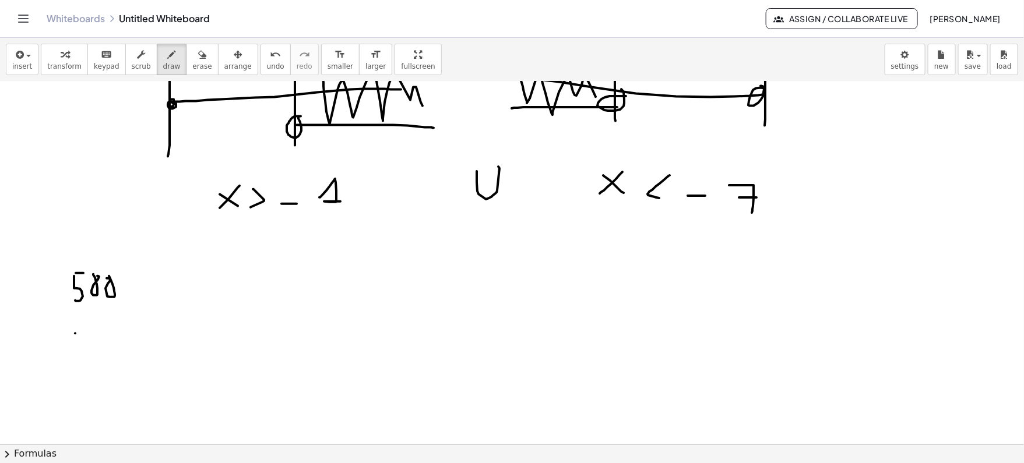
drag, startPoint x: 75, startPoint y: 332, endPoint x: 75, endPoint y: 398, distance: 65.9
drag, startPoint x: 93, startPoint y: 366, endPoint x: 101, endPoint y: 366, distance: 8.2
drag, startPoint x: 111, startPoint y: 363, endPoint x: 124, endPoint y: 378, distance: 20.3
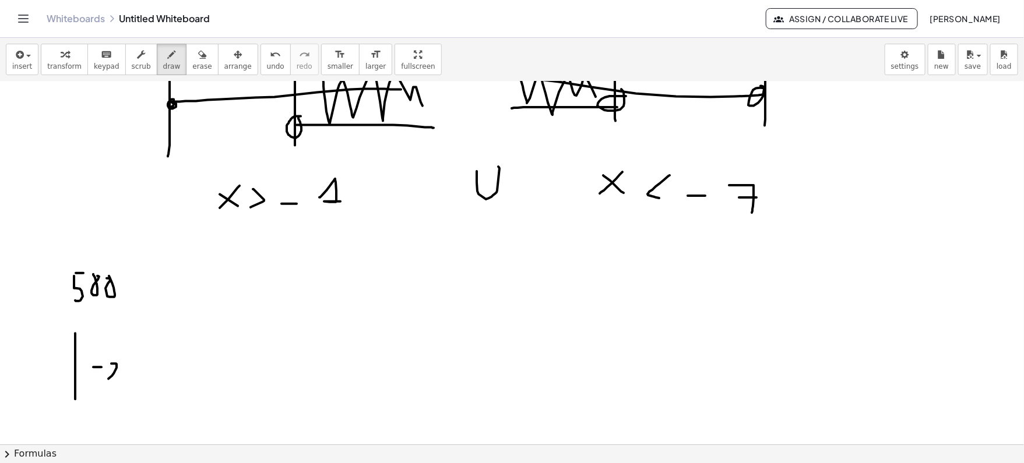
drag, startPoint x: 129, startPoint y: 367, endPoint x: 141, endPoint y: 380, distance: 17.7
drag, startPoint x: 141, startPoint y: 367, endPoint x: 131, endPoint y: 378, distance: 14.9
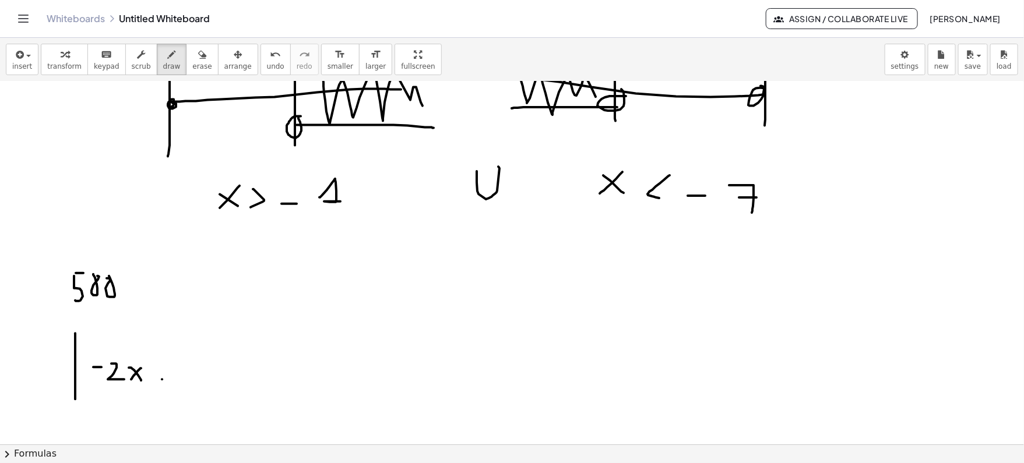
drag, startPoint x: 162, startPoint y: 378, endPoint x: 175, endPoint y: 378, distance: 13.4
drag, startPoint x: 169, startPoint y: 369, endPoint x: 169, endPoint y: 385, distance: 15.7
drag, startPoint x: 187, startPoint y: 371, endPoint x: 189, endPoint y: 384, distance: 12.4
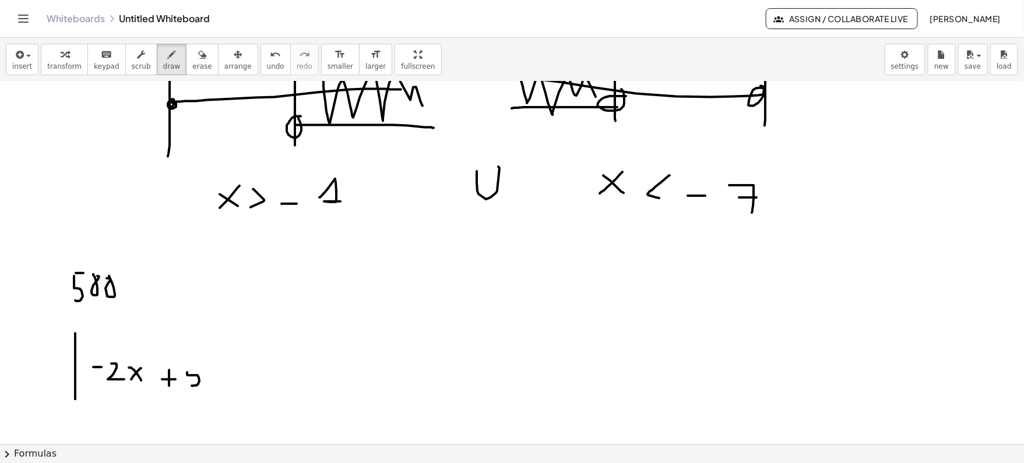
drag, startPoint x: 188, startPoint y: 367, endPoint x: 201, endPoint y: 367, distance: 13.4
drag, startPoint x: 226, startPoint y: 353, endPoint x: 227, endPoint y: 392, distance: 38.5
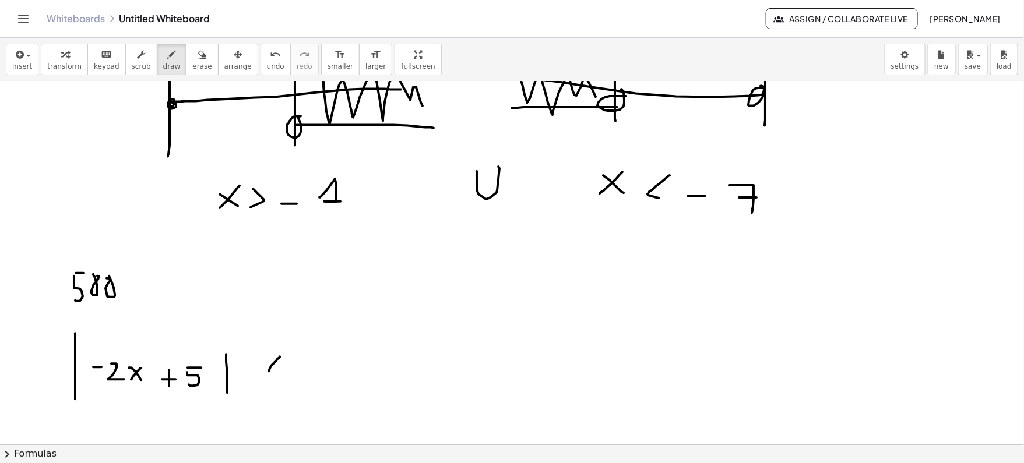
drag, startPoint x: 280, startPoint y: 356, endPoint x: 281, endPoint y: 374, distance: 18.7
drag, startPoint x: 318, startPoint y: 361, endPoint x: 333, endPoint y: 377, distance: 22.3
drag, startPoint x: 333, startPoint y: 359, endPoint x: 320, endPoint y: 374, distance: 19.4
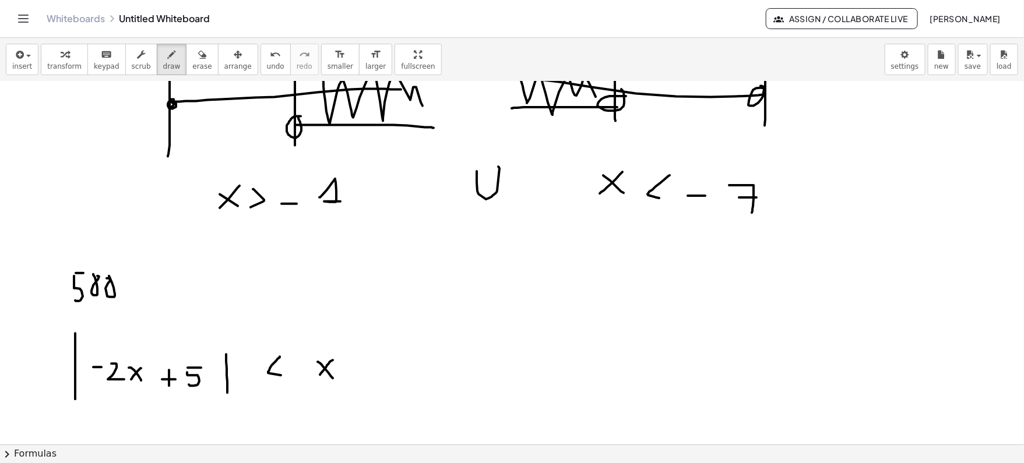
drag, startPoint x: 359, startPoint y: 366, endPoint x: 378, endPoint y: 366, distance: 19.2
drag, startPoint x: 392, startPoint y: 358, endPoint x: 399, endPoint y: 373, distance: 16.5
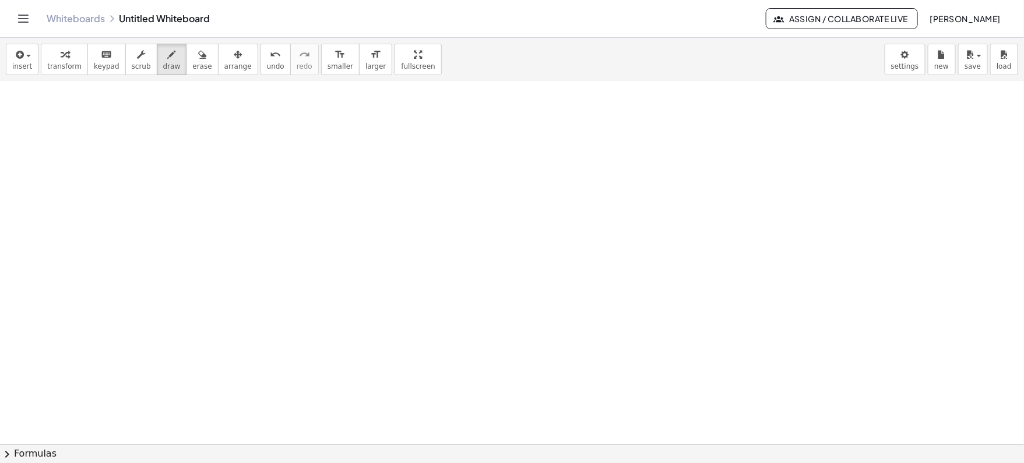
scroll to position [2892, 0]
click at [168, 57] on icon "button" at bounding box center [172, 55] width 8 height 14
click at [28, 57] on div "button" at bounding box center [22, 54] width 20 height 14
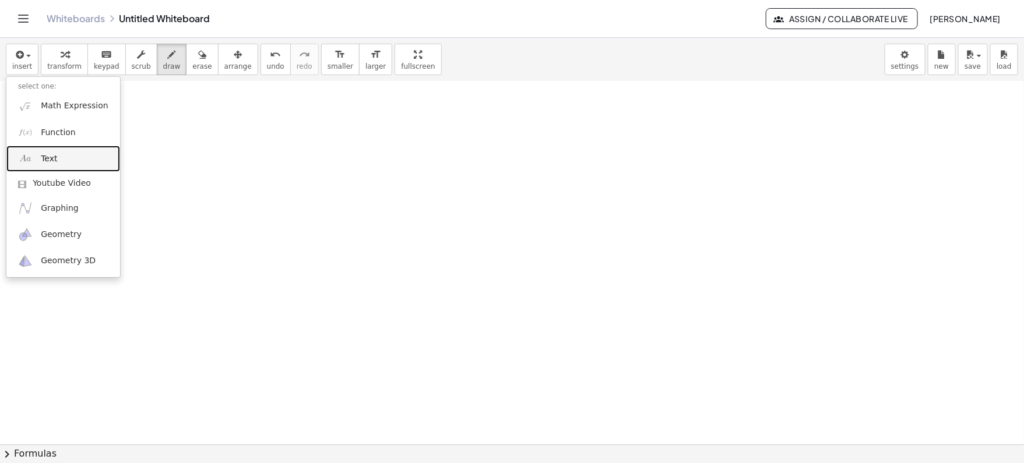
click at [41, 163] on span "Text" at bounding box center [49, 159] width 16 height 12
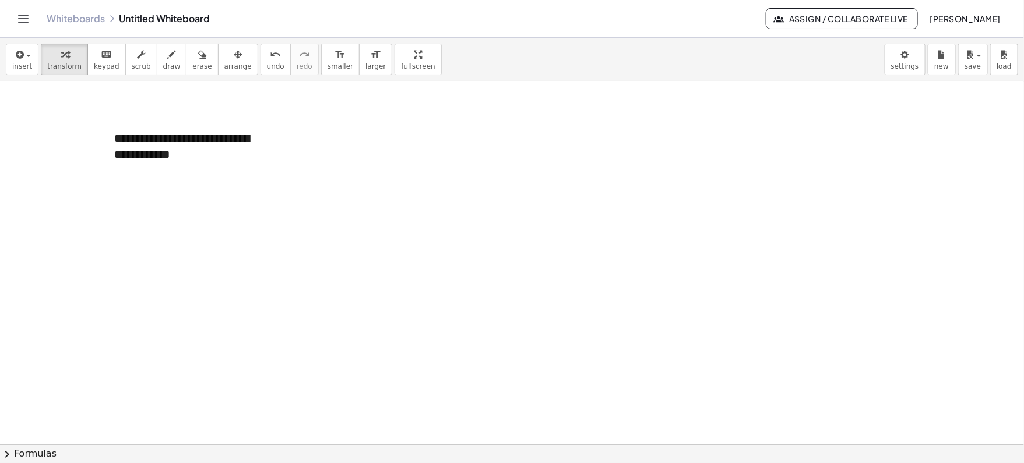
click at [228, 62] on span "arrange" at bounding box center [237, 66] width 27 height 8
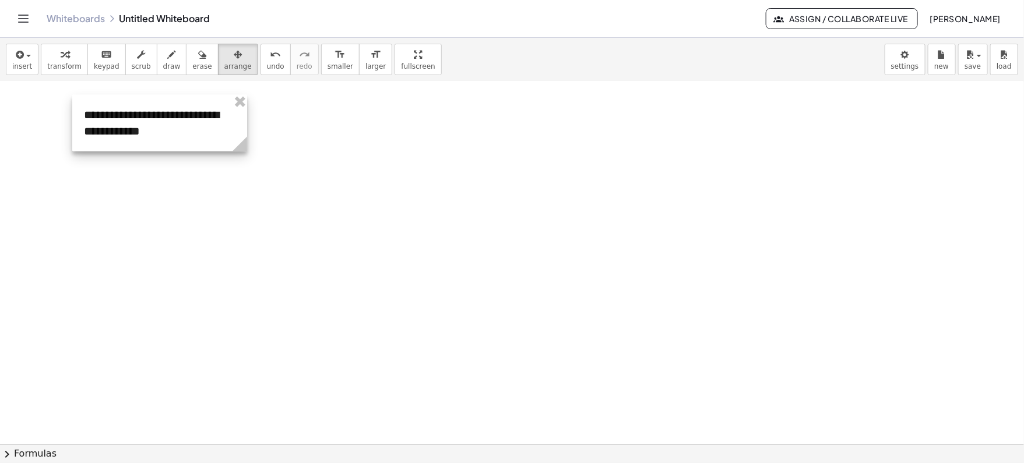
drag, startPoint x: 198, startPoint y: 153, endPoint x: 167, endPoint y: 129, distance: 38.6
click at [167, 129] on div at bounding box center [159, 123] width 175 height 57
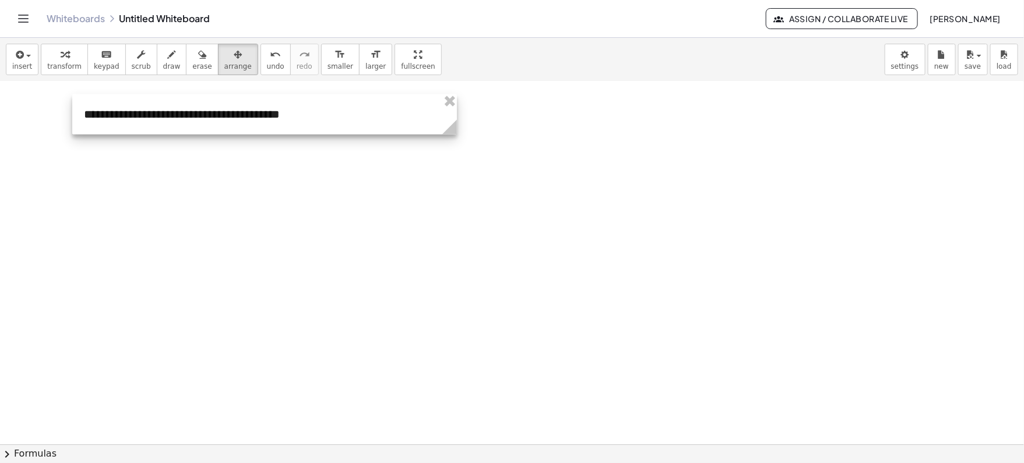
drag, startPoint x: 240, startPoint y: 143, endPoint x: 449, endPoint y: 178, distance: 212.8
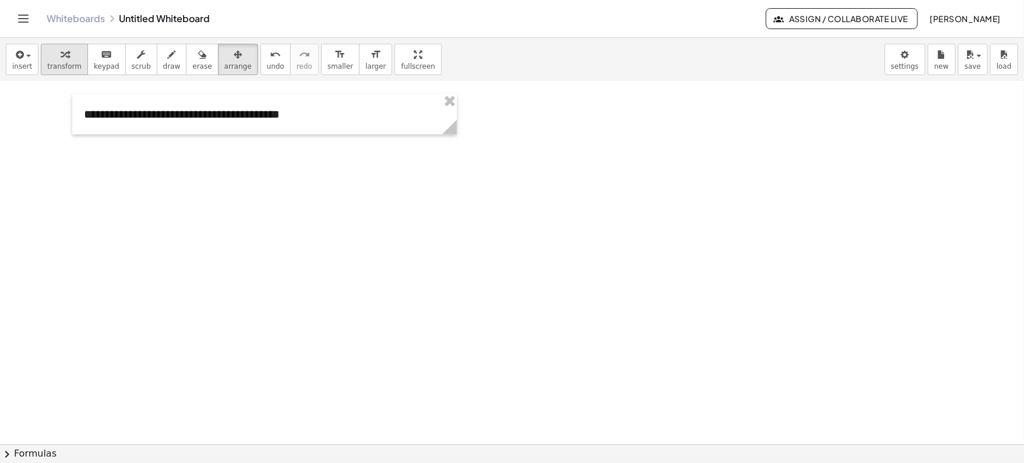
click at [61, 61] on icon "button" at bounding box center [65, 55] width 8 height 14
click at [447, 93] on button "+" at bounding box center [443, 93] width 22 height 20
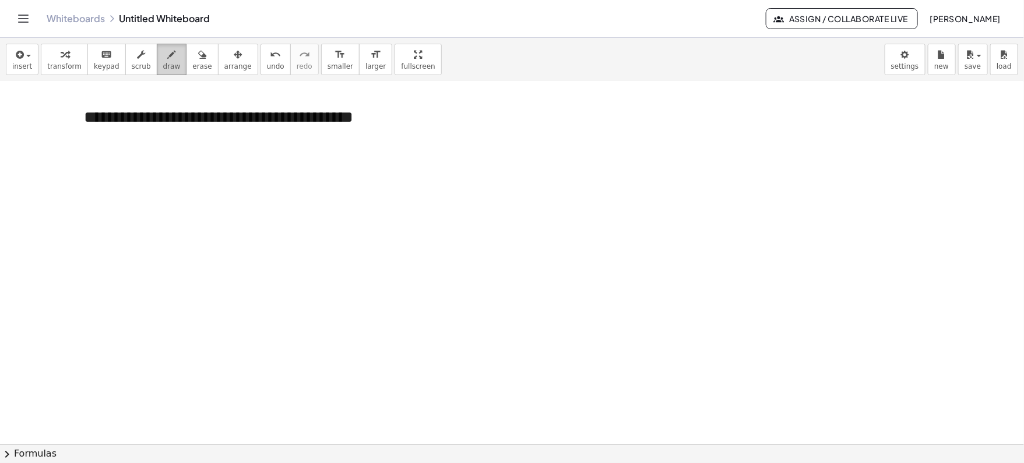
click at [168, 65] on span "draw" at bounding box center [171, 66] width 17 height 8
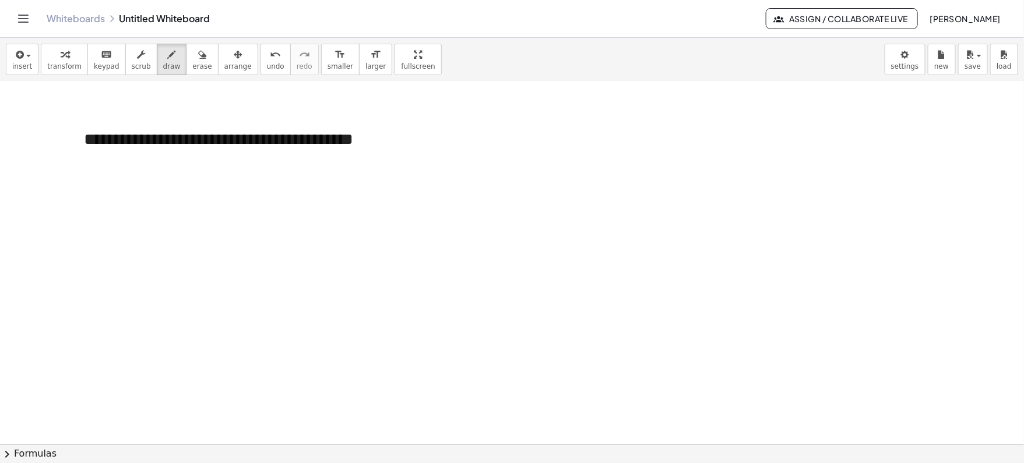
scroll to position [2855, 0]
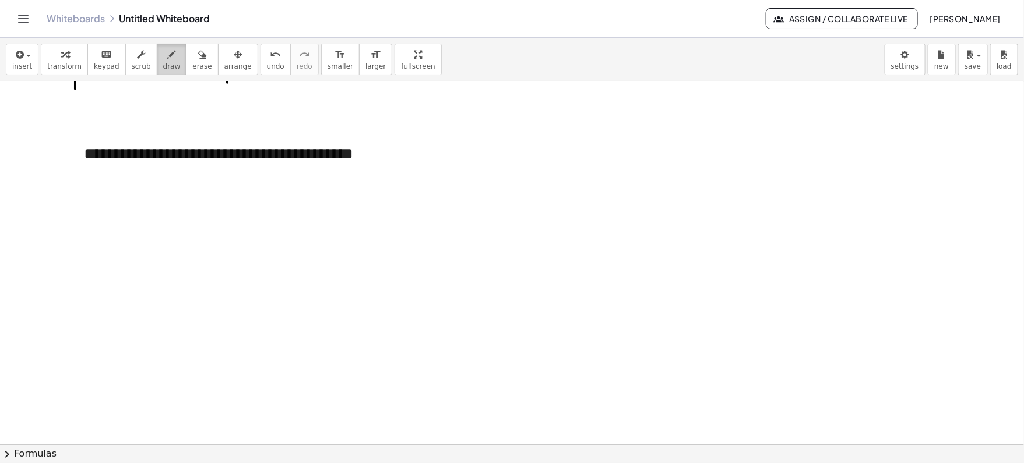
click at [168, 51] on icon "button" at bounding box center [172, 55] width 8 height 14
drag, startPoint x: 115, startPoint y: 200, endPoint x: 117, endPoint y: 257, distance: 56.6
drag, startPoint x: 142, startPoint y: 222, endPoint x: 161, endPoint y: 240, distance: 26.0
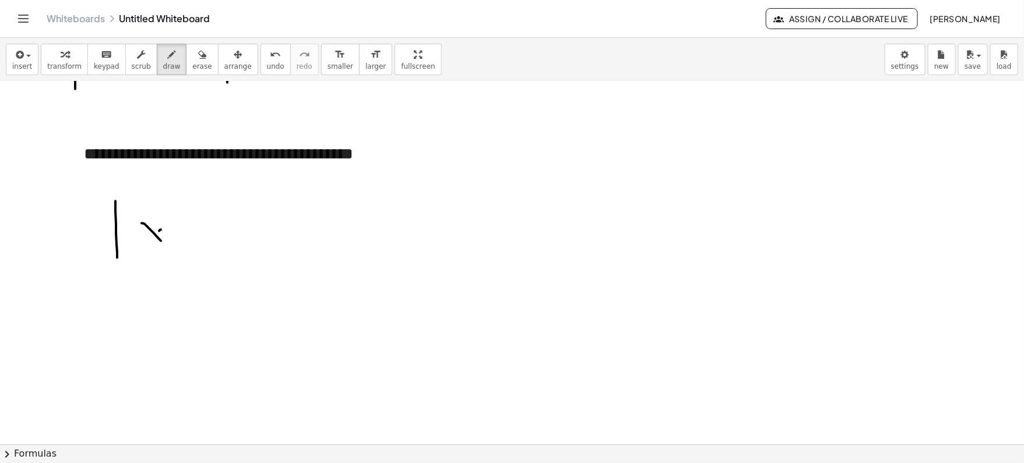
drag, startPoint x: 161, startPoint y: 229, endPoint x: 146, endPoint y: 243, distance: 20.2
drag, startPoint x: 173, startPoint y: 198, endPoint x: 170, endPoint y: 224, distance: 25.8
drag, startPoint x: 184, startPoint y: 233, endPoint x: 198, endPoint y: 233, distance: 13.4
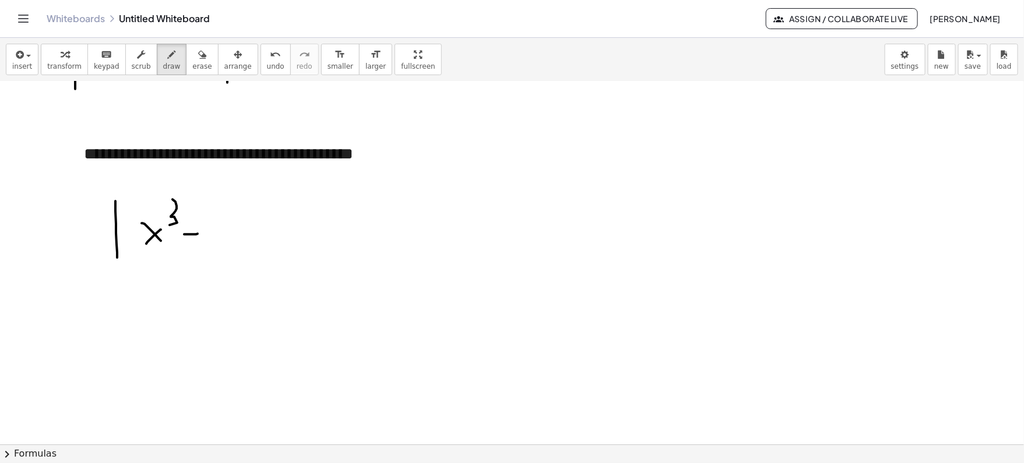
drag, startPoint x: 213, startPoint y: 217, endPoint x: 220, endPoint y: 233, distance: 16.7
drag, startPoint x: 227, startPoint y: 212, endPoint x: 237, endPoint y: 231, distance: 22.4
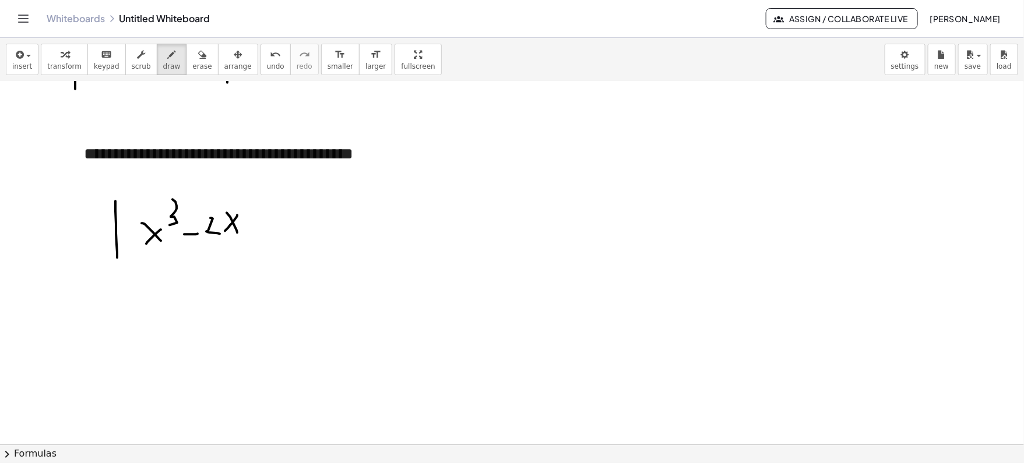
drag, startPoint x: 237, startPoint y: 214, endPoint x: 224, endPoint y: 230, distance: 20.8
drag, startPoint x: 245, startPoint y: 229, endPoint x: 261, endPoint y: 229, distance: 15.8
drag, startPoint x: 258, startPoint y: 224, endPoint x: 255, endPoint y: 243, distance: 19.0
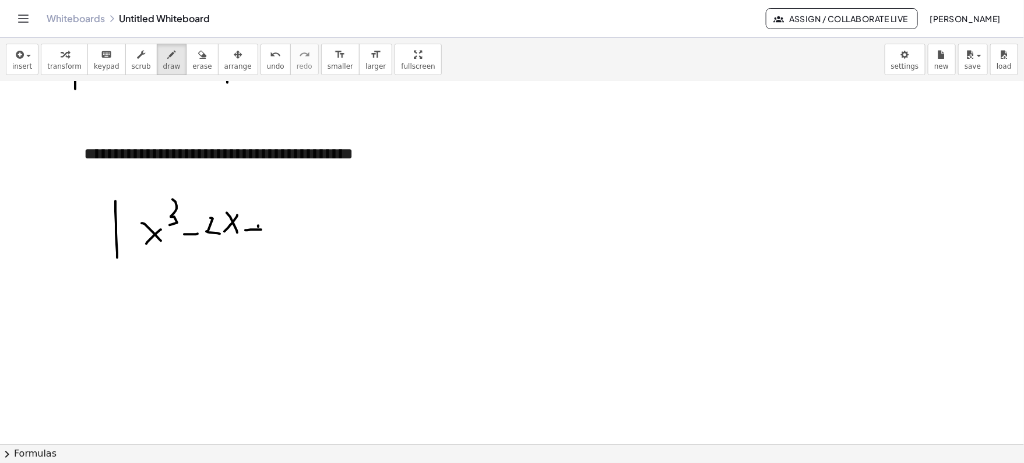
drag, startPoint x: 278, startPoint y: 230, endPoint x: 282, endPoint y: 251, distance: 22.0
drag, startPoint x: 302, startPoint y: 212, endPoint x: 306, endPoint y: 252, distance: 39.9
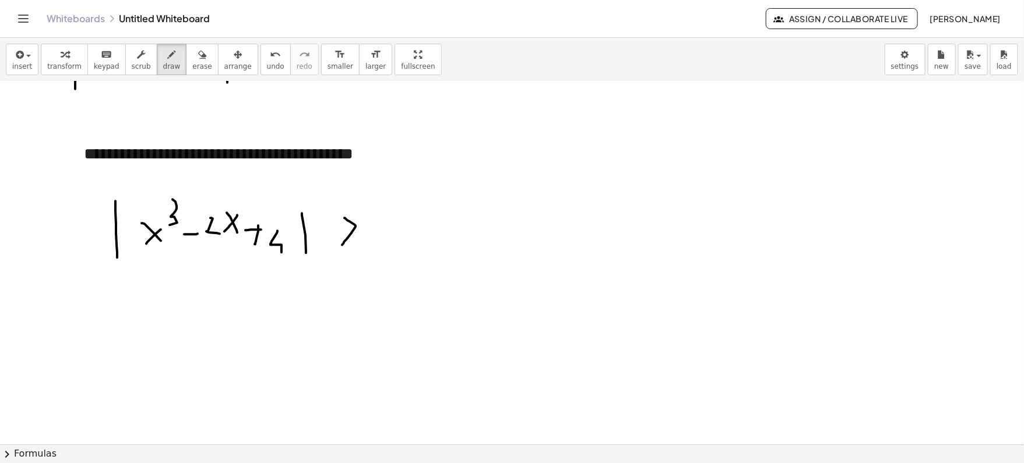
drag, startPoint x: 345, startPoint y: 217, endPoint x: 342, endPoint y: 245, distance: 28.1
drag, startPoint x: 379, startPoint y: 234, endPoint x: 396, endPoint y: 234, distance: 17.5
drag, startPoint x: 419, startPoint y: 231, endPoint x: 437, endPoint y: 236, distance: 18.7
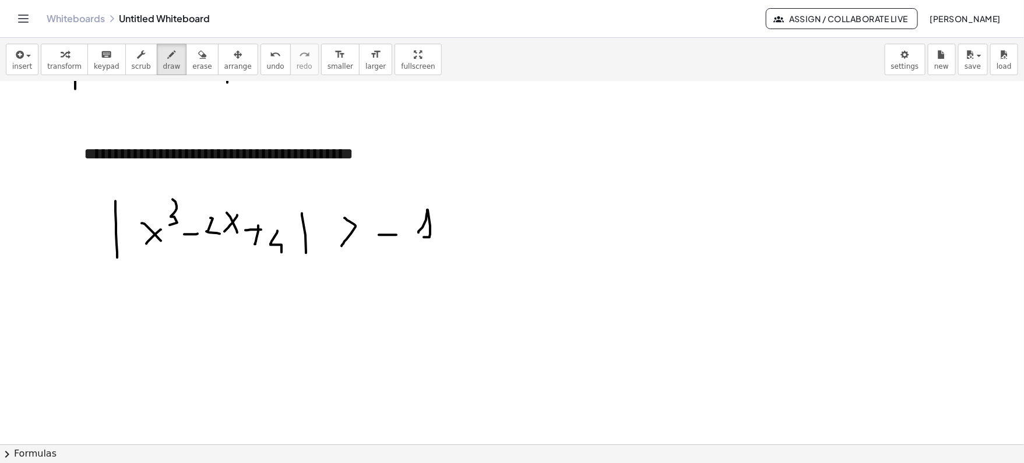
drag, startPoint x: 580, startPoint y: 216, endPoint x: 607, endPoint y: 212, distance: 27.7
drag, startPoint x: 591, startPoint y: 230, endPoint x: 599, endPoint y: 230, distance: 8.2
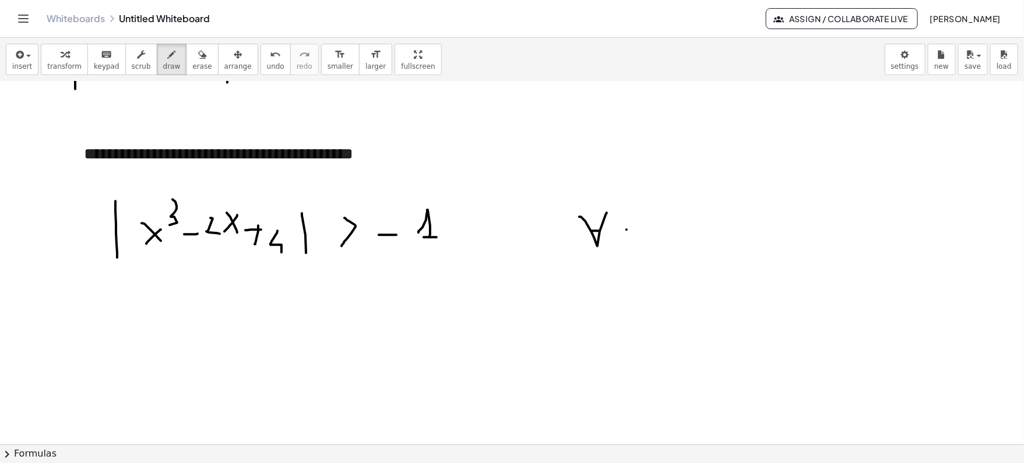
drag, startPoint x: 627, startPoint y: 229, endPoint x: 641, endPoint y: 243, distance: 20.2
drag, startPoint x: 640, startPoint y: 227, endPoint x: 626, endPoint y: 248, distance: 26.0
drag, startPoint x: 679, startPoint y: 225, endPoint x: 686, endPoint y: 247, distance: 23.4
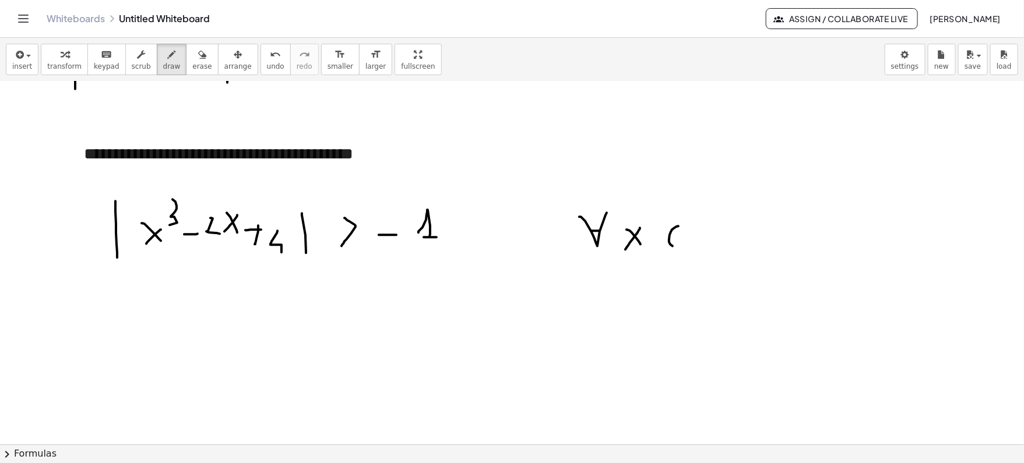
drag, startPoint x: 665, startPoint y: 236, endPoint x: 679, endPoint y: 235, distance: 13.5
drag, startPoint x: 703, startPoint y: 219, endPoint x: 705, endPoint y: 249, distance: 30.4
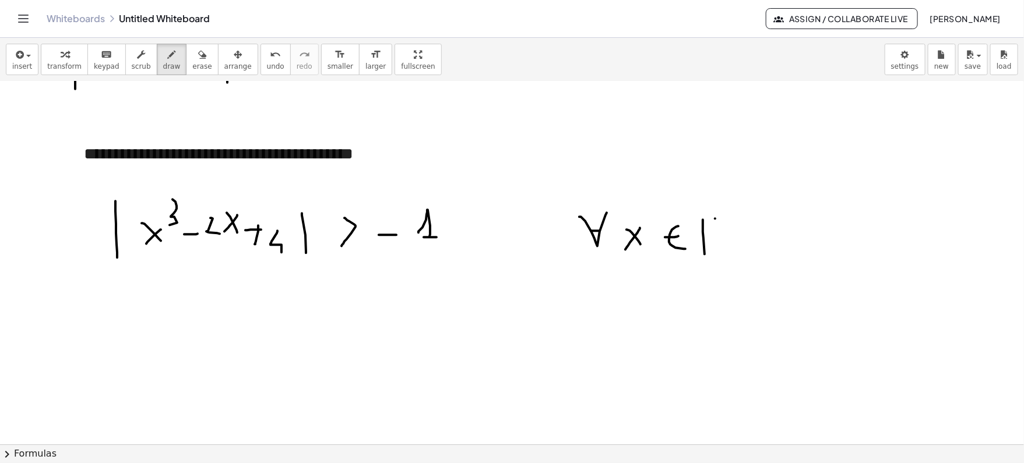
drag, startPoint x: 715, startPoint y: 217, endPoint x: 715, endPoint y: 248, distance: 30.3
drag, startPoint x: 713, startPoint y: 223, endPoint x: 739, endPoint y: 247, distance: 35.1
drag, startPoint x: 145, startPoint y: 266, endPoint x: 286, endPoint y: 264, distance: 141.7
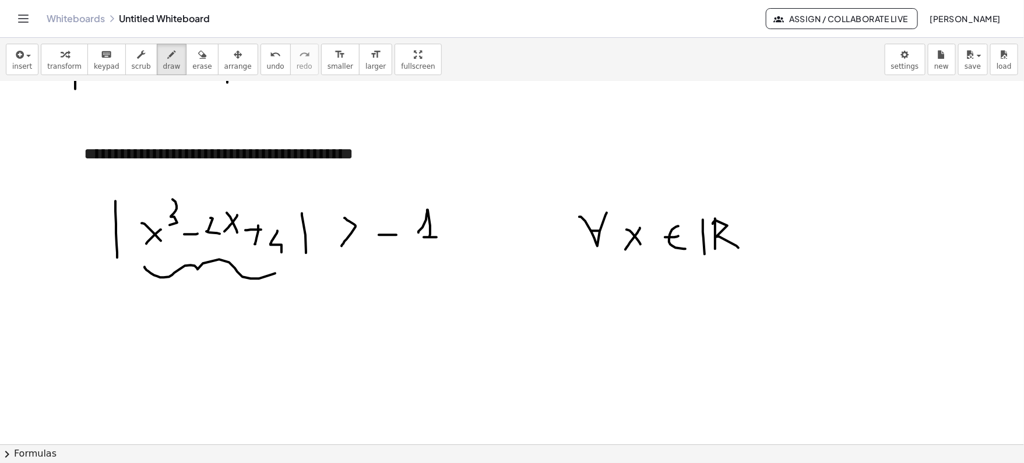
drag, startPoint x: 149, startPoint y: 323, endPoint x: 155, endPoint y: 323, distance: 6.4
drag, startPoint x: 165, startPoint y: 317, endPoint x: 174, endPoint y: 327, distance: 14.0
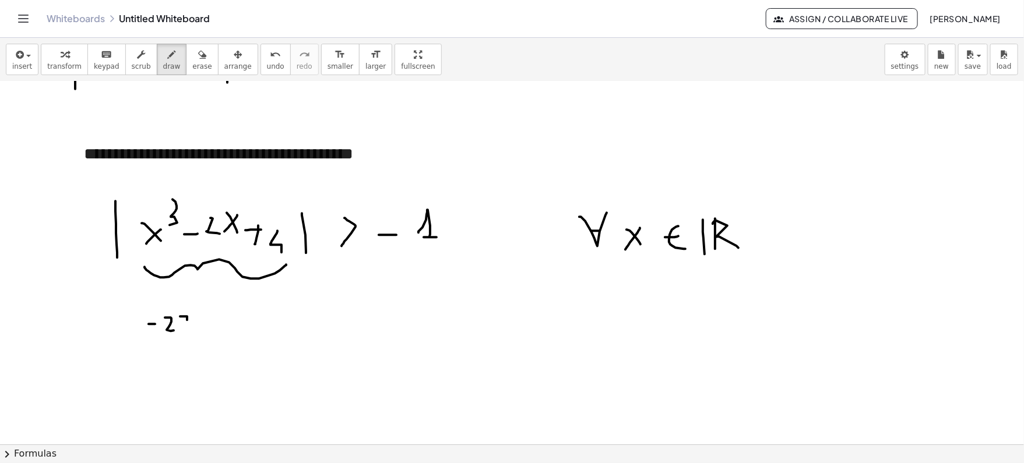
drag, startPoint x: 180, startPoint y: 315, endPoint x: 184, endPoint y: 336, distance: 21.4
drag, startPoint x: 201, startPoint y: 326, endPoint x: 209, endPoint y: 326, distance: 8.2
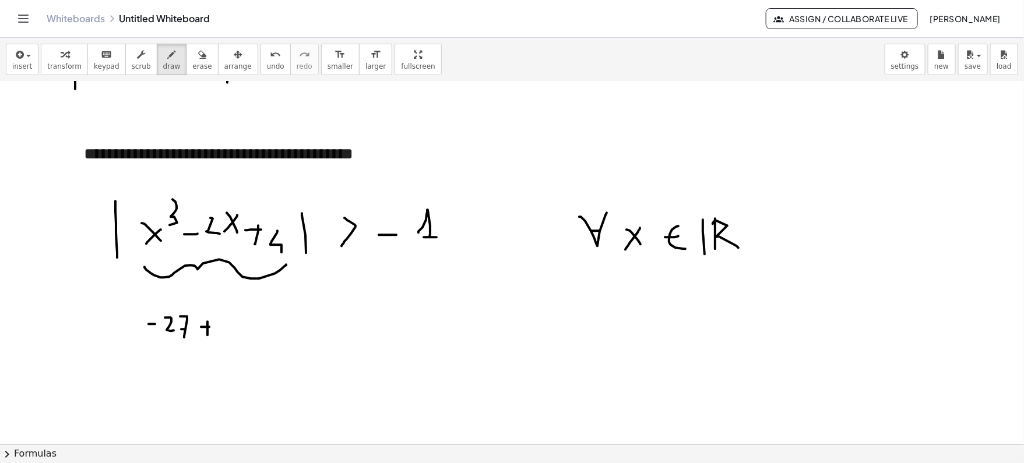
drag, startPoint x: 208, startPoint y: 321, endPoint x: 215, endPoint y: 333, distance: 14.6
drag, startPoint x: 231, startPoint y: 321, endPoint x: 227, endPoint y: 333, distance: 12.9
drag, startPoint x: 247, startPoint y: 332, endPoint x: 258, endPoint y: 332, distance: 11.1
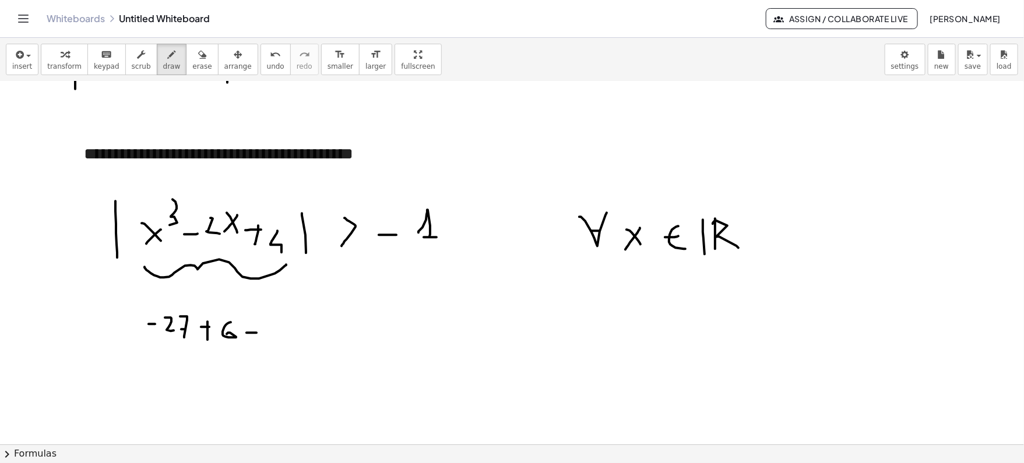
drag, startPoint x: 252, startPoint y: 325, endPoint x: 252, endPoint y: 337, distance: 12.2
drag, startPoint x: 264, startPoint y: 330, endPoint x: 278, endPoint y: 339, distance: 17.3
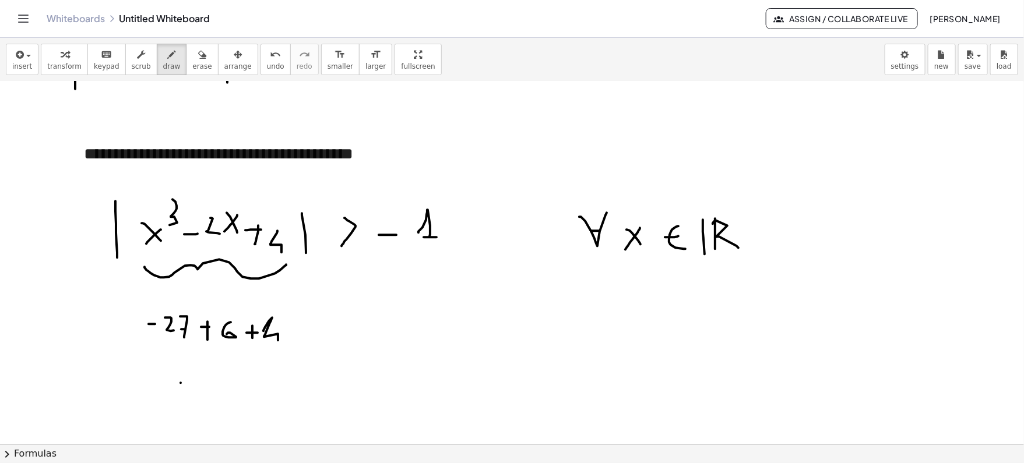
drag, startPoint x: 181, startPoint y: 382, endPoint x: 191, endPoint y: 382, distance: 10.5
click at [198, 53] on icon "button" at bounding box center [202, 55] width 8 height 14
drag, startPoint x: 134, startPoint y: 319, endPoint x: 420, endPoint y: 248, distance: 295.1
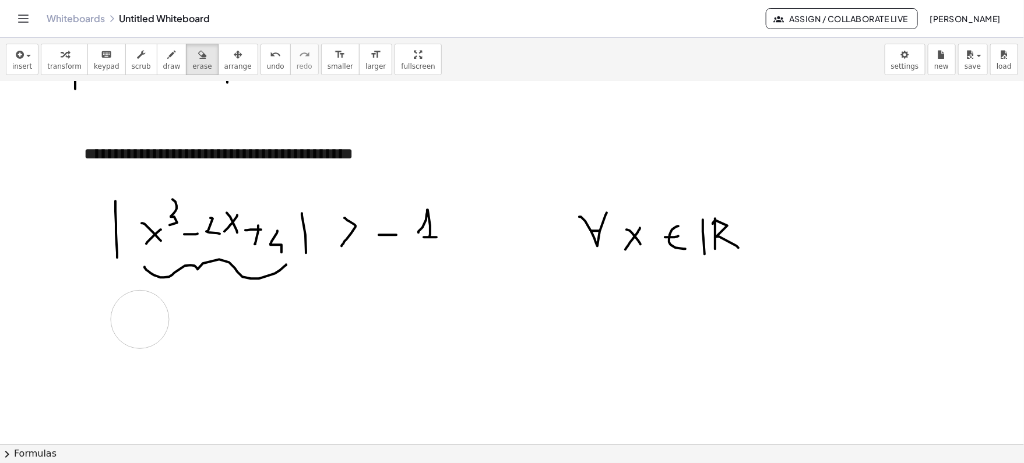
drag, startPoint x: 140, startPoint y: 311, endPoint x: 177, endPoint y: 122, distance: 192.5
click at [168, 61] on icon "button" at bounding box center [172, 55] width 8 height 14
drag, startPoint x: 156, startPoint y: 319, endPoint x: 156, endPoint y: 354, distance: 35.0
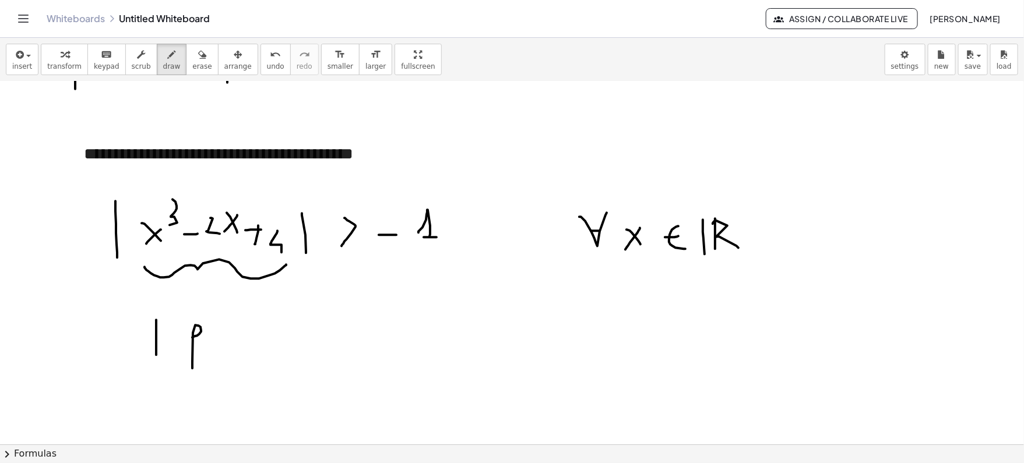
drag, startPoint x: 192, startPoint y: 336, endPoint x: 192, endPoint y: 367, distance: 30.9
drag, startPoint x: 187, startPoint y: 353, endPoint x: 219, endPoint y: 331, distance: 39.5
drag, startPoint x: 227, startPoint y: 322, endPoint x: 227, endPoint y: 356, distance: 34.4
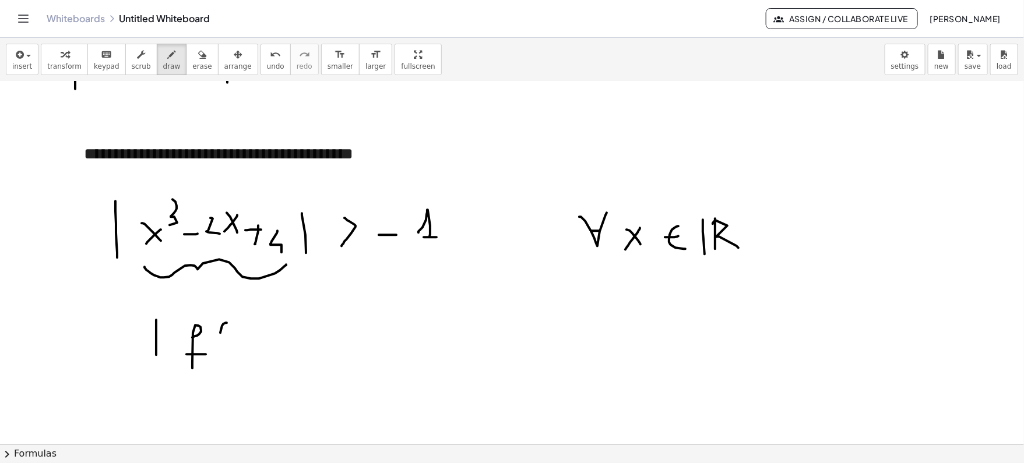
drag, startPoint x: 238, startPoint y: 340, endPoint x: 251, endPoint y: 349, distance: 16.0
drag, startPoint x: 251, startPoint y: 339, endPoint x: 240, endPoint y: 352, distance: 17.8
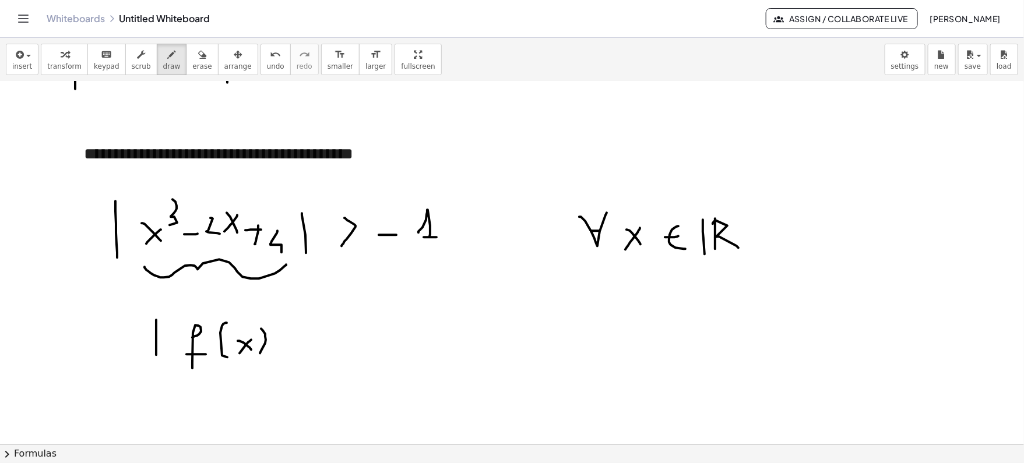
drag, startPoint x: 261, startPoint y: 328, endPoint x: 260, endPoint y: 352, distance: 24.5
drag, startPoint x: 279, startPoint y: 324, endPoint x: 279, endPoint y: 356, distance: 32.1
drag, startPoint x: 300, startPoint y: 340, endPoint x: 304, endPoint y: 356, distance: 16.3
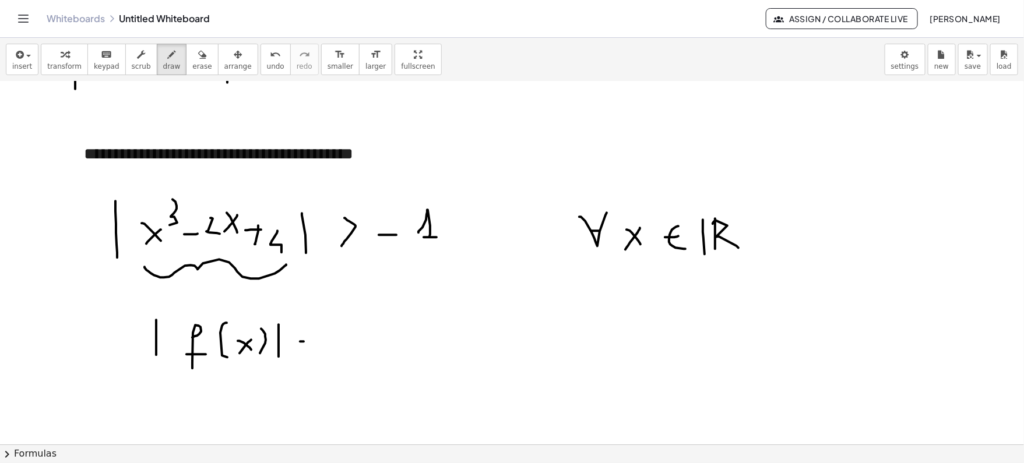
drag, startPoint x: 347, startPoint y: 349, endPoint x: 362, endPoint y: 349, distance: 14.6
drag, startPoint x: 377, startPoint y: 361, endPoint x: 403, endPoint y: 359, distance: 26.3
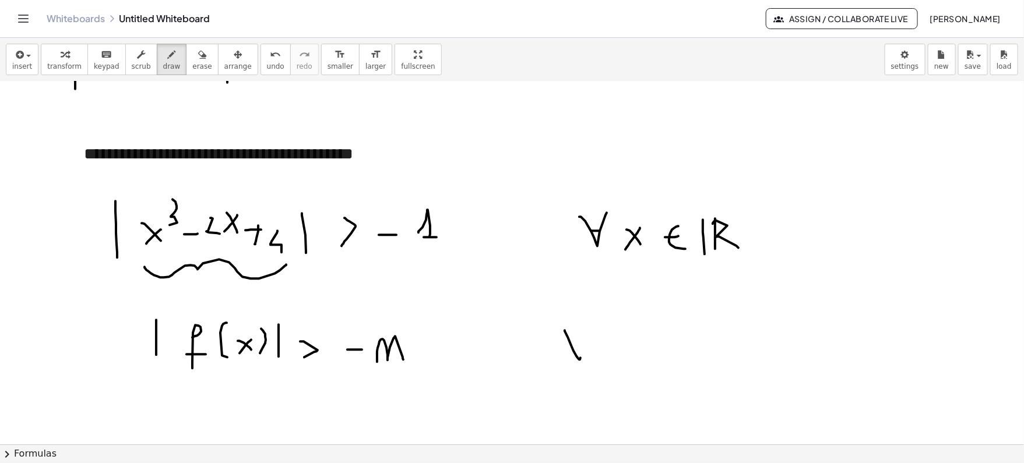
drag, startPoint x: 565, startPoint y: 329, endPoint x: 588, endPoint y: 309, distance: 31.0
drag, startPoint x: 576, startPoint y: 332, endPoint x: 594, endPoint y: 331, distance: 18.1
drag, startPoint x: 606, startPoint y: 331, endPoint x: 622, endPoint y: 348, distance: 23.5
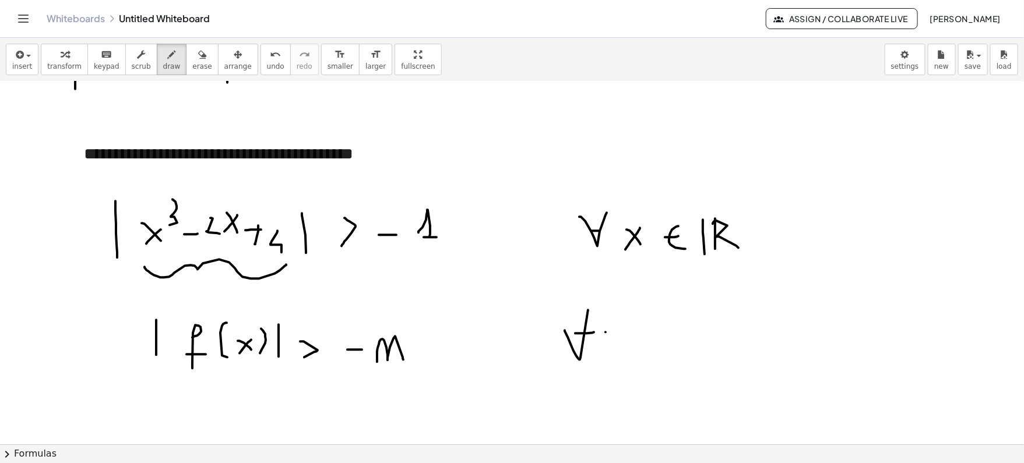
drag, startPoint x: 626, startPoint y: 326, endPoint x: 614, endPoint y: 341, distance: 18.8
drag, startPoint x: 614, startPoint y: 341, endPoint x: 602, endPoint y: 349, distance: 15.2
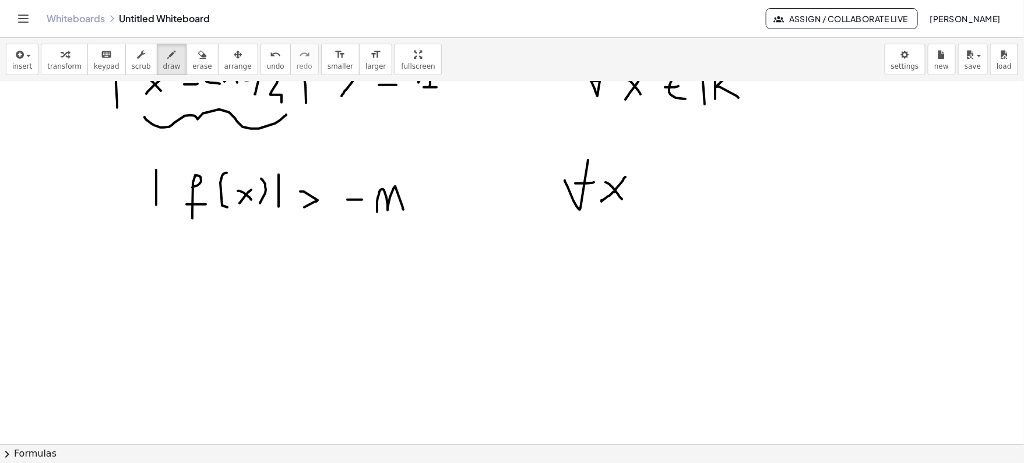
scroll to position [3002, 0]
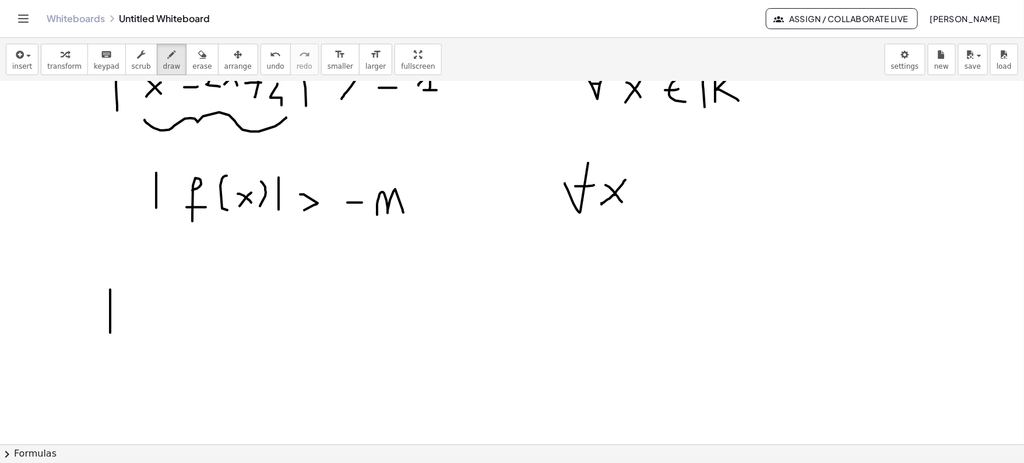
drag, startPoint x: 110, startPoint y: 289, endPoint x: 110, endPoint y: 333, distance: 44.9
drag, startPoint x: 137, startPoint y: 302, endPoint x: 136, endPoint y: 325, distance: 22.7
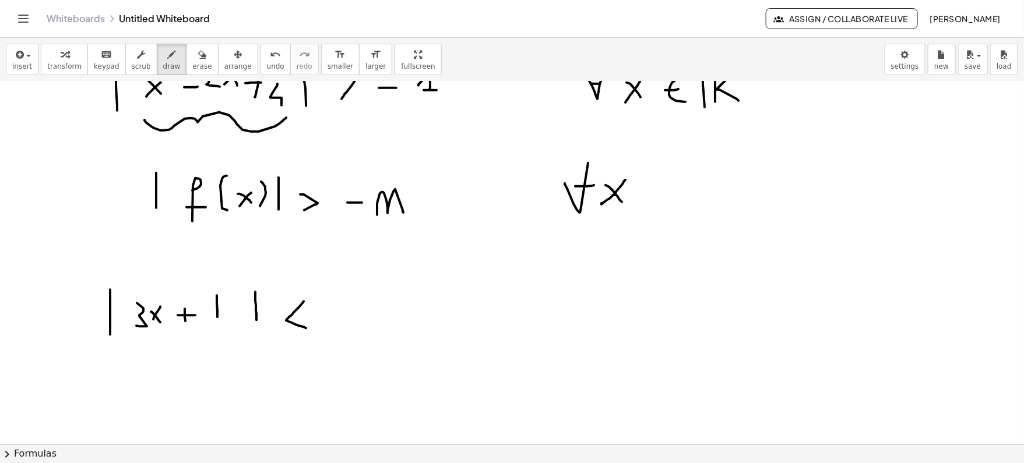
drag, startPoint x: 512, startPoint y: 275, endPoint x: 510, endPoint y: 317, distance: 42.1
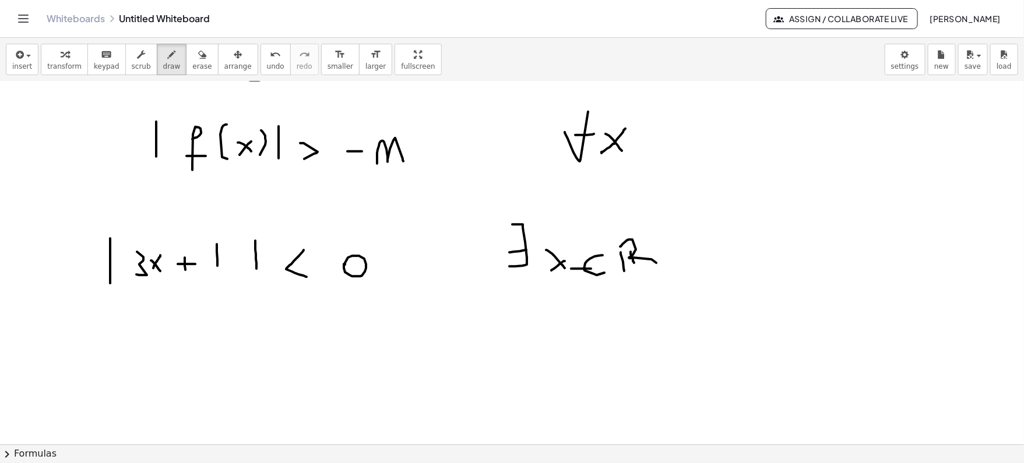
scroll to position [3079, 0]
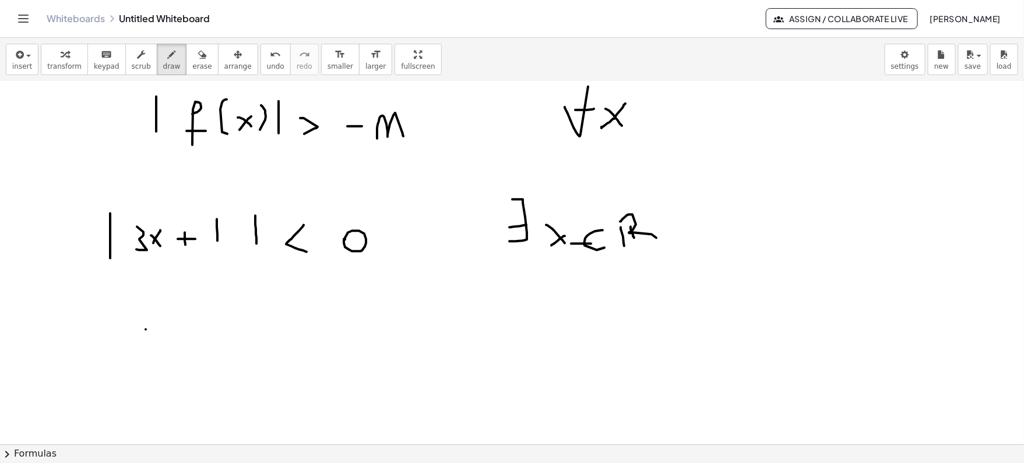
drag, startPoint x: 146, startPoint y: 328, endPoint x: 145, endPoint y: 366, distance: 37.3
drag, startPoint x: 162, startPoint y: 351, endPoint x: 189, endPoint y: 363, distance: 29.5
drag, startPoint x: 215, startPoint y: 346, endPoint x: 215, endPoint y: 371, distance: 25.7
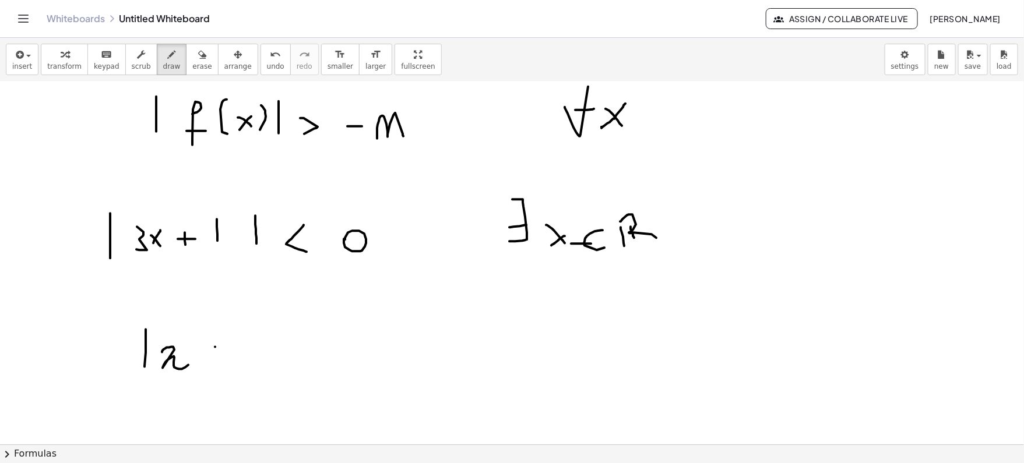
drag, startPoint x: 212, startPoint y: 361, endPoint x: 226, endPoint y: 360, distance: 14.0
drag, startPoint x: 249, startPoint y: 355, endPoint x: 263, endPoint y: 362, distance: 15.6
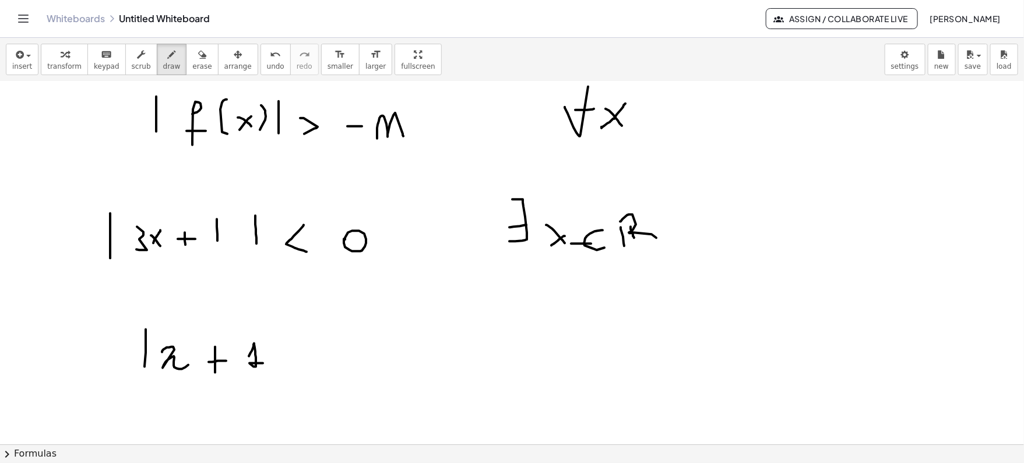
drag, startPoint x: 284, startPoint y: 325, endPoint x: 283, endPoint y: 376, distance: 51.3
drag, startPoint x: 330, startPoint y: 335, endPoint x: 345, endPoint y: 369, distance: 36.8
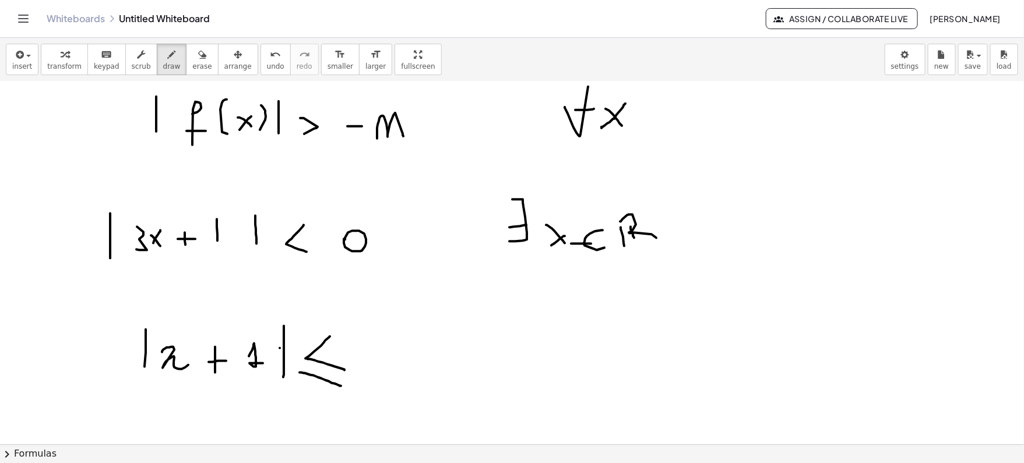
drag, startPoint x: 300, startPoint y: 371, endPoint x: 341, endPoint y: 385, distance: 43.5
drag, startPoint x: 371, startPoint y: 343, endPoint x: 374, endPoint y: 337, distance: 6.5
drag, startPoint x: 523, startPoint y: 347, endPoint x: 547, endPoint y: 371, distance: 34.2
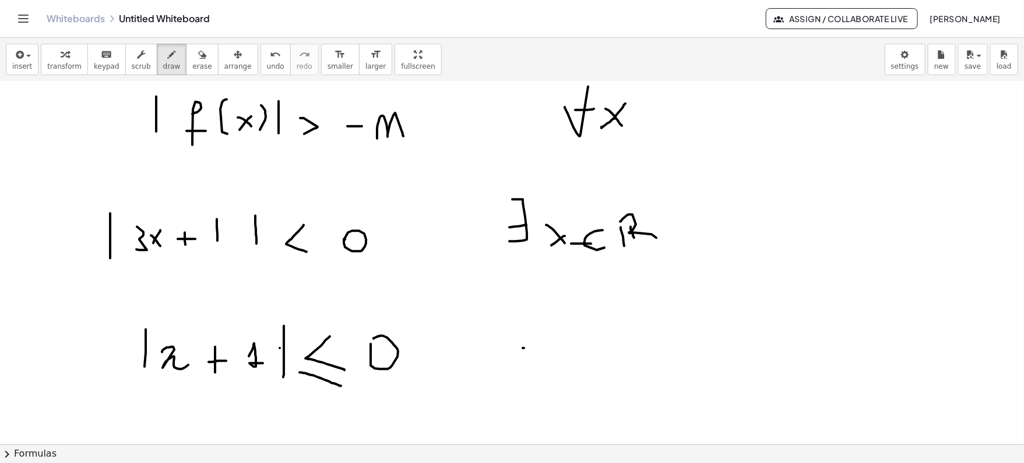
drag, startPoint x: 546, startPoint y: 349, endPoint x: 526, endPoint y: 366, distance: 26.1
drag, startPoint x: 607, startPoint y: 357, endPoint x: 615, endPoint y: 359, distance: 8.2
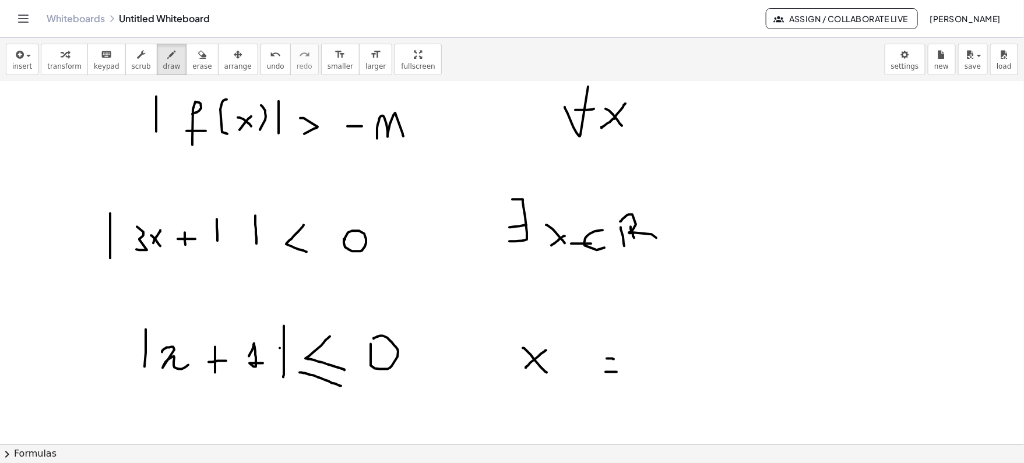
drag, startPoint x: 606, startPoint y: 371, endPoint x: 617, endPoint y: 371, distance: 11.1
drag, startPoint x: 647, startPoint y: 363, endPoint x: 672, endPoint y: 361, distance: 24.5
drag, startPoint x: 698, startPoint y: 357, endPoint x: 723, endPoint y: 373, distance: 29.6
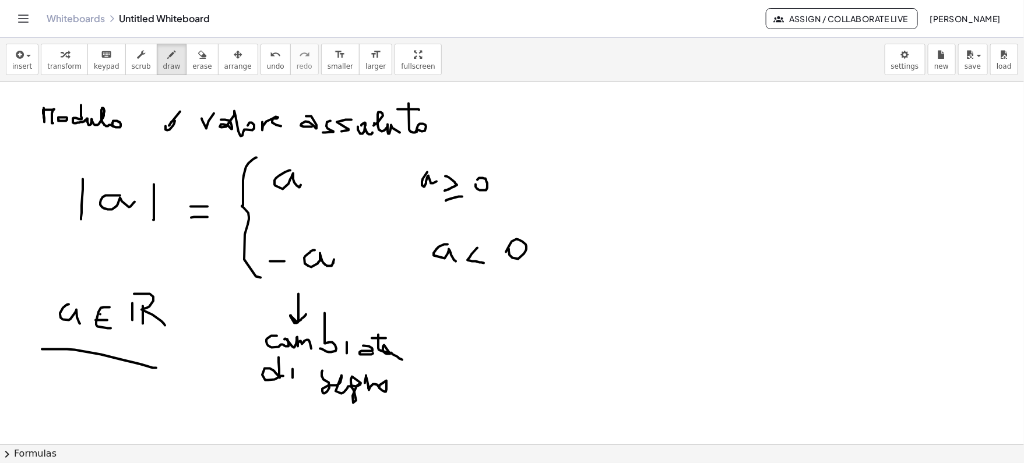
scroll to position [431, 0]
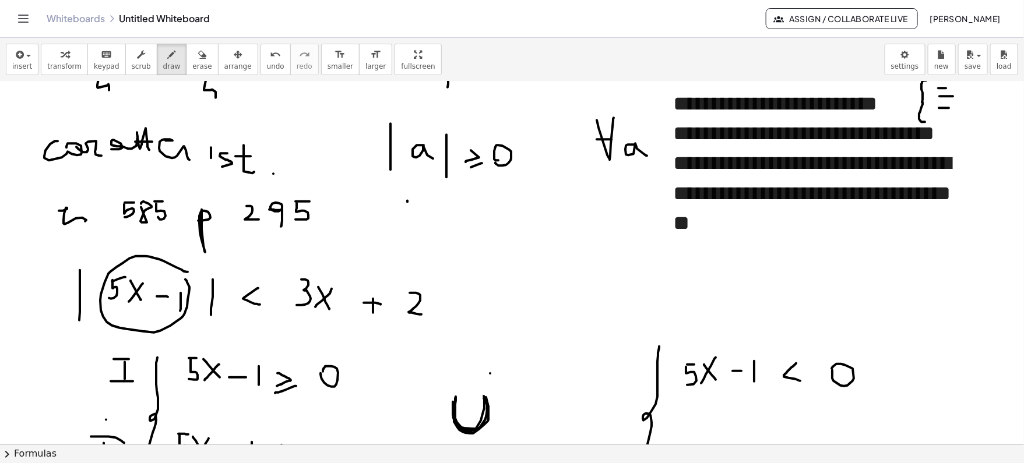
drag, startPoint x: 408, startPoint y: 200, endPoint x: 408, endPoint y: 224, distance: 24.5
drag, startPoint x: 456, startPoint y: 201, endPoint x: 455, endPoint y: 234, distance: 33.2
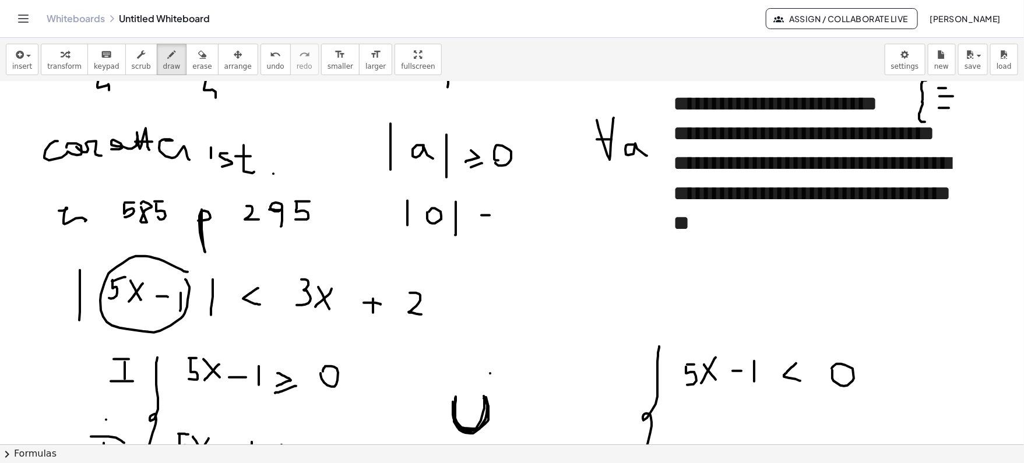
drag, startPoint x: 482, startPoint y: 215, endPoint x: 494, endPoint y: 215, distance: 12.2
drag, startPoint x: 487, startPoint y: 219, endPoint x: 497, endPoint y: 219, distance: 10.5
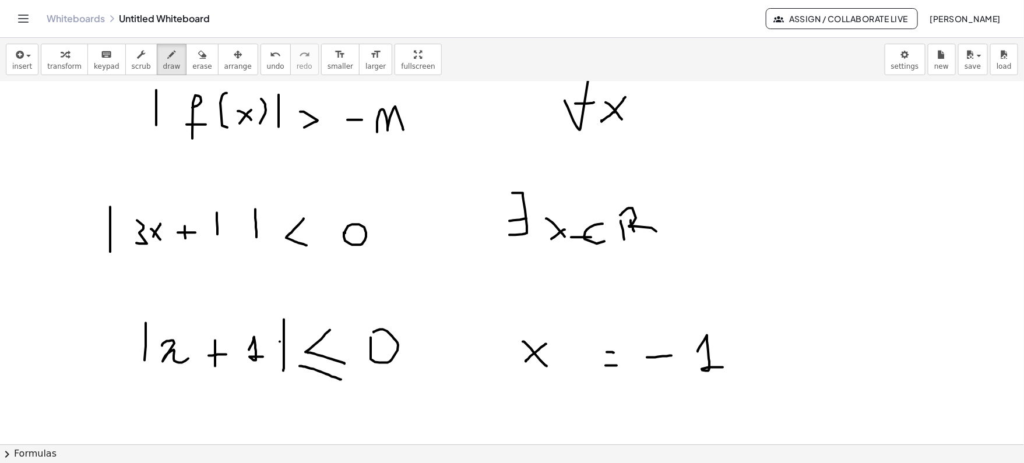
scroll to position [3044, 0]
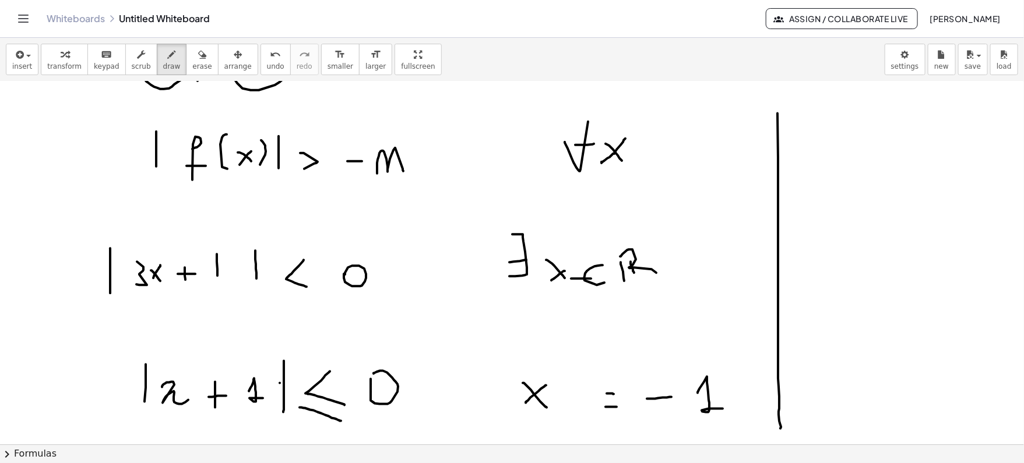
drag, startPoint x: 778, startPoint y: 112, endPoint x: 761, endPoint y: 427, distance: 315.3
drag, startPoint x: 774, startPoint y: 111, endPoint x: 763, endPoint y: 111, distance: 11.1
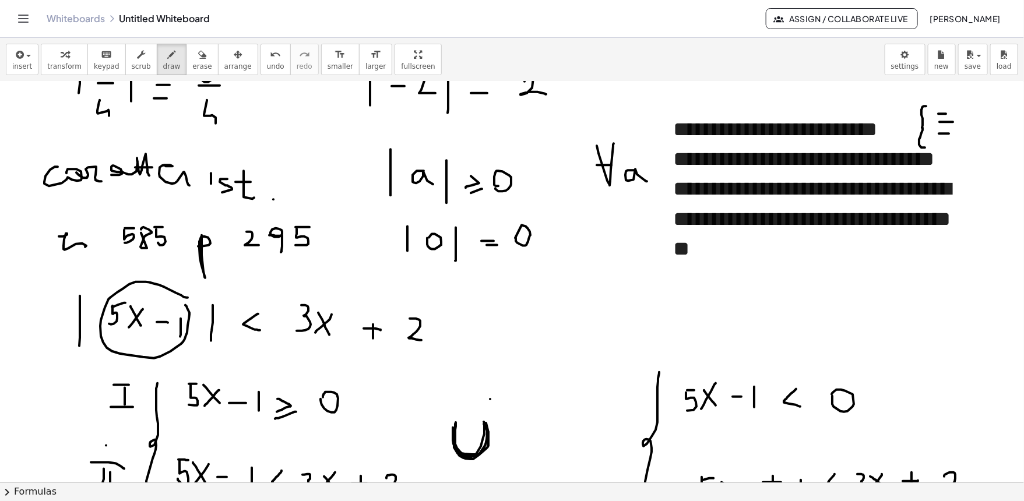
scroll to position [0, 0]
